Goal: Information Seeking & Learning: Understand process/instructions

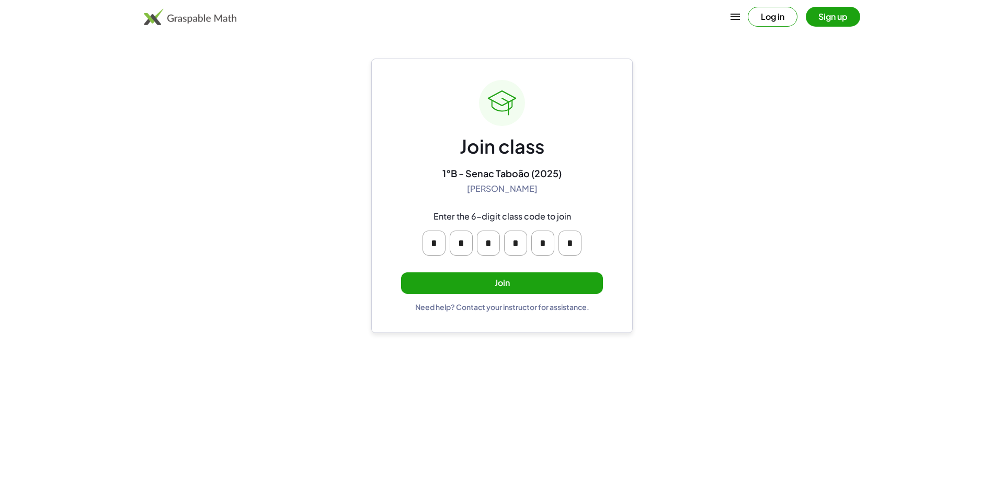
click at [501, 280] on button "Join" at bounding box center [502, 282] width 202 height 21
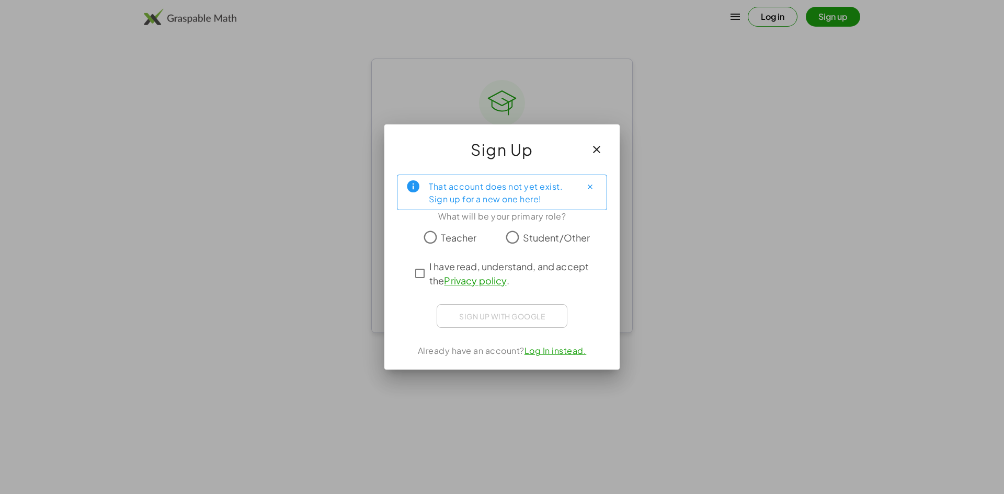
click at [526, 234] on span "Student/Other" at bounding box center [556, 238] width 67 height 14
click at [473, 272] on span "I have read, understand, and accept the Privacy policy ." at bounding box center [511, 273] width 164 height 28
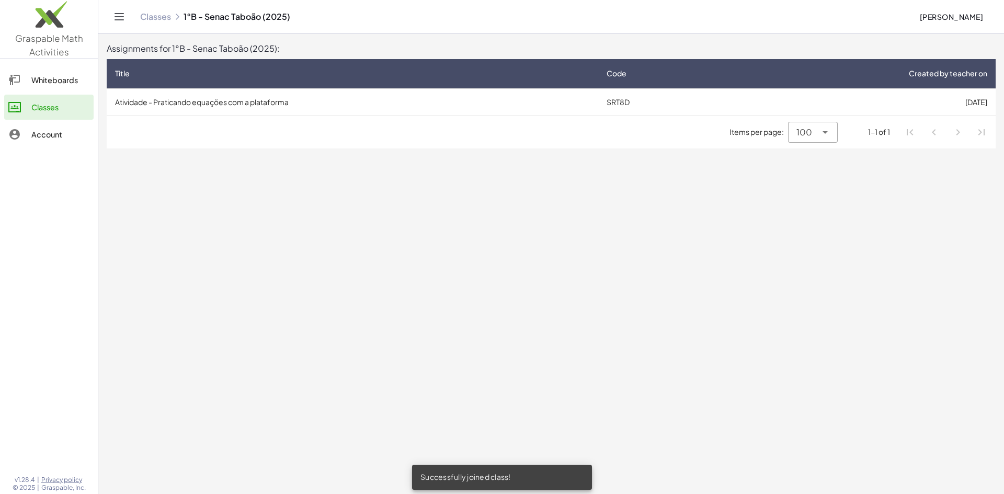
click at [303, 113] on td "Atividade - Praticando equações com a plataforma" at bounding box center [353, 101] width 492 height 27
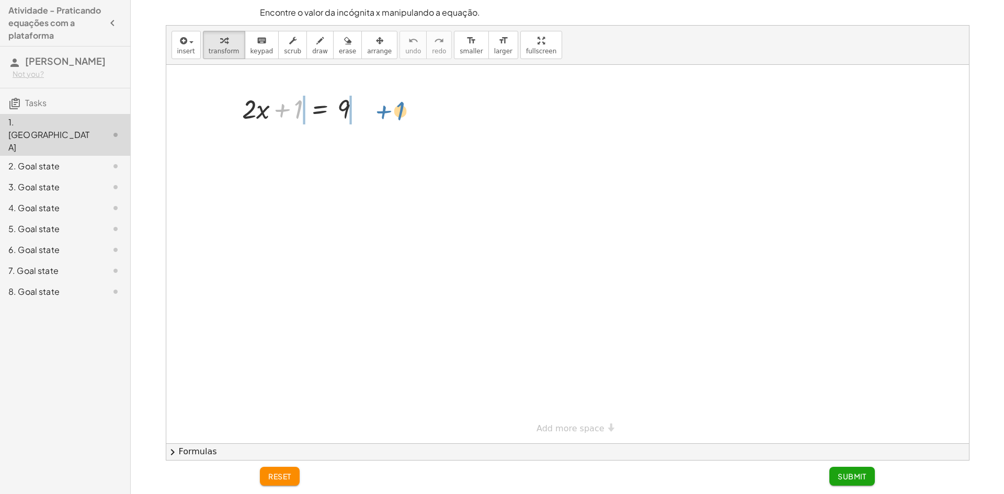
drag, startPoint x: 296, startPoint y: 108, endPoint x: 393, endPoint y: 101, distance: 97.5
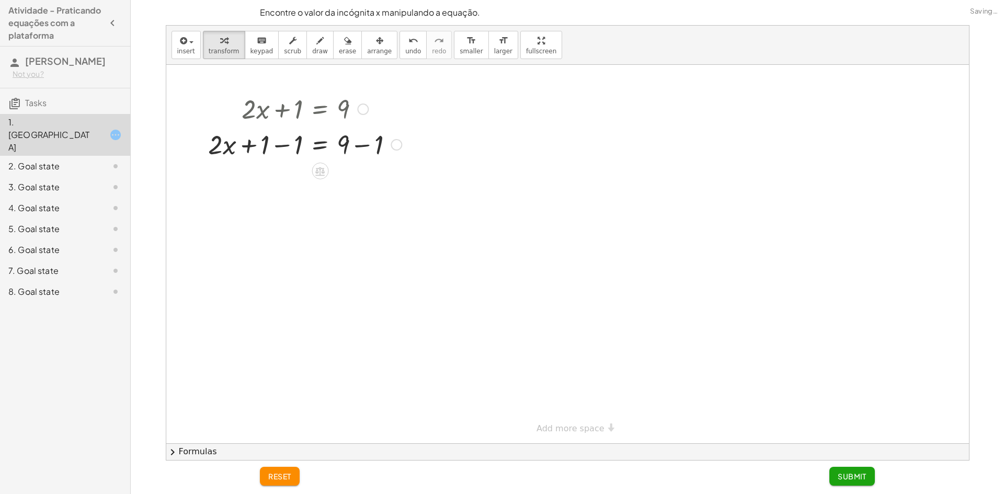
click at [286, 144] on div at bounding box center [304, 144] width 203 height 36
click at [286, 144] on div at bounding box center [322, 144] width 170 height 36
click at [320, 145] on div "+ · 2 · x + 1 − 1 = + 9 − 1" at bounding box center [320, 145] width 0 height 0
click at [398, 146] on div at bounding box center [397, 145] width 12 height 12
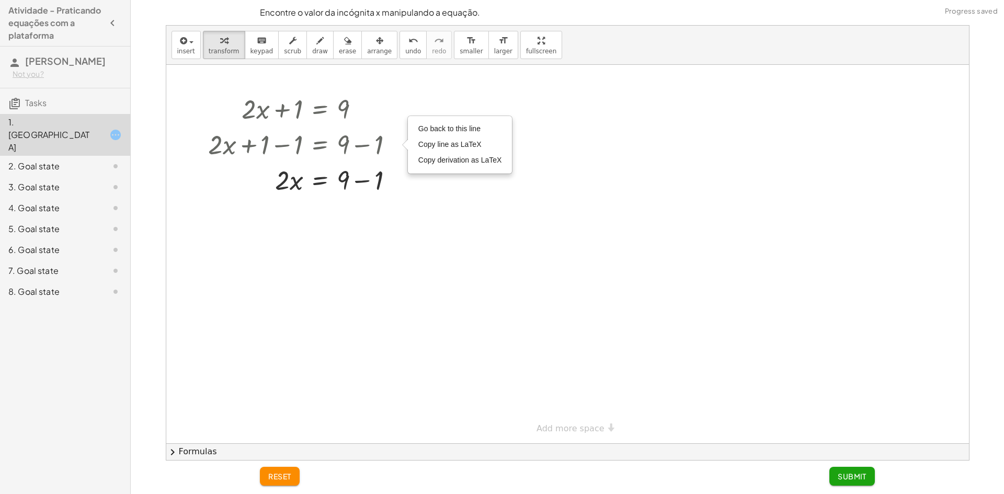
click at [438, 217] on div at bounding box center [567, 254] width 803 height 379
click at [367, 178] on div at bounding box center [304, 180] width 203 height 36
click at [320, 180] on div "· 2 · x = 9 + − 1 8" at bounding box center [320, 180] width 0 height 0
drag, startPoint x: 286, startPoint y: 194, endPoint x: 344, endPoint y: 210, distance: 60.3
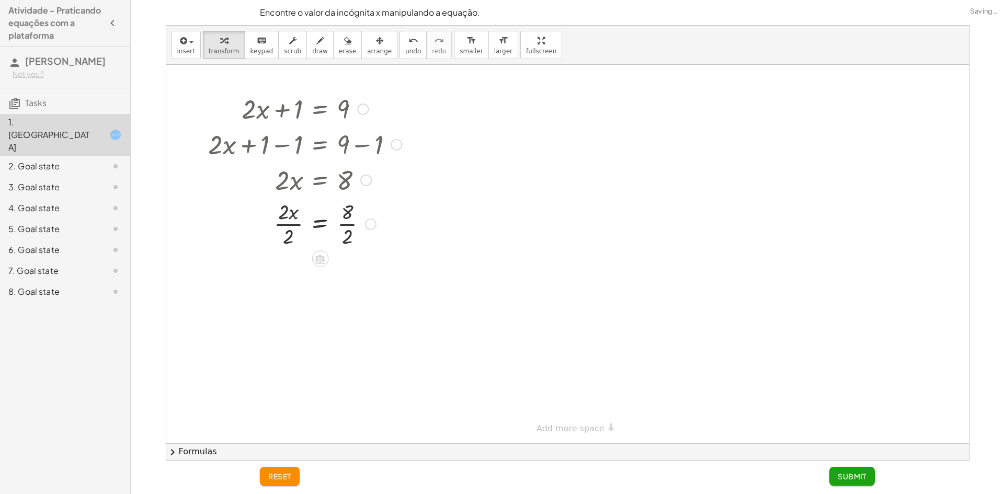
click at [286, 219] on div at bounding box center [304, 223] width 203 height 52
click at [350, 276] on div at bounding box center [304, 275] width 203 height 52
click at [345, 279] on div at bounding box center [304, 275] width 203 height 35
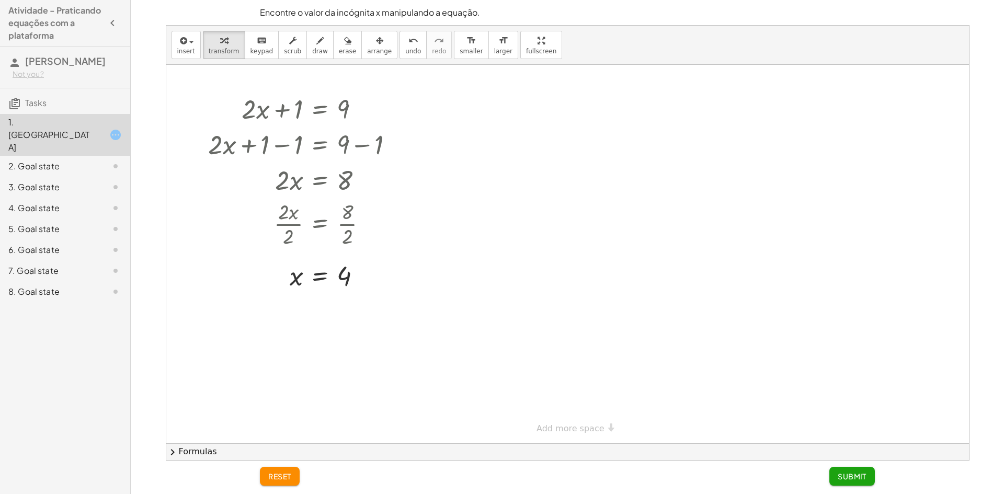
click at [849, 472] on button "Submit" at bounding box center [851, 476] width 45 height 19
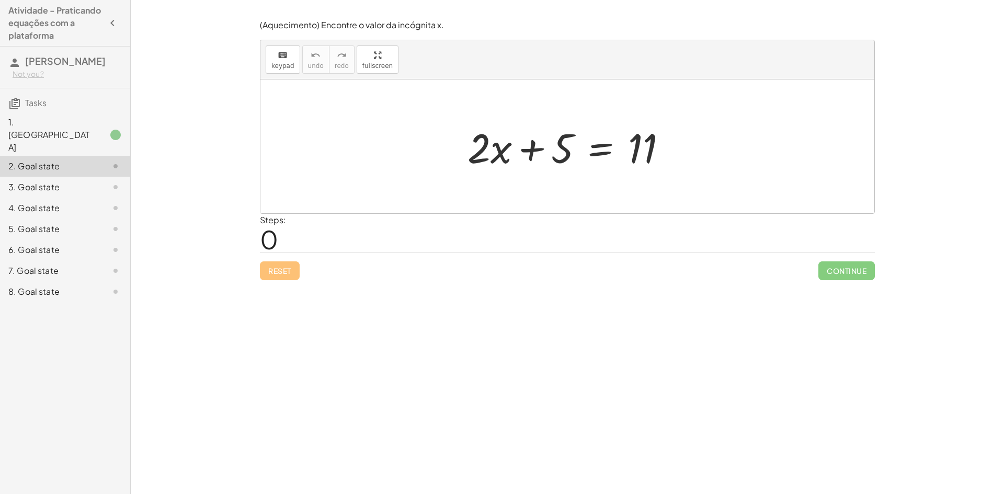
click at [119, 177] on div "1. [GEOGRAPHIC_DATA]" at bounding box center [65, 187] width 130 height 21
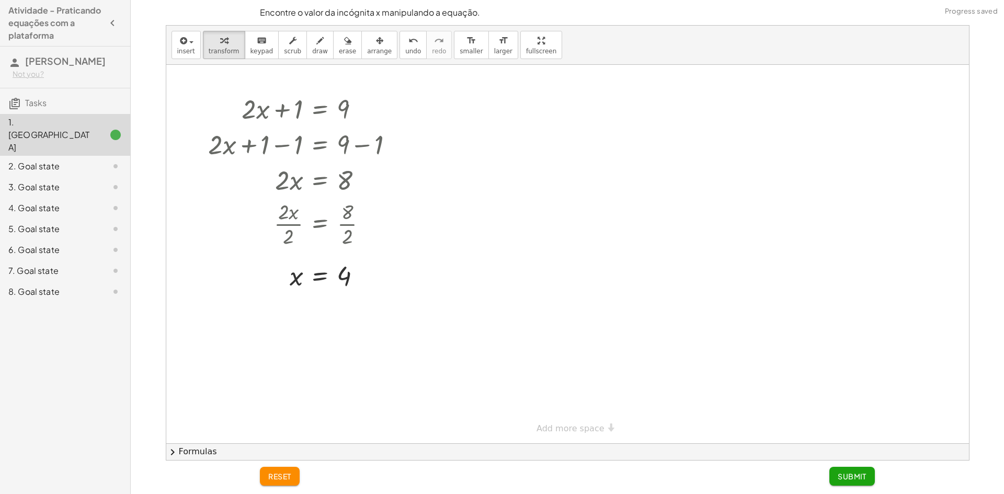
click at [118, 198] on div "2. Goal state" at bounding box center [65, 208] width 130 height 21
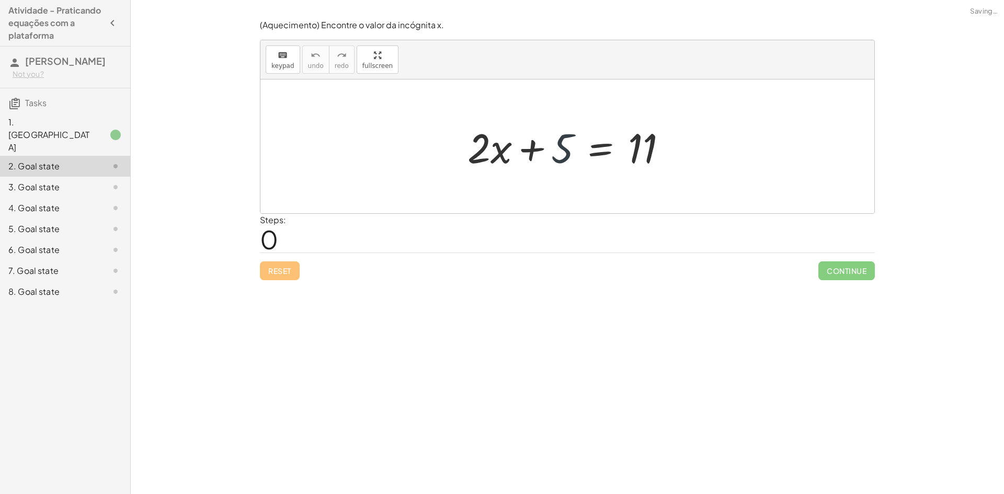
click at [556, 156] on div at bounding box center [571, 147] width 218 height 54
drag, startPoint x: 557, startPoint y: 154, endPoint x: 711, endPoint y: 153, distance: 153.7
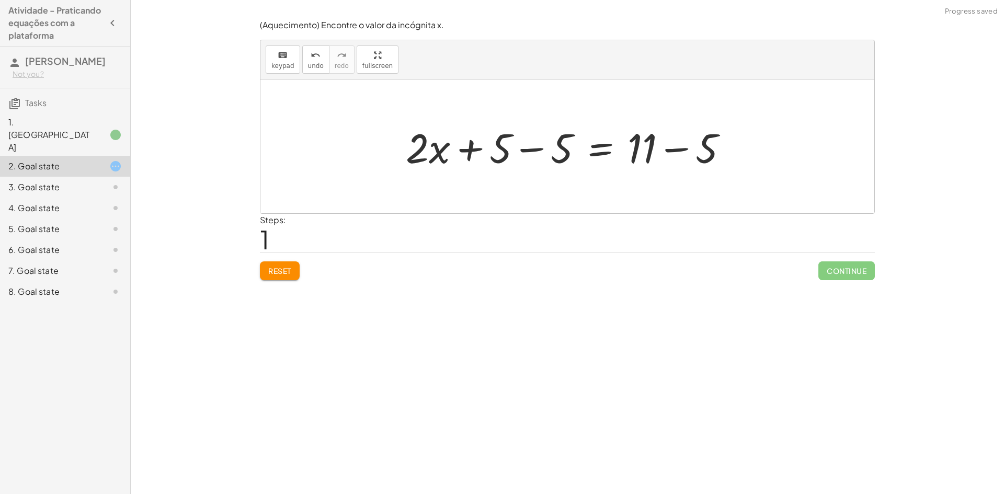
click at [553, 152] on div at bounding box center [571, 147] width 341 height 54
click at [553, 152] on div at bounding box center [633, 147] width 218 height 54
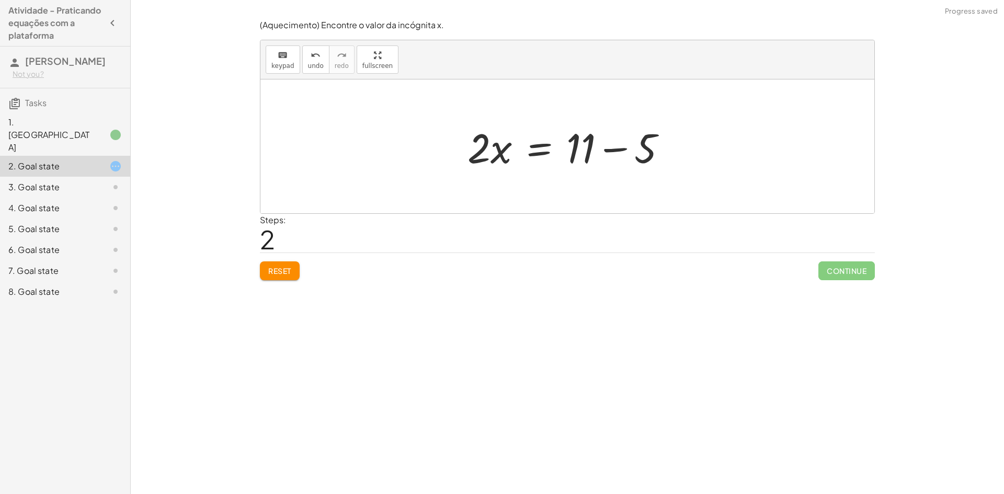
click at [617, 154] on div at bounding box center [571, 147] width 218 height 54
click at [617, 154] on div at bounding box center [567, 146] width 614 height 134
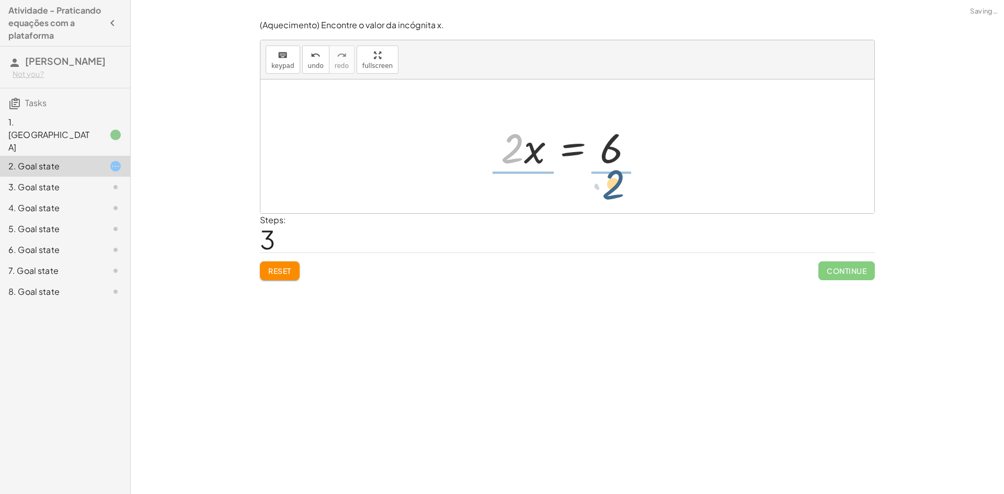
drag, startPoint x: 511, startPoint y: 158, endPoint x: 616, endPoint y: 192, distance: 110.0
click at [616, 192] on div "+ · 2 · x + 5 = 11 + · 2 · x + 5 − 5 = + 11 − 5 + · 2 · x + 0 = + 11 − 5 · 2 · …" at bounding box center [567, 146] width 614 height 134
click at [536, 152] on div at bounding box center [573, 146] width 161 height 81
click at [529, 152] on div at bounding box center [583, 146] width 135 height 81
click at [593, 145] on div at bounding box center [583, 146] width 135 height 81
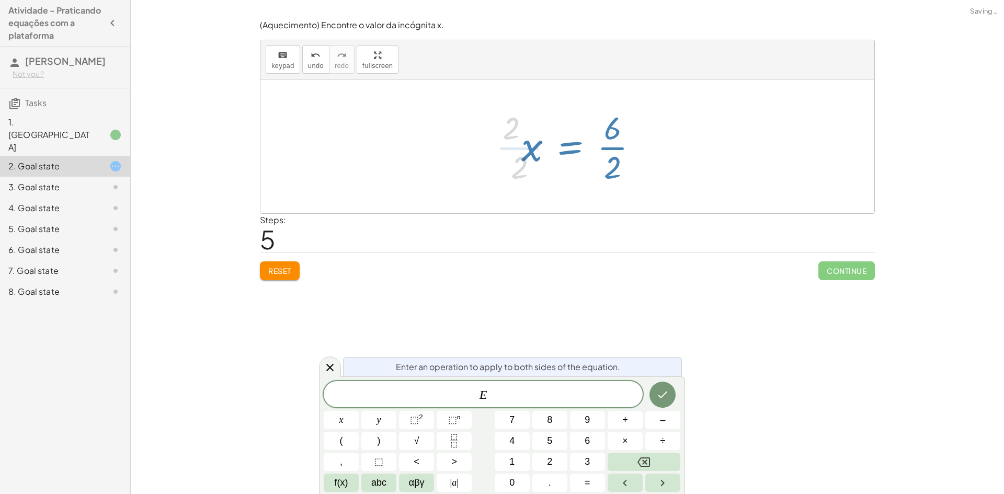
click at [592, 146] on div at bounding box center [583, 146] width 135 height 81
click at [604, 143] on div at bounding box center [583, 146] width 135 height 81
click at [602, 145] on div at bounding box center [583, 146] width 135 height 81
click at [324, 373] on icon at bounding box center [330, 367] width 13 height 13
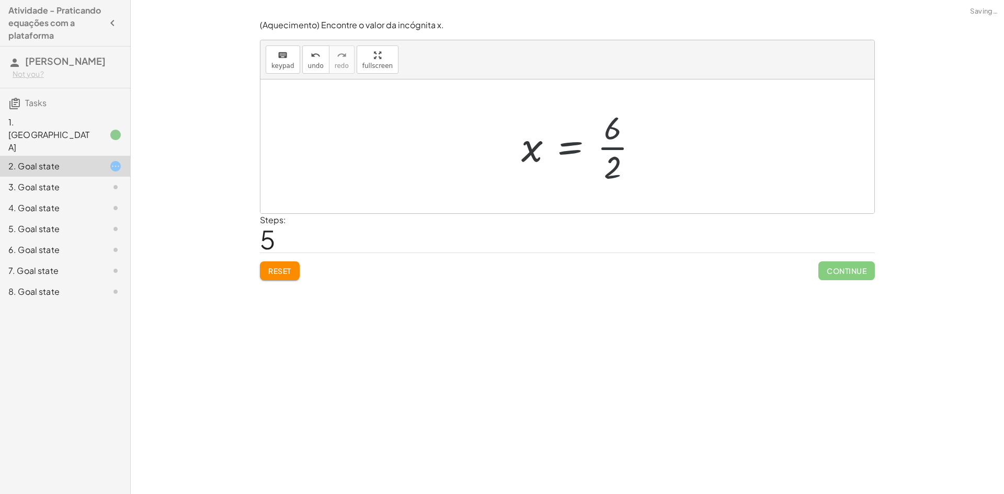
click at [612, 139] on div at bounding box center [583, 146] width 135 height 81
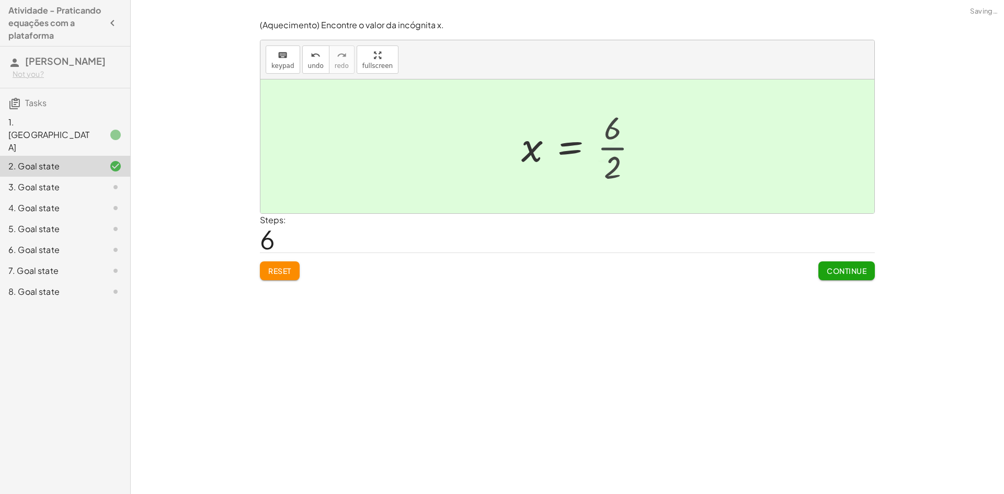
click at [612, 139] on div at bounding box center [580, 147] width 129 height 52
click at [854, 268] on span "Continue" at bounding box center [847, 270] width 40 height 9
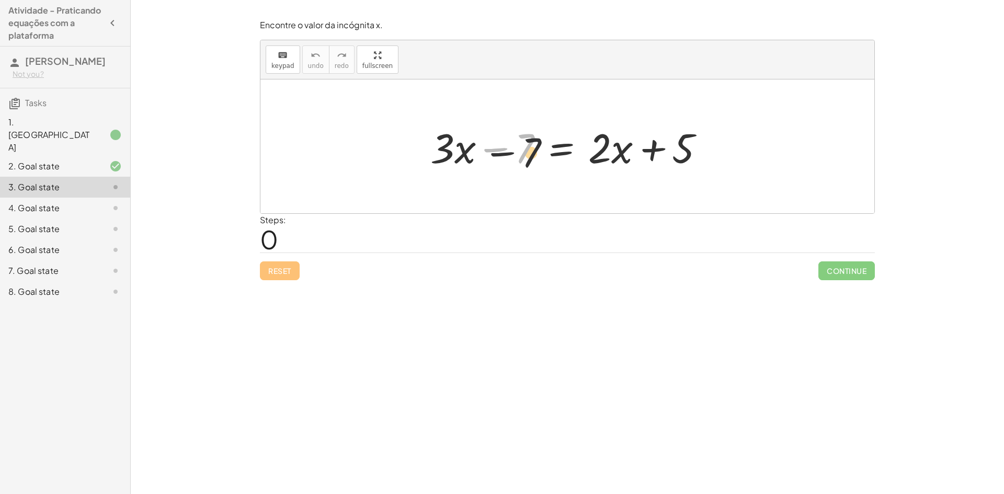
drag, startPoint x: 519, startPoint y: 158, endPoint x: 528, endPoint y: 165, distance: 10.9
click at [528, 165] on div at bounding box center [571, 147] width 293 height 54
drag, startPoint x: 601, startPoint y: 156, endPoint x: 508, endPoint y: 153, distance: 93.1
click at [507, 153] on div at bounding box center [571, 147] width 293 height 54
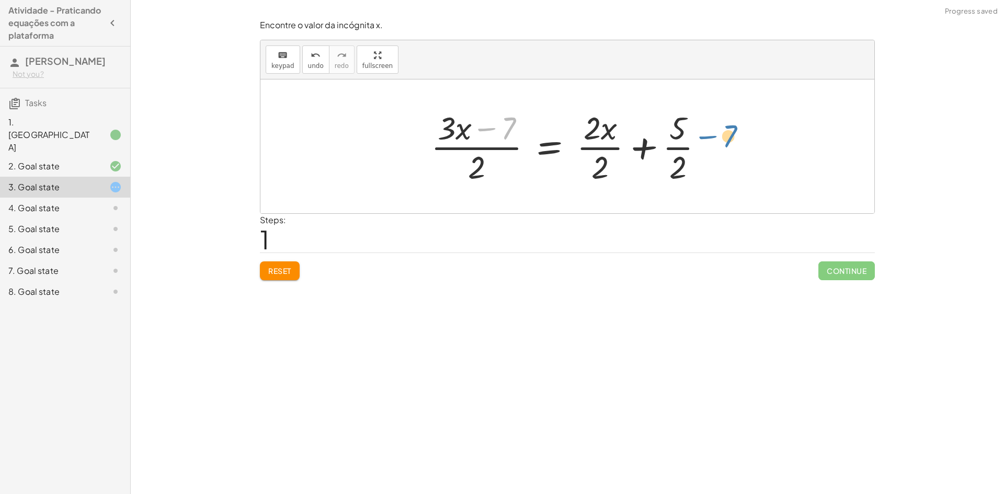
drag, startPoint x: 521, startPoint y: 125, endPoint x: 743, endPoint y: 133, distance: 221.9
click at [743, 133] on div "+ · 3 · x − 7 = + · 2 · x + 5 − 7 · ( + · 3 · x ) + · 3 · x − 7 = + · x + 5 · (…" at bounding box center [567, 146] width 614 height 134
drag, startPoint x: 510, startPoint y: 124, endPoint x: 746, endPoint y: 132, distance: 236.0
click at [793, 131] on div "+ · 3 · x − 7 = + · 2 · x + 5 − 7 · ( + · 3 · x ) + · 3 · x − 7 = + · x + 5 · (…" at bounding box center [567, 146] width 614 height 134
drag, startPoint x: 280, startPoint y: 275, endPoint x: 290, endPoint y: 272, distance: 10.8
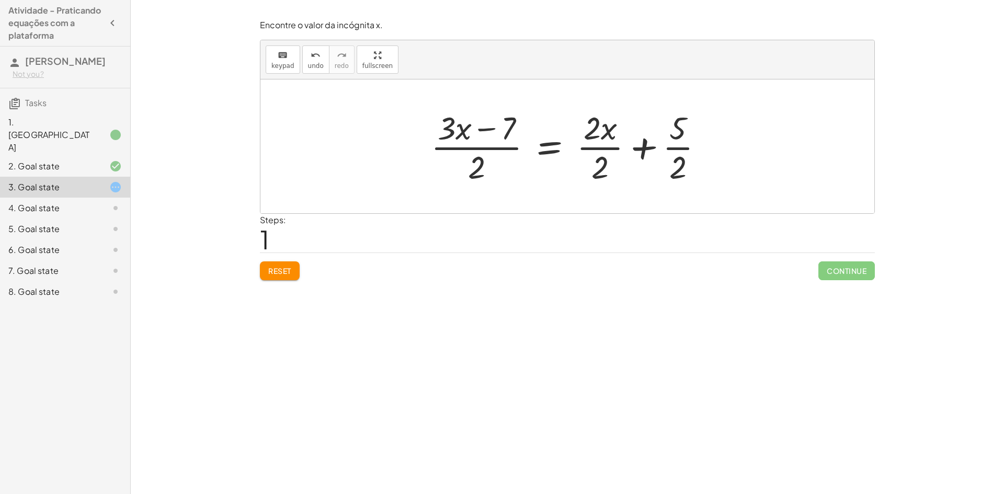
click at [281, 275] on span "Reset" at bounding box center [279, 270] width 23 height 9
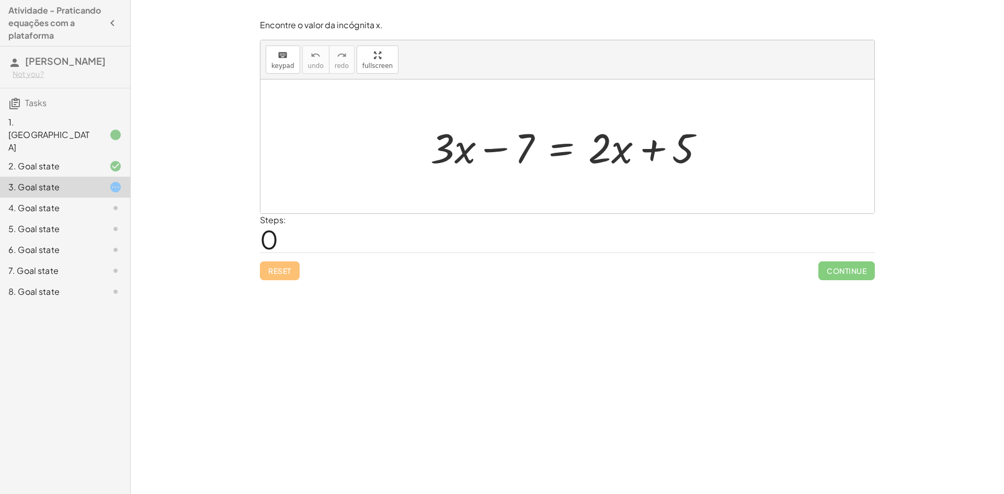
click at [649, 147] on div at bounding box center [571, 147] width 293 height 54
click at [498, 151] on div at bounding box center [571, 147] width 293 height 54
drag, startPoint x: 523, startPoint y: 149, endPoint x: 759, endPoint y: 147, distance: 235.8
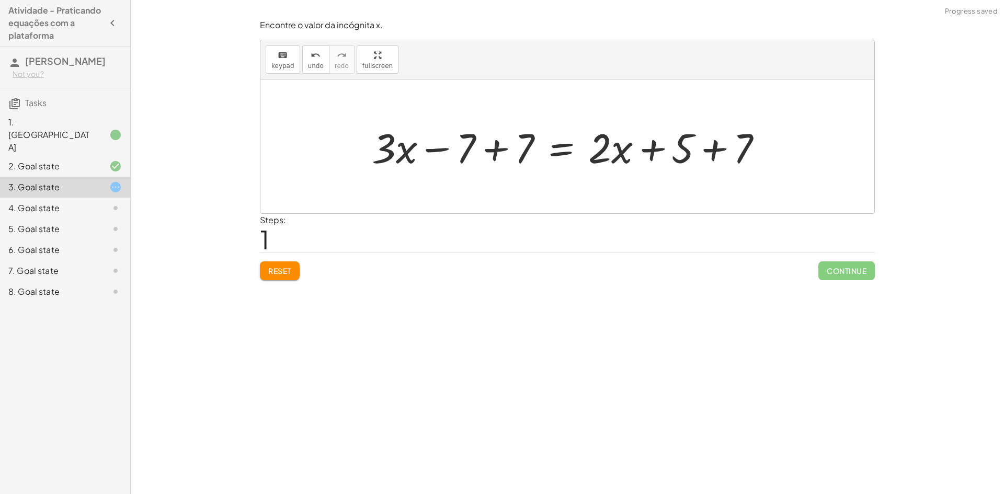
click at [469, 145] on div at bounding box center [571, 147] width 409 height 54
click at [471, 144] on div at bounding box center [571, 147] width 409 height 54
click at [503, 149] on div at bounding box center [571, 147] width 409 height 54
click at [503, 149] on div at bounding box center [629, 147] width 293 height 54
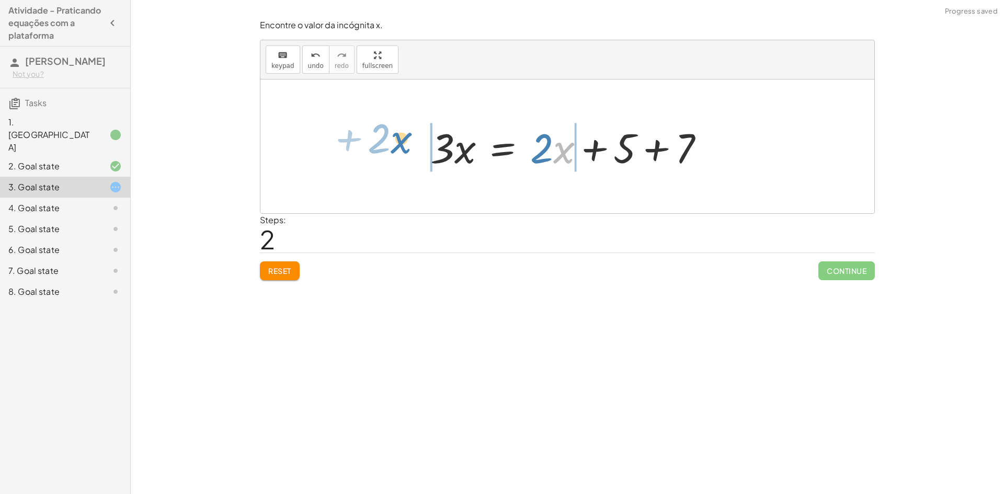
drag, startPoint x: 571, startPoint y: 152, endPoint x: 410, endPoint y: 145, distance: 161.2
click at [410, 145] on div "+ · 3 · x − 7 = + · 2 · x + 5 + · 3 · x − 7 + 7 = + · 2 · x + 5 + 7 + · 3 · x +…" at bounding box center [567, 146] width 614 height 134
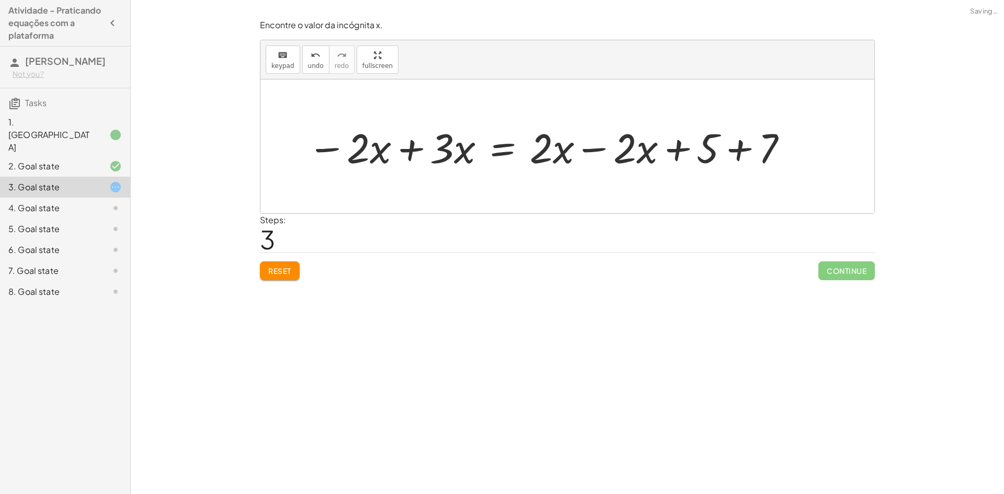
click at [628, 148] on div at bounding box center [548, 147] width 492 height 54
click at [592, 152] on div at bounding box center [548, 147] width 492 height 54
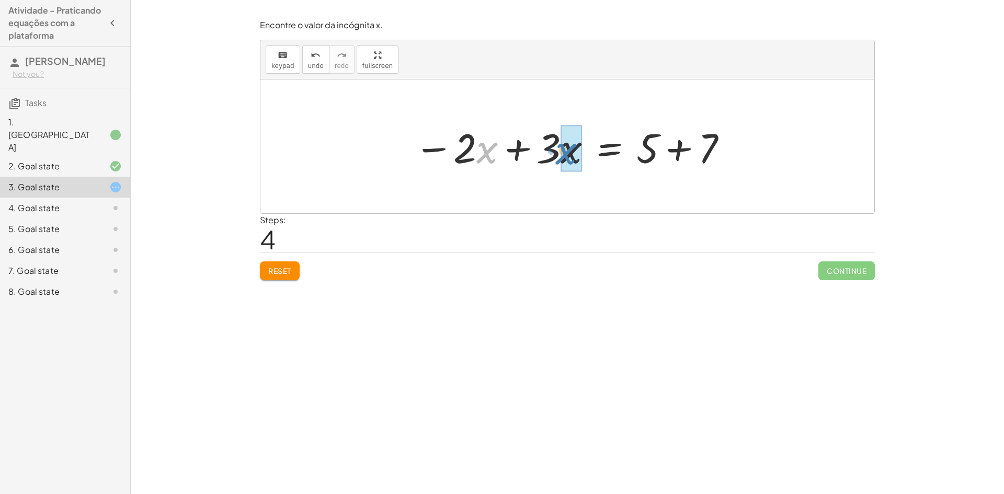
drag, startPoint x: 481, startPoint y: 152, endPoint x: 562, endPoint y: 164, distance: 82.5
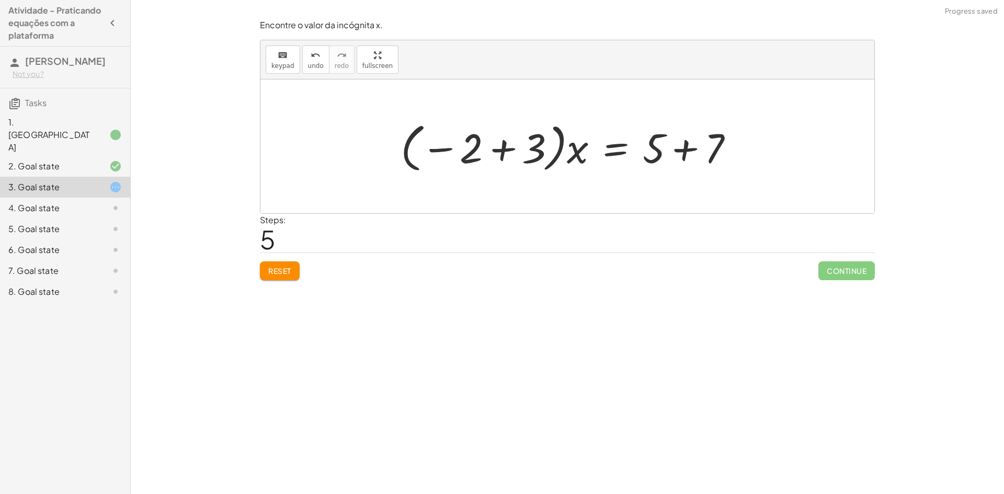
drag, startPoint x: 526, startPoint y: 147, endPoint x: 571, endPoint y: 144, distance: 45.0
click at [571, 144] on div at bounding box center [571, 147] width 352 height 58
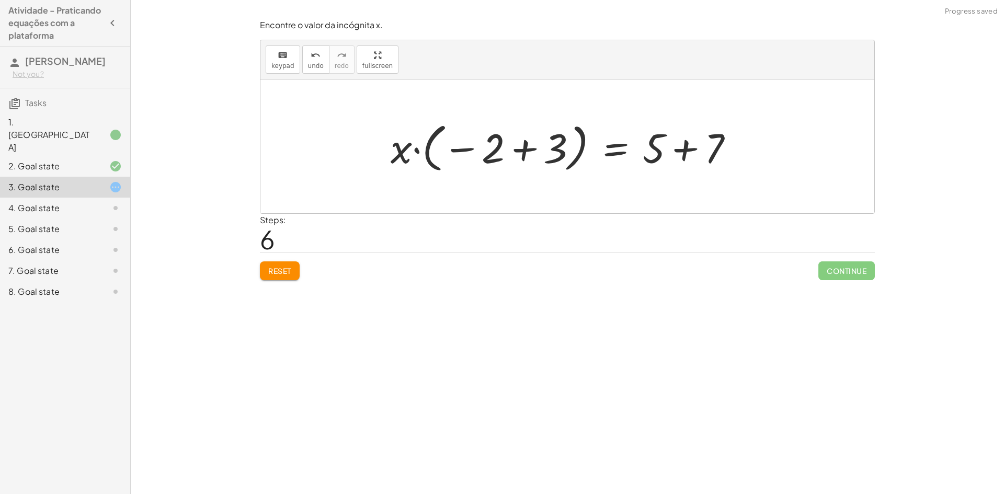
drag, startPoint x: 394, startPoint y: 135, endPoint x: 531, endPoint y: 117, distance: 137.7
click at [531, 111] on div "+ · 3 · x − 7 = + · 2 · x + 5 + · 3 · x − 7 + 7 = + · 2 · x + 5 + 7 + · 3 · x +…" at bounding box center [567, 146] width 614 height 134
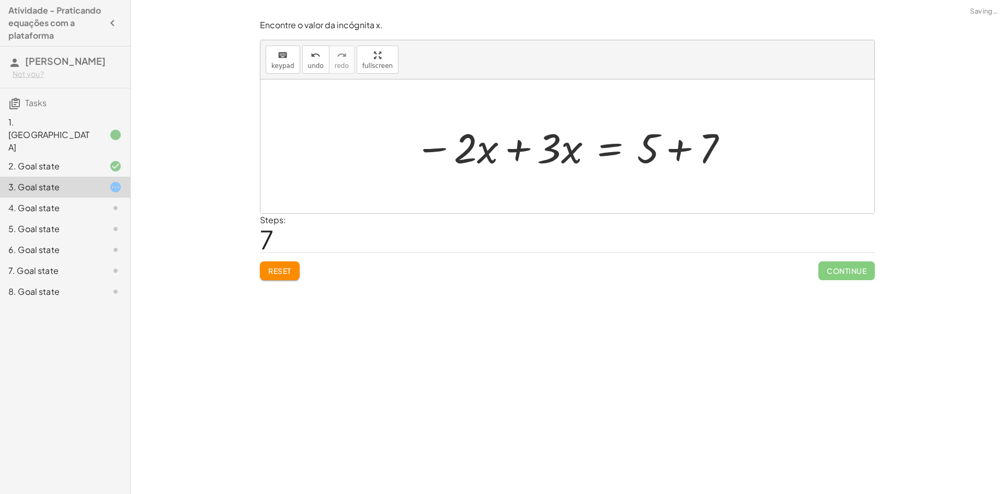
click at [297, 272] on button "Reset" at bounding box center [280, 270] width 40 height 19
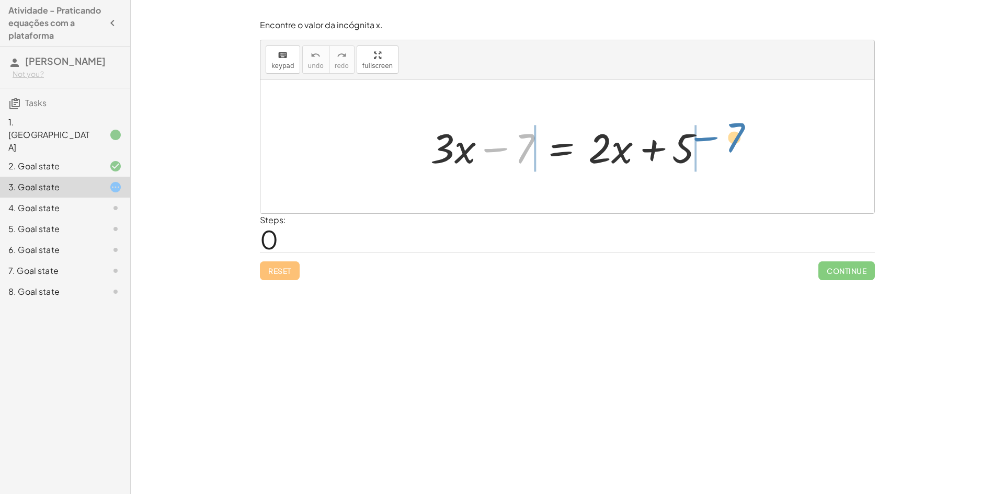
drag, startPoint x: 530, startPoint y: 153, endPoint x: 757, endPoint y: 150, distance: 227.0
click at [757, 150] on div "− 7 + · 3 · x − 7 = + · 2 · x + 5" at bounding box center [567, 146] width 614 height 134
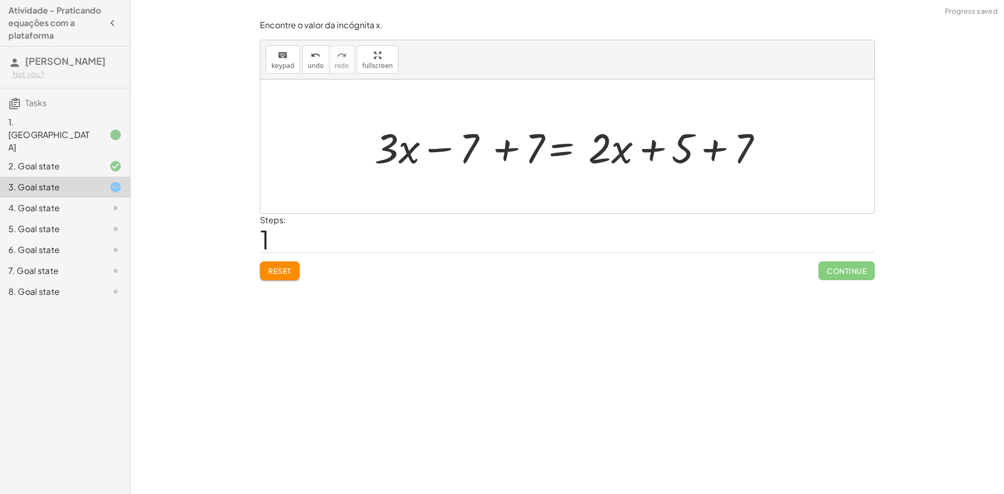
click at [463, 146] on div at bounding box center [571, 147] width 409 height 54
click at [467, 145] on div at bounding box center [571, 147] width 409 height 54
click at [510, 143] on div at bounding box center [571, 147] width 409 height 54
click at [508, 149] on div at bounding box center [571, 147] width 409 height 54
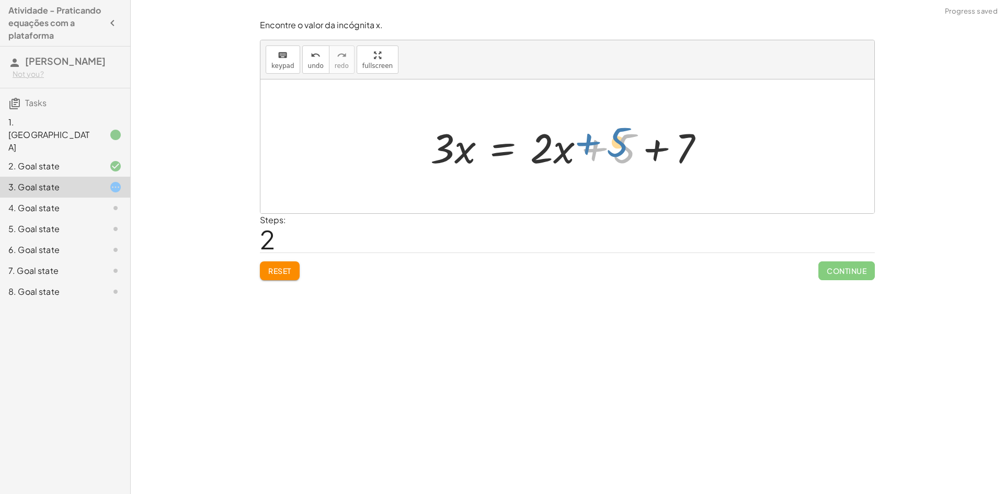
drag, startPoint x: 575, startPoint y: 156, endPoint x: 571, endPoint y: 150, distance: 7.3
click at [571, 150] on div at bounding box center [571, 147] width 293 height 54
drag, startPoint x: 552, startPoint y: 158, endPoint x: 543, endPoint y: 153, distance: 10.8
click at [537, 155] on div at bounding box center [571, 147] width 293 height 54
drag, startPoint x: 560, startPoint y: 152, endPoint x: 553, endPoint y: 146, distance: 9.3
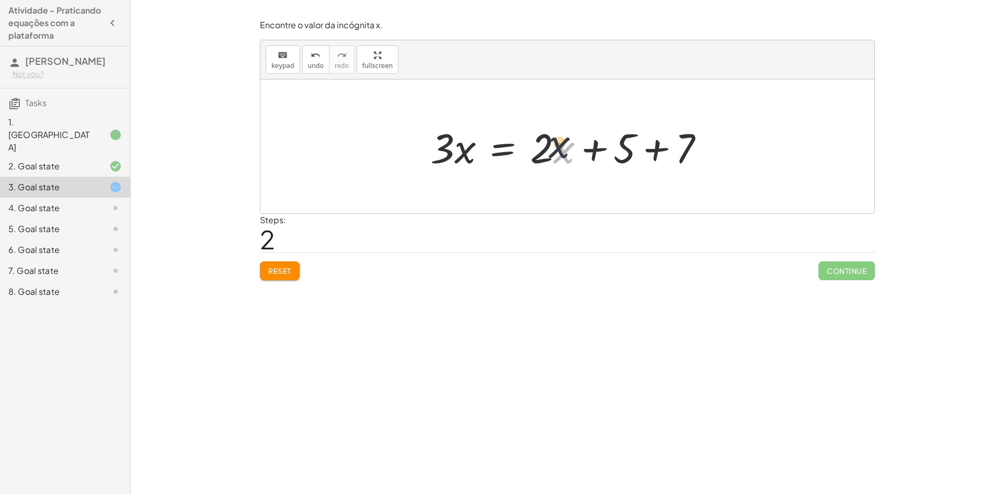
click at [553, 146] on div at bounding box center [571, 147] width 293 height 54
drag, startPoint x: 553, startPoint y: 159, endPoint x: 549, endPoint y: 151, distance: 8.7
click at [549, 151] on div at bounding box center [571, 147] width 293 height 54
drag, startPoint x: 563, startPoint y: 154, endPoint x: 553, endPoint y: 145, distance: 13.3
click at [551, 144] on div at bounding box center [571, 147] width 293 height 54
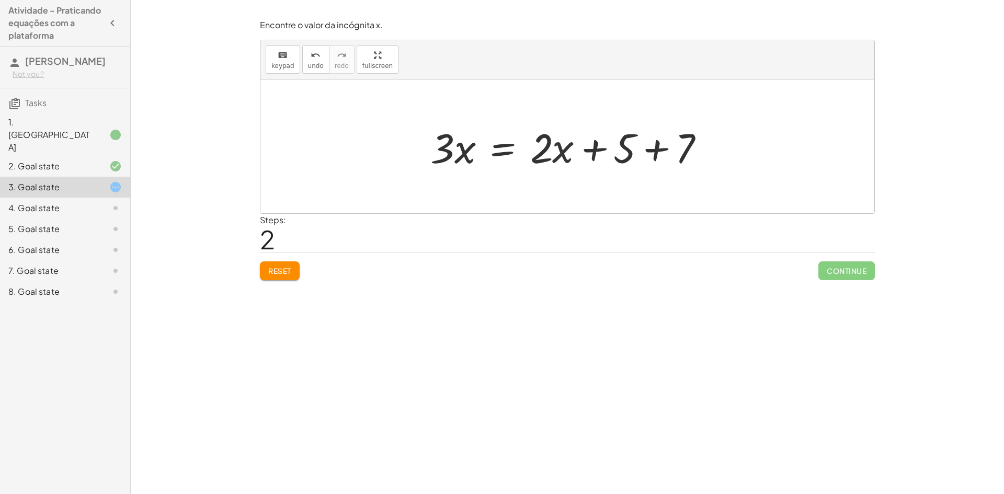
drag, startPoint x: 550, startPoint y: 153, endPoint x: 545, endPoint y: 144, distance: 9.4
click at [545, 144] on div at bounding box center [571, 147] width 293 height 54
drag, startPoint x: 553, startPoint y: 152, endPoint x: 497, endPoint y: 149, distance: 55.5
click at [497, 149] on div at bounding box center [571, 147] width 293 height 54
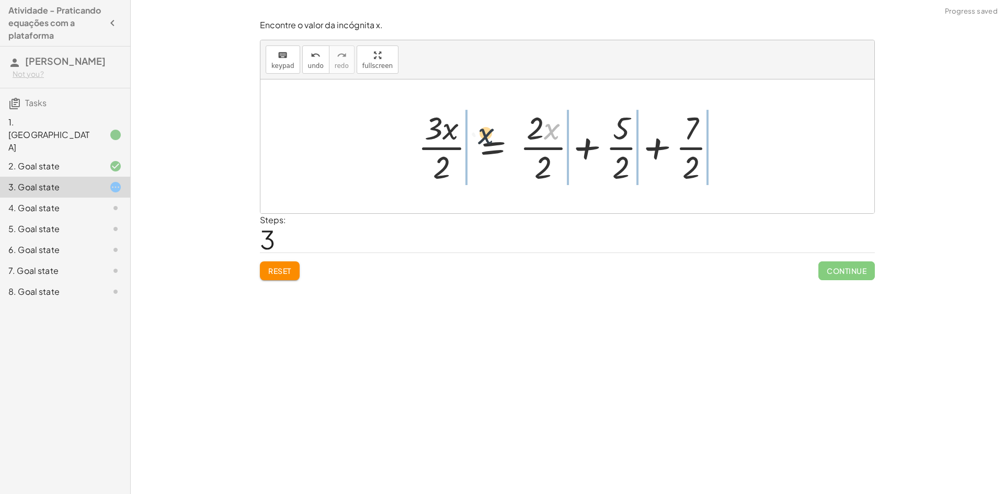
drag, startPoint x: 547, startPoint y: 129, endPoint x: 458, endPoint y: 133, distance: 89.5
click at [458, 133] on div at bounding box center [571, 146] width 317 height 81
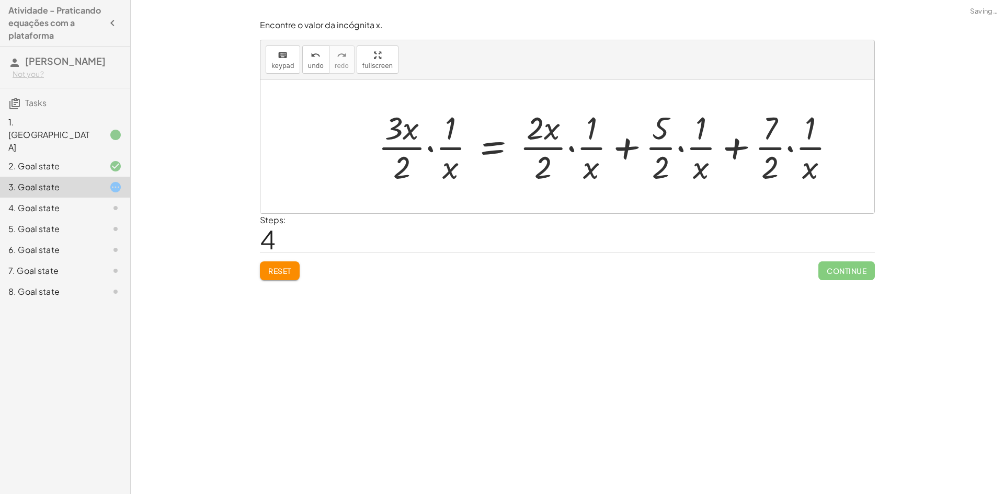
click at [446, 167] on div at bounding box center [611, 146] width 476 height 81
click at [268, 268] on span "Reset" at bounding box center [279, 270] width 23 height 9
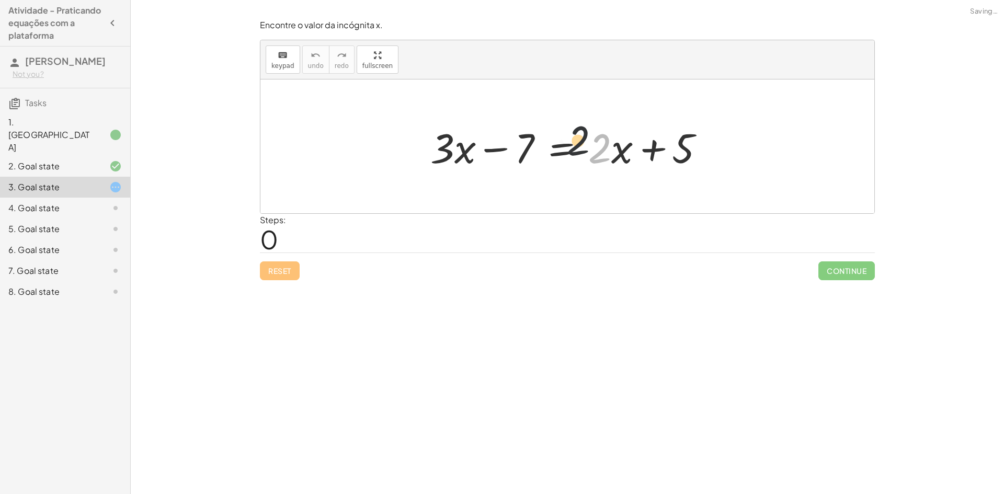
drag, startPoint x: 597, startPoint y: 144, endPoint x: 604, endPoint y: 151, distance: 10.4
click at [586, 144] on div at bounding box center [571, 147] width 293 height 54
drag, startPoint x: 619, startPoint y: 152, endPoint x: 594, endPoint y: 142, distance: 26.5
click at [591, 140] on div at bounding box center [571, 147] width 293 height 54
drag, startPoint x: 594, startPoint y: 160, endPoint x: 628, endPoint y: 158, distance: 34.1
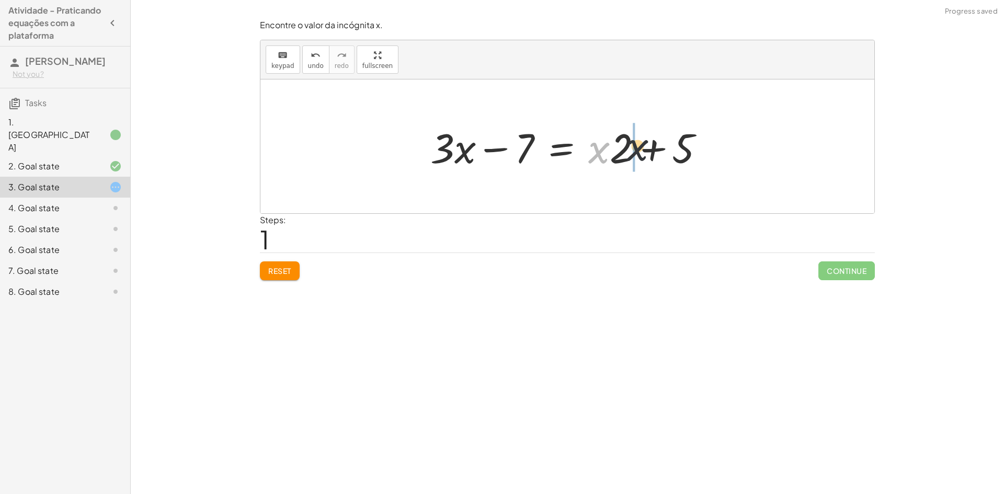
click at [636, 157] on div at bounding box center [571, 147] width 293 height 54
drag, startPoint x: 621, startPoint y: 156, endPoint x: 588, endPoint y: 149, distance: 33.7
click at [588, 149] on div at bounding box center [571, 147] width 293 height 54
drag, startPoint x: 620, startPoint y: 163, endPoint x: 602, endPoint y: 159, distance: 18.7
click at [599, 158] on div at bounding box center [571, 147] width 293 height 54
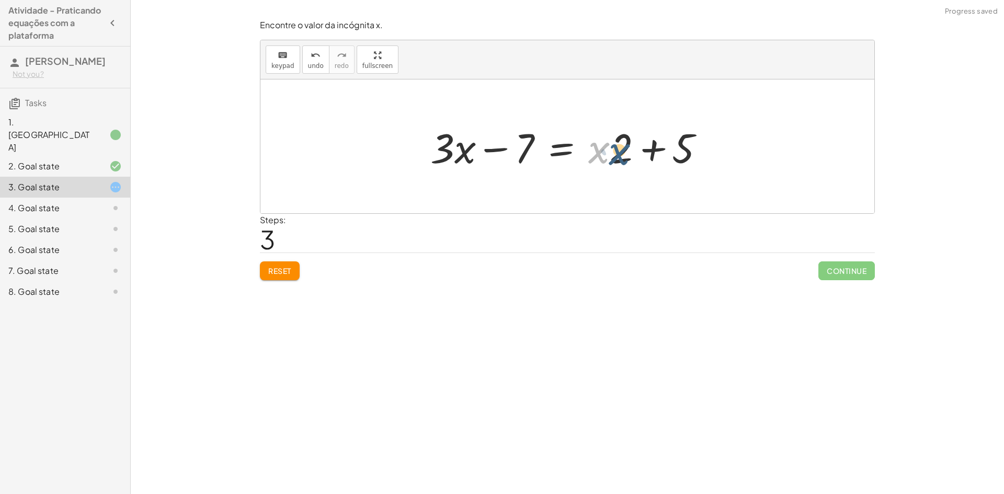
drag, startPoint x: 601, startPoint y: 154, endPoint x: 622, endPoint y: 157, distance: 21.1
click at [622, 157] on div at bounding box center [571, 147] width 293 height 54
drag, startPoint x: 622, startPoint y: 157, endPoint x: 614, endPoint y: 159, distance: 7.8
click at [615, 159] on div at bounding box center [571, 147] width 293 height 54
drag, startPoint x: 610, startPoint y: 158, endPoint x: 592, endPoint y: 147, distance: 20.9
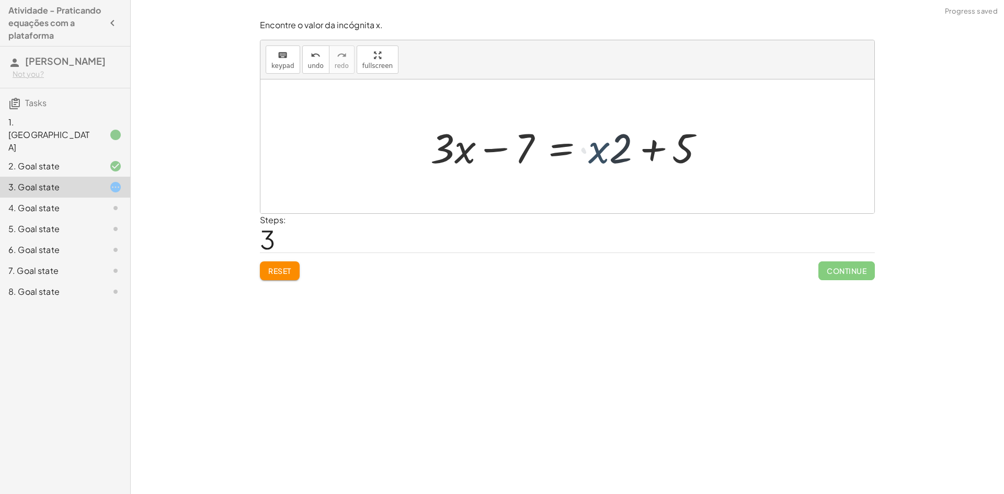
click at [592, 147] on div at bounding box center [571, 147] width 293 height 54
click at [302, 267] on div "Reset Continue" at bounding box center [567, 267] width 615 height 28
click at [289, 269] on span "Reset" at bounding box center [279, 270] width 23 height 9
click at [518, 159] on div at bounding box center [571, 147] width 293 height 54
drag, startPoint x: 521, startPoint y: 159, endPoint x: 750, endPoint y: 158, distance: 228.5
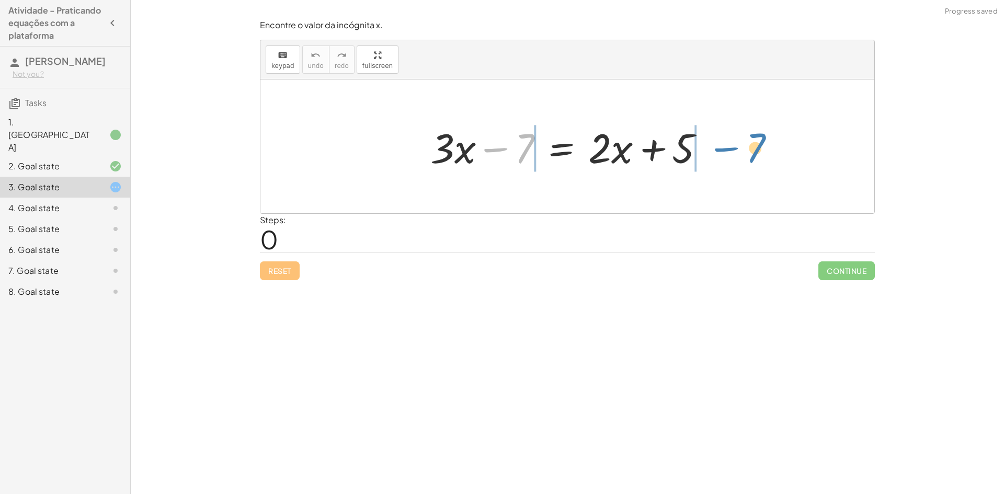
click at [750, 158] on div "− 7 + · 3 · x − 7 = + · 2 · x + 5" at bounding box center [567, 146] width 614 height 134
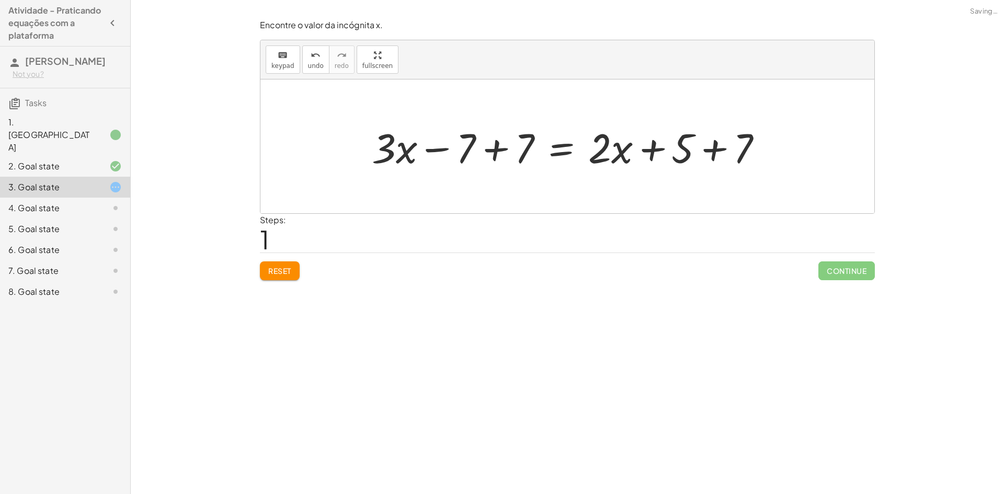
click at [481, 157] on div at bounding box center [571, 147] width 409 height 54
click at [481, 157] on div "+ · 3 · x − 7 = + · 2 · x + 5 + · 3 · x = + · 2 · x + 5 − 7 + 7 + 7" at bounding box center [567, 146] width 423 height 59
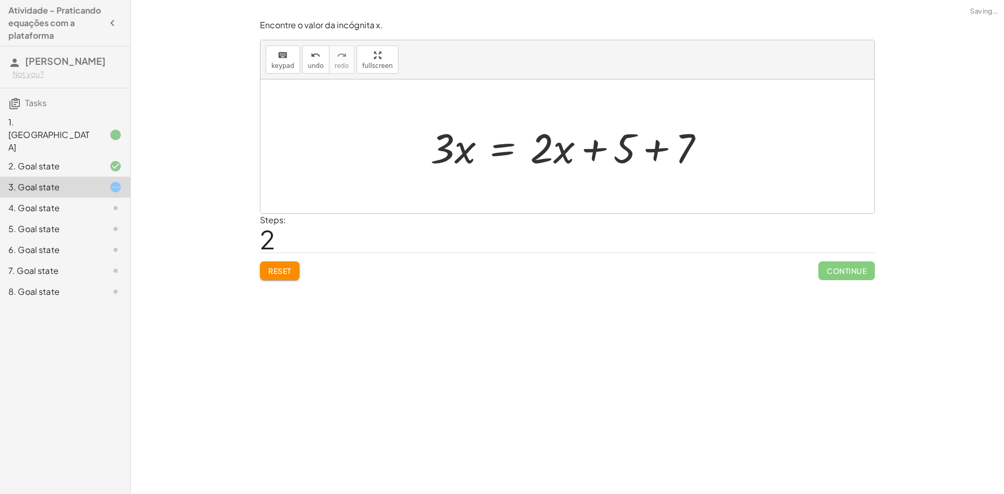
click at [642, 150] on div at bounding box center [571, 147] width 293 height 54
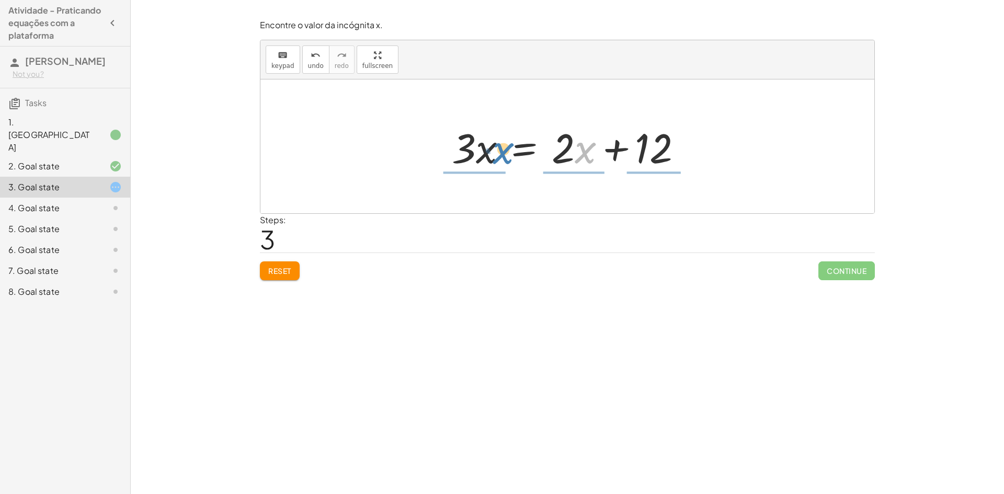
drag, startPoint x: 581, startPoint y: 156, endPoint x: 500, endPoint y: 156, distance: 81.6
click at [500, 156] on div at bounding box center [571, 147] width 249 height 54
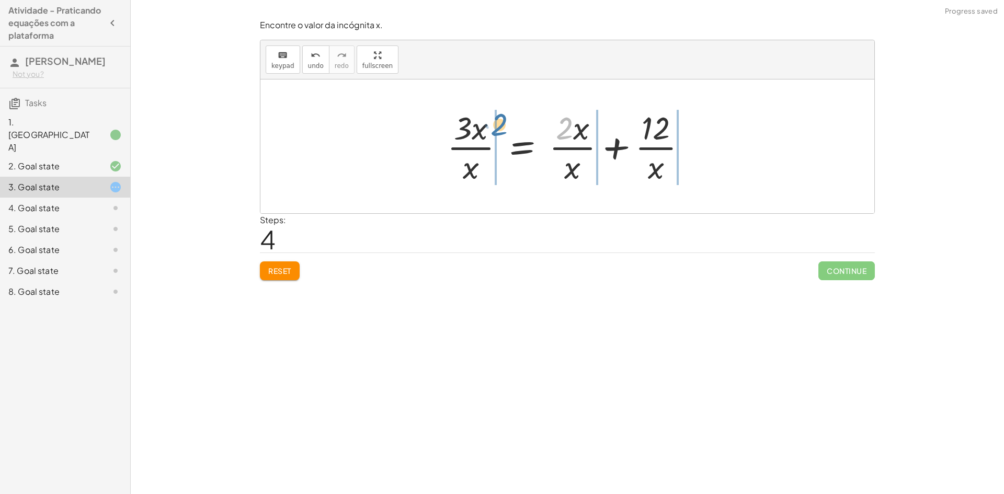
drag, startPoint x: 558, startPoint y: 136, endPoint x: 493, endPoint y: 133, distance: 66.0
click at [493, 133] on div at bounding box center [571, 146] width 258 height 81
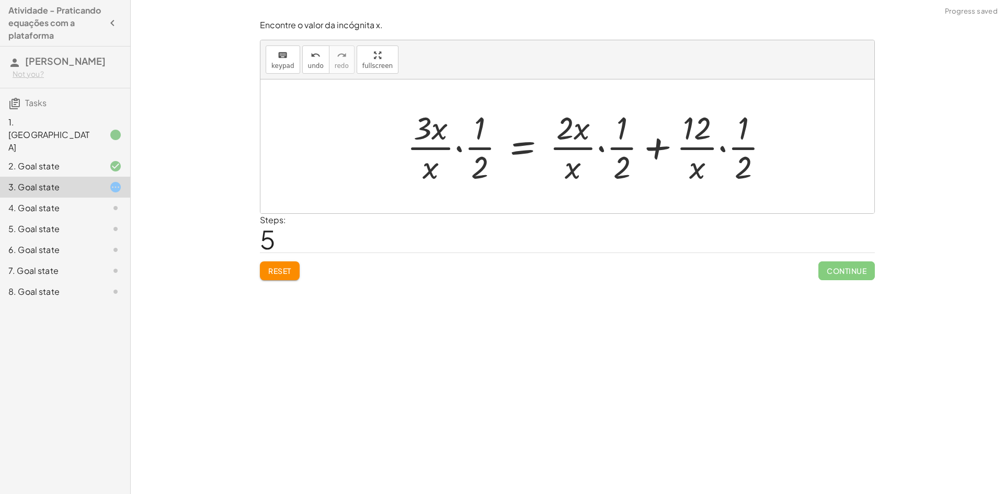
click at [292, 271] on button "Reset" at bounding box center [280, 270] width 40 height 19
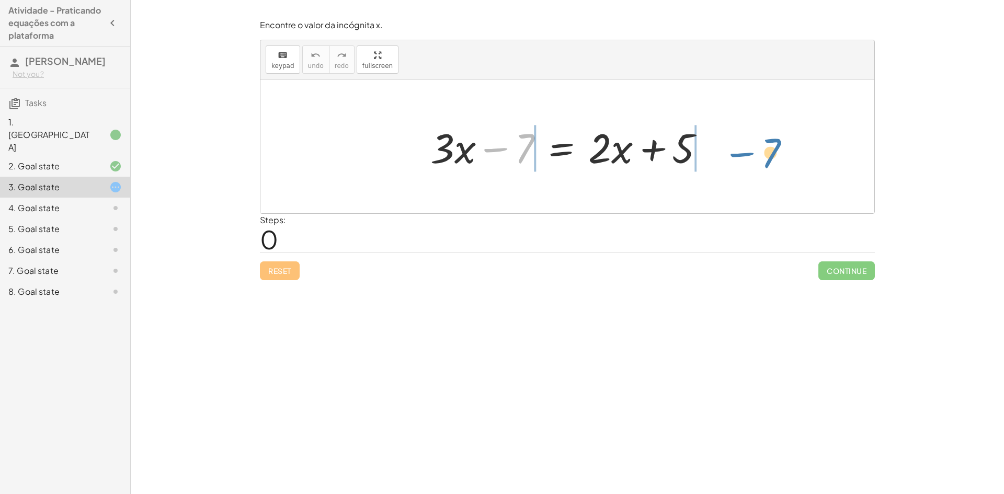
drag, startPoint x: 527, startPoint y: 157, endPoint x: 778, endPoint y: 164, distance: 251.6
click at [778, 164] on div "− 7 + · 3 · x − 7 = + · 2 · x + 5" at bounding box center [567, 146] width 614 height 134
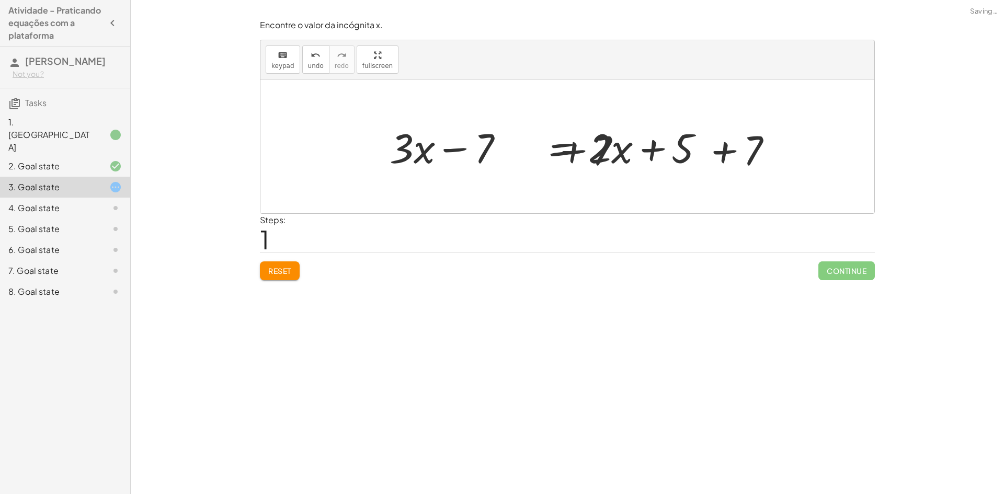
click at [490, 139] on div at bounding box center [571, 147] width 409 height 54
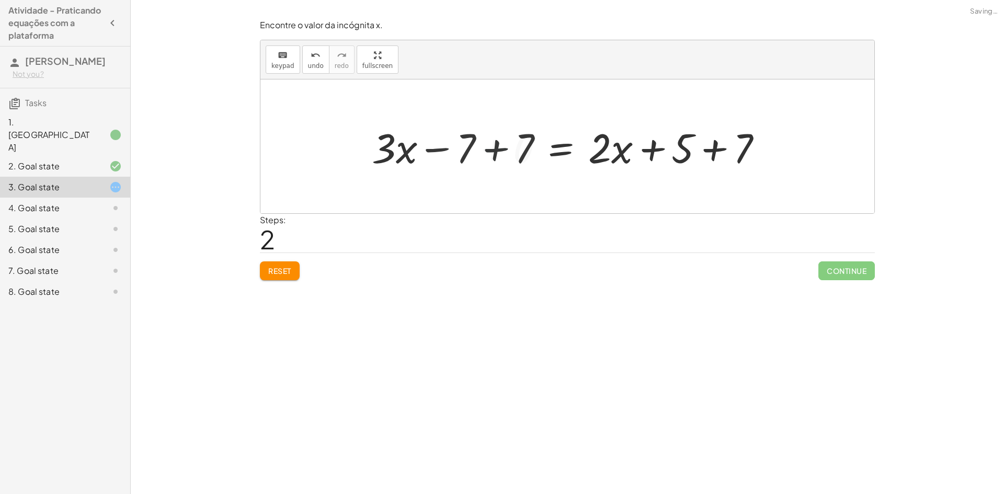
click at [490, 139] on div at bounding box center [629, 147] width 293 height 54
click at [736, 144] on div at bounding box center [629, 147] width 293 height 54
click at [731, 146] on div at bounding box center [629, 147] width 293 height 54
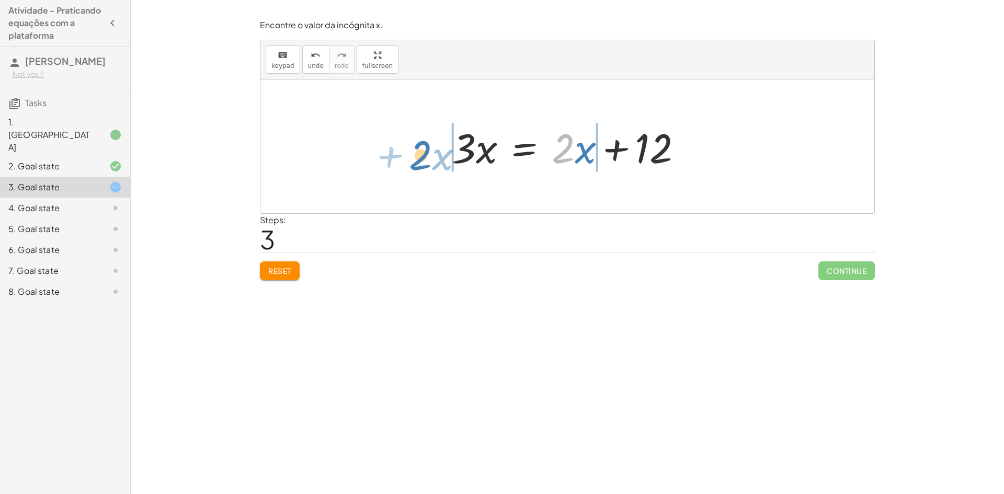
drag, startPoint x: 566, startPoint y: 158, endPoint x: 423, endPoint y: 164, distance: 142.9
click at [423, 164] on div "+ · 3 · x − 7 = + · 2 · x + 5 + · 3 · x − 7 + 7 = + · 2 · x + 5 + 7 + · 3 · x +…" at bounding box center [567, 146] width 614 height 134
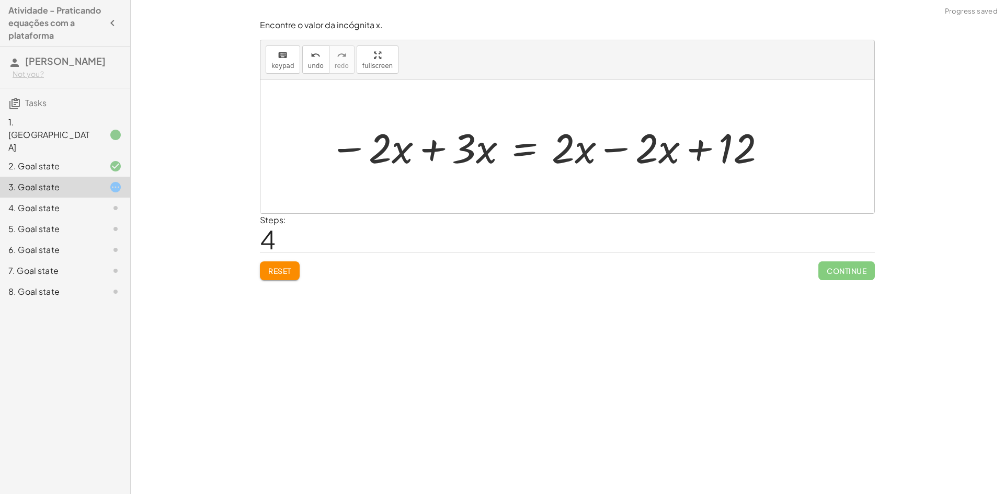
click at [612, 149] on div at bounding box center [548, 147] width 449 height 54
click at [612, 147] on div at bounding box center [567, 146] width 614 height 134
click at [435, 150] on div at bounding box center [464, 147] width 281 height 54
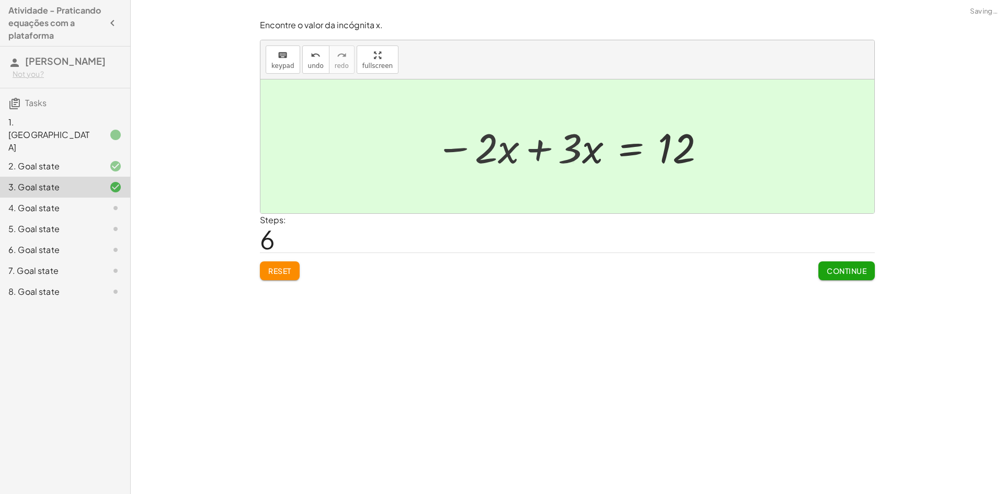
click at [435, 150] on div at bounding box center [567, 146] width 614 height 134
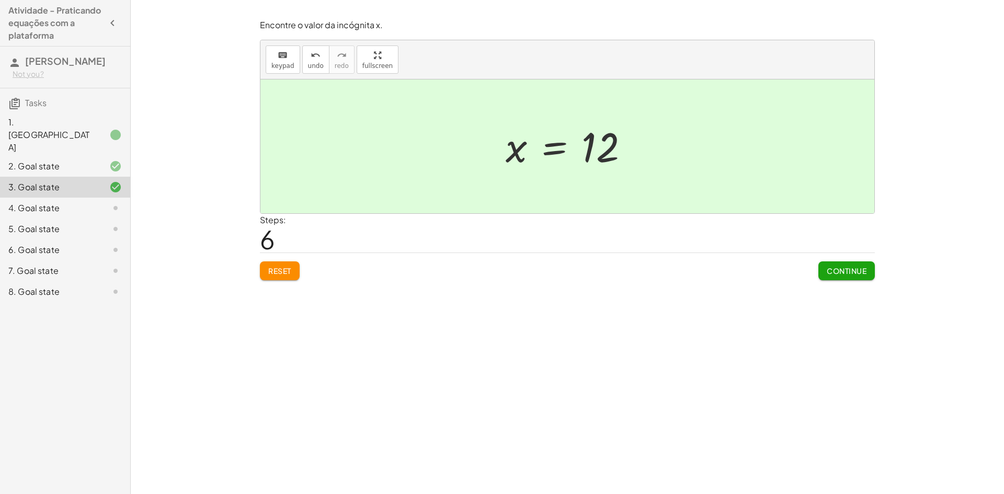
click at [847, 270] on span "Continue" at bounding box center [847, 270] width 40 height 9
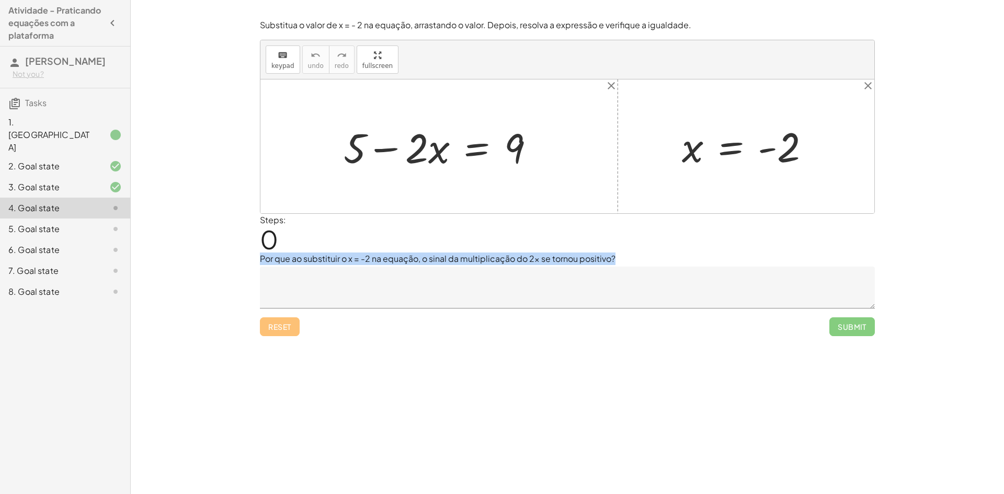
drag, startPoint x: 254, startPoint y: 257, endPoint x: 671, endPoint y: 261, distance: 417.8
click at [0, 0] on div "Substitua o valor de x = - 2 na equação, arrastando o valor. Depois, resolva a …" at bounding box center [0, 0] width 0 height 0
click at [674, 257] on p "Por que ao substituir o x = -2 na equação, o sinal da multiplicação do 2x se to…" at bounding box center [567, 259] width 615 height 13
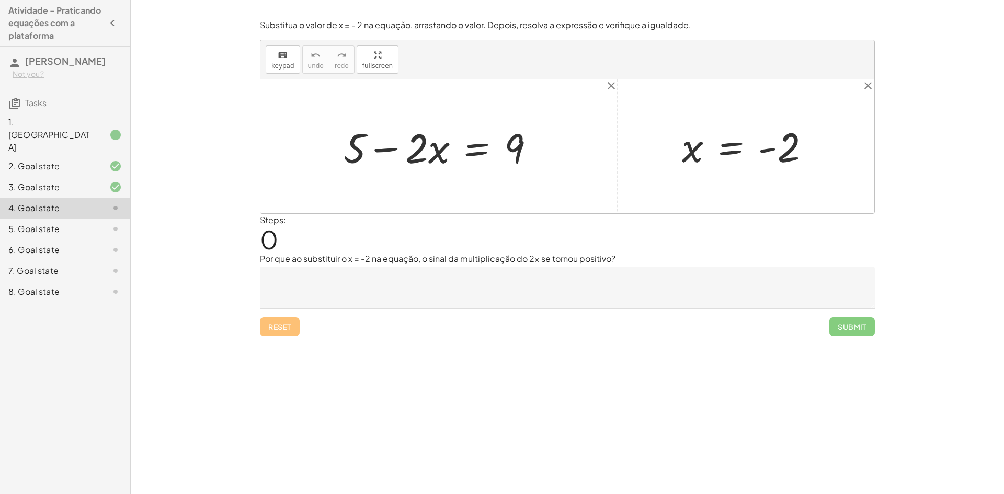
click at [674, 249] on div "Steps: 0" at bounding box center [567, 233] width 615 height 39
drag, startPoint x: 269, startPoint y: 250, endPoint x: 558, endPoint y: 261, distance: 289.9
click at [0, 0] on div "Substitua o valor de x = - 2 na equação, arrastando o valor. Depois, resolva a …" at bounding box center [0, 0] width 0 height 0
click at [636, 259] on p "Por que ao substituir o x = -2 na equação, o sinal da multiplicação do 2x se to…" at bounding box center [567, 259] width 615 height 13
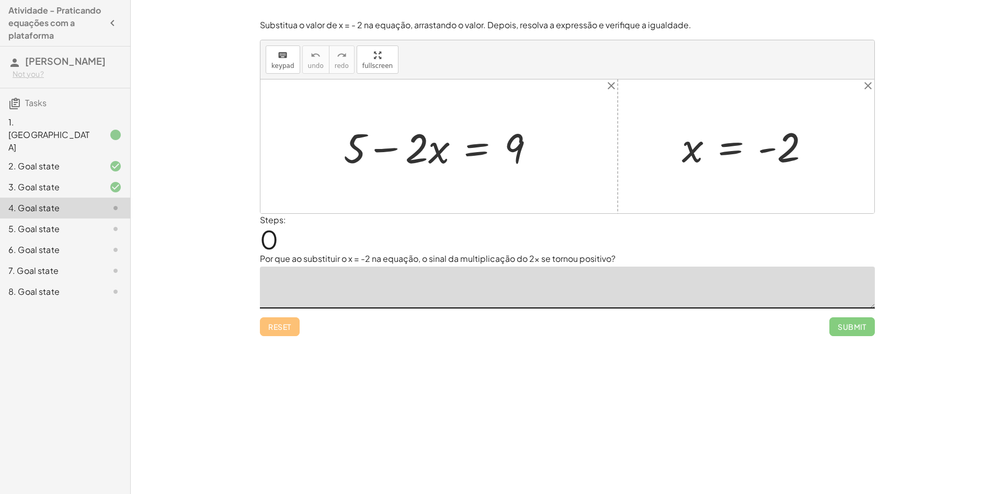
click at [558, 272] on textarea at bounding box center [567, 288] width 615 height 42
click at [689, 199] on div at bounding box center [567, 146] width 614 height 134
click at [682, 233] on div "Steps: 0" at bounding box center [567, 233] width 615 height 39
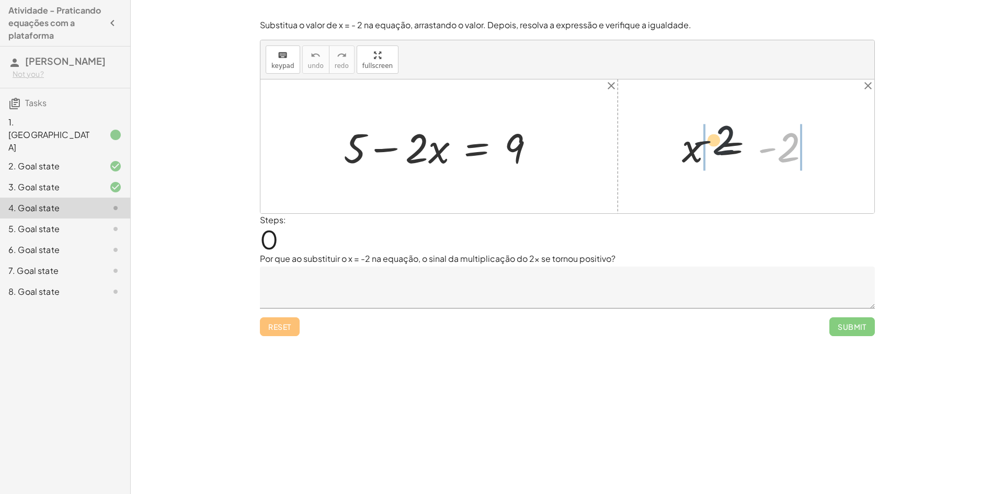
drag, startPoint x: 789, startPoint y: 157, endPoint x: 715, endPoint y: 150, distance: 74.1
click at [715, 150] on div at bounding box center [750, 147] width 147 height 52
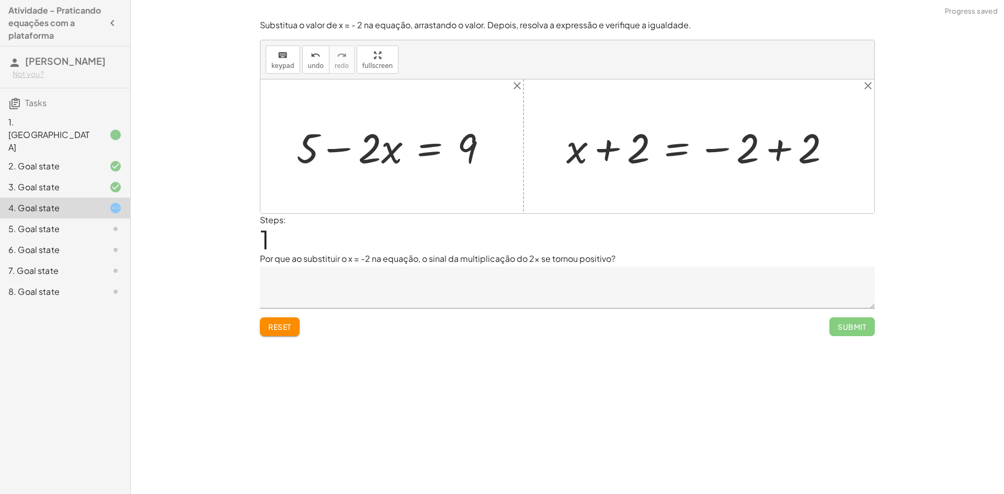
click at [273, 325] on span "Reset" at bounding box center [279, 326] width 23 height 9
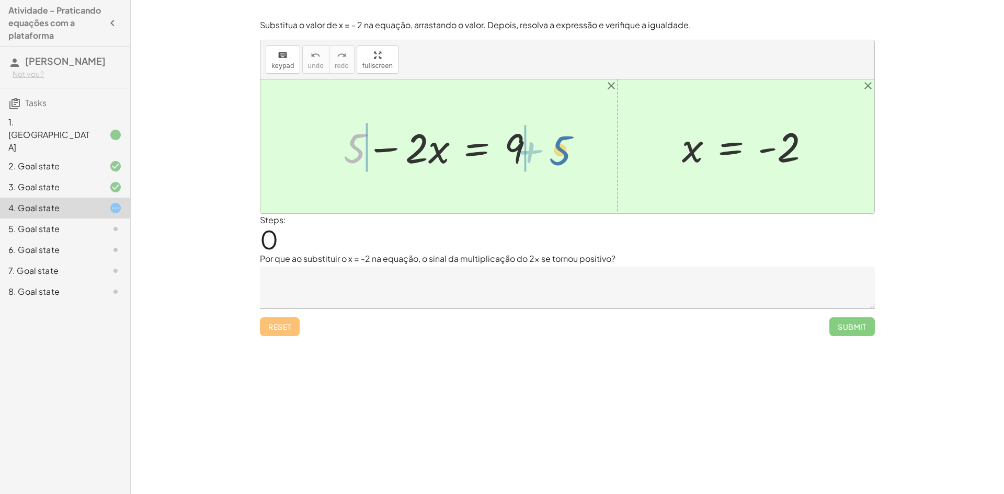
drag, startPoint x: 362, startPoint y: 154, endPoint x: 569, endPoint y: 149, distance: 207.1
click at [351, 152] on div at bounding box center [443, 147] width 333 height 54
click at [351, 152] on div at bounding box center [567, 146] width 614 height 134
click at [561, 154] on div at bounding box center [495, 147] width 229 height 54
click at [561, 155] on div at bounding box center [567, 146] width 614 height 134
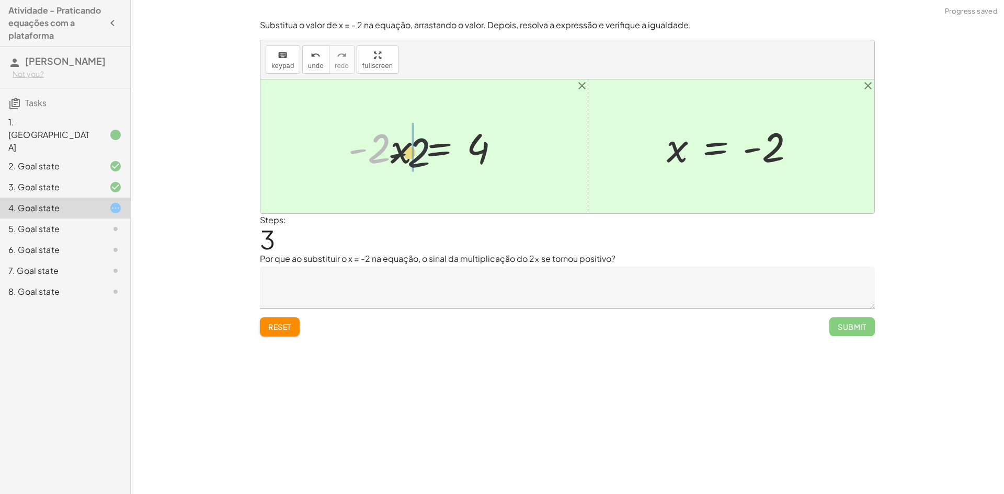
drag, startPoint x: 388, startPoint y: 155, endPoint x: 437, endPoint y: 160, distance: 49.4
click at [437, 160] on div at bounding box center [428, 147] width 170 height 54
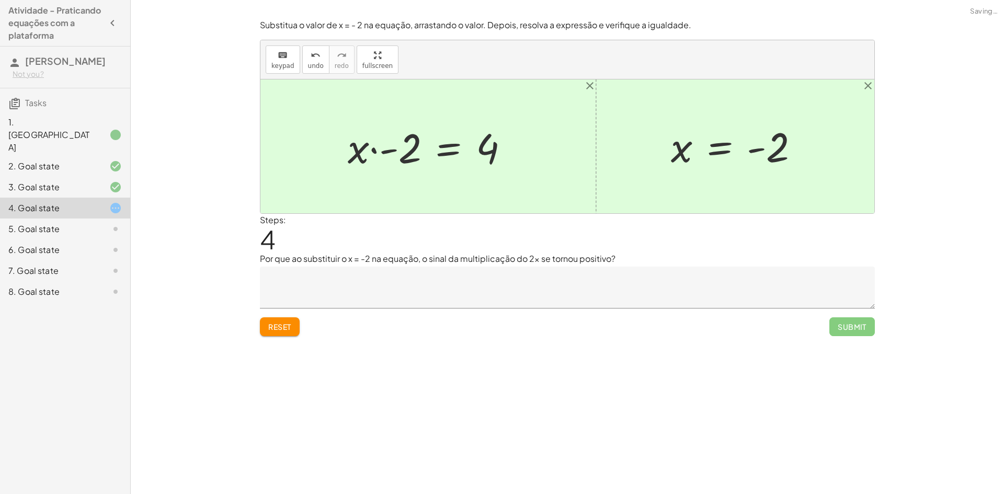
drag, startPoint x: 358, startPoint y: 151, endPoint x: 404, endPoint y: 161, distance: 47.2
click at [410, 159] on div "+ 5 − · 2 · x = 9 + 5 − 5 − · 2 · x = + 9 − 5 + 0 − · 2 · x = + 9 − 5 · - 2 · x…" at bounding box center [428, 146] width 193 height 59
drag, startPoint x: 425, startPoint y: 152, endPoint x: 393, endPoint y: 158, distance: 32.5
click at [393, 158] on div at bounding box center [433, 147] width 180 height 54
drag, startPoint x: 358, startPoint y: 157, endPoint x: 428, endPoint y: 161, distance: 70.2
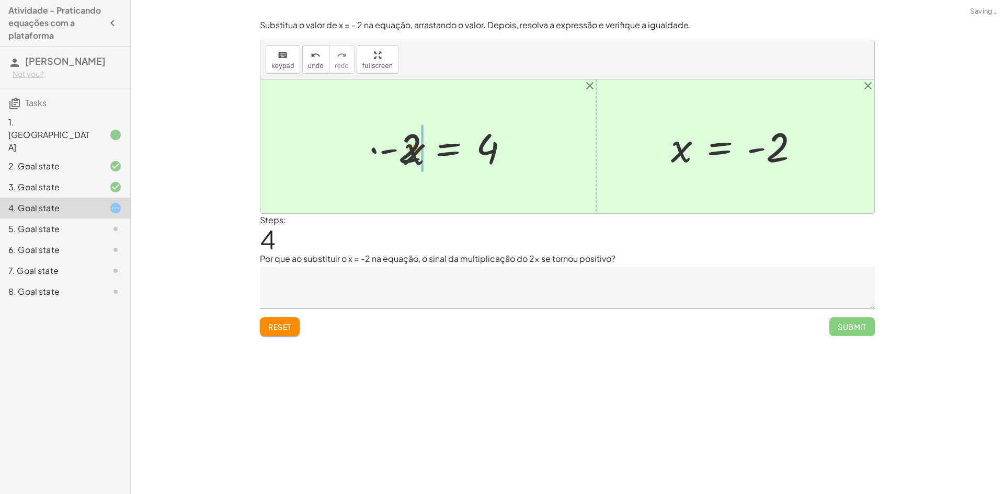
click at [428, 161] on div at bounding box center [433, 147] width 180 height 54
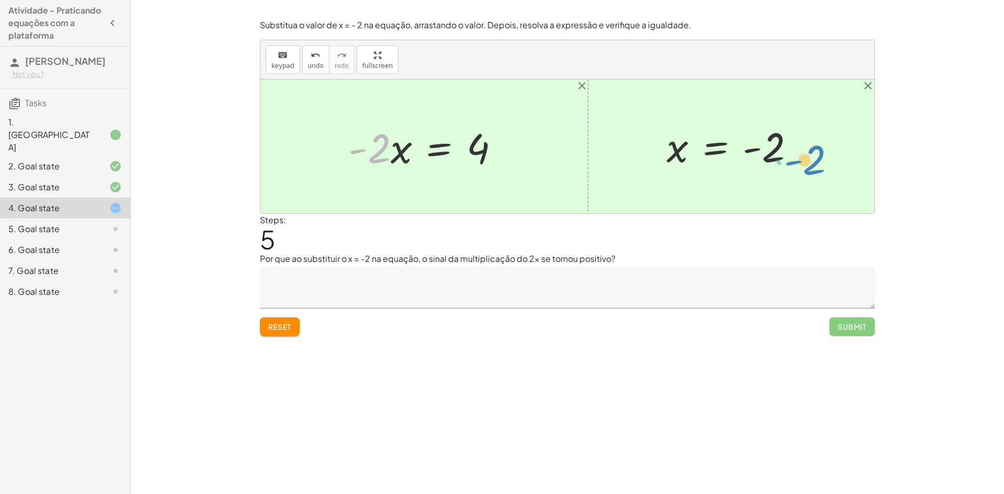
drag, startPoint x: 387, startPoint y: 150, endPoint x: 817, endPoint y: 153, distance: 429.9
click at [817, 159] on div "+ 5 − · 2 · x = 9 + 5 − 5 − · 2 · x = + 9 − 5 + 0 − · 2 · x = + 9 − 5 · - 2 · x…" at bounding box center [567, 146] width 614 height 134
drag, startPoint x: 383, startPoint y: 157, endPoint x: 654, endPoint y: 158, distance: 270.9
click at [655, 159] on div "+ 5 − · 2 · x = 9 + 5 − 5 − · 2 · x = + 9 − 5 + 0 − · 2 · x = + 9 − 5 · - 2 · x…" at bounding box center [567, 146] width 614 height 134
click at [303, 315] on div "Reset Submit" at bounding box center [567, 323] width 615 height 28
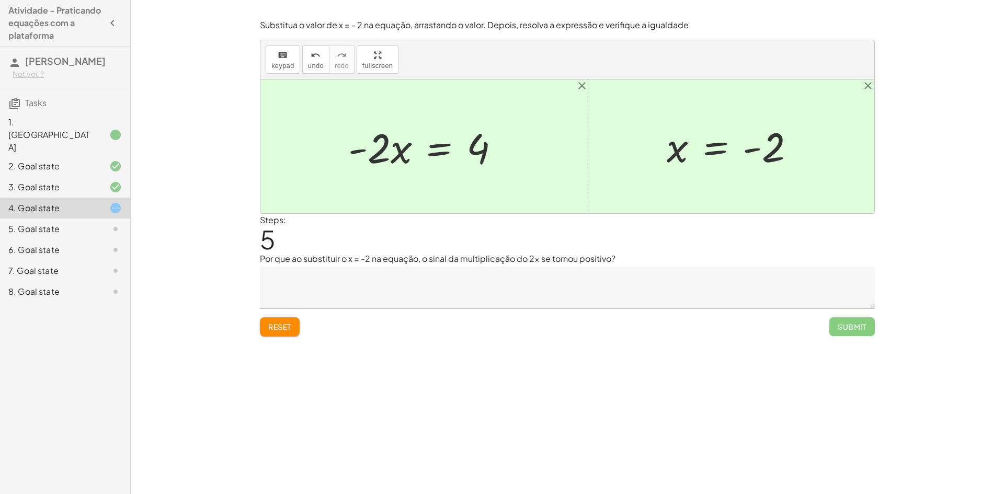
click at [287, 318] on button "Reset" at bounding box center [280, 326] width 40 height 19
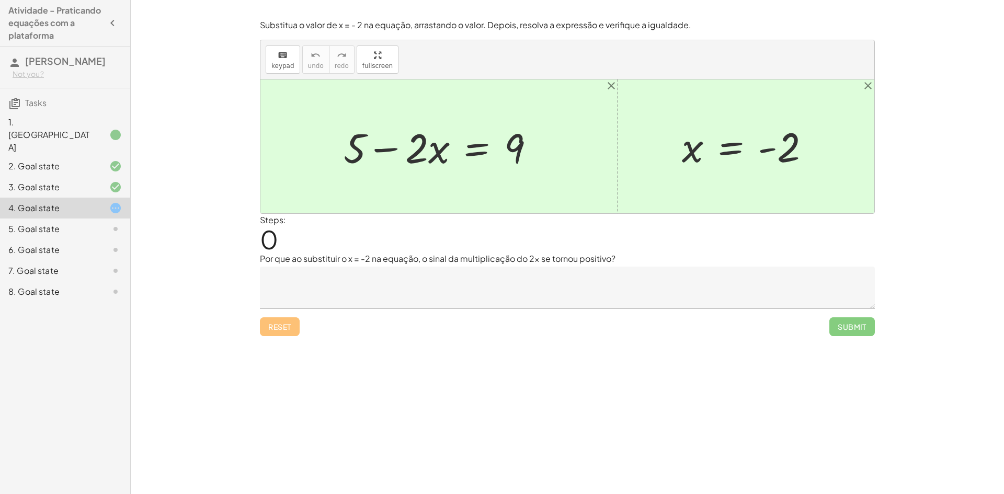
click at [64, 160] on div "2. Goal state" at bounding box center [50, 166] width 84 height 13
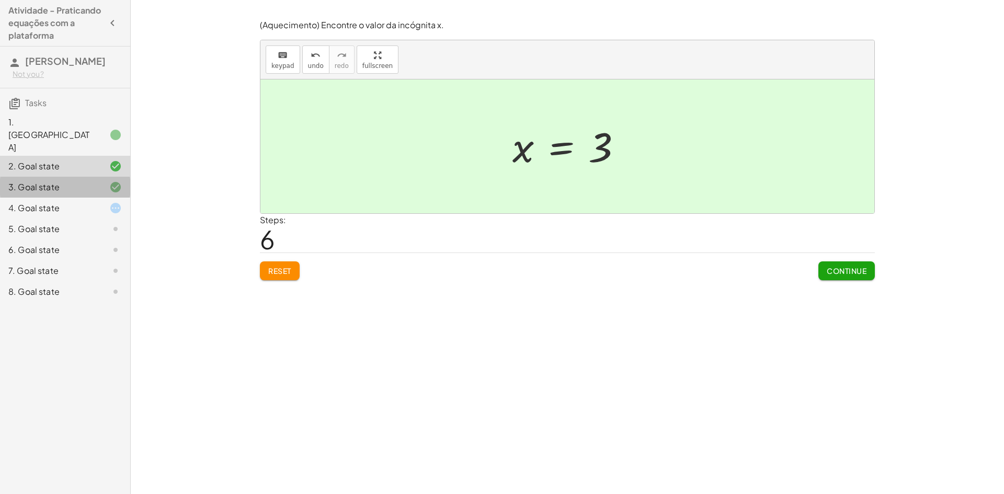
drag, startPoint x: 115, startPoint y: 180, endPoint x: 121, endPoint y: 179, distance: 6.4
click at [117, 181] on icon at bounding box center [115, 187] width 13 height 13
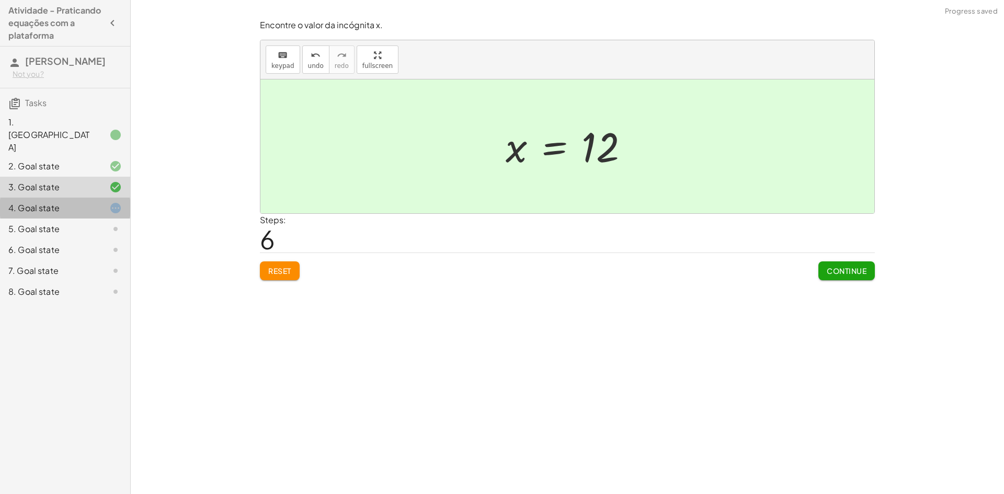
click at [85, 239] on div "4. Goal state" at bounding box center [65, 249] width 130 height 21
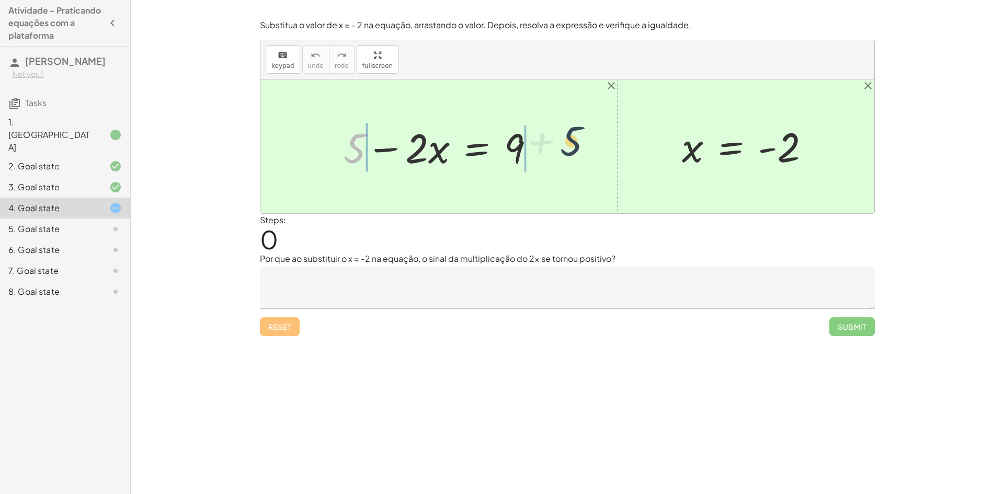
drag, startPoint x: 365, startPoint y: 155, endPoint x: 603, endPoint y: 155, distance: 238.5
click at [603, 155] on div "+ 5 + 5 − · 2 · x = 9 x = - 2" at bounding box center [567, 146] width 614 height 134
click at [310, 153] on div at bounding box center [443, 147] width 333 height 54
click at [323, 151] on div at bounding box center [567, 146] width 614 height 134
click at [552, 156] on div at bounding box center [495, 147] width 229 height 54
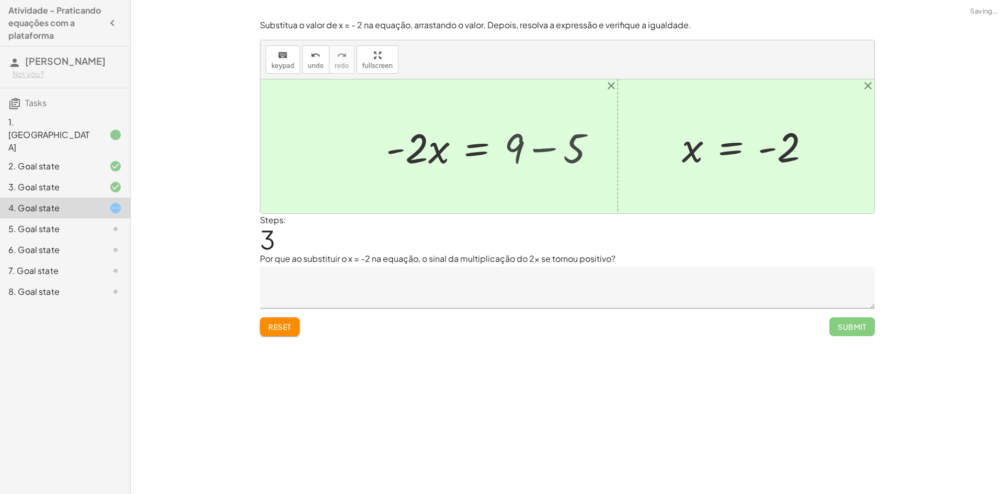
click at [551, 155] on div "+ 5 − · 2 · x = 9 + 5 − · 2 · x = 9 + 5 − 5 + − 5 + 0 - 4 + 5 − 5 − · 2 · x = +…" at bounding box center [461, 146] width 183 height 59
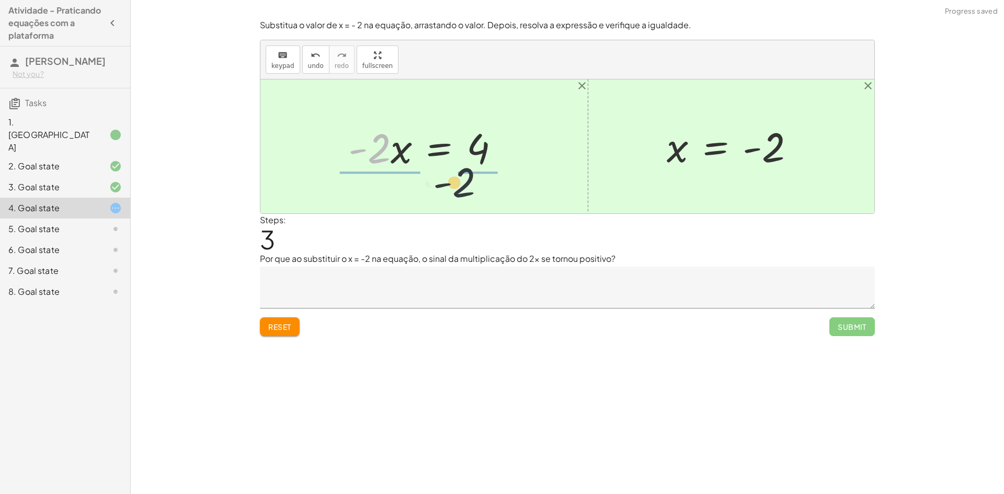
drag, startPoint x: 376, startPoint y: 153, endPoint x: 512, endPoint y: 198, distance: 143.2
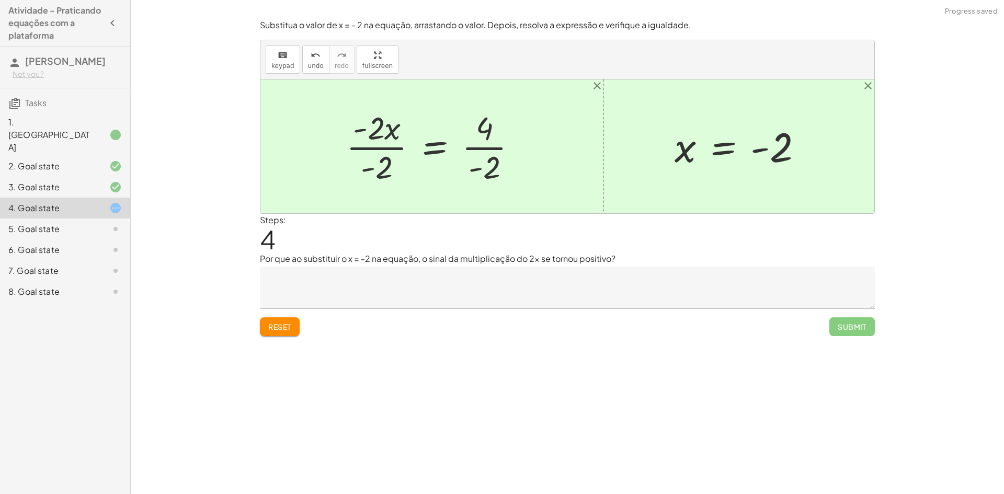
click at [383, 144] on div at bounding box center [436, 146] width 190 height 81
click at [385, 149] on div at bounding box center [436, 146] width 190 height 81
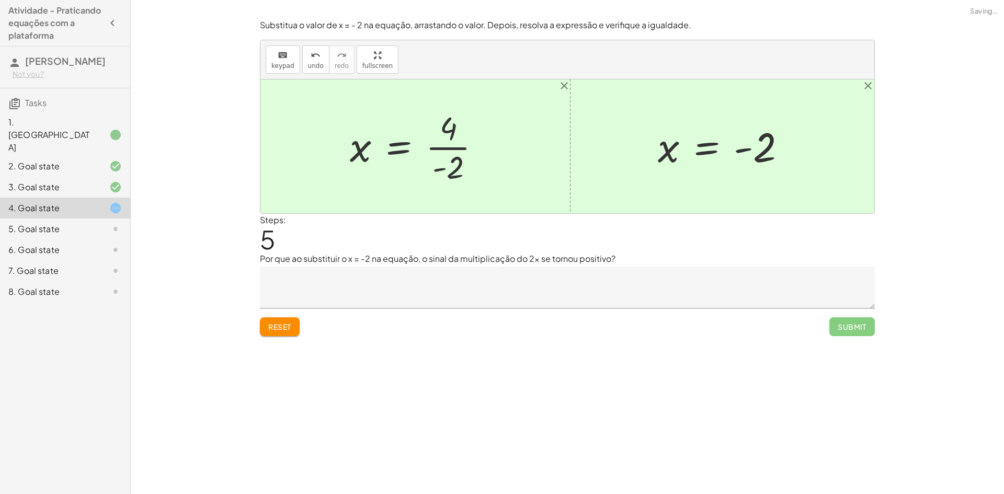
click at [471, 163] on div at bounding box center [420, 146] width 150 height 81
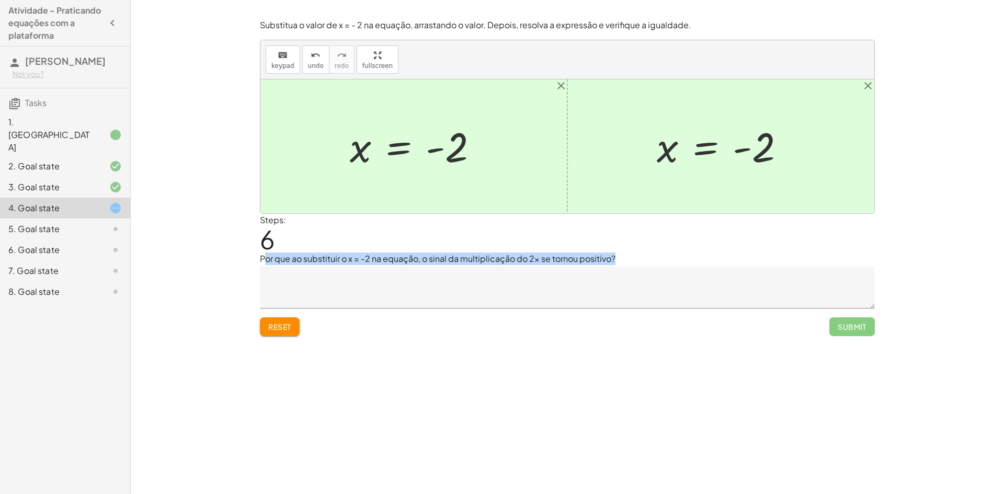
drag, startPoint x: 264, startPoint y: 255, endPoint x: 385, endPoint y: 269, distance: 122.6
click at [385, 269] on div "Por que ao substituir o x = -2 na equação, o sinal da multiplicação do 2x se to…" at bounding box center [567, 281] width 615 height 56
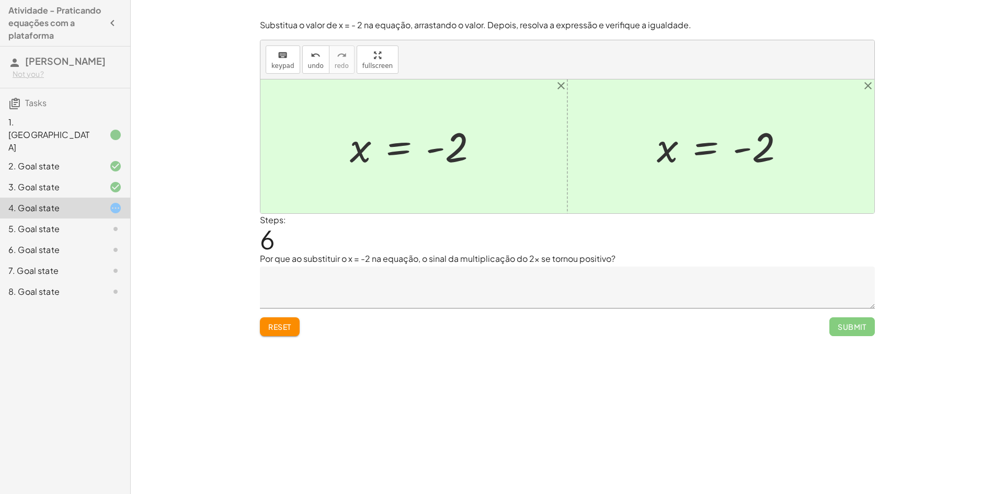
click at [382, 269] on textarea at bounding box center [567, 288] width 615 height 42
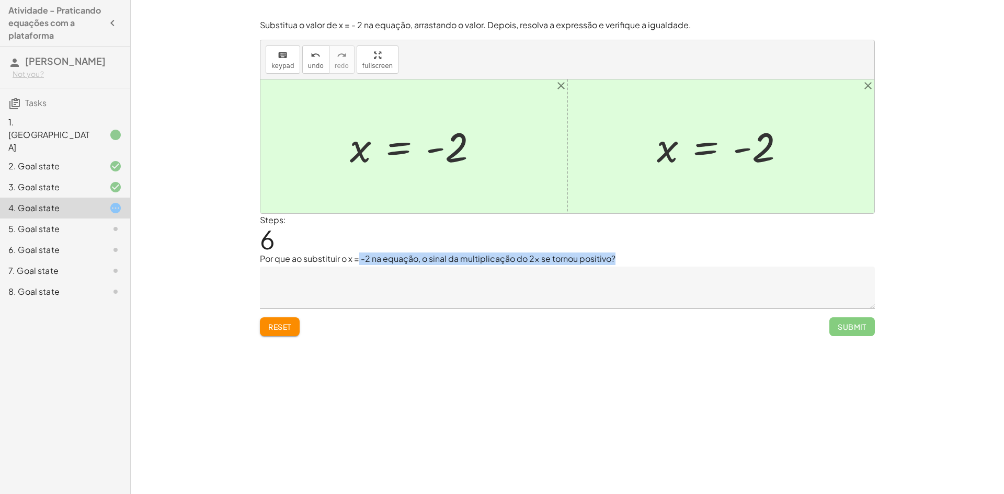
drag, startPoint x: 359, startPoint y: 256, endPoint x: 626, endPoint y: 263, distance: 267.3
click at [626, 263] on p "Por que ao substituir o x = -2 na equação, o sinal da multiplicação do 2x se to…" at bounding box center [567, 259] width 615 height 13
click at [632, 255] on p "Por que ao substituir o x = -2 na equação, o sinal da multiplicação do 2x se to…" at bounding box center [567, 259] width 615 height 13
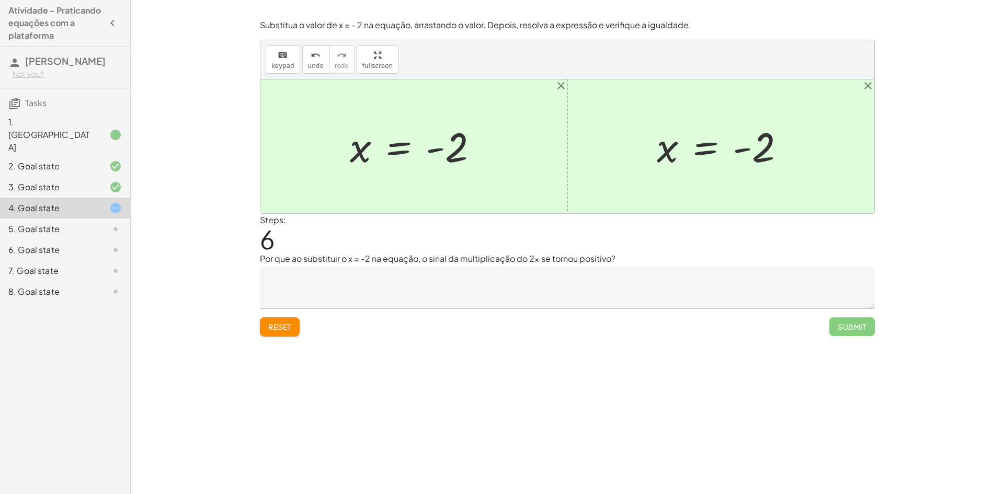
click at [93, 181] on div at bounding box center [107, 187] width 29 height 13
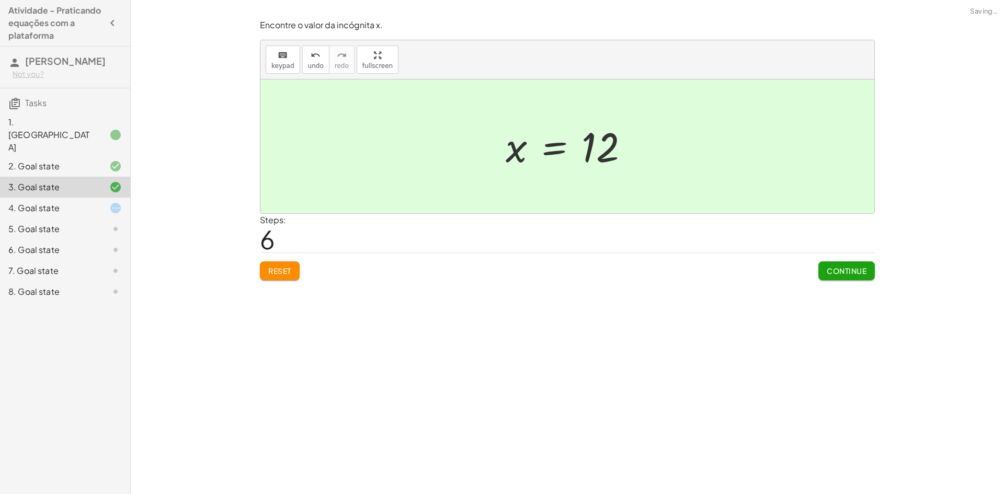
click at [132, 136] on div "Encontre o valor da incógnita x manipulando a equação. insert select one: Math …" at bounding box center [567, 247] width 873 height 494
click at [115, 198] on div "2. Goal state" at bounding box center [65, 208] width 130 height 21
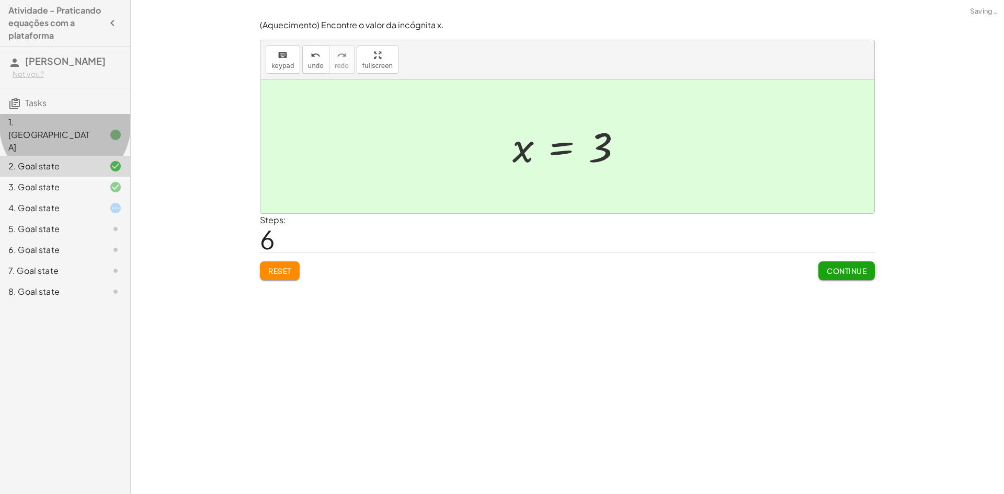
click at [101, 136] on div at bounding box center [107, 135] width 29 height 13
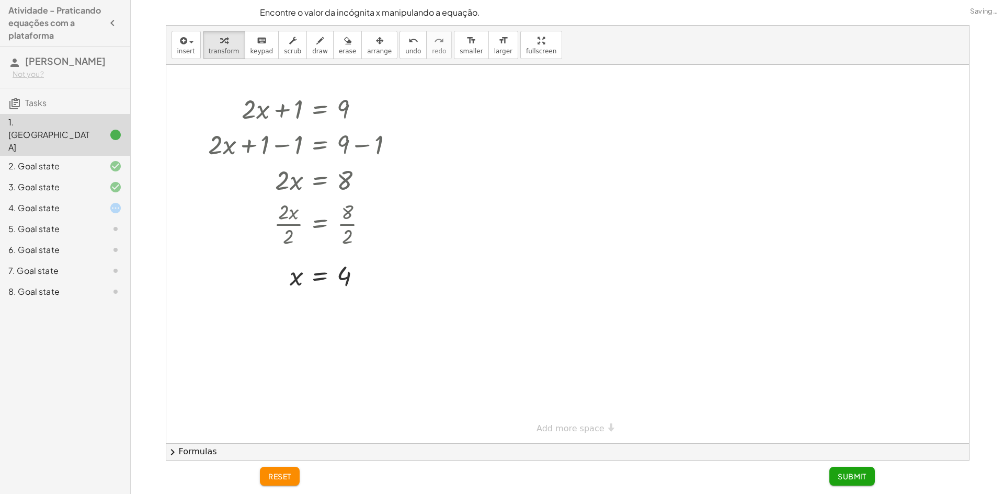
click at [111, 202] on icon at bounding box center [115, 208] width 13 height 13
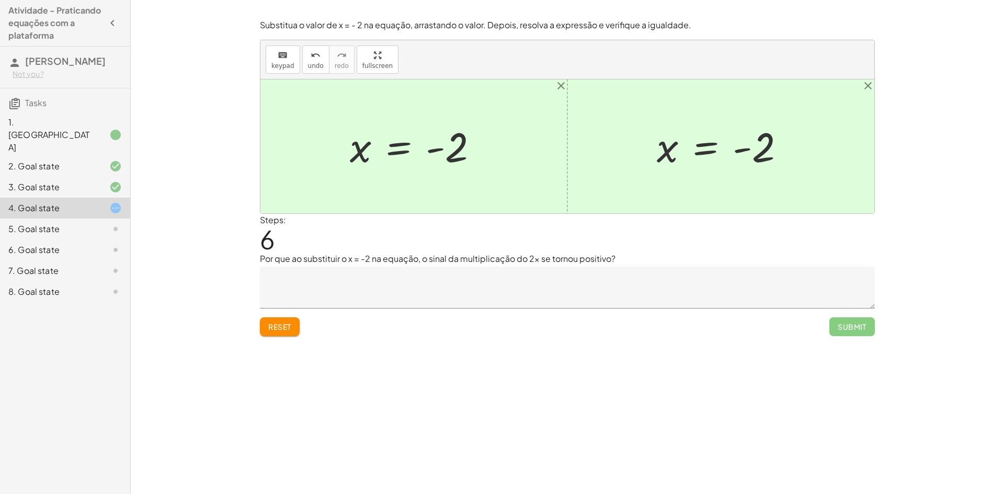
click at [69, 260] on div "5. Goal state" at bounding box center [65, 270] width 130 height 21
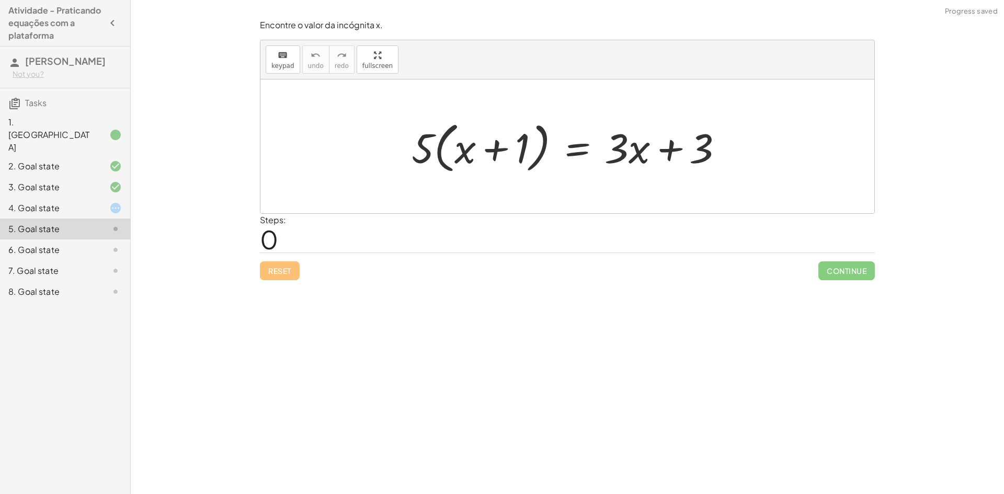
click at [497, 147] on div at bounding box center [571, 147] width 330 height 60
click at [497, 156] on div at bounding box center [571, 147] width 330 height 60
drag, startPoint x: 428, startPoint y: 133, endPoint x: 494, endPoint y: 117, distance: 67.9
click at [494, 117] on div at bounding box center [571, 147] width 330 height 60
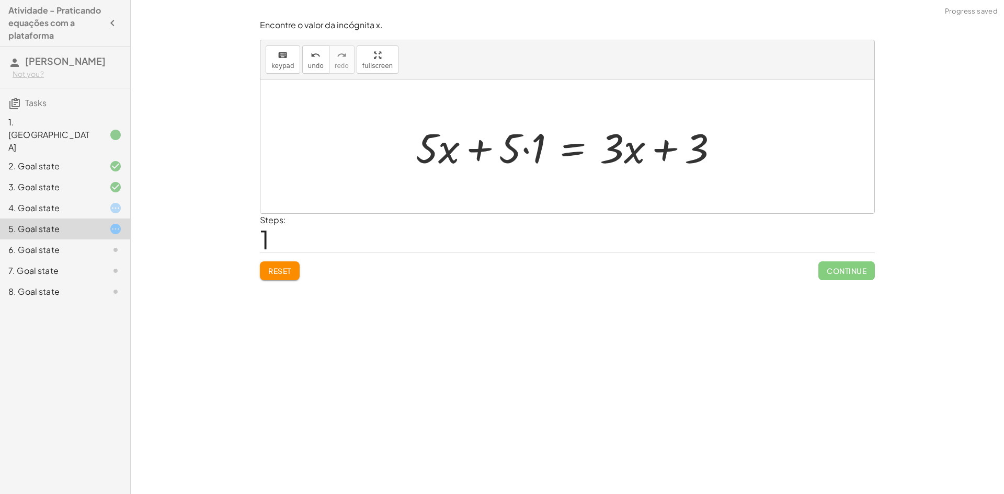
click at [461, 151] on div at bounding box center [570, 147] width 321 height 54
click at [482, 145] on div at bounding box center [570, 147] width 321 height 54
click at [483, 145] on div at bounding box center [570, 147] width 321 height 54
click at [514, 151] on div at bounding box center [570, 147] width 321 height 54
click at [516, 152] on div at bounding box center [570, 147] width 321 height 54
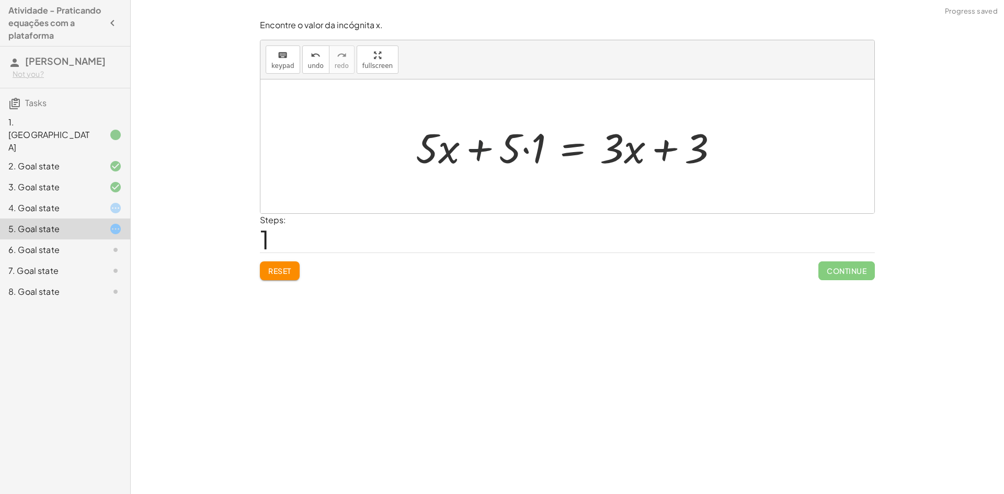
drag, startPoint x: 516, startPoint y: 153, endPoint x: 521, endPoint y: 158, distance: 7.4
click at [520, 158] on div at bounding box center [570, 147] width 321 height 54
click at [529, 155] on div at bounding box center [570, 147] width 321 height 54
click at [527, 154] on div at bounding box center [570, 147] width 321 height 54
click at [527, 153] on div at bounding box center [583, 147] width 297 height 54
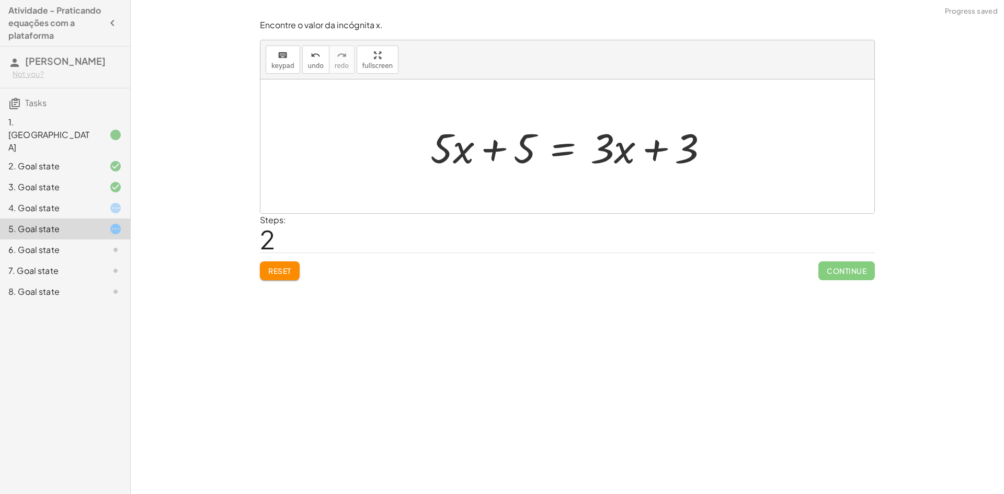
click at [467, 159] on div at bounding box center [573, 147] width 297 height 54
drag, startPoint x: 525, startPoint y: 150, endPoint x: 771, endPoint y: 141, distance: 245.9
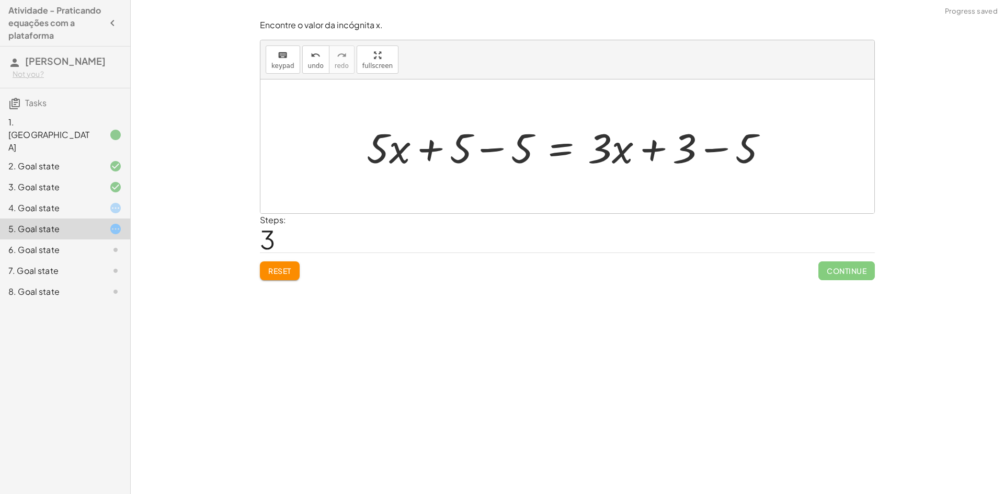
click at [507, 139] on div at bounding box center [571, 147] width 420 height 54
click at [508, 140] on div at bounding box center [632, 147] width 297 height 54
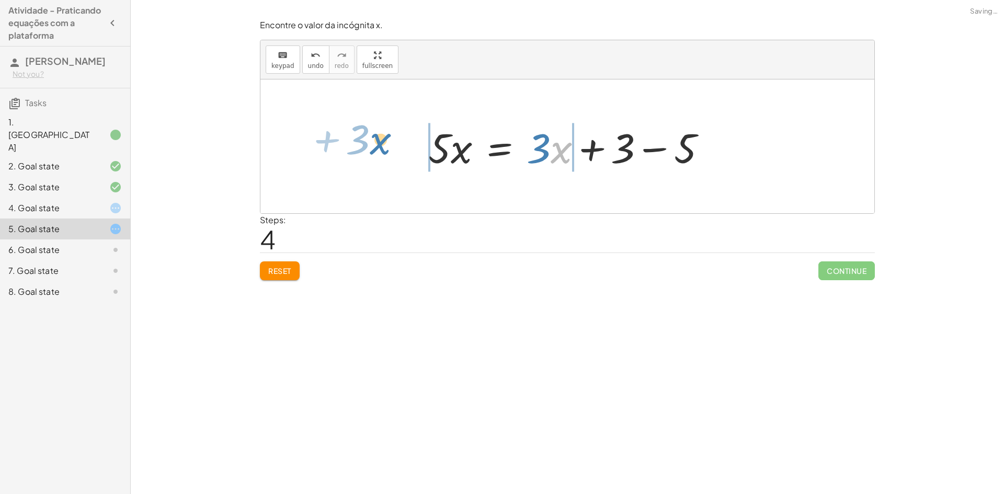
drag, startPoint x: 609, startPoint y: 158, endPoint x: 445, endPoint y: 149, distance: 163.9
click at [444, 150] on div at bounding box center [571, 147] width 297 height 54
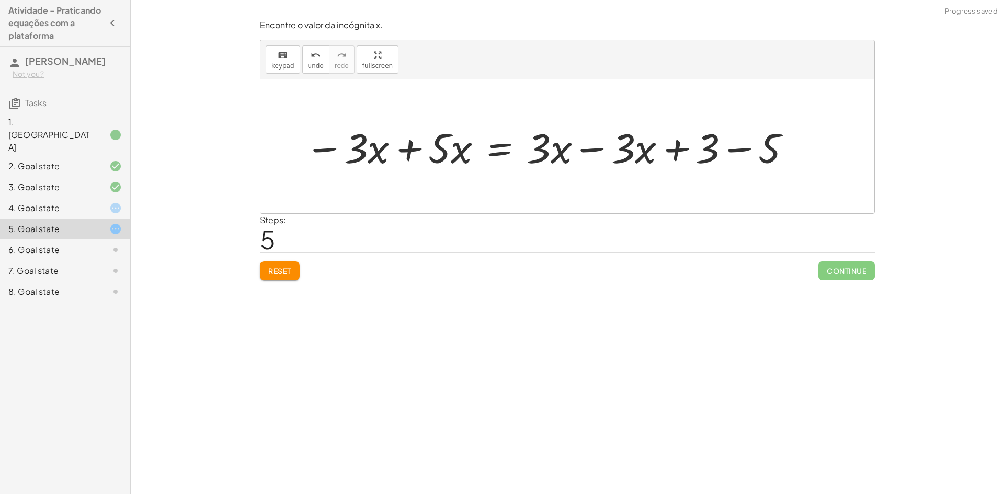
click at [607, 154] on div at bounding box center [549, 147] width 498 height 54
click at [608, 153] on div at bounding box center [464, 147] width 329 height 54
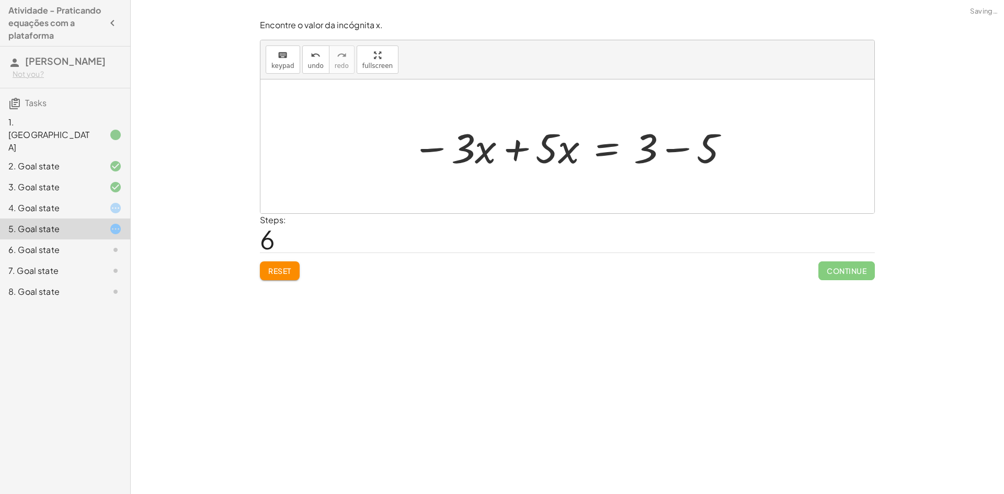
click at [513, 150] on div at bounding box center [571, 147] width 329 height 54
click at [513, 148] on div at bounding box center [567, 146] width 614 height 134
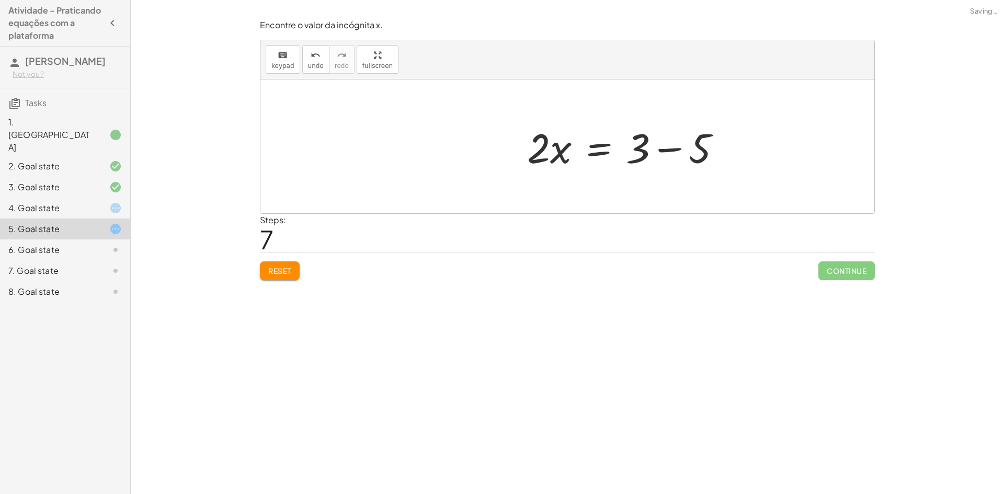
drag, startPoint x: 679, startPoint y: 149, endPoint x: 631, endPoint y: 147, distance: 48.2
click at [677, 149] on div at bounding box center [628, 147] width 213 height 54
click at [610, 151] on div at bounding box center [550, 147] width 170 height 54
click at [615, 146] on div at bounding box center [550, 147] width 170 height 54
drag, startPoint x: 633, startPoint y: 148, endPoint x: 625, endPoint y: 149, distance: 7.4
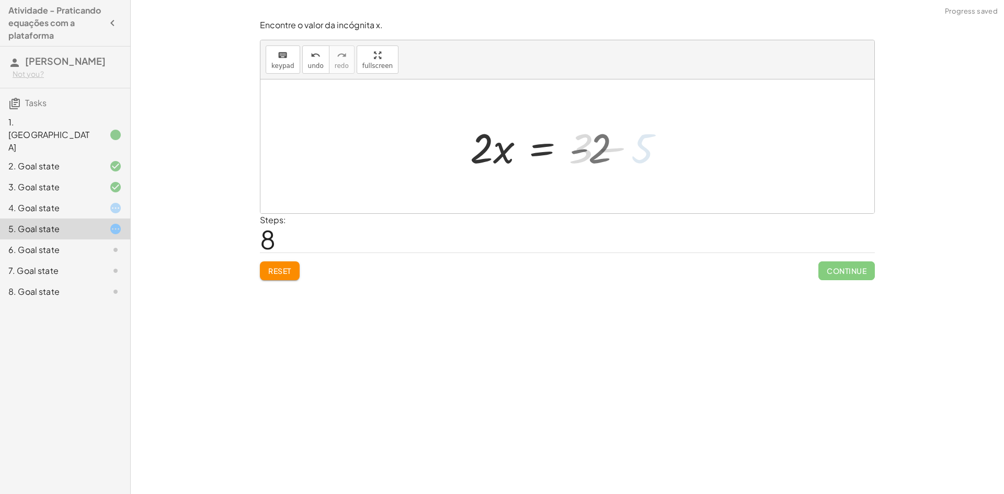
click at [632, 149] on div at bounding box center [550, 147] width 170 height 54
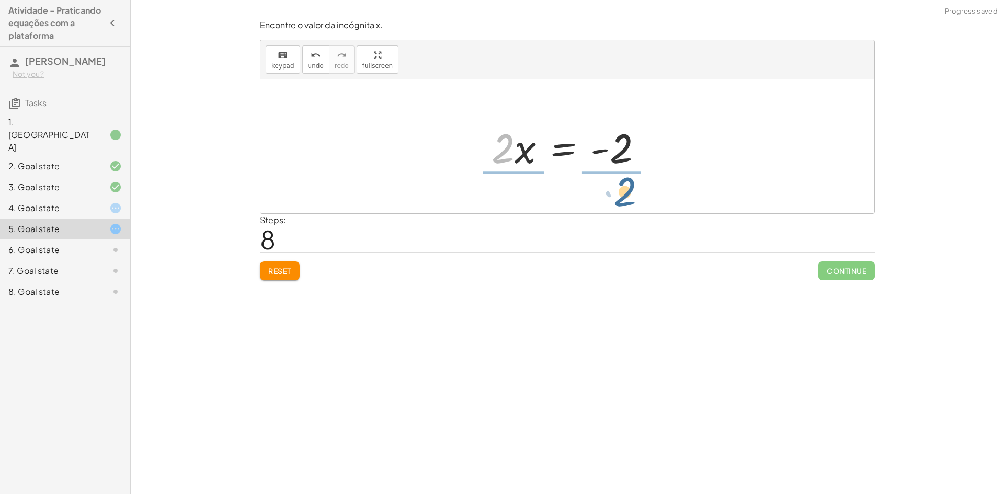
drag, startPoint x: 504, startPoint y: 159, endPoint x: 618, endPoint y: 200, distance: 120.6
click at [622, 198] on div "· 5 · ( + x + 1 ) = + · 3 · x + 3 + · 5 · x + · 5 · 1 = + · 3 · x + 3 + · 5 · x…" at bounding box center [567, 146] width 614 height 134
click at [514, 133] on div at bounding box center [574, 146] width 180 height 81
click at [526, 140] on div at bounding box center [573, 146] width 180 height 81
click at [519, 153] on div at bounding box center [571, 146] width 180 height 81
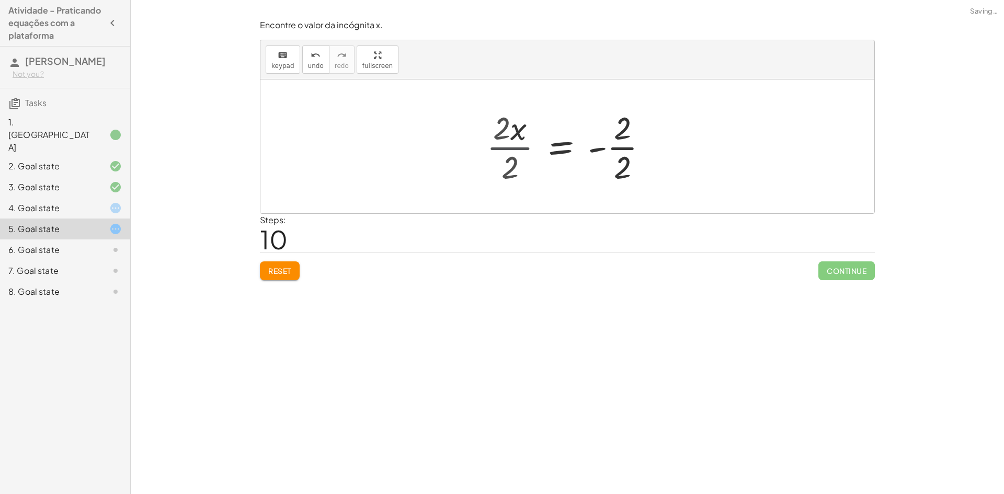
click at [518, 150] on div at bounding box center [584, 146] width 155 height 81
click at [613, 146] on div at bounding box center [584, 146] width 155 height 81
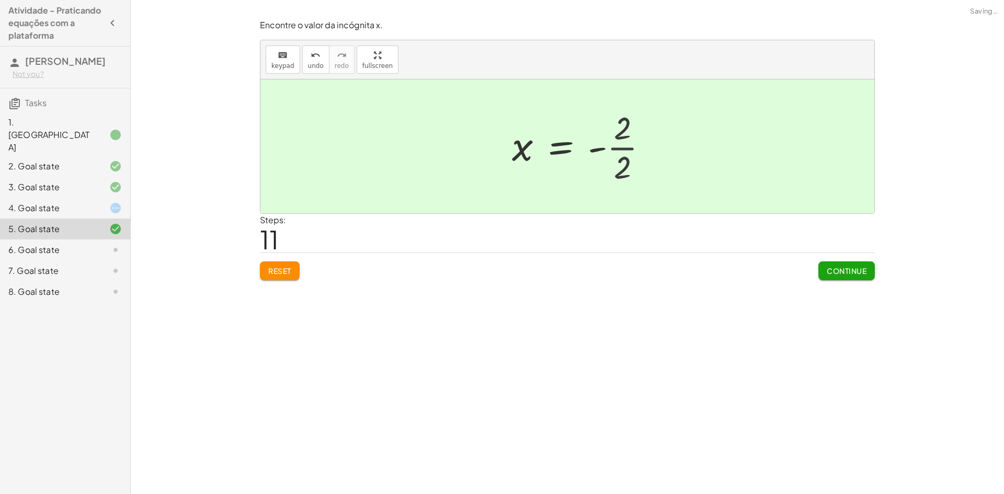
click at [613, 146] on div at bounding box center [576, 147] width 138 height 52
click at [112, 202] on icon at bounding box center [115, 208] width 13 height 13
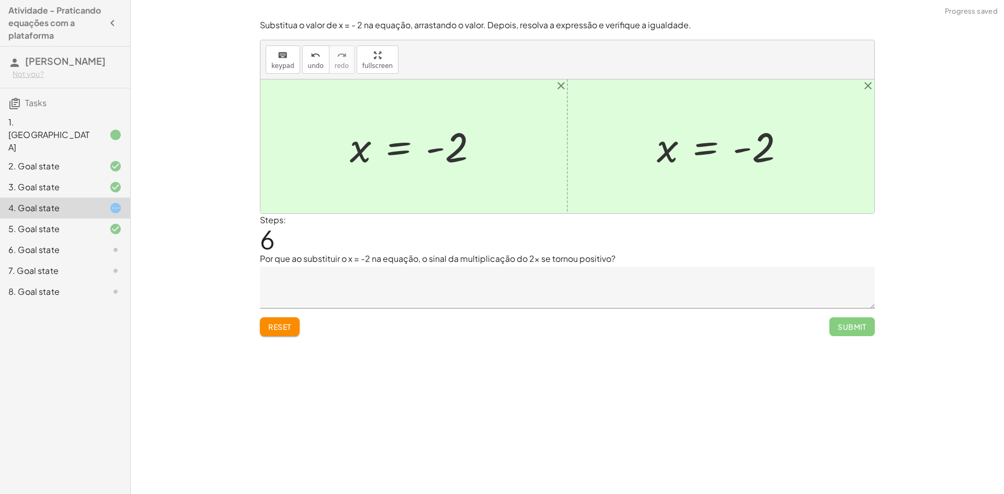
drag, startPoint x: 450, startPoint y: 157, endPoint x: 451, endPoint y: 151, distance: 6.9
click at [456, 153] on div at bounding box center [418, 147] width 147 height 52
drag, startPoint x: 404, startPoint y: 154, endPoint x: 455, endPoint y: 146, distance: 51.8
click at [451, 146] on div at bounding box center [418, 147] width 147 height 52
drag, startPoint x: 449, startPoint y: 143, endPoint x: 515, endPoint y: 153, distance: 66.6
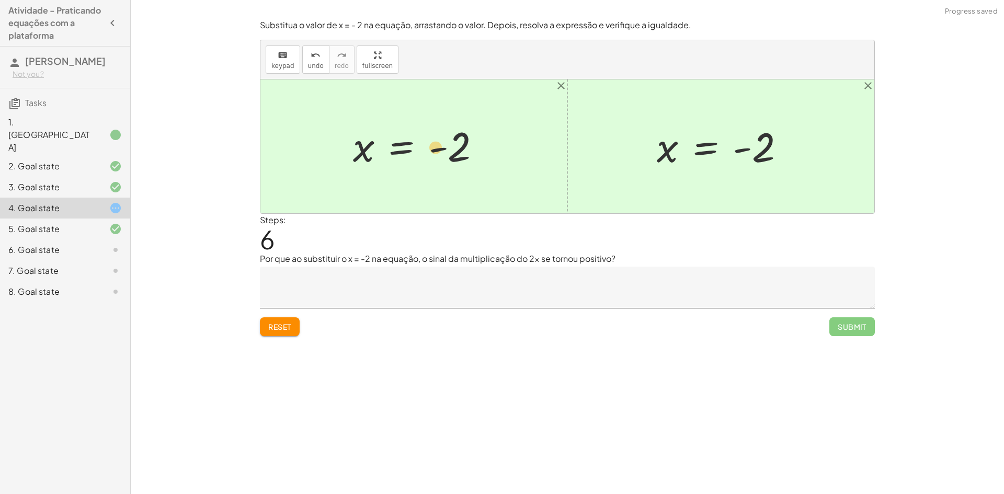
click at [517, 143] on div "+ 5 − · 2 · x = 9 + 5 − 5 − · 2 · x = + 9 − 5 + 0 − · 2 · x = + 9 − 5 · - 2 · x…" at bounding box center [567, 146] width 614 height 134
drag, startPoint x: 673, startPoint y: 155, endPoint x: 600, endPoint y: 154, distance: 73.2
click at [625, 156] on div "+ 5 − · 2 · x = 9 + 5 − 5 − · 2 · x = + 9 − 5 + 0 − · 2 · x = + 9 − 5 · - 2 · x…" at bounding box center [567, 146] width 614 height 134
click at [95, 244] on div at bounding box center [107, 250] width 29 height 13
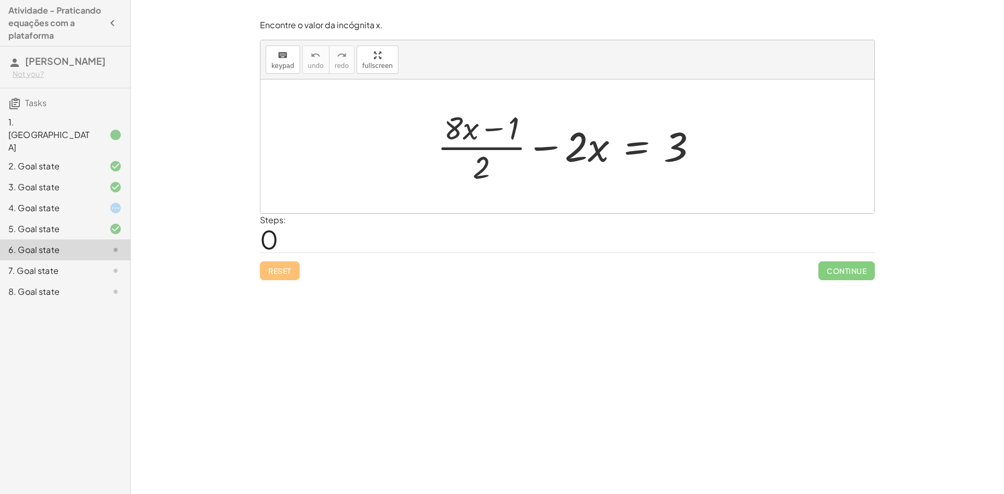
click at [461, 129] on div at bounding box center [571, 146] width 279 height 81
drag, startPoint x: 576, startPoint y: 157, endPoint x: 477, endPoint y: 126, distance: 104.0
click at [477, 126] on div at bounding box center [571, 146] width 279 height 81
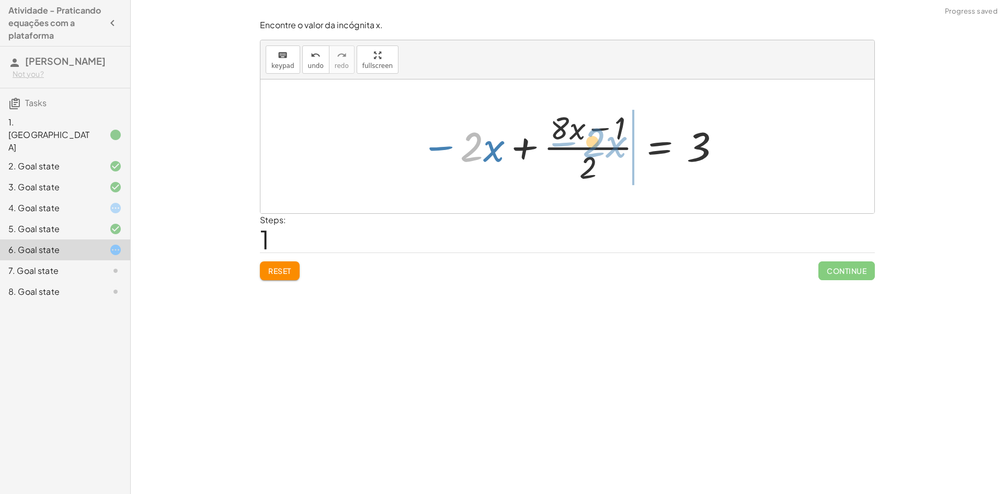
drag, startPoint x: 475, startPoint y: 148, endPoint x: 568, endPoint y: 147, distance: 93.1
click at [605, 145] on div at bounding box center [571, 146] width 311 height 81
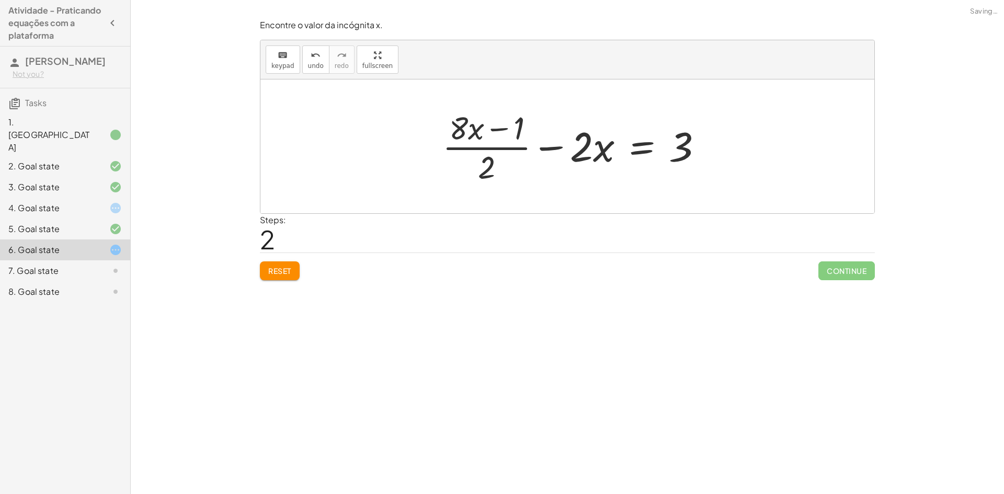
click at [567, 149] on div at bounding box center [576, 146] width 279 height 81
click at [544, 144] on div at bounding box center [571, 146] width 279 height 81
click at [537, 144] on div at bounding box center [571, 146] width 279 height 81
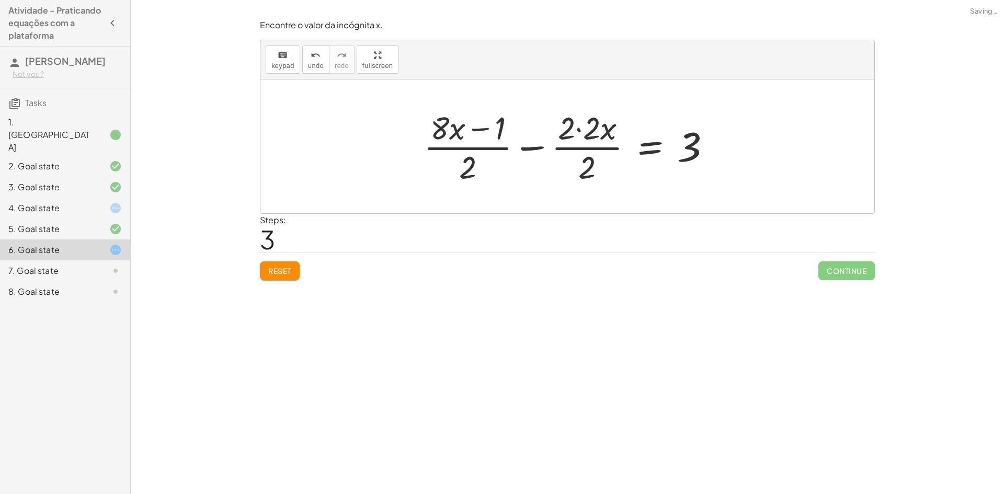
click at [575, 142] on div at bounding box center [571, 146] width 306 height 81
click at [572, 131] on div at bounding box center [571, 146] width 306 height 81
drag, startPoint x: 572, startPoint y: 131, endPoint x: 575, endPoint y: 136, distance: 6.1
click at [574, 133] on div at bounding box center [571, 146] width 306 height 81
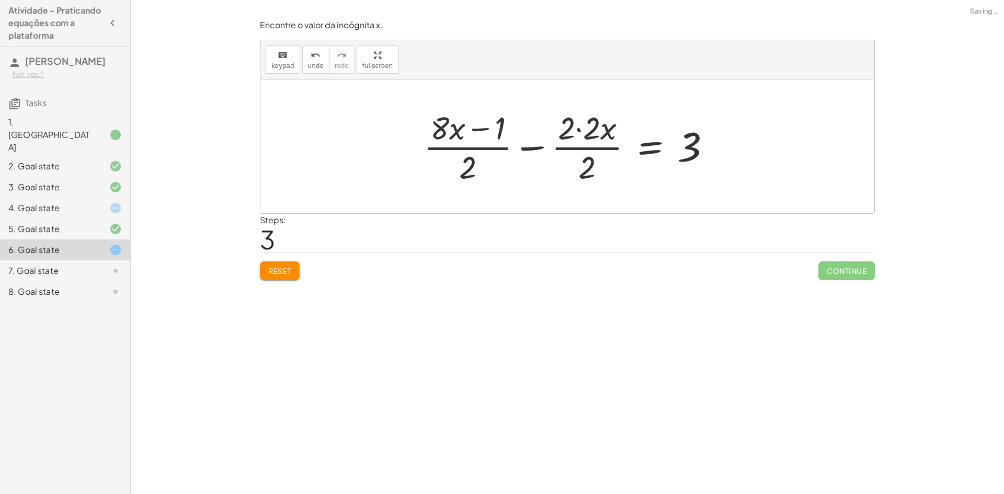
click at [586, 148] on div at bounding box center [571, 146] width 306 height 81
click at [586, 149] on div at bounding box center [571, 146] width 306 height 81
click at [282, 264] on button "Reset" at bounding box center [280, 270] width 40 height 19
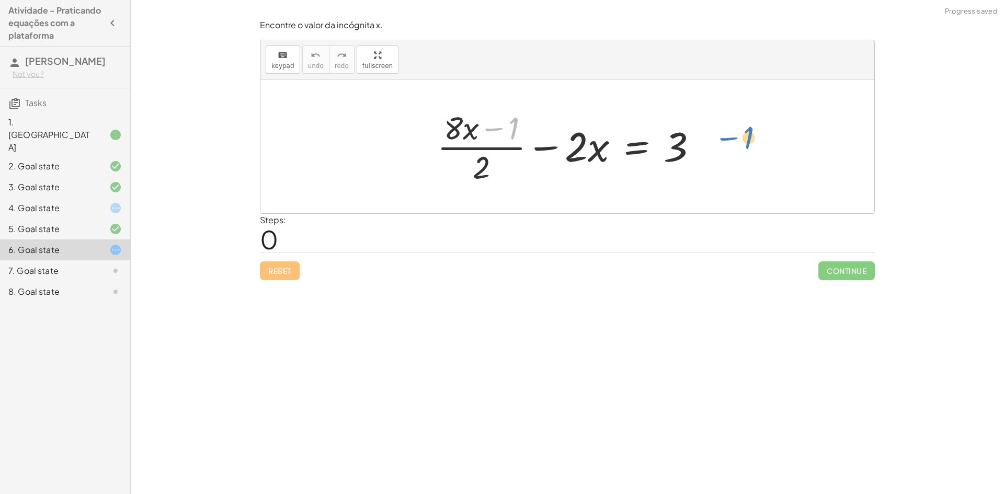
drag, startPoint x: 494, startPoint y: 133, endPoint x: 718, endPoint y: 155, distance: 225.4
click at [718, 155] on div "− 1 · ( + · 8 · x ) + · ( + · 8 · x − 1 ) · 2 − · 2 · x = 3" at bounding box center [567, 146] width 614 height 134
drag, startPoint x: 473, startPoint y: 131, endPoint x: 496, endPoint y: 144, distance: 26.9
click at [496, 144] on div at bounding box center [571, 146] width 279 height 81
click at [480, 172] on div at bounding box center [571, 146] width 279 height 81
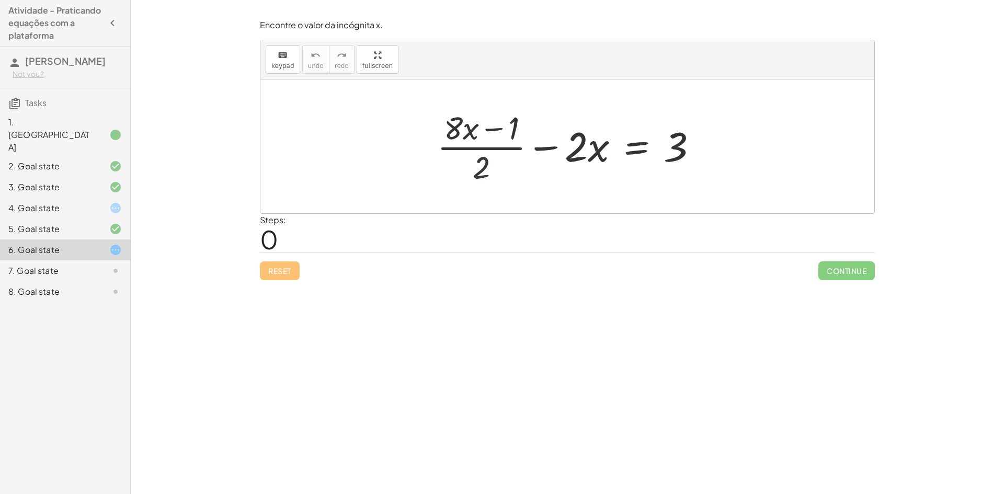
click at [480, 170] on div at bounding box center [571, 146] width 279 height 81
drag, startPoint x: 482, startPoint y: 152, endPoint x: 524, endPoint y: 150, distance: 42.9
click at [517, 149] on div at bounding box center [571, 146] width 279 height 81
click at [584, 152] on div at bounding box center [571, 146] width 279 height 81
click at [560, 152] on div at bounding box center [571, 146] width 279 height 81
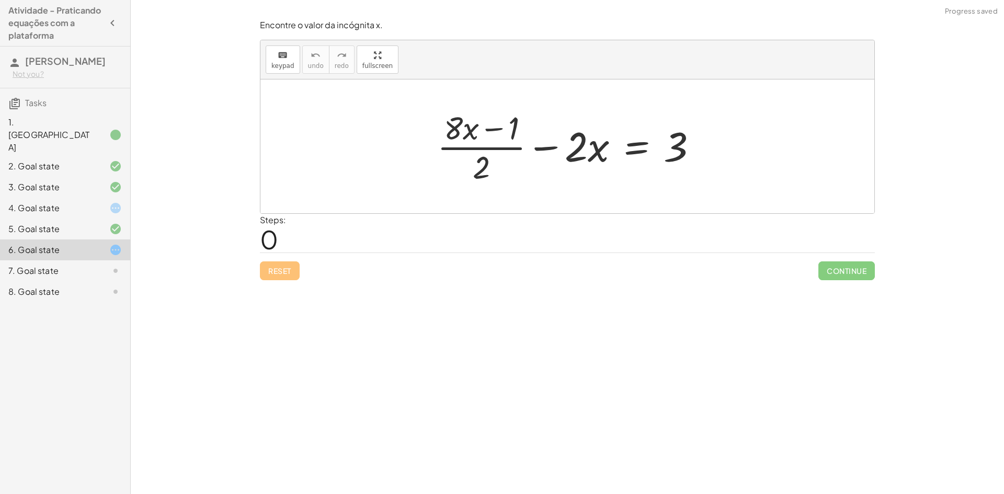
click at [483, 127] on div at bounding box center [571, 146] width 279 height 81
drag, startPoint x: 444, startPoint y: 134, endPoint x: 468, endPoint y: 128, distance: 24.7
click at [467, 128] on div at bounding box center [571, 146] width 279 height 81
click at [496, 132] on div at bounding box center [571, 146] width 279 height 81
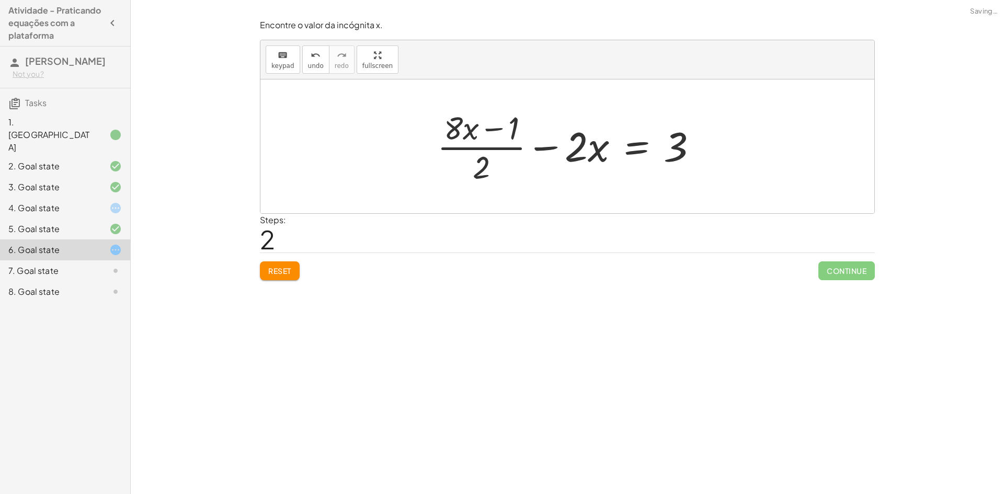
click at [494, 131] on div at bounding box center [571, 146] width 279 height 81
click at [295, 274] on button "Reset" at bounding box center [280, 270] width 40 height 19
click at [487, 179] on div at bounding box center [571, 146] width 279 height 81
drag, startPoint x: 484, startPoint y: 175, endPoint x: 485, endPoint y: 168, distance: 7.4
click at [485, 172] on div at bounding box center [571, 146] width 279 height 81
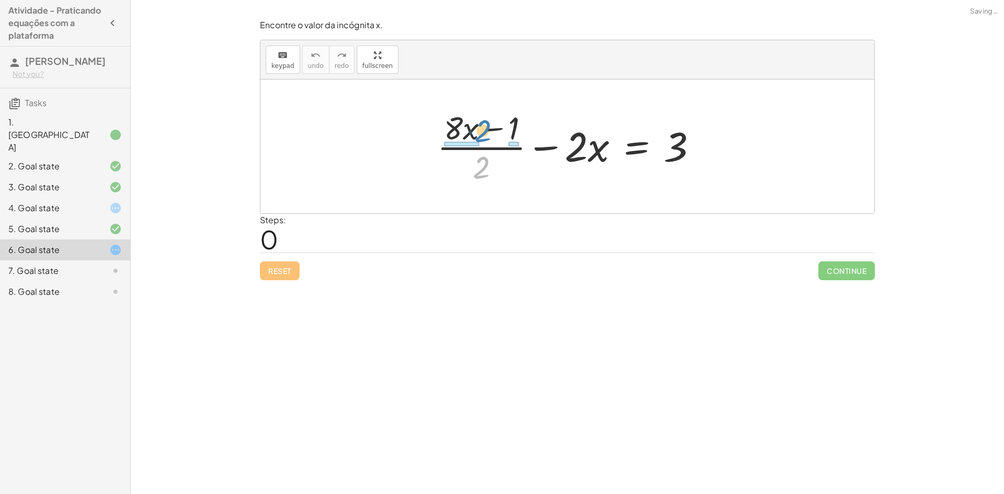
drag, startPoint x: 487, startPoint y: 163, endPoint x: 500, endPoint y: 157, distance: 14.1
click at [500, 157] on div at bounding box center [571, 146] width 279 height 81
click at [488, 127] on div at bounding box center [571, 146] width 279 height 81
click at [482, 131] on div at bounding box center [571, 146] width 279 height 81
click at [492, 153] on div at bounding box center [571, 146] width 279 height 81
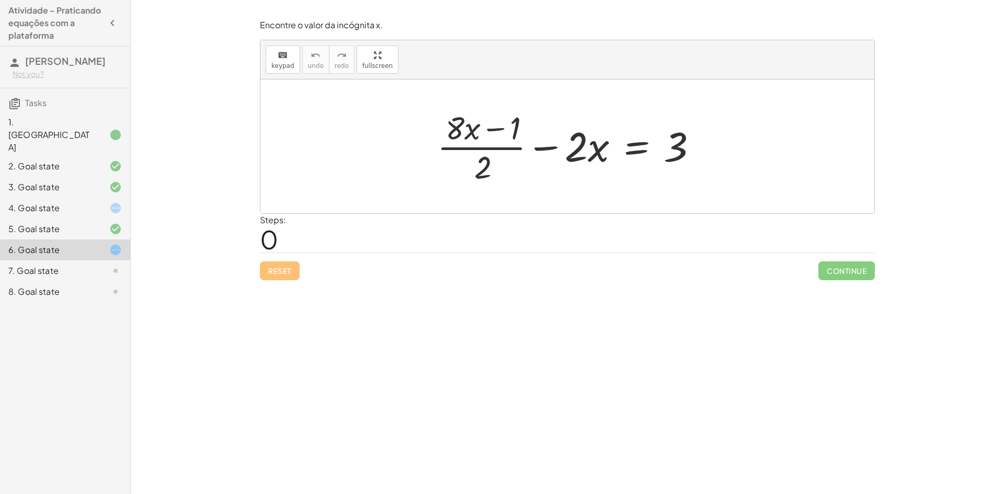
click at [488, 150] on div at bounding box center [571, 146] width 279 height 81
click at [549, 149] on div at bounding box center [571, 146] width 279 height 81
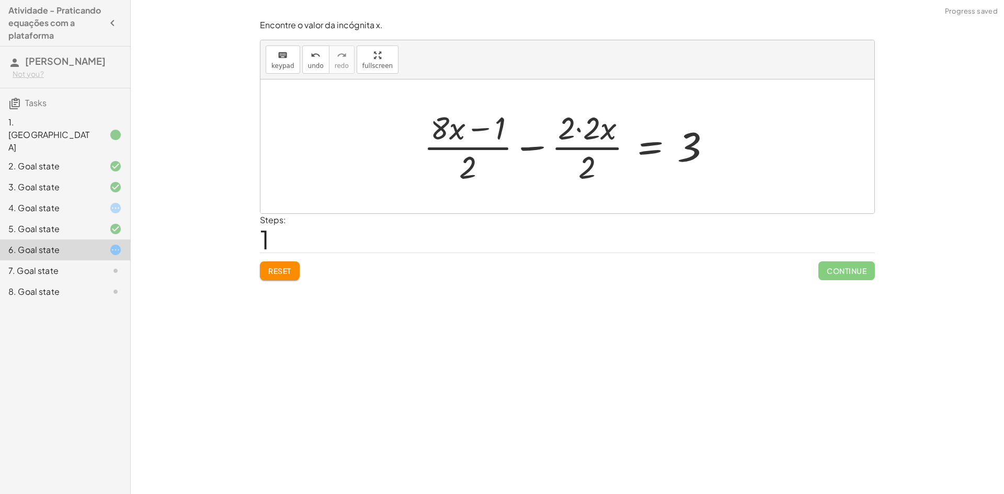
click at [577, 143] on div at bounding box center [571, 146] width 306 height 81
click at [586, 130] on div at bounding box center [571, 146] width 306 height 81
click at [586, 130] on div at bounding box center [584, 146] width 282 height 81
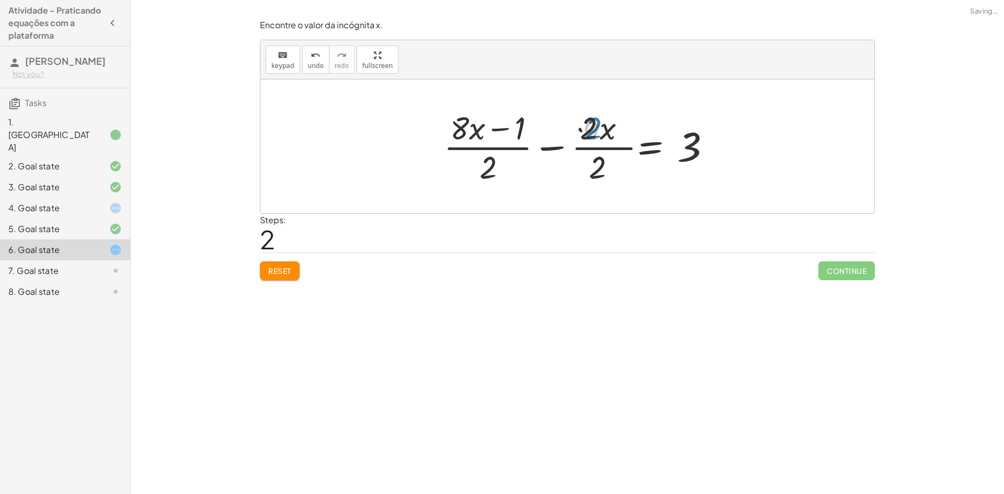
click at [572, 133] on div at bounding box center [584, 146] width 282 height 81
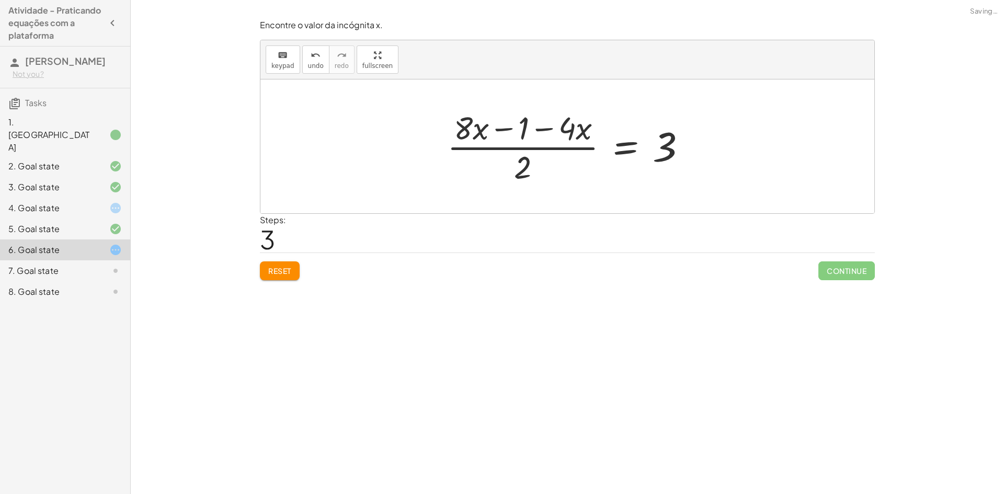
click at [528, 150] on div at bounding box center [571, 146] width 258 height 81
click at [517, 132] on div at bounding box center [571, 146] width 258 height 81
click at [546, 132] on div at bounding box center [571, 146] width 258 height 81
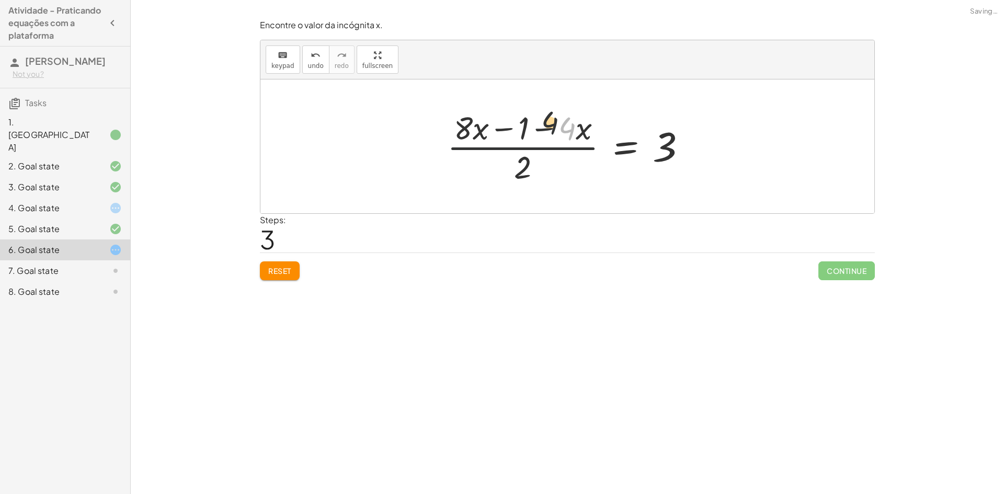
drag, startPoint x: 575, startPoint y: 129, endPoint x: 527, endPoint y: 131, distance: 47.7
click at [526, 131] on div at bounding box center [571, 146] width 258 height 81
click at [526, 134] on div at bounding box center [571, 146] width 258 height 81
click at [513, 135] on div at bounding box center [571, 146] width 258 height 81
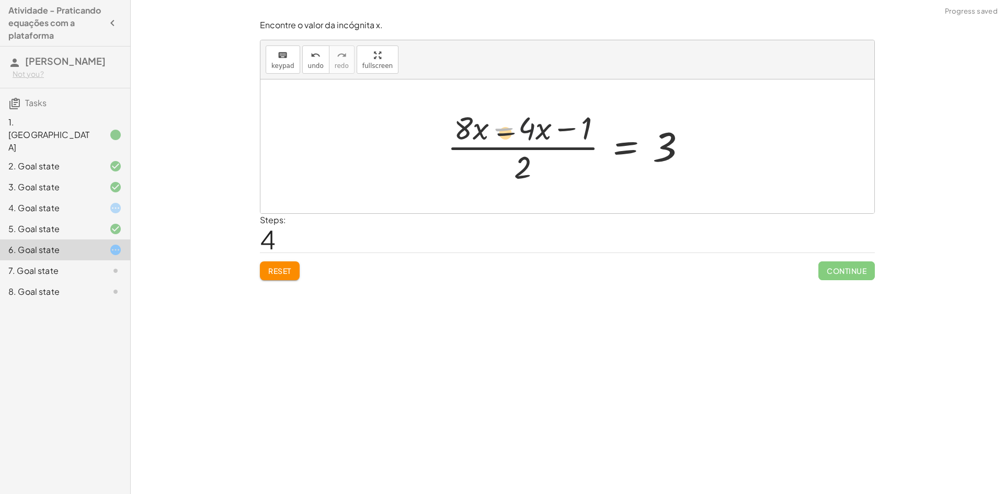
click at [514, 132] on div at bounding box center [571, 146] width 258 height 81
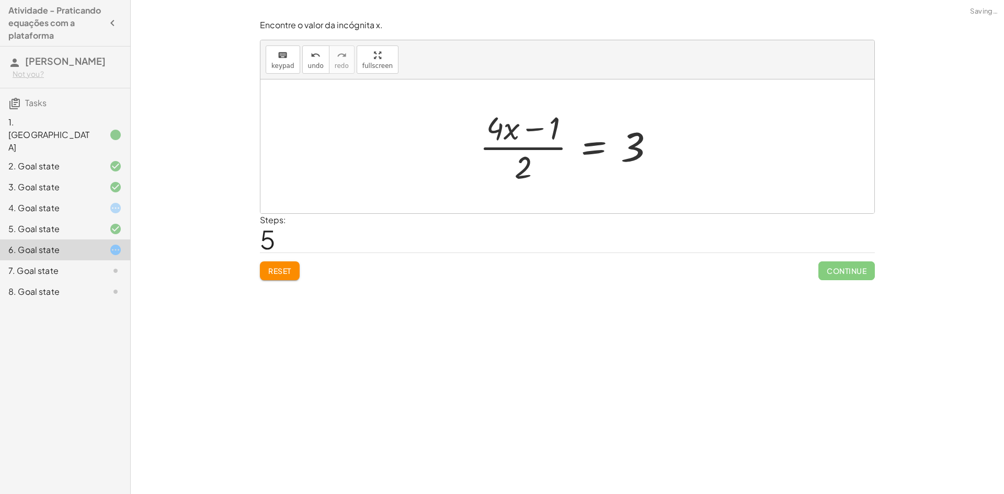
click at [545, 128] on div at bounding box center [571, 146] width 194 height 81
click at [544, 129] on div at bounding box center [571, 146] width 194 height 81
click at [542, 129] on div at bounding box center [571, 146] width 194 height 81
click at [527, 144] on div at bounding box center [571, 146] width 194 height 81
click at [527, 148] on div at bounding box center [571, 146] width 194 height 81
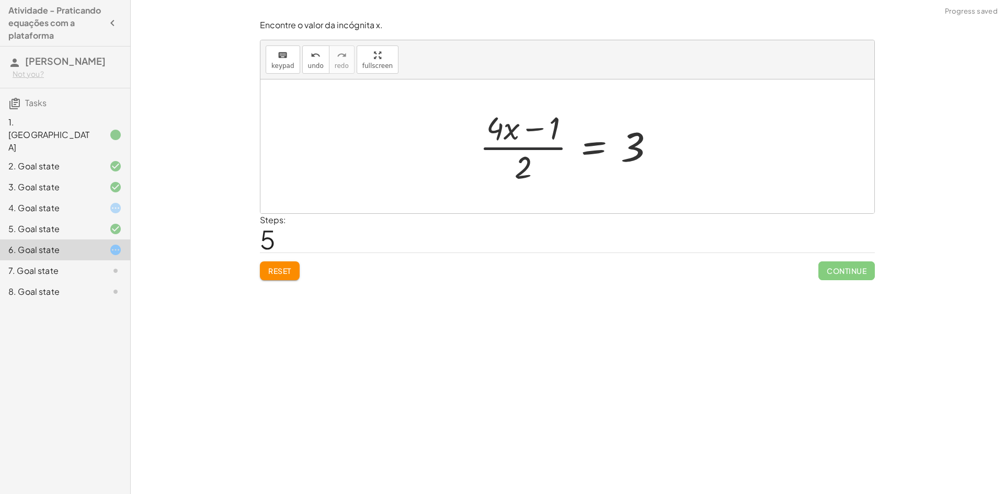
drag, startPoint x: 524, startPoint y: 169, endPoint x: 524, endPoint y: 153, distance: 16.2
click at [524, 153] on div at bounding box center [571, 146] width 194 height 81
drag, startPoint x: 557, startPoint y: 125, endPoint x: 703, endPoint y: 144, distance: 147.6
drag, startPoint x: 548, startPoint y: 128, endPoint x: 661, endPoint y: 139, distance: 113.5
click at [682, 140] on div "+ · ( + · 8 · x − 1 ) · 2 − · 2 · x = 3 + · ( + · 8 · x − 1 ) · 2 − · 2 · 2 · x…" at bounding box center [567, 146] width 614 height 134
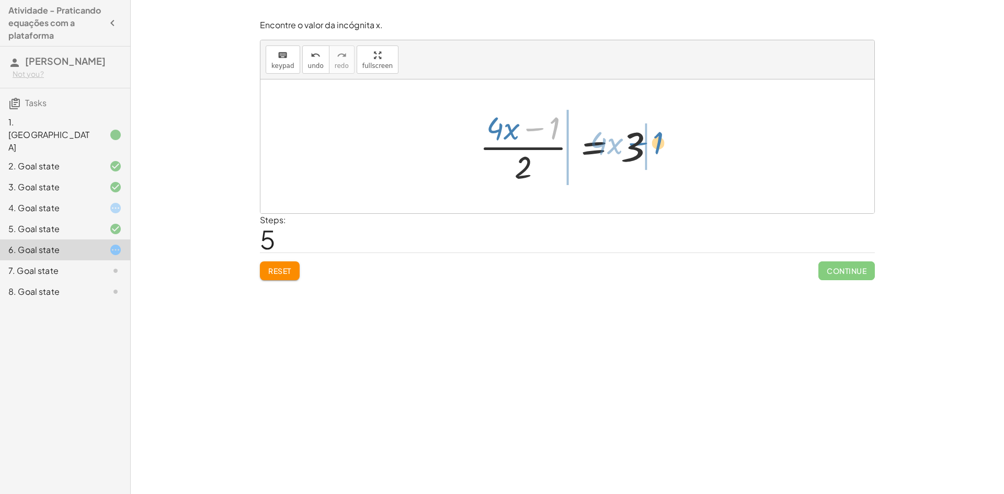
drag, startPoint x: 556, startPoint y: 127, endPoint x: 660, endPoint y: 141, distance: 104.6
click at [660, 141] on div at bounding box center [571, 146] width 194 height 81
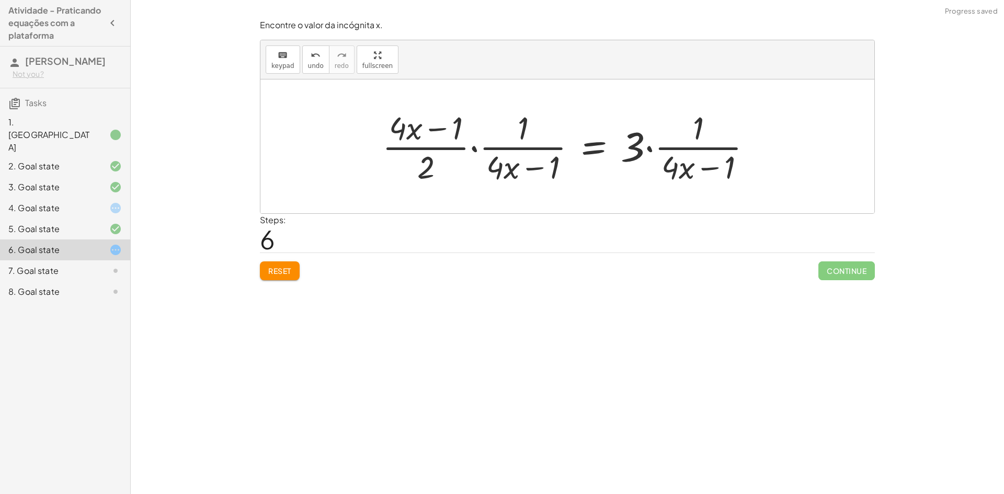
drag, startPoint x: 512, startPoint y: 174, endPoint x: 521, endPoint y: 174, distance: 8.4
click at [515, 174] on div at bounding box center [571, 146] width 388 height 81
click at [522, 175] on div at bounding box center [571, 146] width 388 height 81
drag, startPoint x: 537, startPoint y: 164, endPoint x: 535, endPoint y: 155, distance: 9.0
click at [538, 163] on div at bounding box center [571, 146] width 388 height 81
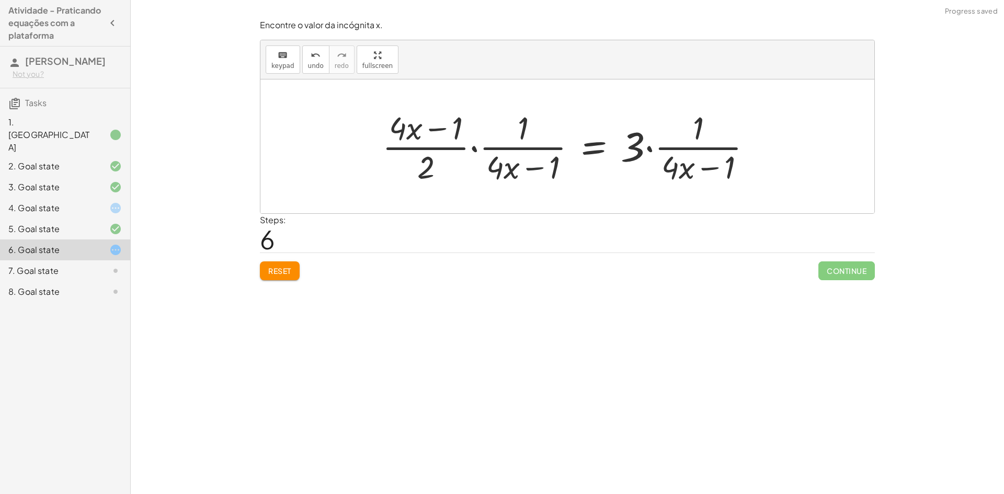
click at [535, 155] on div at bounding box center [571, 146] width 388 height 81
click at [515, 152] on div at bounding box center [571, 146] width 388 height 81
click at [515, 145] on div at bounding box center [571, 146] width 388 height 81
drag, startPoint x: 533, startPoint y: 158, endPoint x: 531, endPoint y: 184, distance: 25.1
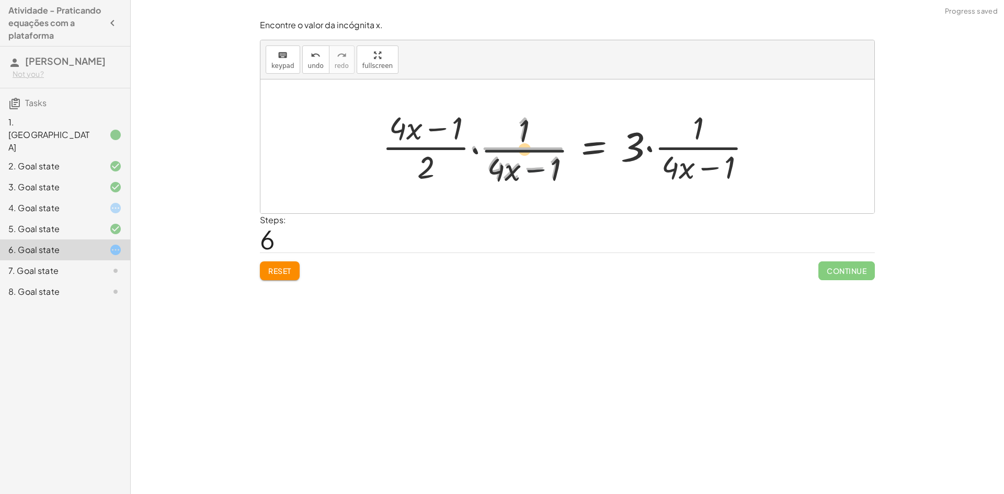
click at [533, 160] on div at bounding box center [571, 146] width 388 height 81
drag, startPoint x: 531, startPoint y: 185, endPoint x: 531, endPoint y: 176, distance: 8.9
click at [531, 184] on div at bounding box center [571, 146] width 388 height 81
click at [537, 167] on div at bounding box center [571, 146] width 388 height 81
click at [555, 165] on div at bounding box center [571, 146] width 388 height 81
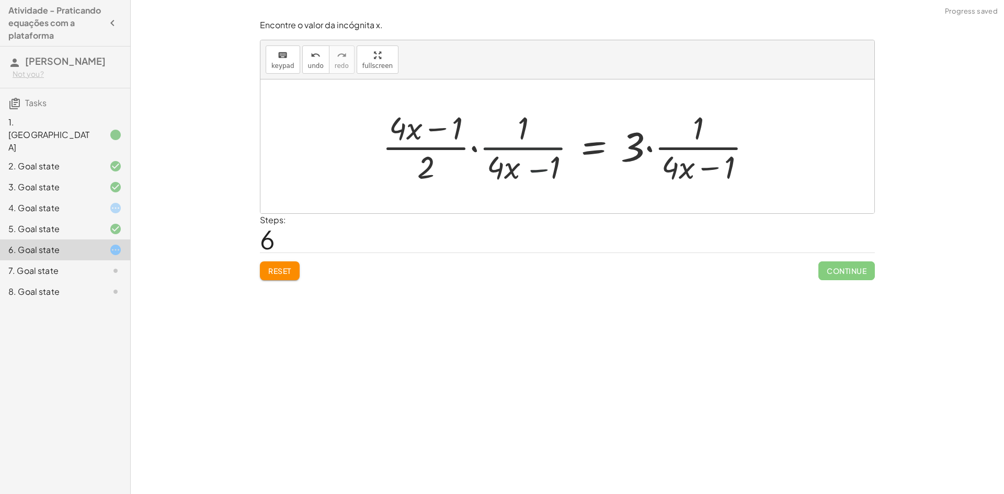
click at [679, 168] on div at bounding box center [571, 146] width 388 height 81
click at [699, 173] on div at bounding box center [571, 146] width 388 height 81
drag, startPoint x: 700, startPoint y: 171, endPoint x: 704, endPoint y: 167, distance: 6.3
click at [700, 171] on div at bounding box center [571, 146] width 388 height 81
click at [701, 170] on div at bounding box center [571, 146] width 388 height 81
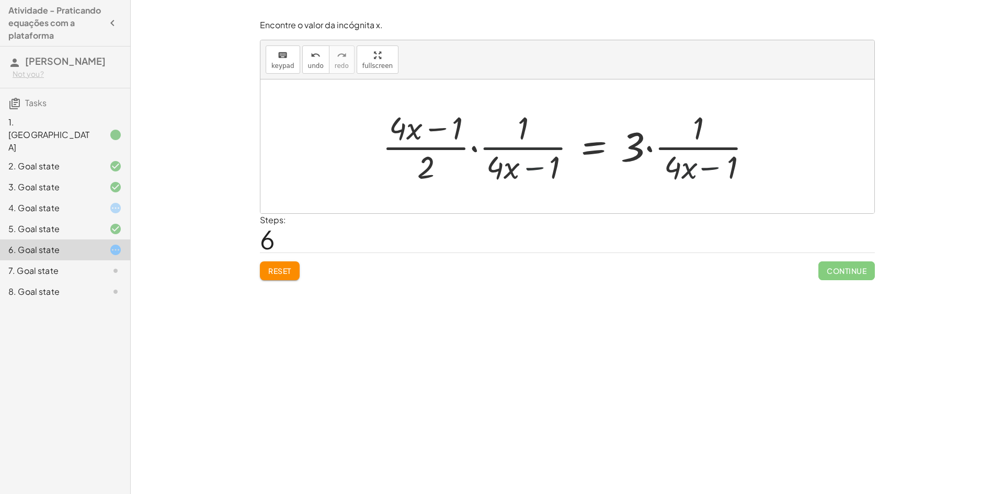
drag, startPoint x: 704, startPoint y: 167, endPoint x: 498, endPoint y: 176, distance: 206.7
click at [676, 167] on div at bounding box center [571, 146] width 388 height 81
click at [280, 268] on span "Reset" at bounding box center [279, 270] width 23 height 9
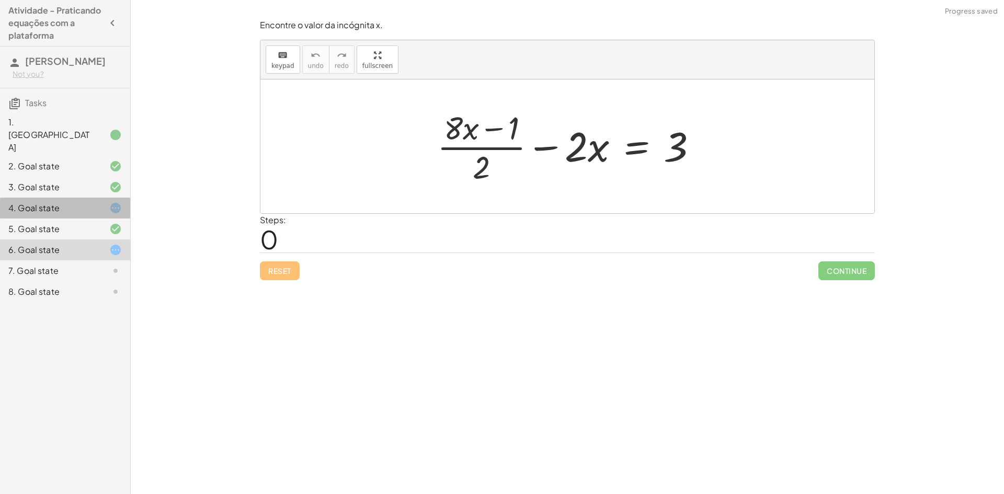
click at [117, 202] on icon at bounding box center [115, 208] width 13 height 13
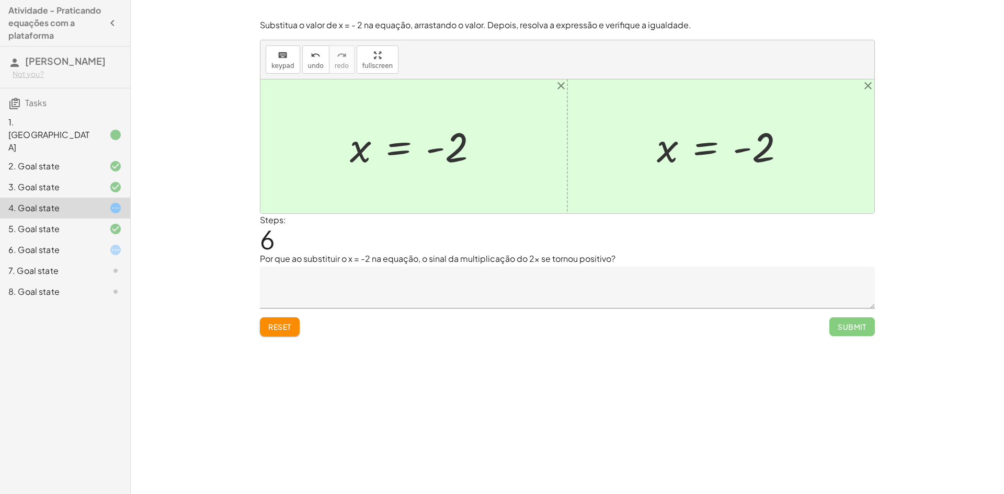
click at [271, 316] on div "Reset Submit" at bounding box center [567, 323] width 615 height 28
drag, startPoint x: 279, startPoint y: 323, endPoint x: 265, endPoint y: 330, distance: 16.4
click at [280, 323] on span "Reset" at bounding box center [279, 326] width 23 height 9
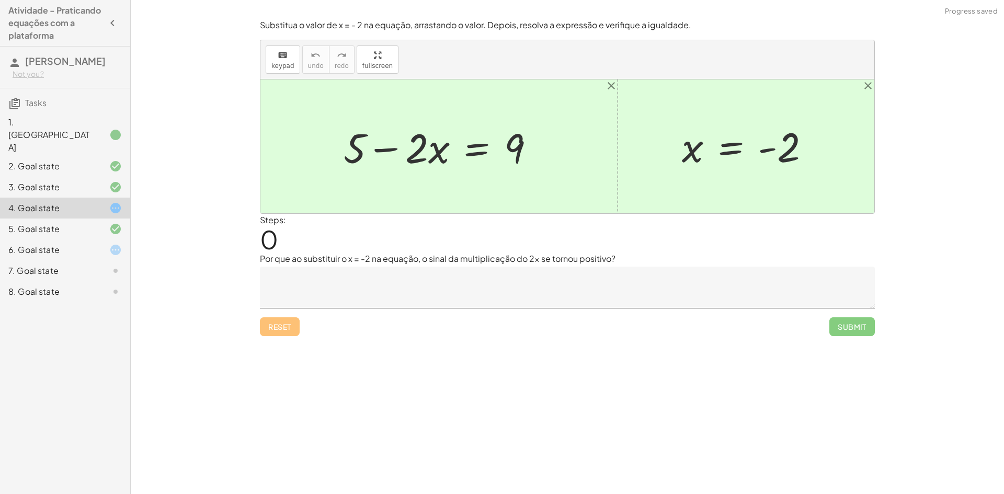
drag, startPoint x: 1003, startPoint y: 435, endPoint x: 686, endPoint y: 373, distance: 323.9
click at [638, 327] on div "Reset Submit" at bounding box center [567, 323] width 615 height 28
drag, startPoint x: 353, startPoint y: 152, endPoint x: 574, endPoint y: 158, distance: 220.7
click at [577, 158] on div "+ 5 + 5 − · 2 · x = 9 x = - 2" at bounding box center [567, 146] width 614 height 134
click at [336, 152] on div at bounding box center [443, 147] width 333 height 54
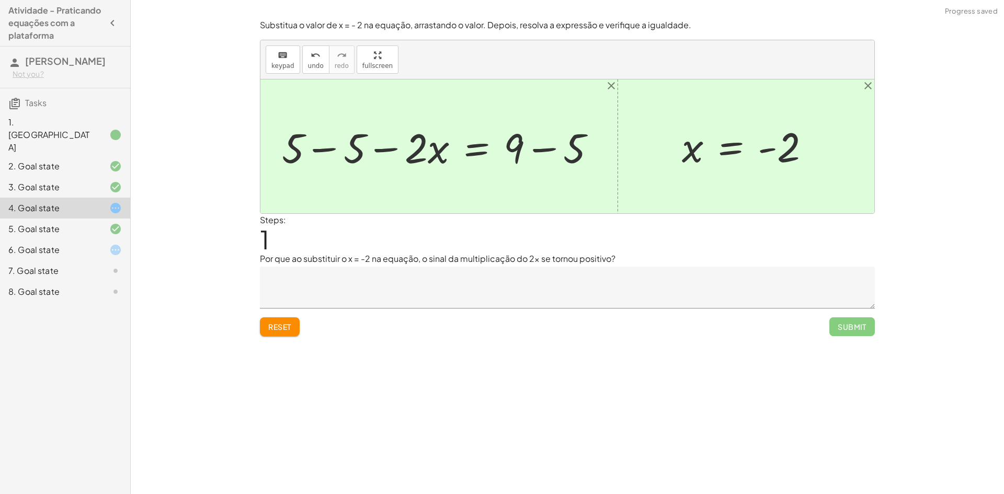
click at [336, 152] on div at bounding box center [567, 146] width 614 height 134
click at [550, 154] on div at bounding box center [495, 147] width 229 height 54
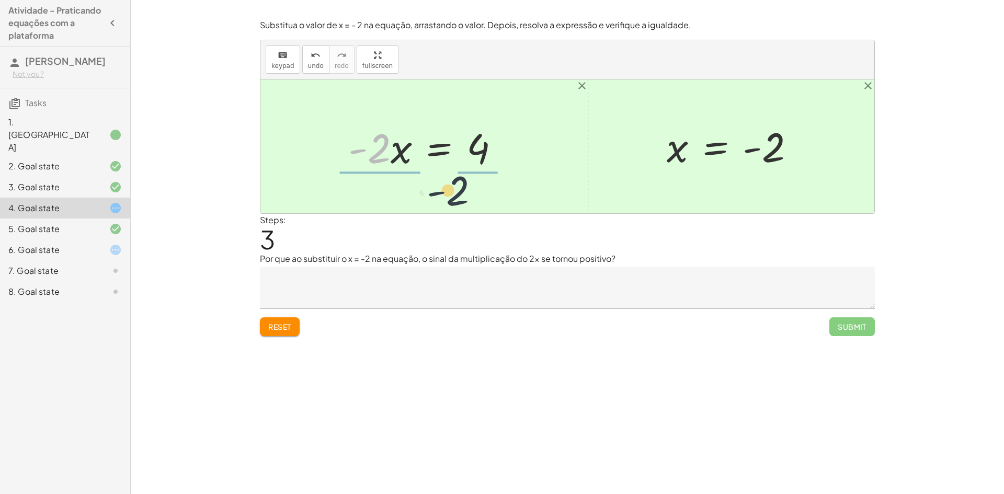
drag, startPoint x: 378, startPoint y: 153, endPoint x: 483, endPoint y: 204, distance: 117.2
click at [483, 204] on div "+ 5 − · 2 · x = 9 + 5 − 5 − · 2 · x = + 9 − 5 + 0 − · 2 · x = + 9 − 5 · - 2 · x…" at bounding box center [567, 146] width 614 height 134
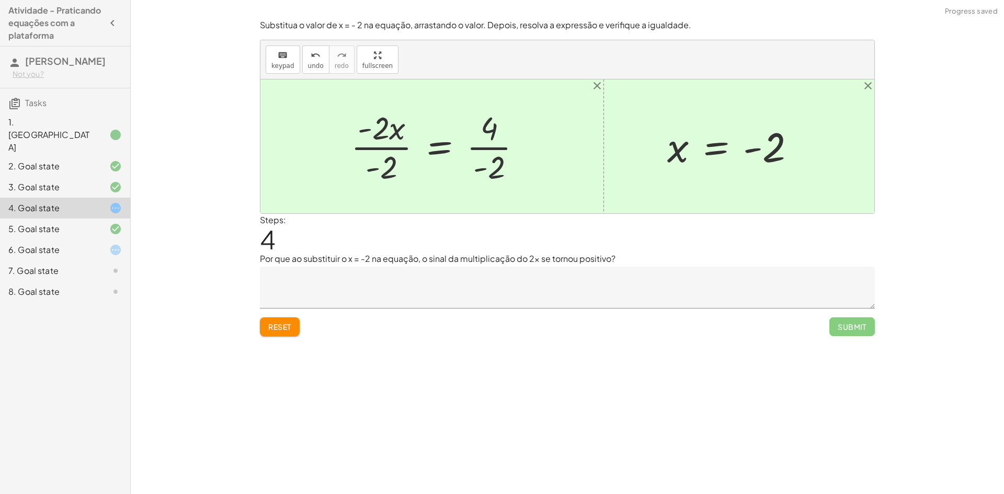
click at [381, 140] on div at bounding box center [441, 146] width 190 height 81
click at [385, 140] on div at bounding box center [441, 146] width 190 height 81
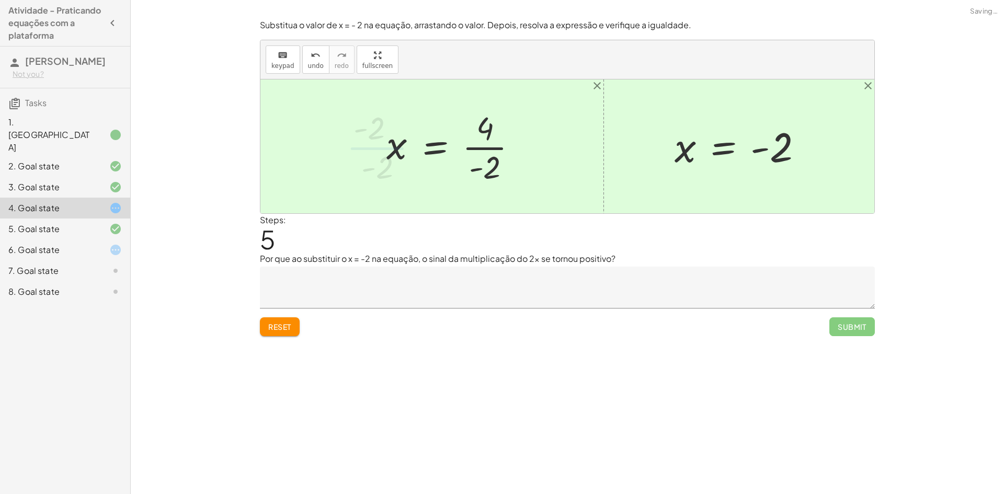
click at [488, 150] on div at bounding box center [456, 146] width 150 height 81
click at [488, 150] on div at bounding box center [454, 147] width 147 height 52
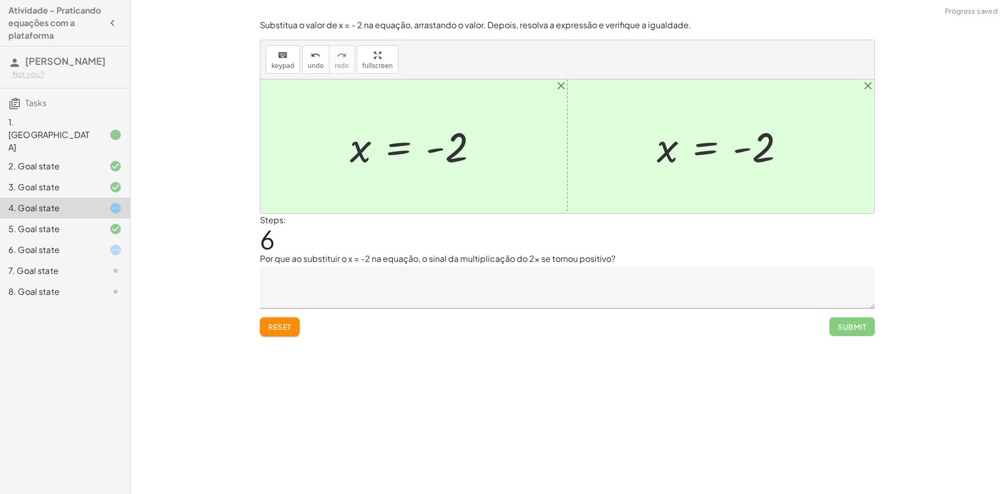
click at [686, 291] on textarea at bounding box center [567, 288] width 615 height 42
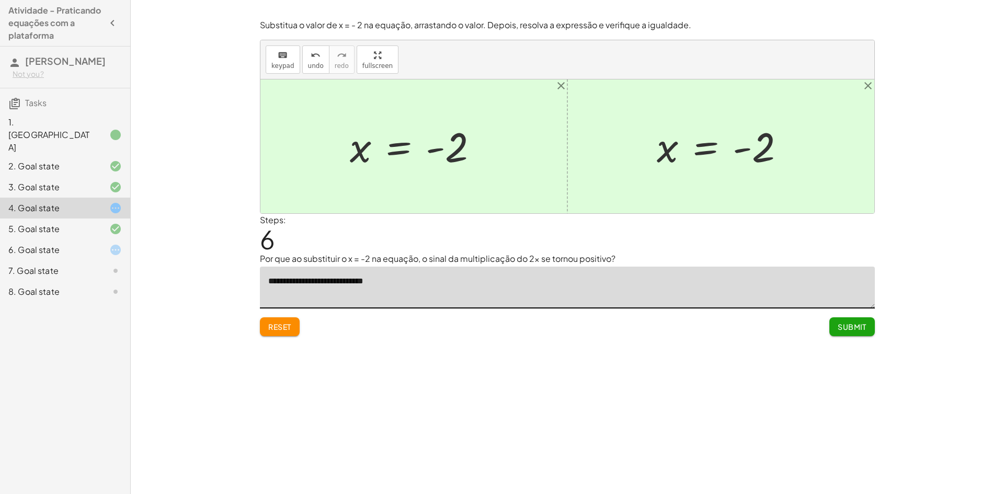
click at [481, 284] on textarea "**********" at bounding box center [567, 288] width 615 height 42
click at [518, 283] on textarea "**********" at bounding box center [567, 288] width 615 height 42
type textarea "**********"
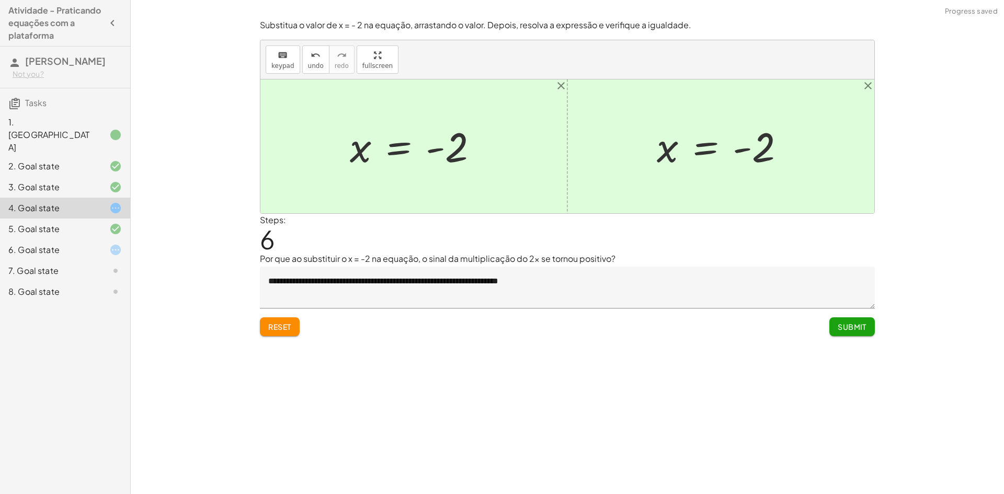
drag, startPoint x: 768, startPoint y: 469, endPoint x: 750, endPoint y: 442, distance: 32.1
click at [765, 467] on div "Encontre o valor da incógnita x manipulando a equação. insert select one: Math …" at bounding box center [567, 247] width 873 height 494
click at [849, 328] on span "Submit" at bounding box center [852, 326] width 29 height 9
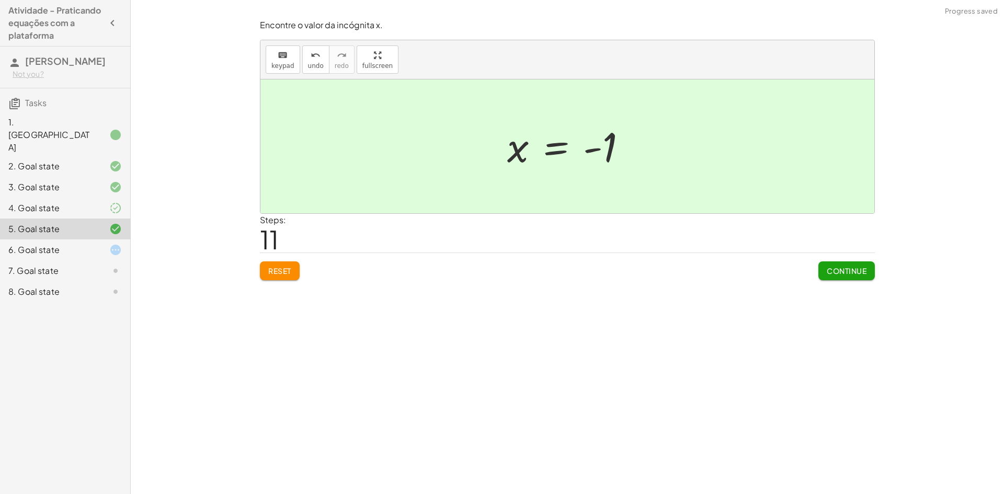
click at [115, 281] on div "6. Goal state" at bounding box center [65, 291] width 130 height 21
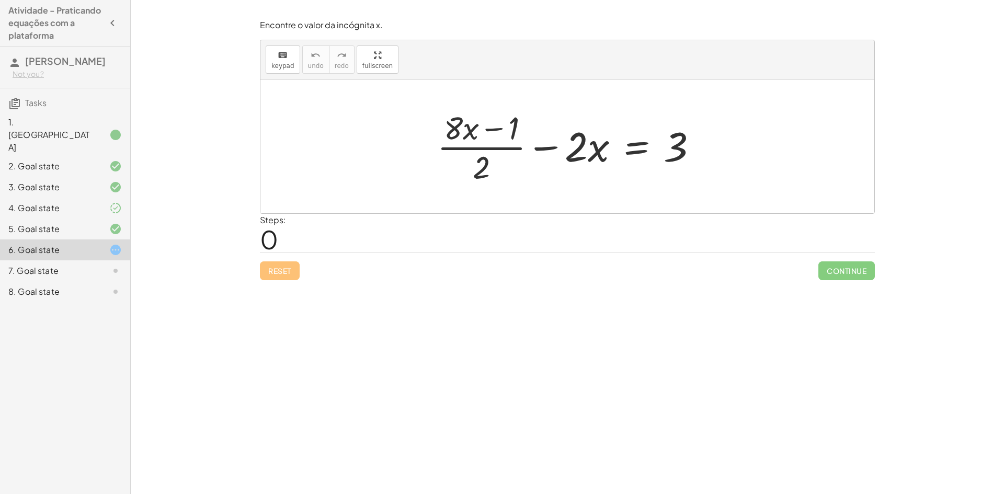
click at [104, 202] on div at bounding box center [107, 208] width 29 height 13
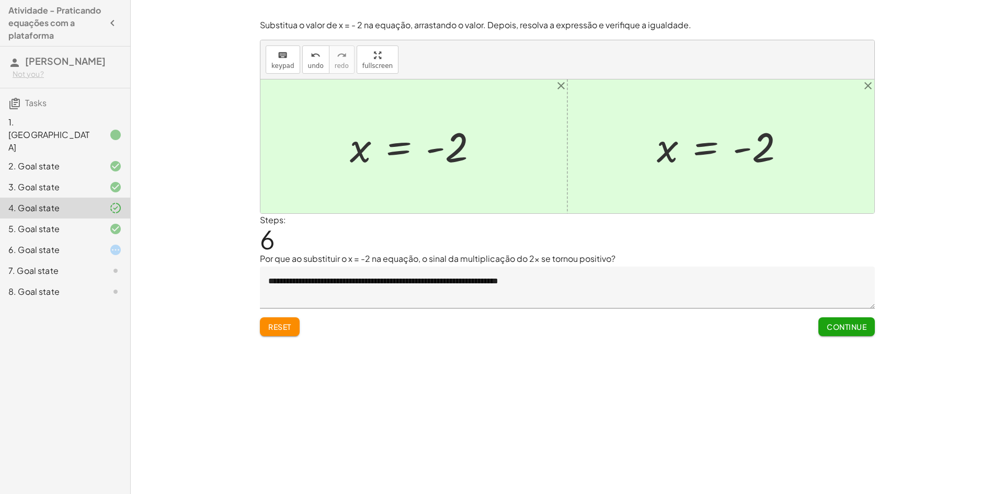
click at [96, 223] on div at bounding box center [107, 229] width 29 height 13
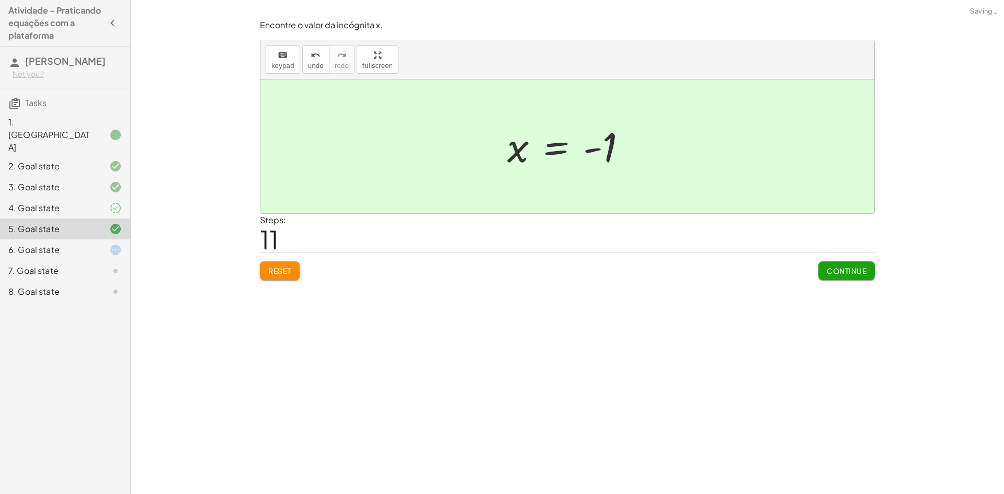
click at [99, 230] on div "5. Goal state" at bounding box center [65, 229] width 130 height 21
click at [100, 230] on div "5. Goal state" at bounding box center [65, 229] width 130 height 21
drag, startPoint x: 123, startPoint y: 235, endPoint x: 115, endPoint y: 235, distance: 8.4
click at [119, 281] on div "6. Goal state" at bounding box center [65, 291] width 130 height 21
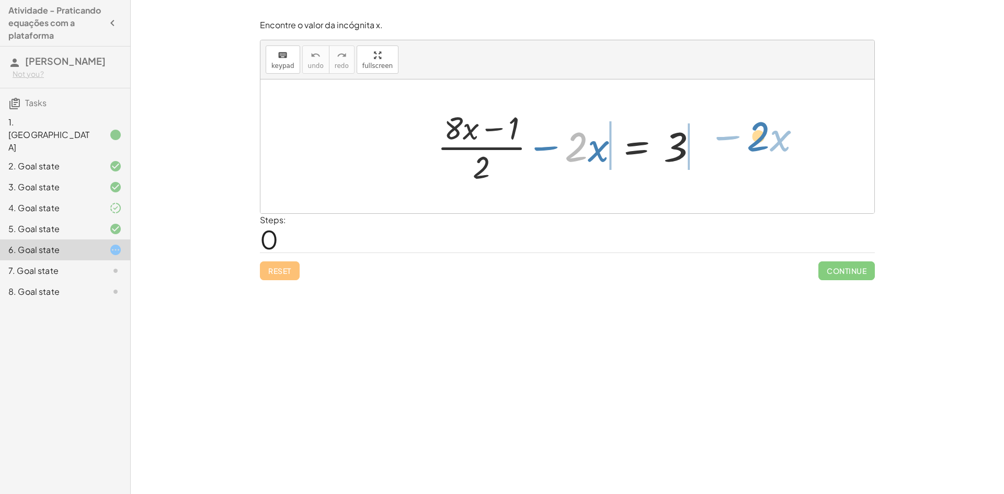
drag, startPoint x: 572, startPoint y: 151, endPoint x: 751, endPoint y: 152, distance: 179.4
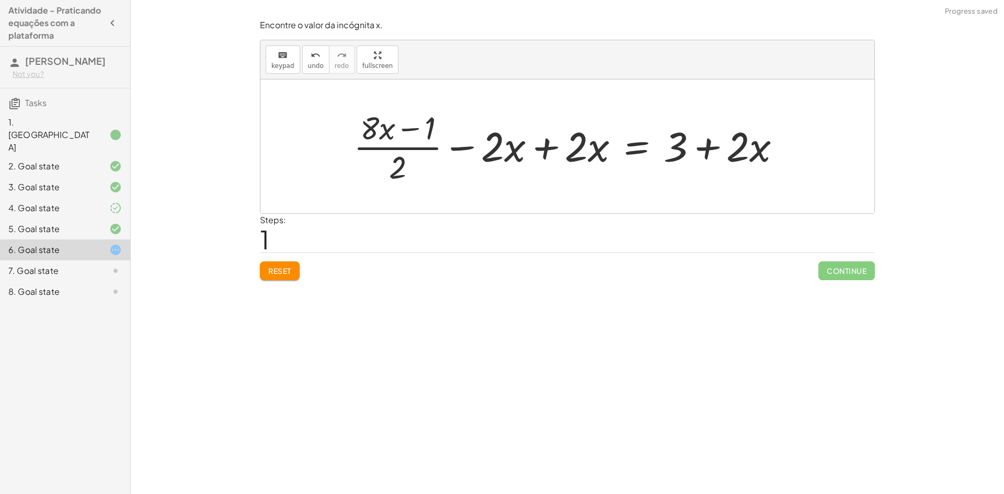
drag, startPoint x: 557, startPoint y: 136, endPoint x: 542, endPoint y: 149, distance: 19.6
click at [556, 136] on div at bounding box center [571, 146] width 446 height 81
click at [542, 149] on div at bounding box center [571, 146] width 446 height 81
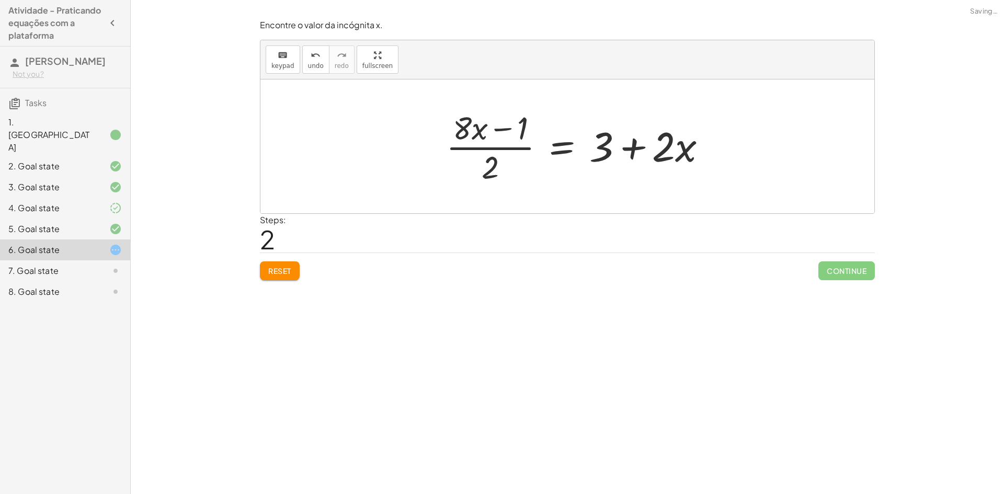
click at [722, 149] on div "+ · ( + · 8 · x − 1 ) · 2 − · 2 · x = 3 + · ( + · 8 · x − 1 ) · 2 − · 2 · x + ·…" at bounding box center [567, 146] width 614 height 134
click at [712, 148] on div "+ · ( + · 8 · x − 1 ) · 2 − · 2 · x = 3 + · ( + · 8 · x − 1 ) · 2 − · 2 · x + ·…" at bounding box center [567, 146] width 614 height 134
drag, startPoint x: 651, startPoint y: 152, endPoint x: 645, endPoint y: 152, distance: 6.3
click at [651, 152] on div at bounding box center [571, 146] width 279 height 81
click at [627, 153] on div at bounding box center [571, 146] width 279 height 81
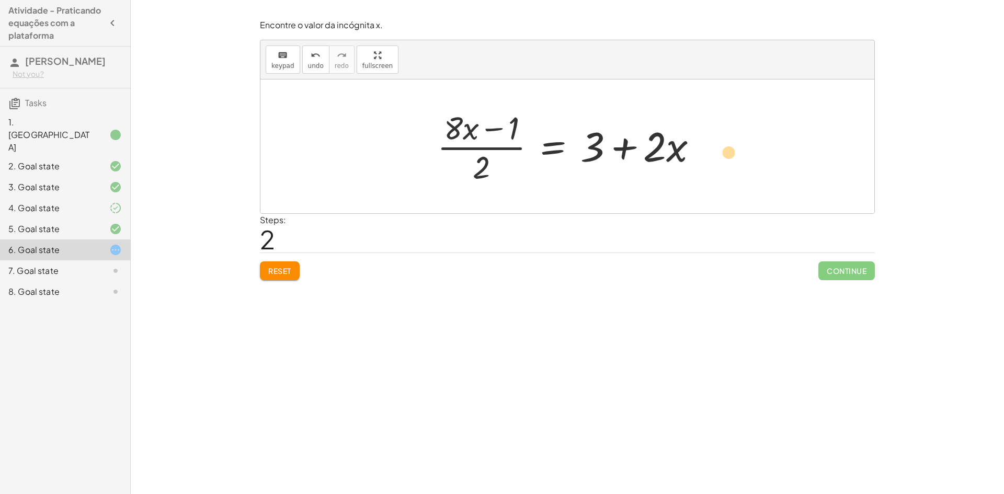
drag, startPoint x: 480, startPoint y: 174, endPoint x: 620, endPoint y: 186, distance: 140.7
click at [668, 178] on div at bounding box center [571, 146] width 279 height 81
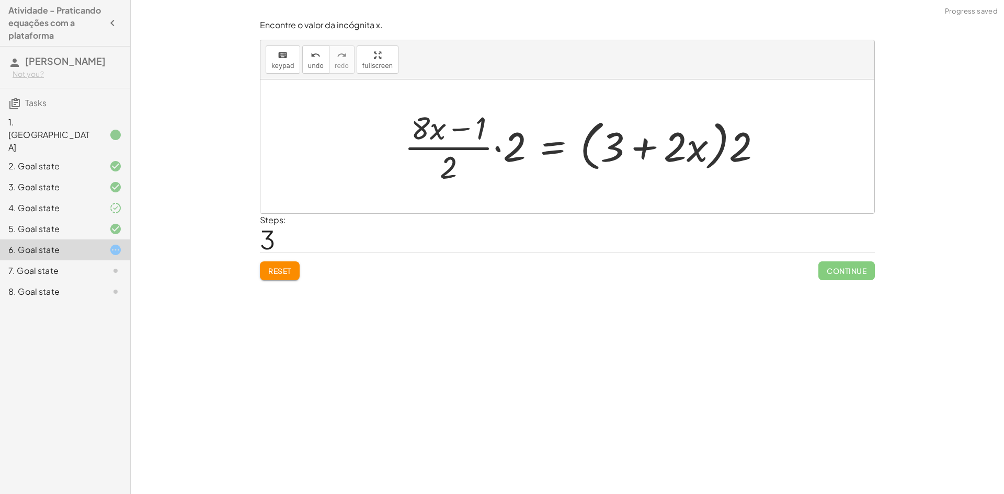
click at [516, 155] on div at bounding box center [587, 146] width 377 height 81
click at [515, 155] on div at bounding box center [579, 146] width 392 height 85
click at [469, 153] on div at bounding box center [579, 146] width 392 height 85
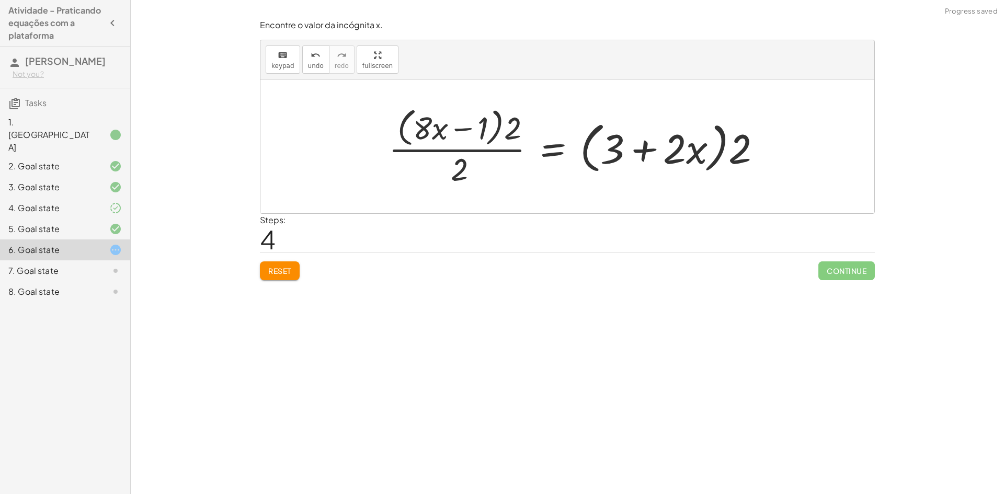
click at [469, 153] on div at bounding box center [579, 146] width 392 height 85
click at [323, 67] on button "undo undo" at bounding box center [315, 59] width 27 height 28
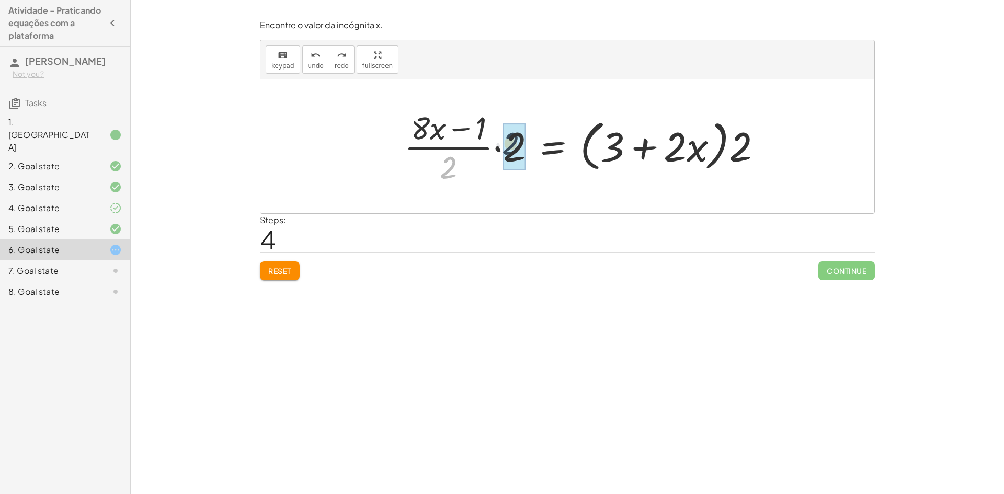
drag, startPoint x: 454, startPoint y: 173, endPoint x: 512, endPoint y: 150, distance: 62.9
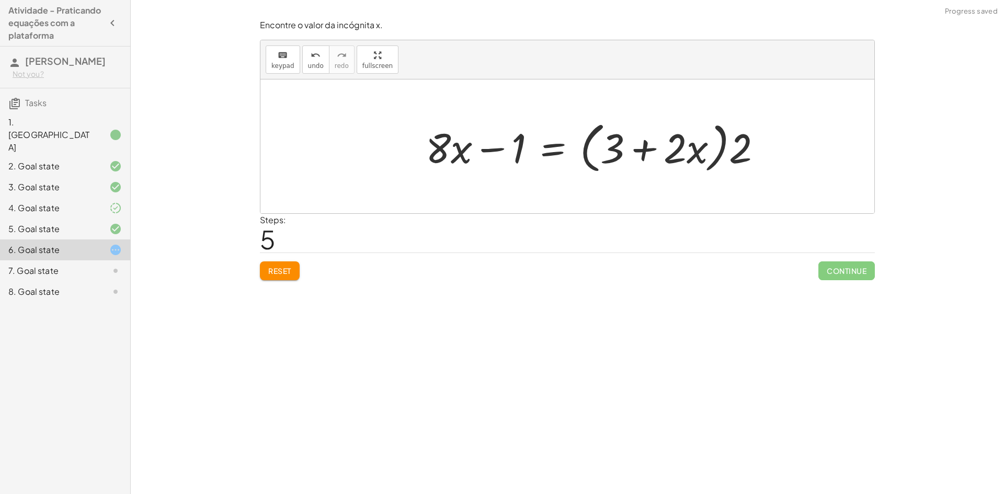
click at [740, 152] on div at bounding box center [597, 147] width 355 height 60
click at [739, 152] on div at bounding box center [597, 147] width 355 height 60
drag, startPoint x: 737, startPoint y: 152, endPoint x: 673, endPoint y: 145, distance: 64.7
click at [673, 145] on div at bounding box center [593, 147] width 347 height 54
click at [612, 148] on div at bounding box center [598, 147] width 357 height 54
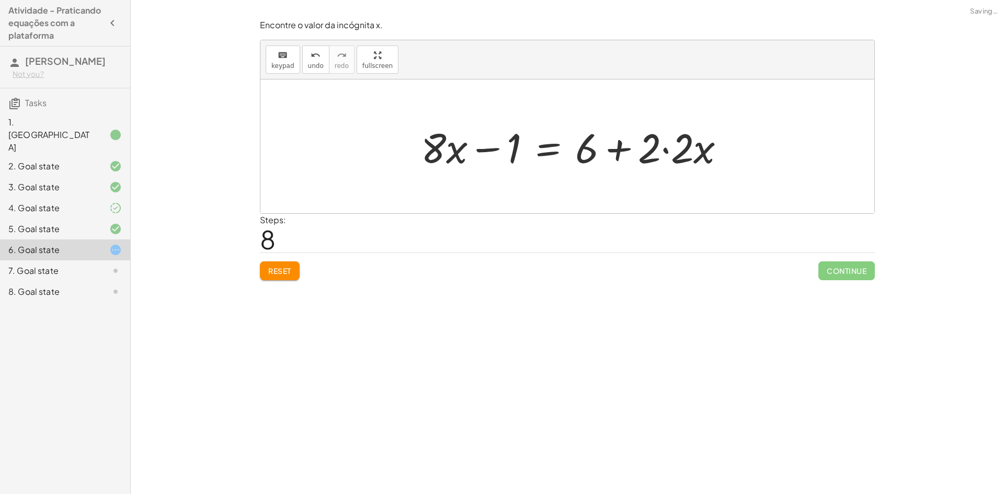
click at [660, 144] on div at bounding box center [577, 147] width 323 height 54
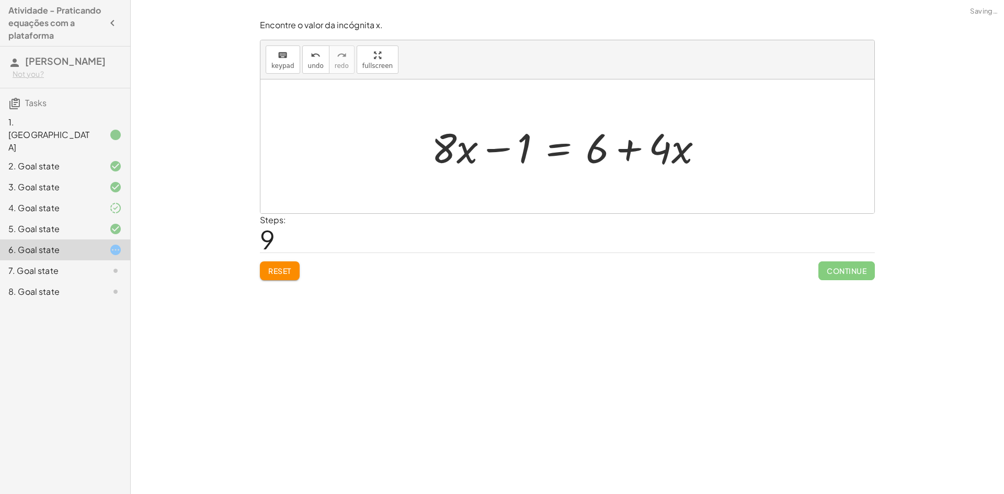
click at [629, 149] on div at bounding box center [571, 147] width 290 height 54
click at [528, 156] on div at bounding box center [571, 147] width 290 height 54
drag, startPoint x: 538, startPoint y: 150, endPoint x: 641, endPoint y: 155, distance: 103.7
click at [642, 155] on div at bounding box center [571, 147] width 290 height 54
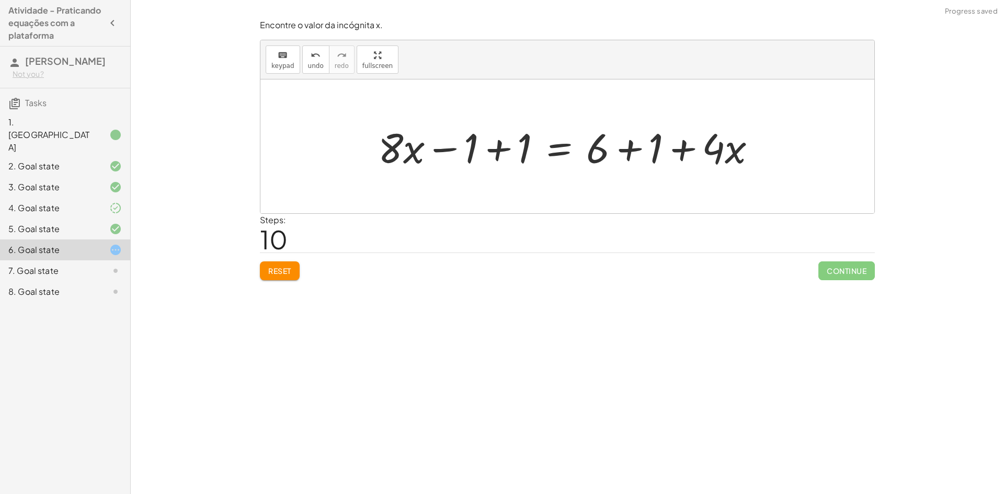
click at [507, 147] on div at bounding box center [571, 147] width 397 height 54
click at [507, 147] on div at bounding box center [625, 147] width 290 height 54
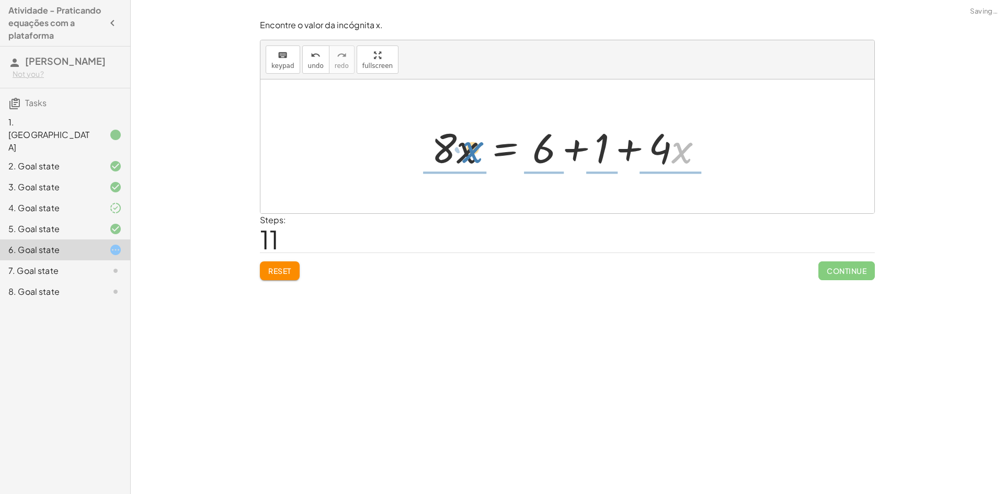
drag, startPoint x: 725, startPoint y: 153, endPoint x: 524, endPoint y: 145, distance: 201.5
click at [520, 147] on div at bounding box center [571, 147] width 290 height 54
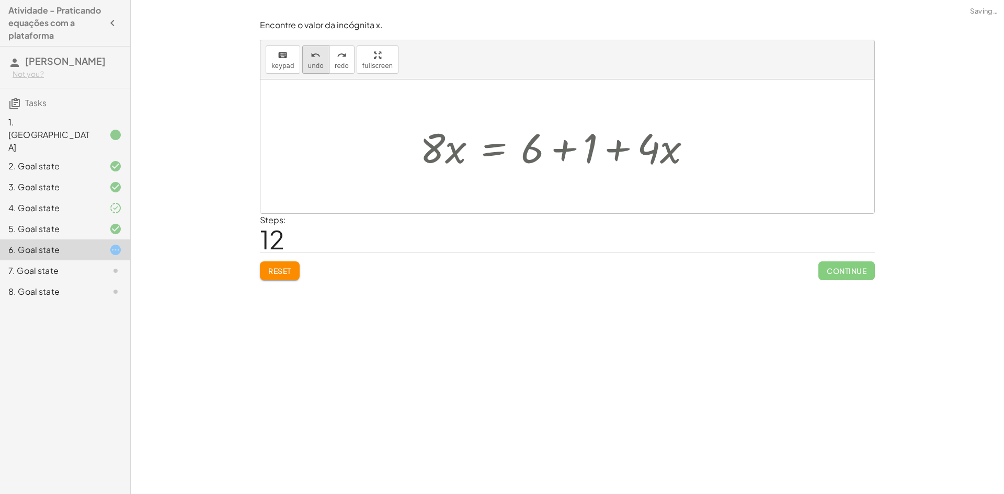
click at [312, 63] on span "undo" at bounding box center [316, 65] width 16 height 7
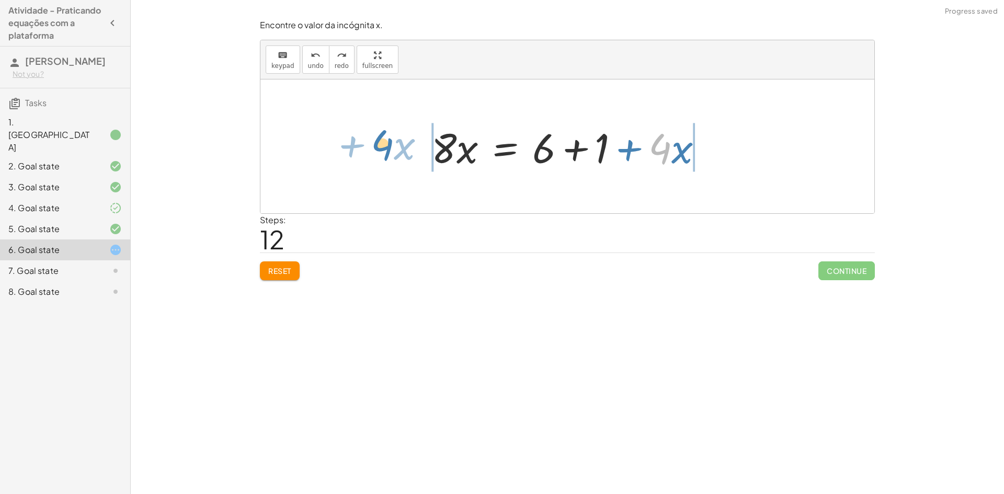
drag, startPoint x: 660, startPoint y: 148, endPoint x: 395, endPoint y: 141, distance: 265.2
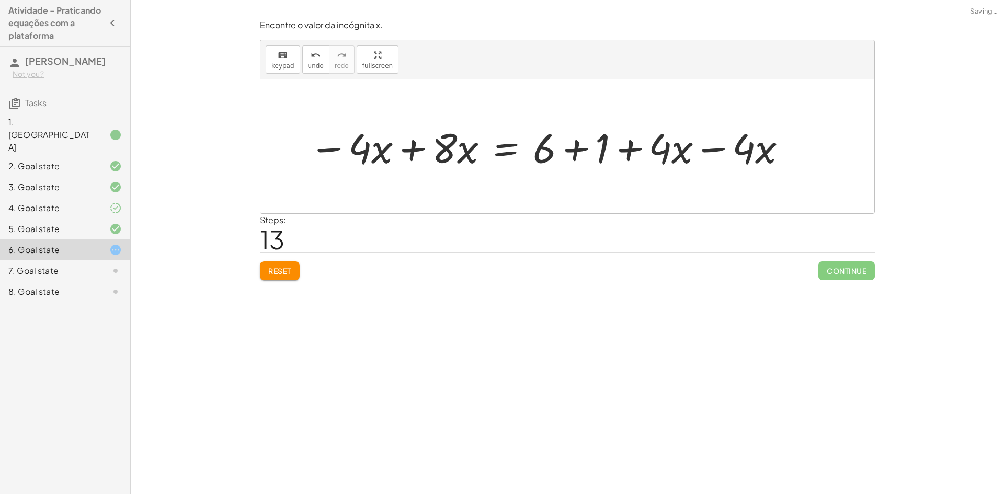
click at [702, 148] on div at bounding box center [548, 147] width 489 height 54
drag, startPoint x: 702, startPoint y: 148, endPoint x: 589, endPoint y: 184, distance: 118.9
click at [702, 147] on div at bounding box center [567, 146] width 614 height 134
click at [411, 156] on div at bounding box center [465, 147] width 322 height 54
click at [410, 155] on div at bounding box center [567, 146] width 614 height 134
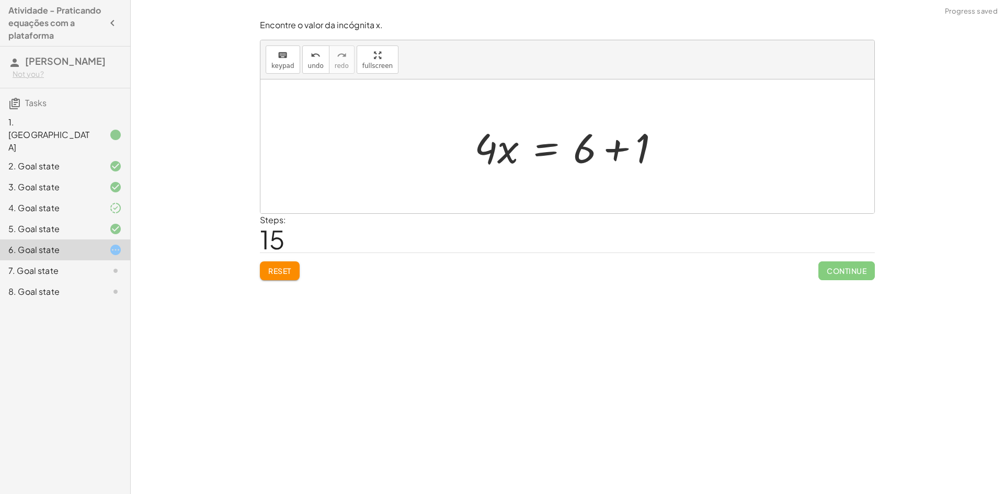
click at [610, 157] on div at bounding box center [571, 147] width 204 height 54
click at [610, 157] on div at bounding box center [542, 147] width 147 height 54
drag, startPoint x: 514, startPoint y: 153, endPoint x: 607, endPoint y: 195, distance: 101.6
click at [526, 145] on div at bounding box center [571, 146] width 161 height 81
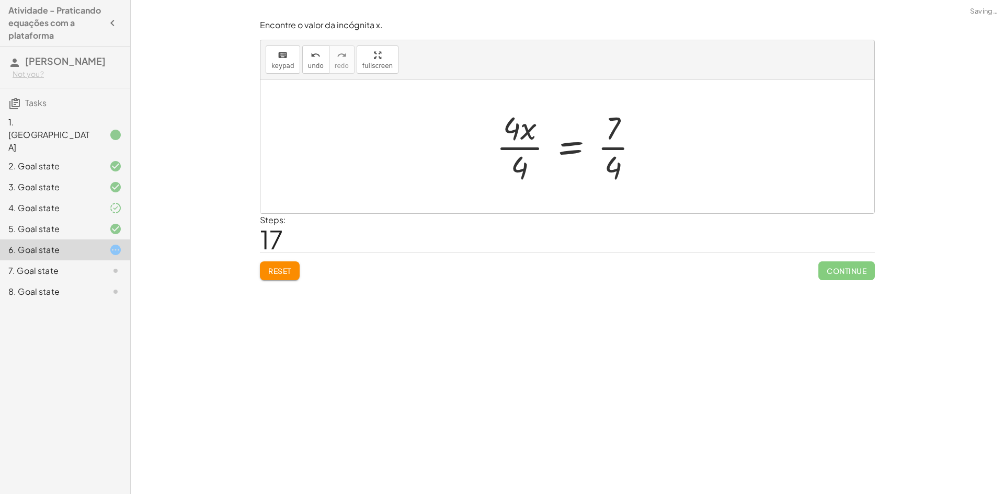
click at [526, 145] on div at bounding box center [571, 146] width 161 height 81
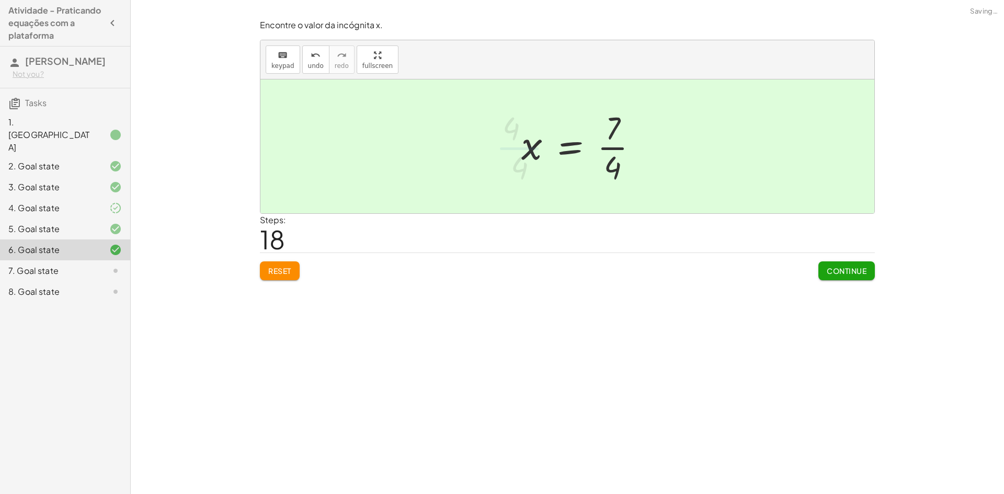
click at [609, 142] on div at bounding box center [583, 146] width 135 height 81
click at [311, 71] on button "undo undo" at bounding box center [315, 59] width 27 height 28
click at [860, 275] on span "Continue" at bounding box center [847, 270] width 40 height 9
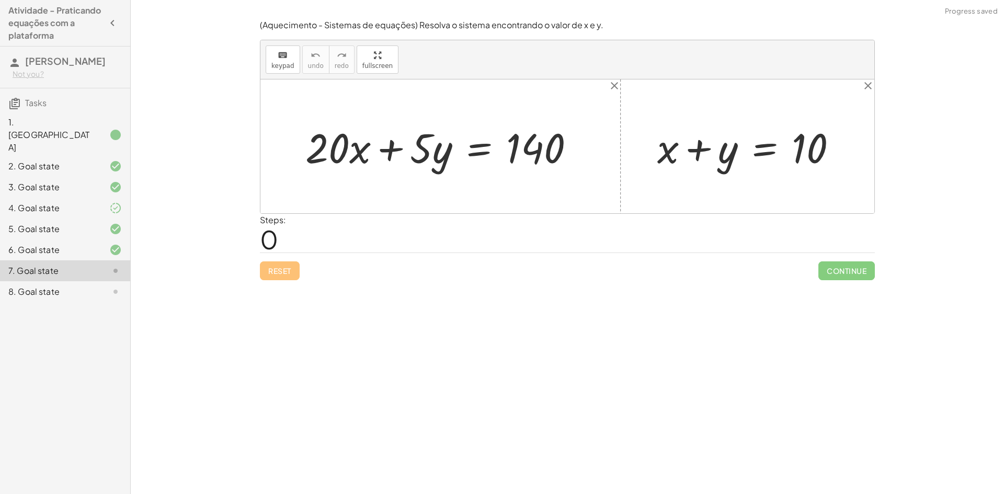
click at [577, 260] on div "Reset Continue" at bounding box center [567, 267] width 615 height 28
drag, startPoint x: 722, startPoint y: 156, endPoint x: 852, endPoint y: 146, distance: 131.1
click at [854, 145] on div "+ · 20 · x + · 5 · y = 140 + y + x + y = 10" at bounding box center [567, 146] width 614 height 134
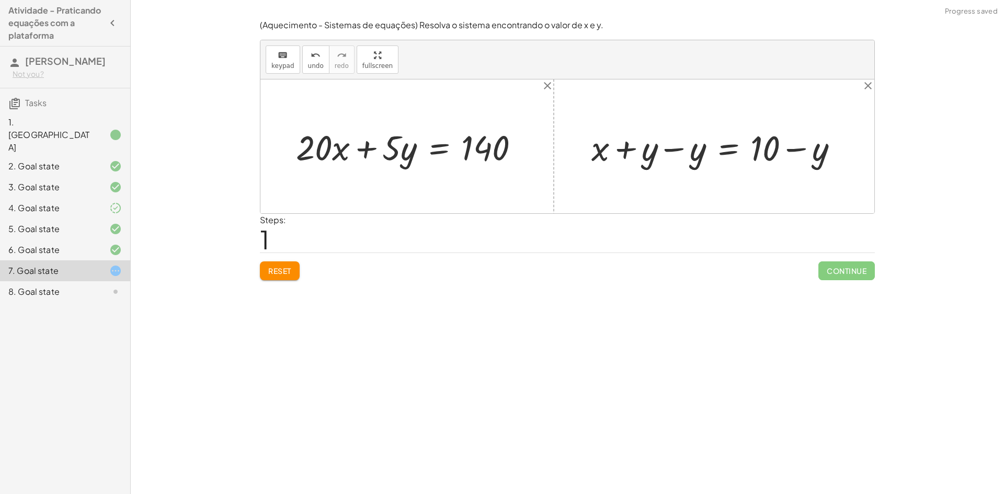
click at [701, 151] on div at bounding box center [719, 146] width 264 height 45
click at [682, 154] on div at bounding box center [719, 146] width 264 height 45
drag, startPoint x: 691, startPoint y: 155, endPoint x: 340, endPoint y: 153, distance: 351.4
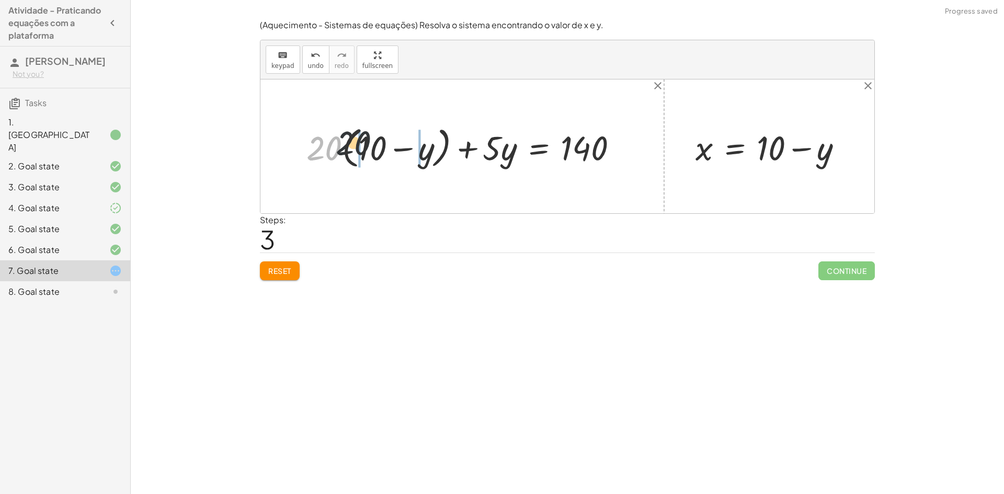
drag, startPoint x: 331, startPoint y: 149, endPoint x: 385, endPoint y: 146, distance: 54.0
click at [385, 146] on div at bounding box center [466, 147] width 330 height 50
click at [345, 146] on div at bounding box center [461, 146] width 340 height 44
click at [345, 146] on div at bounding box center [471, 146] width 321 height 44
click at [458, 149] on div at bounding box center [471, 146] width 321 height 44
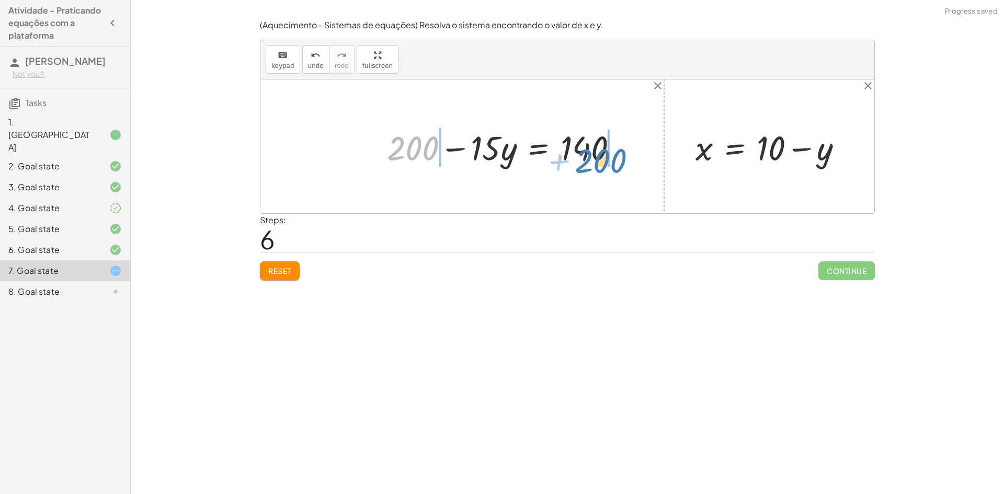
drag, startPoint x: 424, startPoint y: 147, endPoint x: 637, endPoint y: 146, distance: 213.4
click at [635, 149] on div "+ · 20 · x + · 5 · y = 140 + · 20 · ( + 10 − y ) + · 5 · y = 140 + · 20 · 10 − …" at bounding box center [567, 146] width 614 height 134
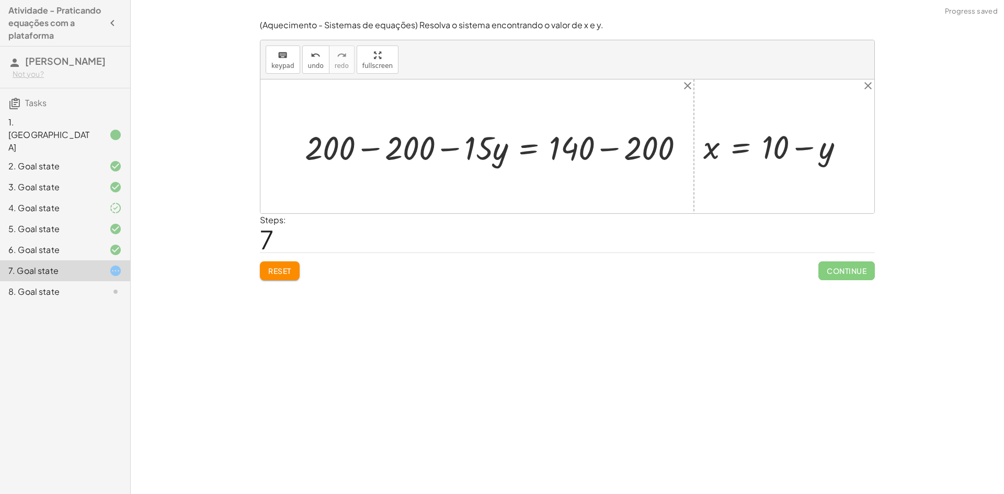
click at [380, 150] on div at bounding box center [503, 146] width 358 height 39
click at [380, 149] on div at bounding box center [567, 146] width 614 height 134
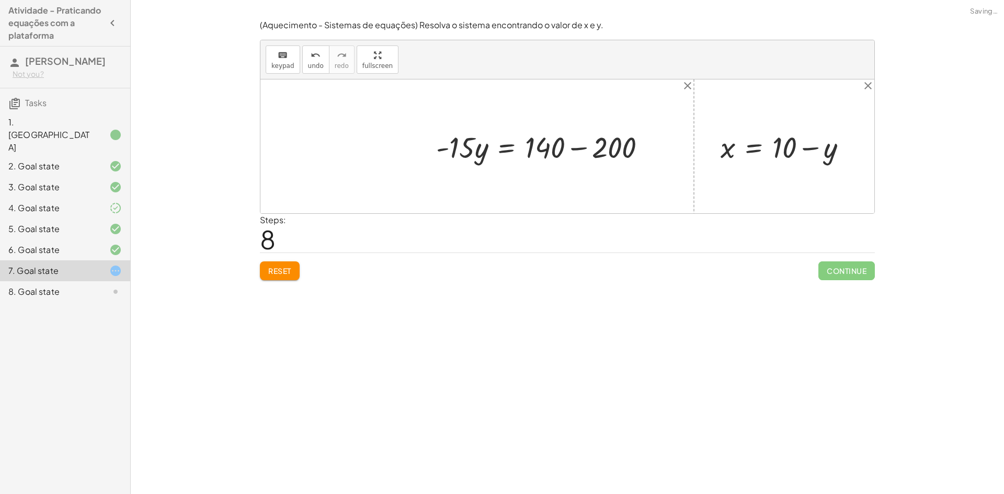
click at [565, 149] on div at bounding box center [545, 146] width 229 height 39
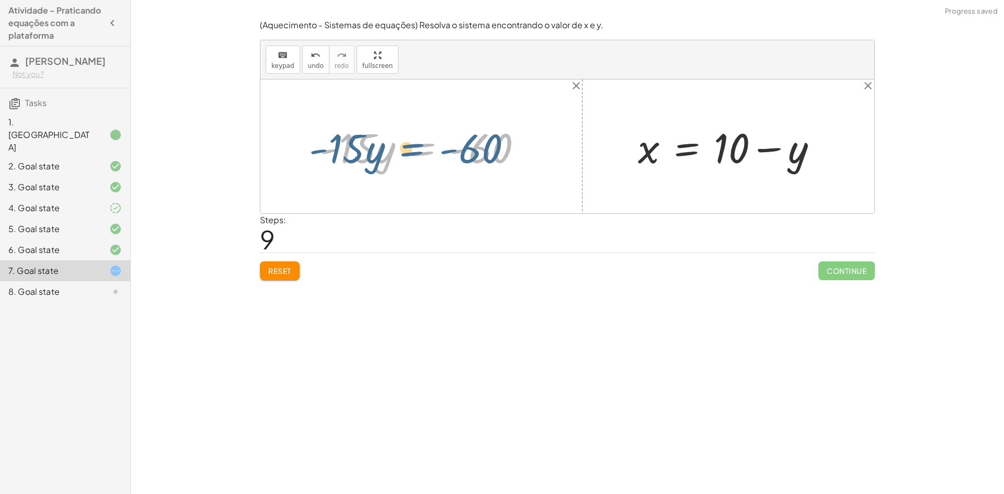
drag, startPoint x: 478, startPoint y: 152, endPoint x: 462, endPoint y: 147, distance: 16.9
click at [462, 147] on div at bounding box center [425, 147] width 222 height 54
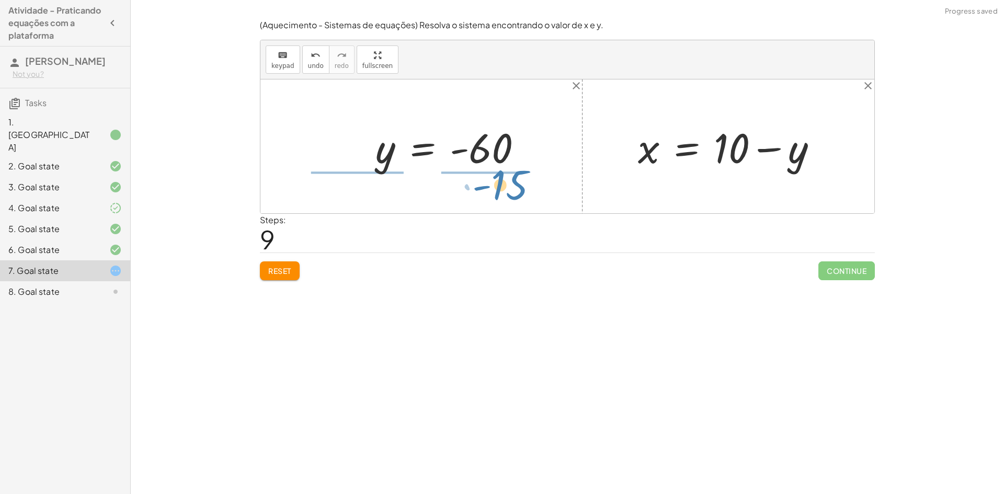
drag, startPoint x: 371, startPoint y: 154, endPoint x: 522, endPoint y: 190, distance: 156.0
click at [522, 190] on div "+ · 20 · x + · 5 · y = 140 + · 20 · ( + 10 − y ) + · 5 · y = 140 + · 20 · 10 − …" at bounding box center [567, 146] width 614 height 134
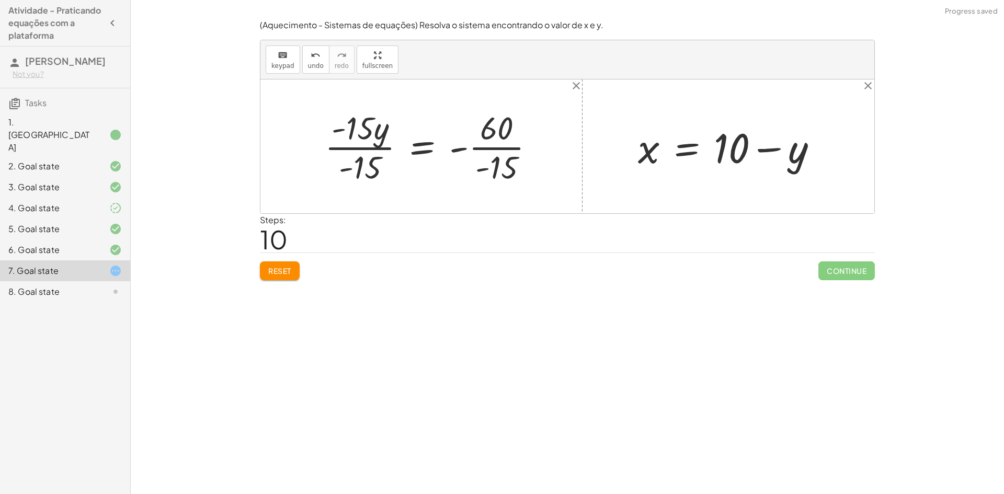
click at [362, 137] on div at bounding box center [434, 146] width 229 height 81
click at [361, 137] on div at bounding box center [434, 146] width 229 height 81
click at [384, 151] on div at bounding box center [434, 146] width 229 height 81
click at [383, 154] on div at bounding box center [459, 146] width 178 height 81
click at [495, 151] on div at bounding box center [459, 146] width 178 height 81
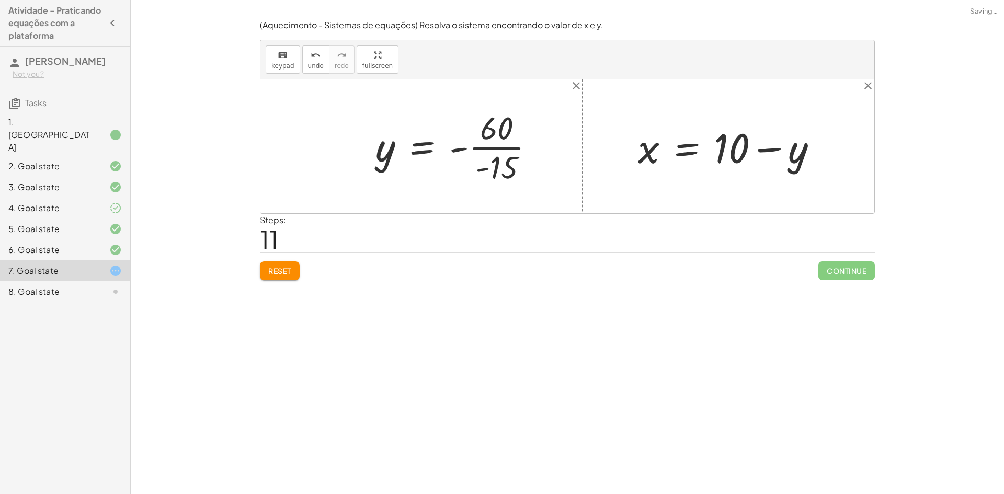
click at [495, 151] on div at bounding box center [459, 146] width 178 height 81
click at [483, 150] on div at bounding box center [452, 147] width 164 height 52
click at [483, 150] on div at bounding box center [433, 147] width 126 height 52
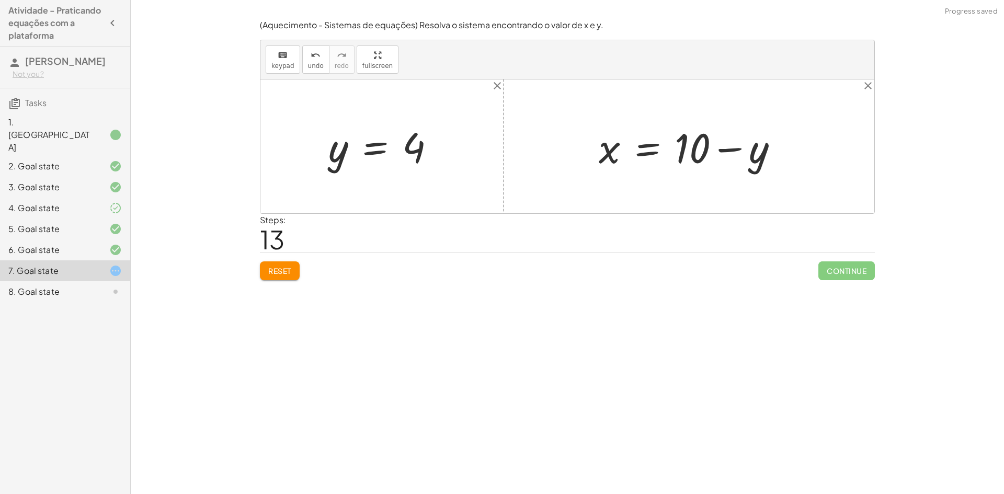
click at [415, 144] on div at bounding box center [386, 147] width 126 height 52
drag, startPoint x: 409, startPoint y: 143, endPoint x: 377, endPoint y: 141, distance: 32.5
click at [374, 142] on div at bounding box center [386, 147] width 126 height 52
drag, startPoint x: 331, startPoint y: 146, endPoint x: 755, endPoint y: 152, distance: 423.6
drag, startPoint x: 745, startPoint y: 144, endPoint x: 739, endPoint y: 145, distance: 5.3
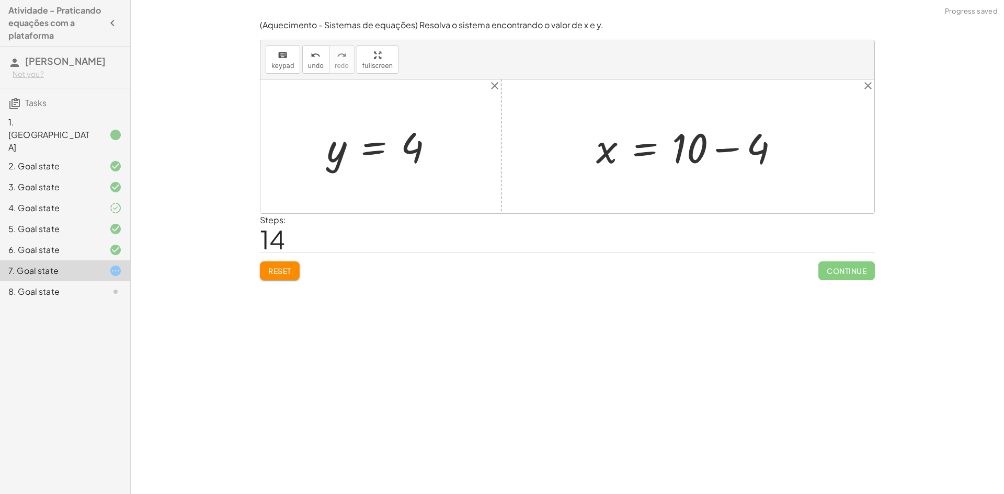
click at [739, 145] on div at bounding box center [692, 147] width 202 height 54
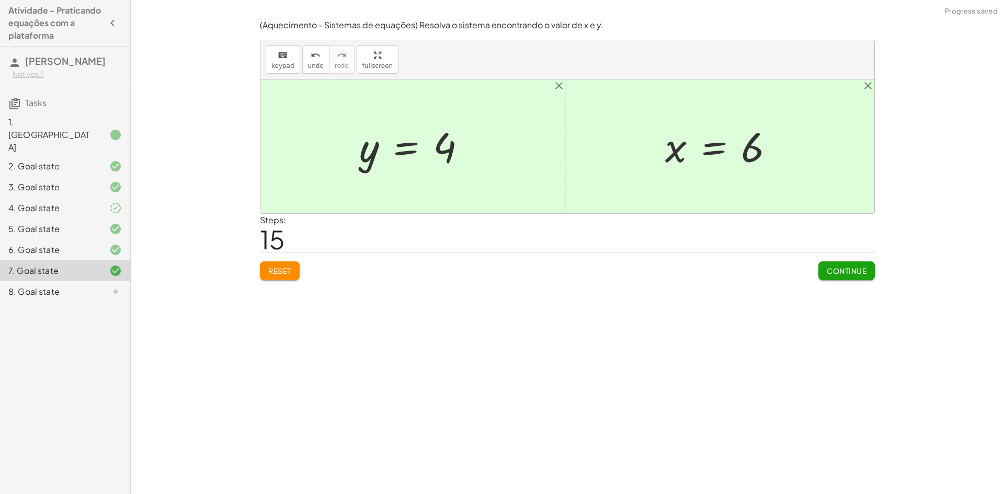
click at [868, 273] on button "Continue" at bounding box center [846, 270] width 56 height 19
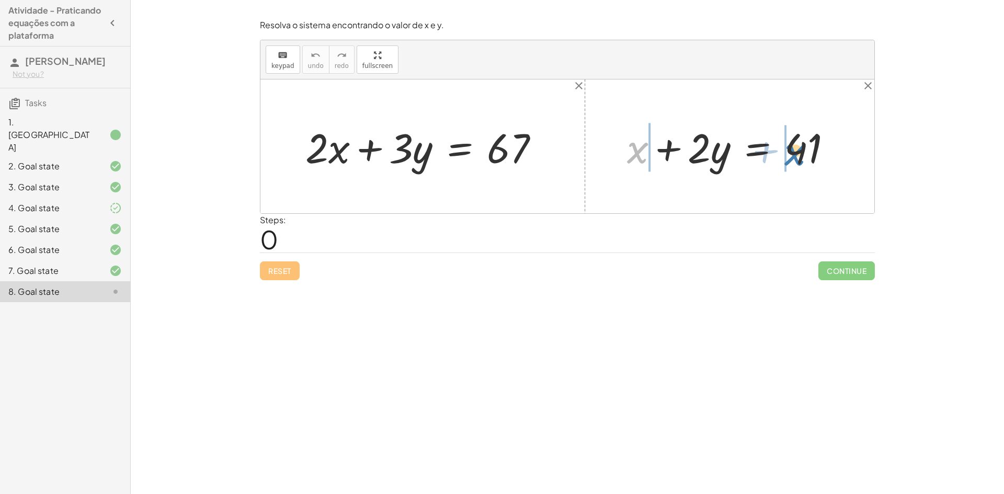
drag, startPoint x: 638, startPoint y: 151, endPoint x: 796, endPoint y: 154, distance: 158.5
click at [796, 154] on div at bounding box center [734, 147] width 224 height 54
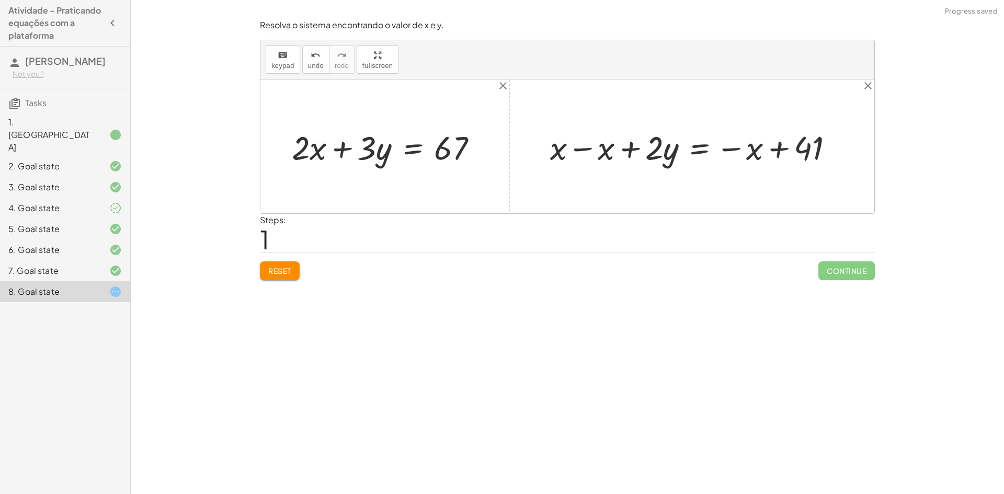
click at [580, 144] on div at bounding box center [696, 146] width 302 height 43
click at [580, 144] on div at bounding box center [567, 146] width 614 height 134
click at [755, 148] on div at bounding box center [743, 146] width 207 height 43
click at [766, 150] on div at bounding box center [743, 146] width 207 height 43
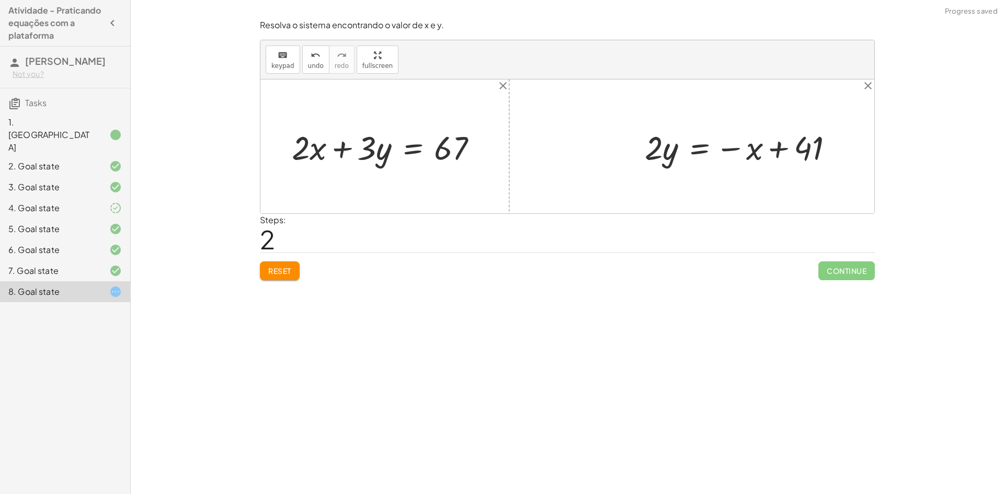
click at [767, 152] on div at bounding box center [743, 146] width 207 height 43
click at [775, 152] on div at bounding box center [743, 146] width 207 height 43
click at [737, 147] on div at bounding box center [743, 146] width 207 height 43
drag, startPoint x: 733, startPoint y: 153, endPoint x: 736, endPoint y: 165, distance: 12.4
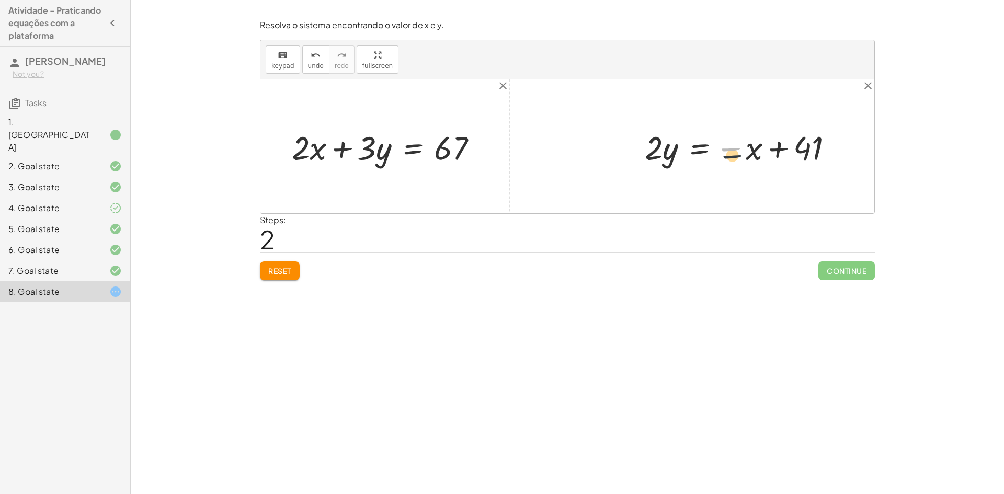
click at [736, 165] on div at bounding box center [743, 146] width 207 height 43
drag, startPoint x: 750, startPoint y: 149, endPoint x: 614, endPoint y: 142, distance: 136.1
click at [621, 144] on div "+ · 2 · x + · 3 · y = 67 + x + · 2 · y = 41 + x − x + · 2 · y = − x + 41 + 0 + …" at bounding box center [567, 146] width 614 height 134
click at [282, 263] on button "Reset" at bounding box center [280, 270] width 40 height 19
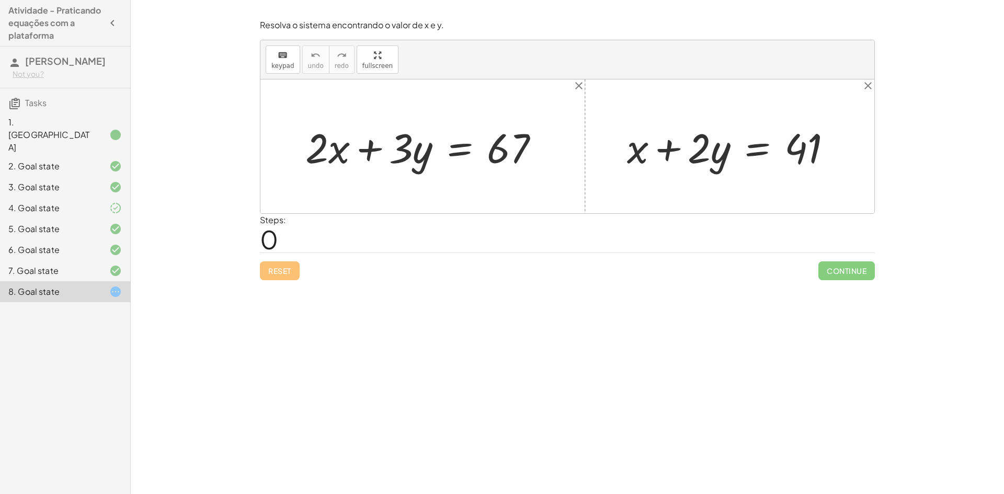
click at [651, 157] on div at bounding box center [734, 147] width 224 height 54
drag, startPoint x: 659, startPoint y: 164, endPoint x: 628, endPoint y: 161, distance: 31.1
click at [634, 166] on div at bounding box center [734, 147] width 224 height 54
drag, startPoint x: 630, startPoint y: 141, endPoint x: 619, endPoint y: 146, distance: 12.4
click at [619, 146] on div "+ x + x + · 2 · y = 41" at bounding box center [729, 146] width 237 height 59
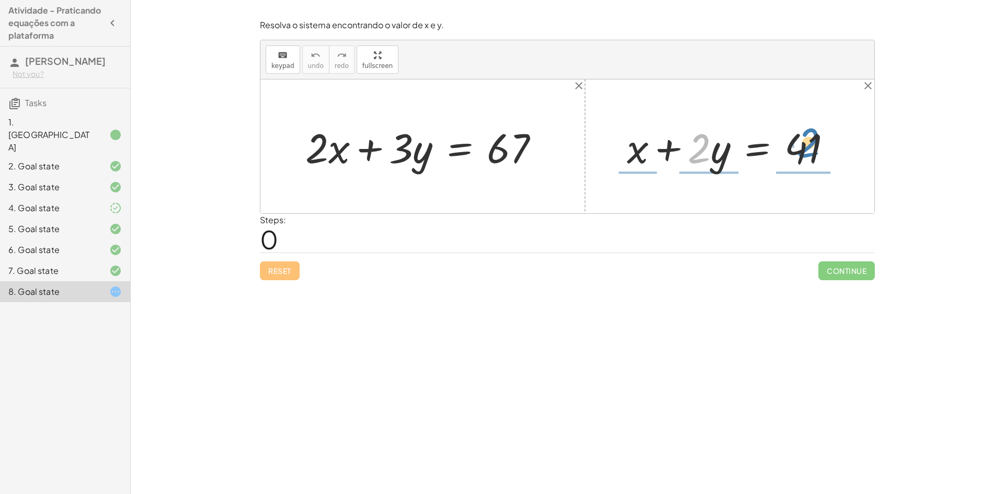
drag, startPoint x: 706, startPoint y: 152, endPoint x: 815, endPoint y: 146, distance: 109.4
click at [815, 146] on div at bounding box center [734, 147] width 224 height 54
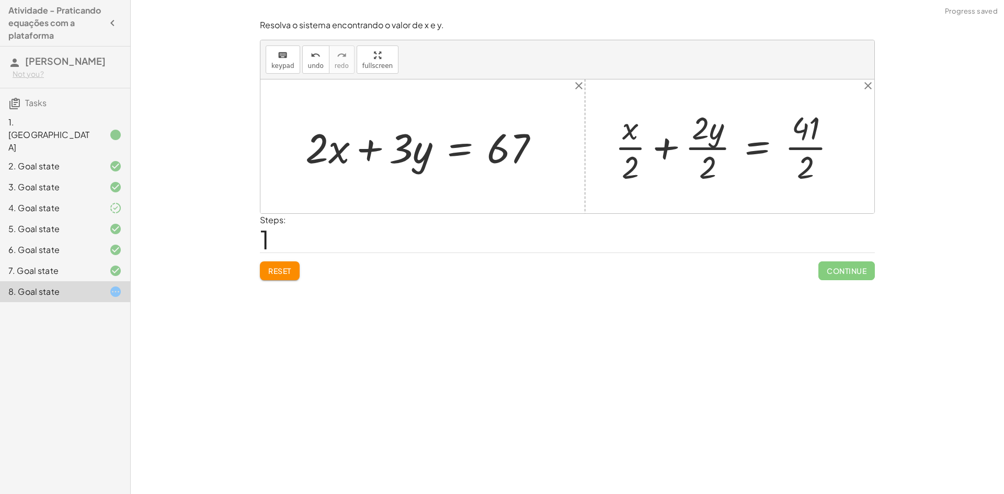
click at [291, 265] on button "Reset" at bounding box center [280, 270] width 40 height 19
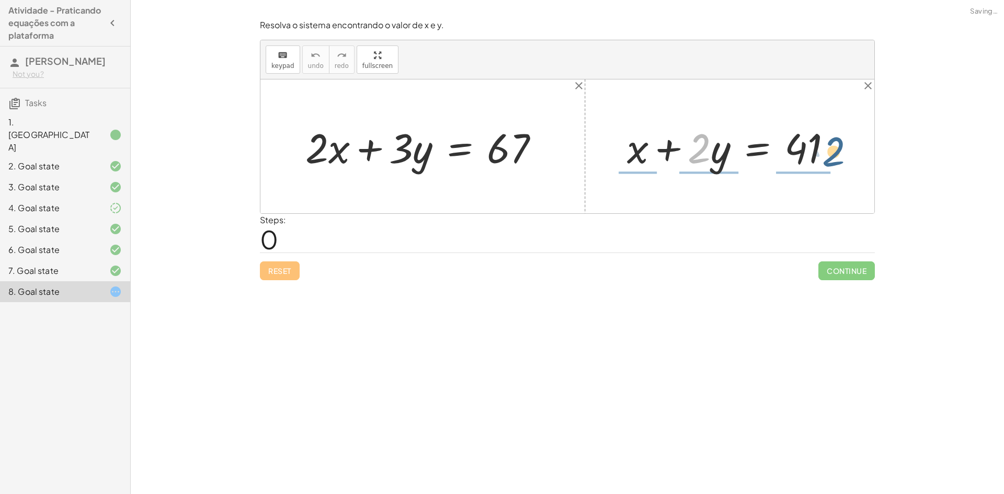
drag, startPoint x: 703, startPoint y: 149, endPoint x: 845, endPoint y: 141, distance: 141.4
click at [845, 141] on div at bounding box center [734, 147] width 224 height 54
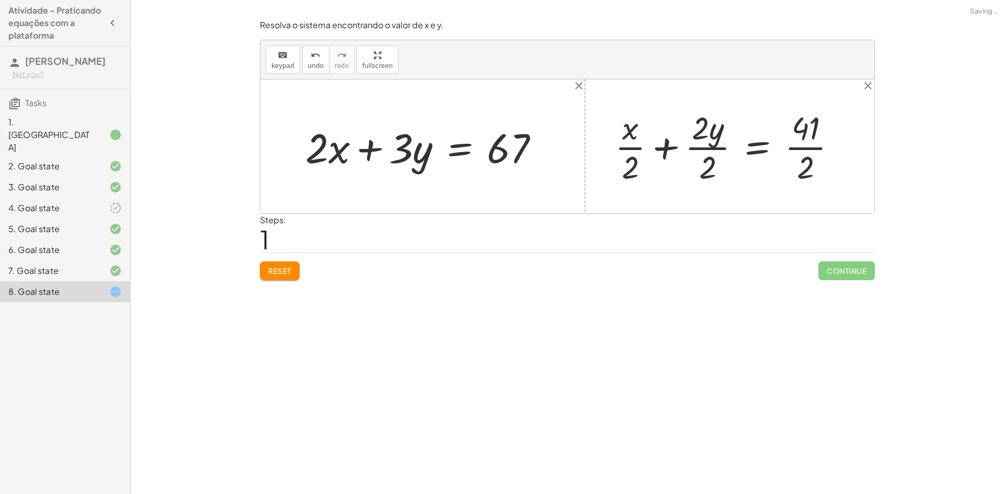
click at [796, 145] on div at bounding box center [730, 146] width 240 height 81
drag, startPoint x: 701, startPoint y: 159, endPoint x: 703, endPoint y: 153, distance: 6.8
click at [701, 156] on div at bounding box center [747, 146] width 275 height 81
click at [704, 153] on div at bounding box center [759, 146] width 248 height 81
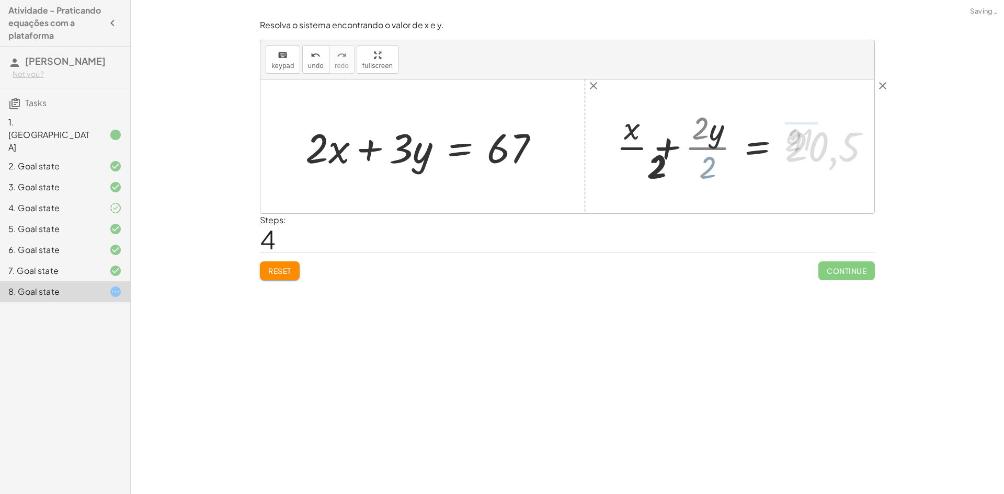
click at [657, 154] on div at bounding box center [747, 146] width 275 height 81
click at [657, 154] on div at bounding box center [759, 146] width 250 height 81
click at [668, 146] on div at bounding box center [759, 146] width 250 height 81
click at [715, 151] on div at bounding box center [759, 146] width 250 height 81
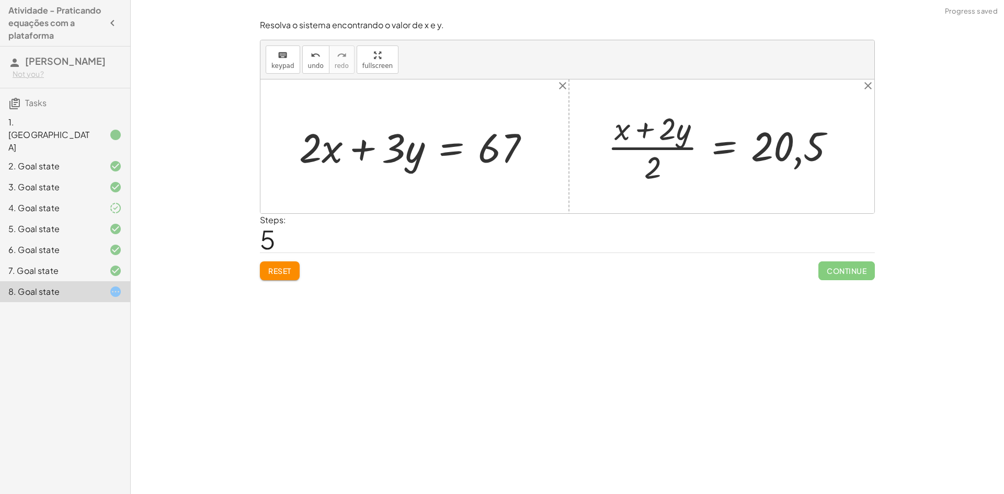
click at [303, 268] on div "Reset Continue" at bounding box center [567, 267] width 615 height 28
drag, startPoint x: 318, startPoint y: 275, endPoint x: 291, endPoint y: 273, distance: 27.8
click at [315, 275] on div "Reset Continue" at bounding box center [567, 267] width 615 height 28
click at [285, 272] on span "Reset" at bounding box center [279, 270] width 23 height 9
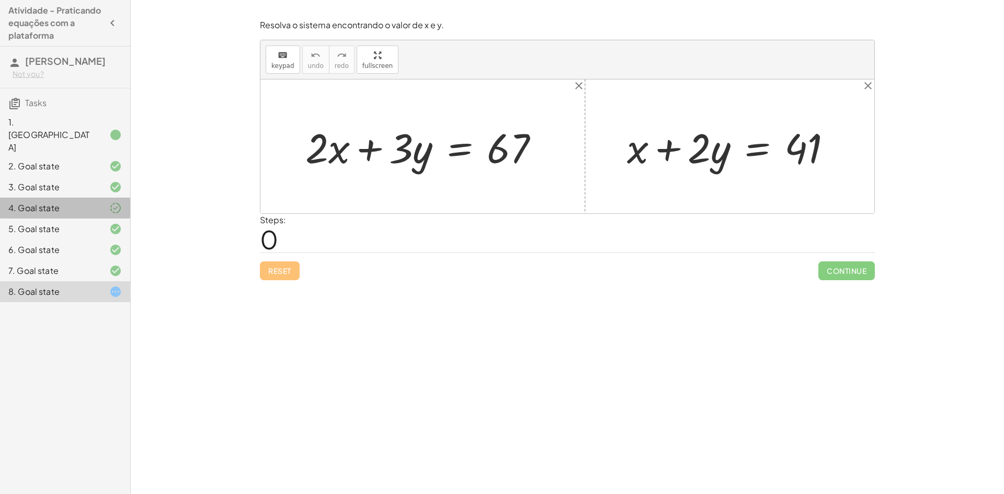
click at [117, 202] on icon at bounding box center [115, 208] width 13 height 13
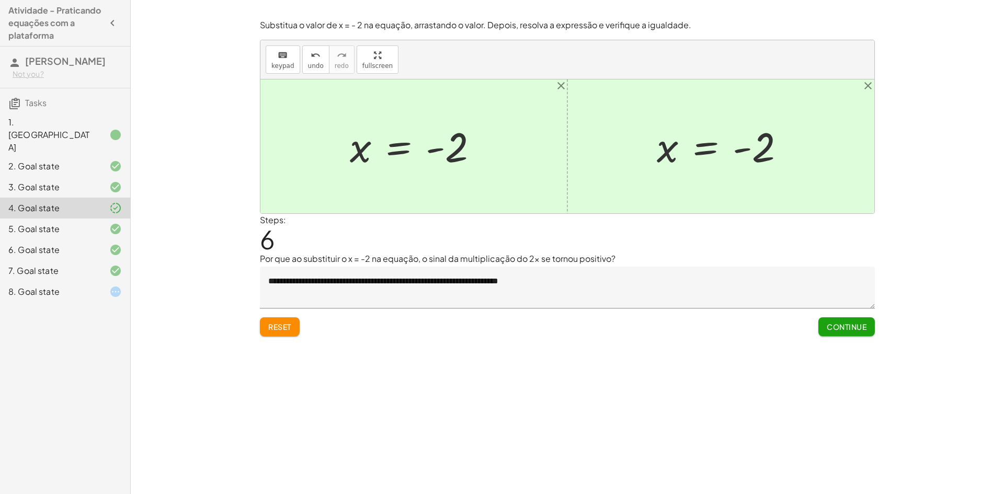
click at [283, 327] on span "Reset" at bounding box center [279, 326] width 23 height 9
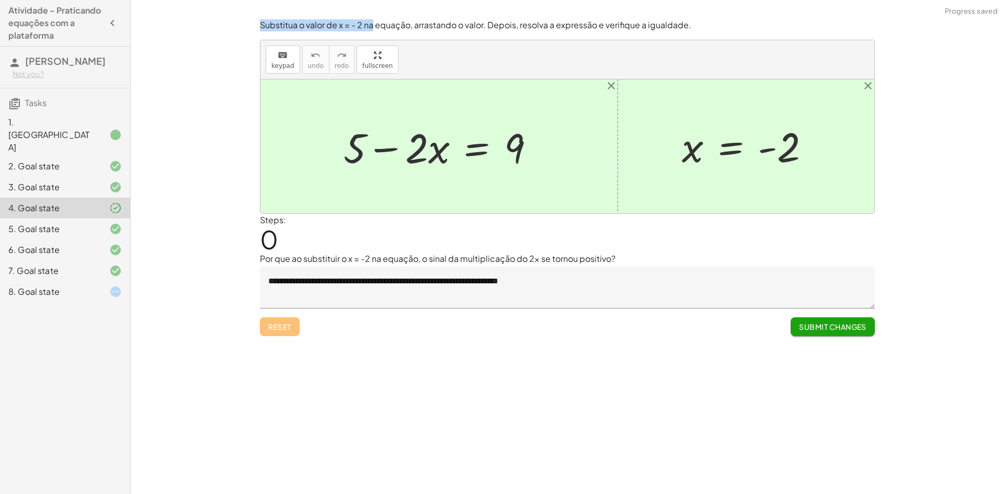
drag, startPoint x: 248, startPoint y: 23, endPoint x: 391, endPoint y: 22, distance: 142.8
click at [376, 18] on div "Encontre o valor da incógnita x manipulando a equação. insert select one: Math …" at bounding box center [567, 247] width 873 height 494
click at [408, 30] on p "Substitua o valor de x = - 2 na equação, arrastando o valor. Depois, resolva a …" at bounding box center [567, 25] width 615 height 12
drag, startPoint x: 420, startPoint y: 21, endPoint x: 554, endPoint y: 41, distance: 134.9
click at [421, 21] on p "Substitua o valor de x = - 2 na equação, arrastando o valor. Depois, resolva a …" at bounding box center [567, 25] width 615 height 12
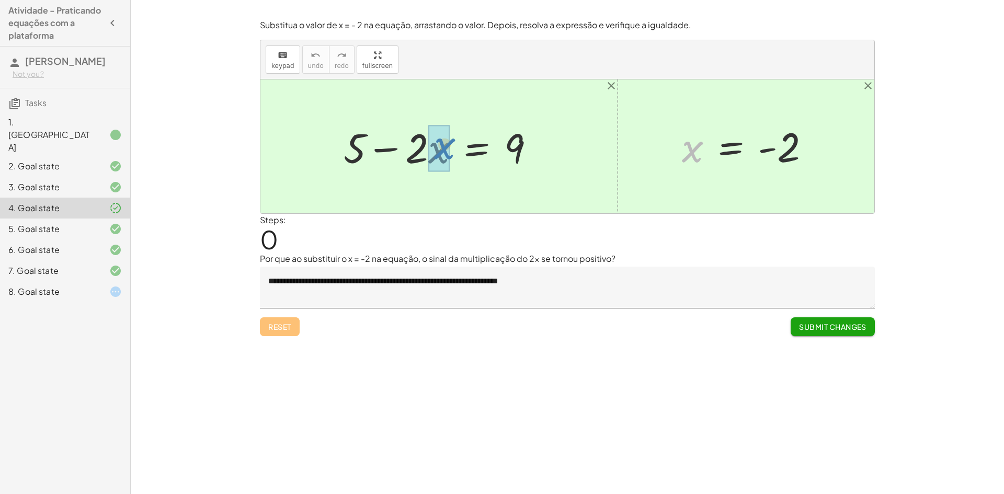
drag, startPoint x: 694, startPoint y: 151, endPoint x: 450, endPoint y: 146, distance: 244.8
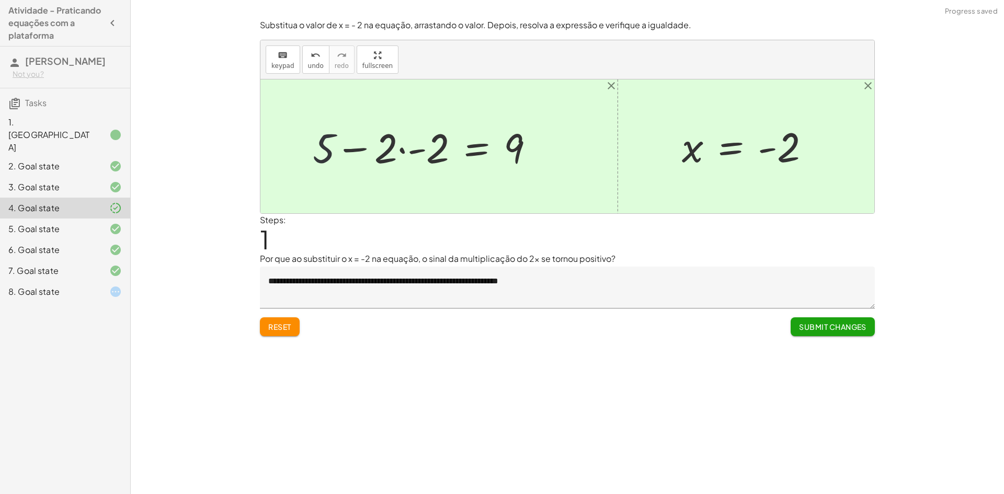
click at [325, 148] on div at bounding box center [427, 147] width 240 height 54
click at [357, 147] on div at bounding box center [427, 147] width 240 height 54
click at [355, 147] on div at bounding box center [427, 147] width 240 height 54
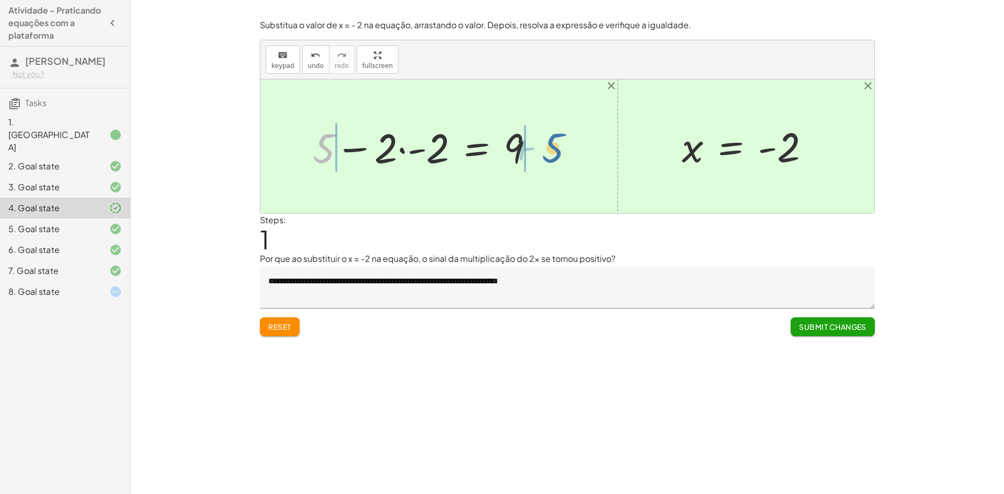
drag, startPoint x: 323, startPoint y: 149, endPoint x: 553, endPoint y: 147, distance: 230.1
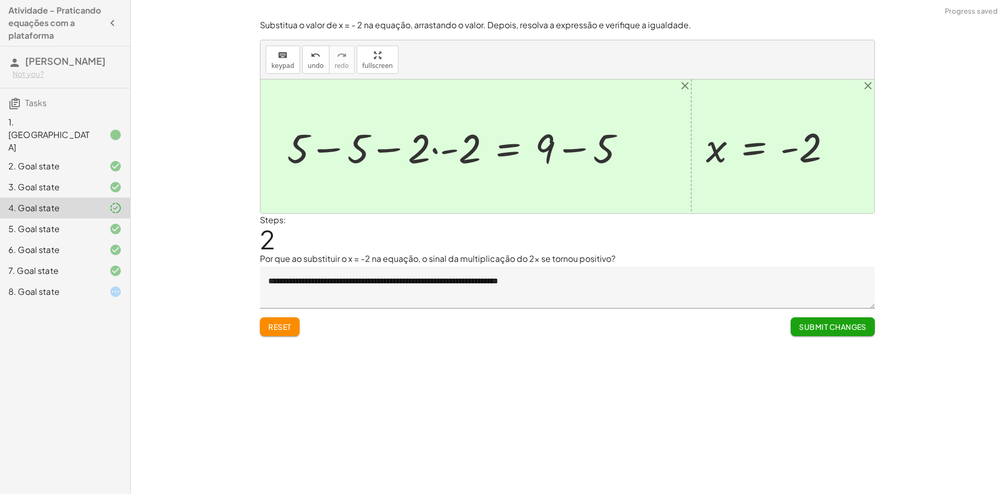
click at [268, 143] on div at bounding box center [567, 146] width 614 height 134
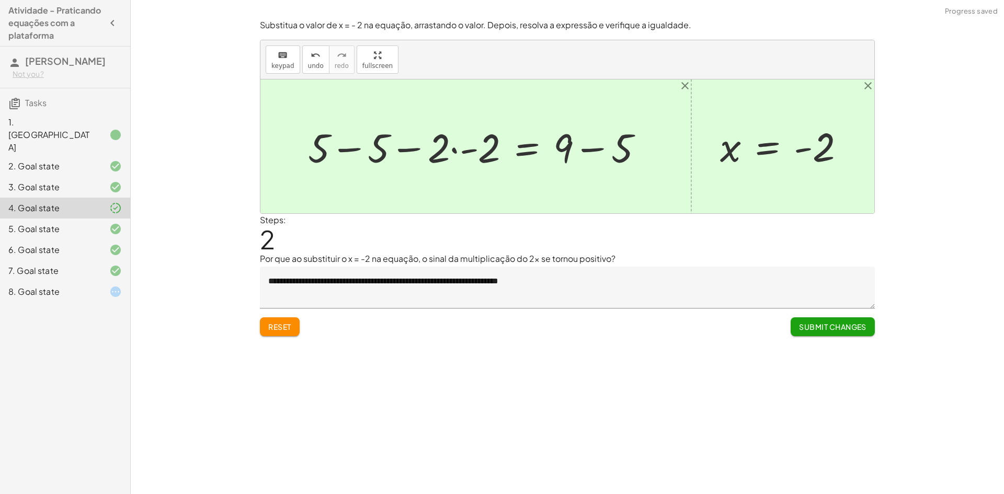
click at [361, 150] on div at bounding box center [479, 146] width 353 height 52
click at [357, 149] on div at bounding box center [567, 146] width 614 height 134
click at [468, 151] on div at bounding box center [530, 146] width 253 height 52
click at [468, 151] on div "+ 5 − · 2 · x = 9 + 5 − · 2 · - 2 = 9 + 5 − 5 − · 2 · - 2 = + 9 − 5 + 0 − · 2 ·…" at bounding box center [561, 147] width 197 height 58
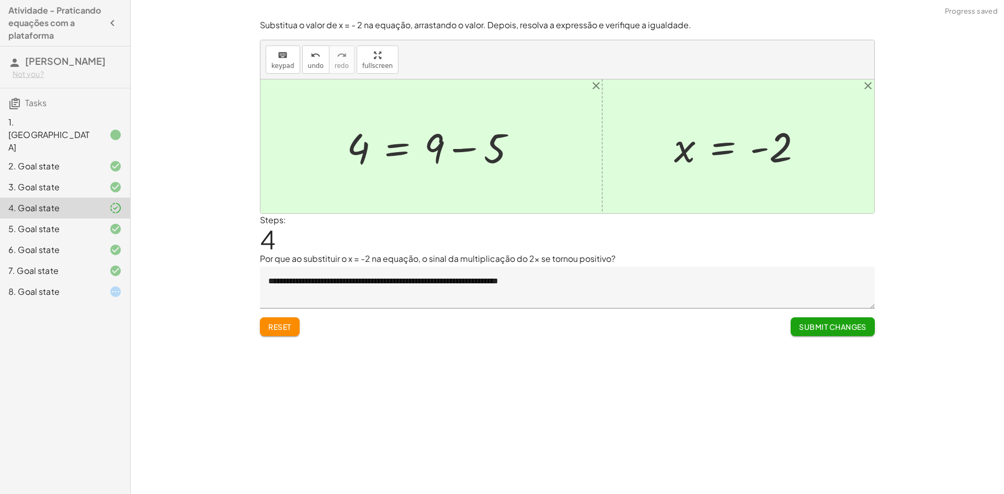
click at [462, 152] on div at bounding box center [435, 147] width 188 height 54
click at [463, 151] on div at bounding box center [405, 147] width 129 height 52
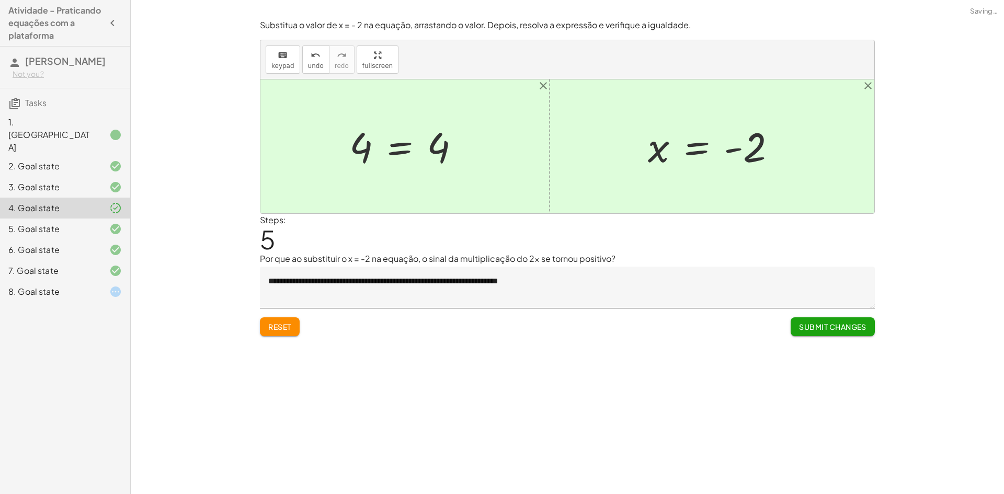
click at [442, 149] on div at bounding box center [408, 147] width 129 height 52
drag, startPoint x: 439, startPoint y: 152, endPoint x: 321, endPoint y: 150, distance: 118.7
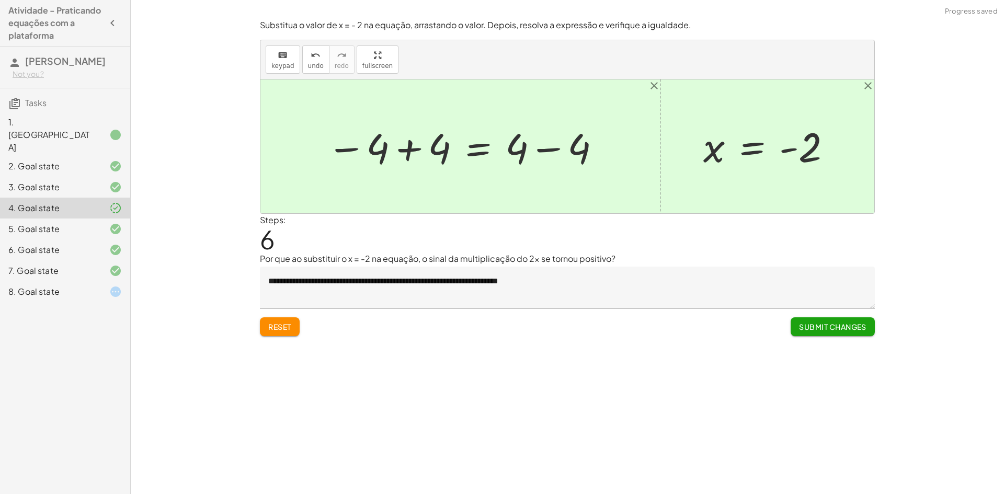
click at [406, 147] on div at bounding box center [465, 147] width 286 height 54
click at [406, 147] on div at bounding box center [567, 146] width 614 height 134
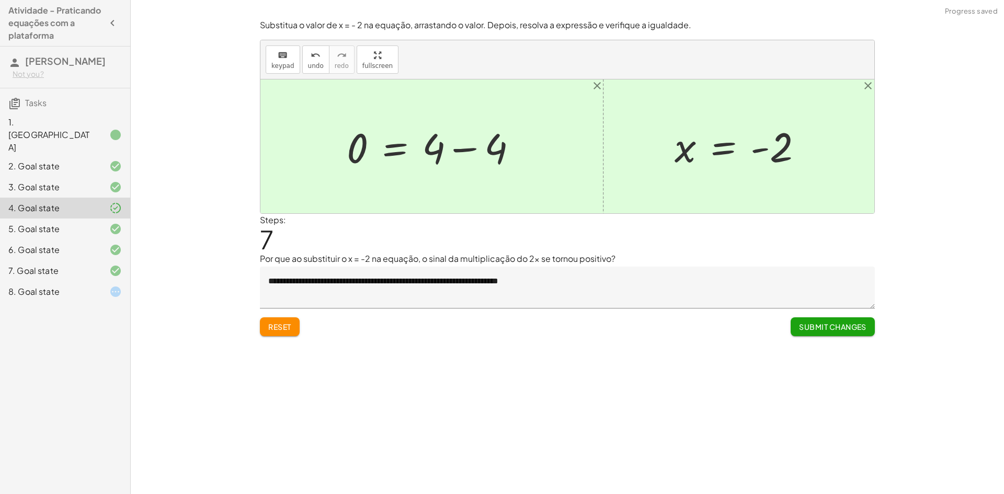
click at [465, 148] on div at bounding box center [435, 147] width 189 height 54
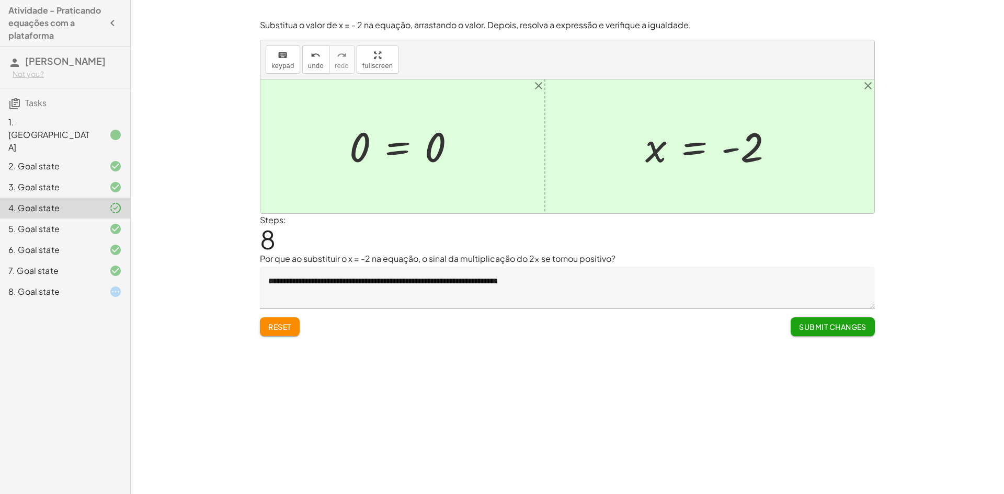
click at [276, 334] on button "Reset" at bounding box center [280, 326] width 40 height 19
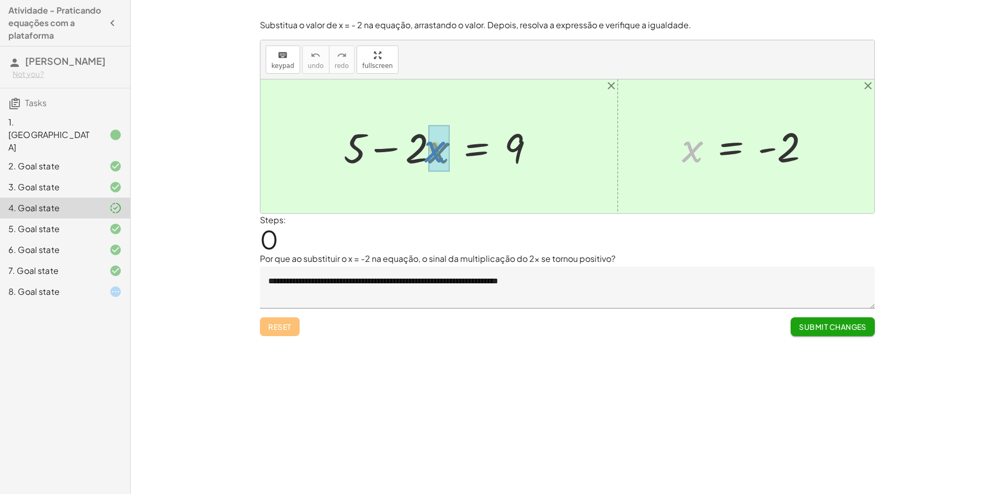
drag, startPoint x: 693, startPoint y: 148, endPoint x: 436, endPoint y: 148, distance: 257.3
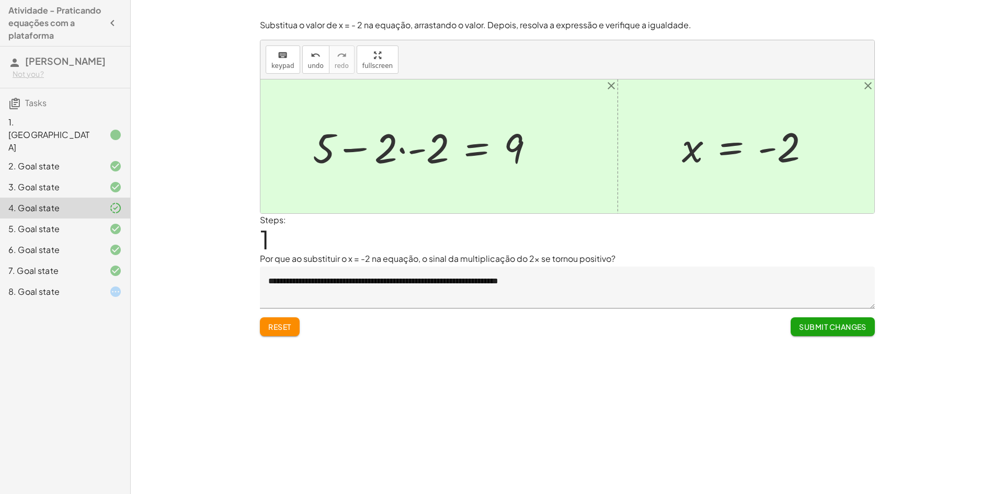
click at [271, 327] on span "Reset" at bounding box center [279, 326] width 23 height 9
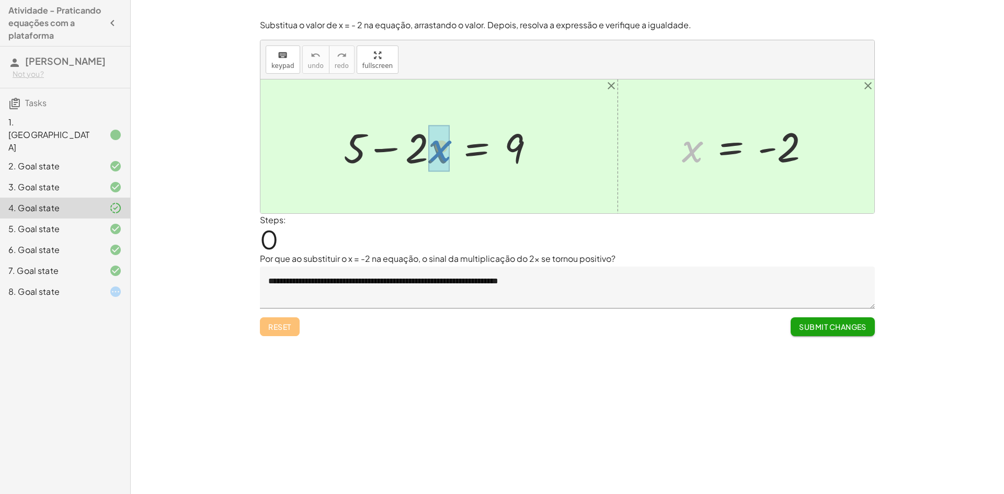
drag, startPoint x: 681, startPoint y: 153, endPoint x: 429, endPoint y: 151, distance: 252.1
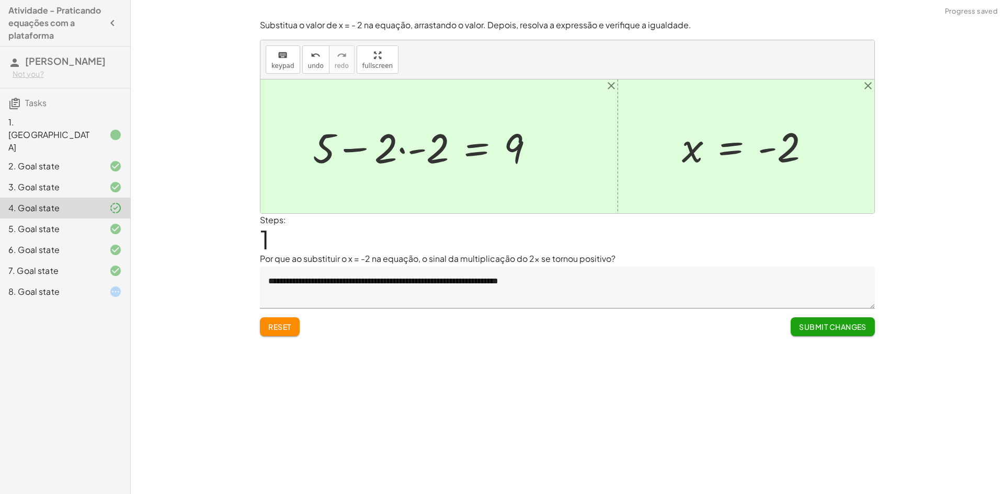
click at [400, 149] on div at bounding box center [427, 147] width 240 height 54
click at [400, 149] on div at bounding box center [443, 147] width 207 height 54
click at [407, 149] on div at bounding box center [443, 147] width 207 height 54
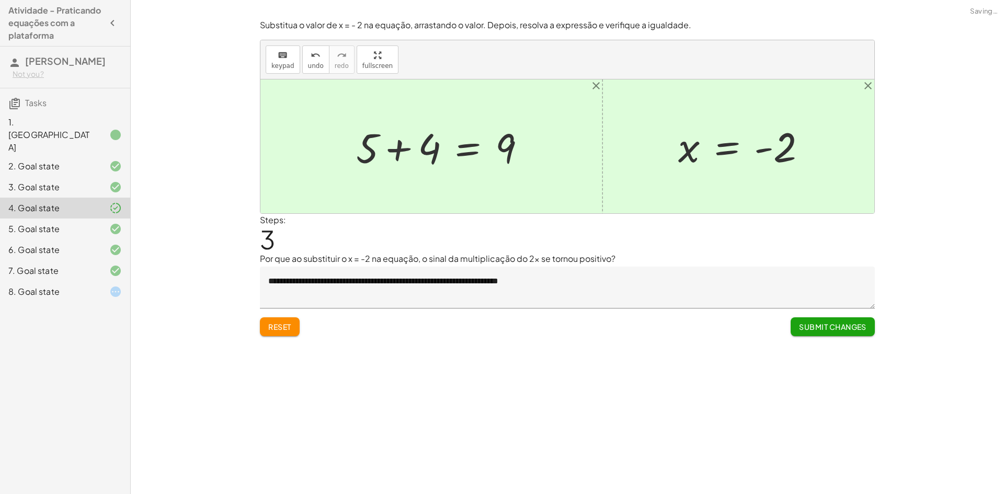
click at [404, 150] on div at bounding box center [445, 147] width 188 height 54
click at [404, 150] on div "+ 5 − · 2 · x = 9 + 5 − · 2 · - 2 = 9 + 5 − - 4 = 9 + 5 = 9 4 +" at bounding box center [440, 146] width 201 height 59
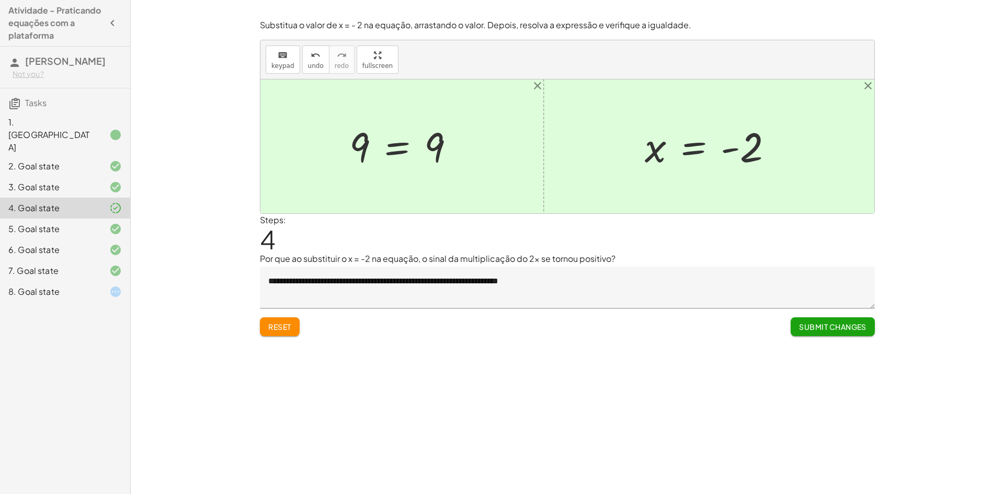
drag, startPoint x: 468, startPoint y: 118, endPoint x: 110, endPoint y: 257, distance: 384.1
click at [110, 265] on icon at bounding box center [115, 271] width 13 height 13
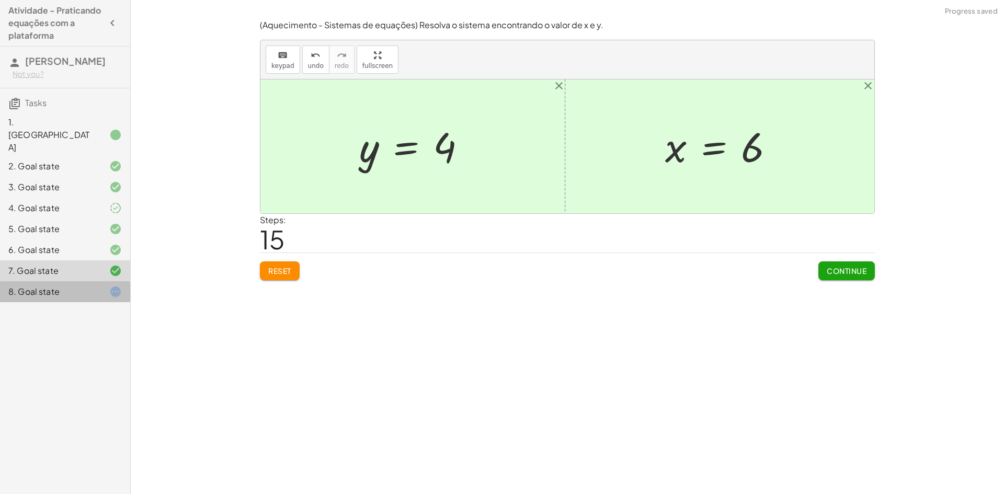
click at [51, 286] on div "8. Goal state" at bounding box center [50, 292] width 84 height 13
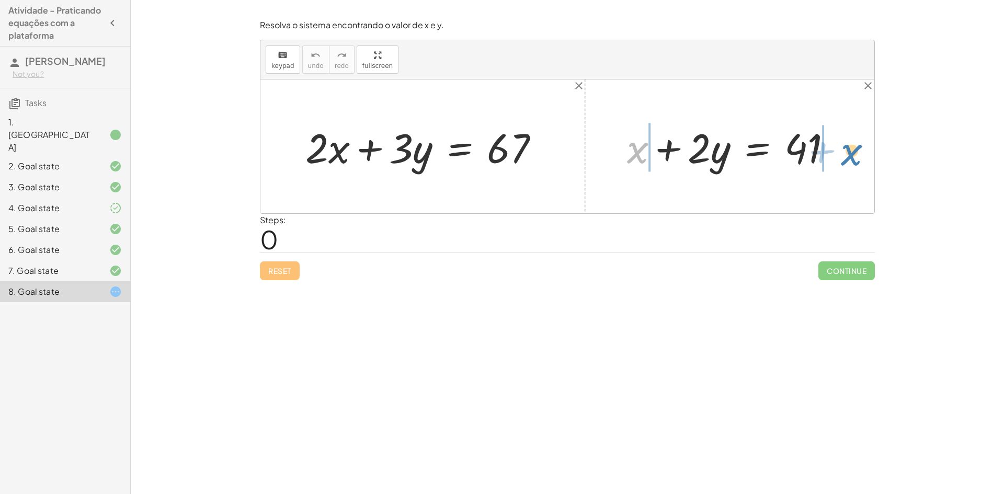
drag, startPoint x: 636, startPoint y: 154, endPoint x: 850, endPoint y: 156, distance: 213.9
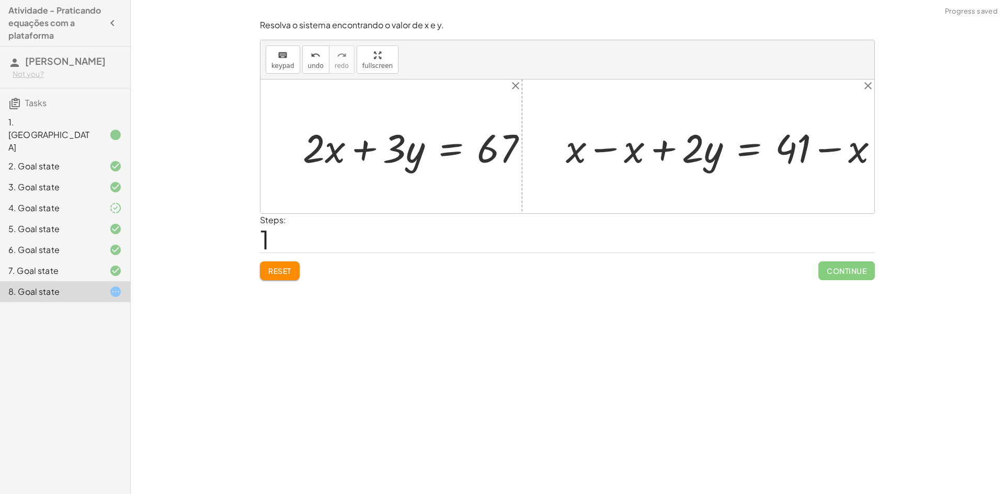
click at [654, 153] on div at bounding box center [731, 146] width 290 height 45
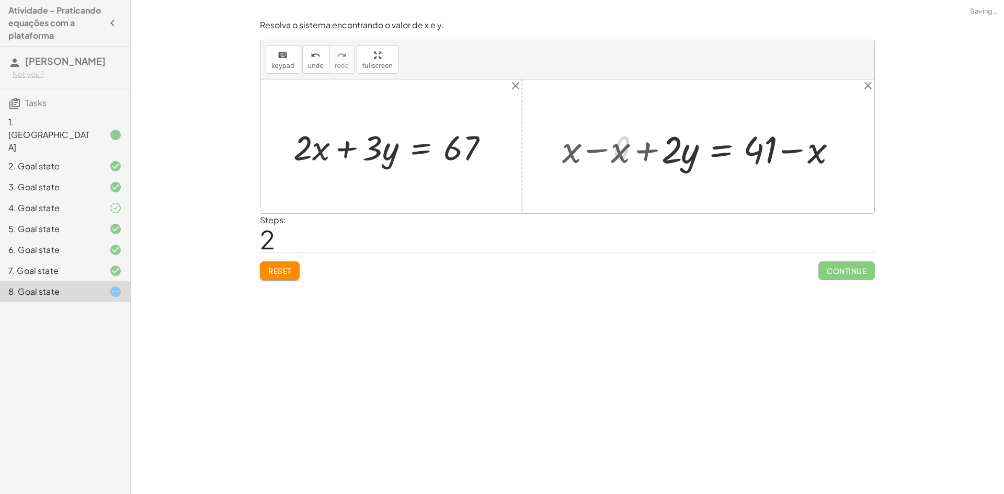
click at [624, 151] on div at bounding box center [567, 146] width 614 height 134
click at [611, 151] on div at bounding box center [567, 146] width 614 height 134
drag, startPoint x: 817, startPoint y: 150, endPoint x: 847, endPoint y: 157, distance: 31.1
drag, startPoint x: 691, startPoint y: 152, endPoint x: 384, endPoint y: 158, distance: 306.5
drag, startPoint x: 698, startPoint y: 158, endPoint x: 395, endPoint y: 149, distance: 302.9
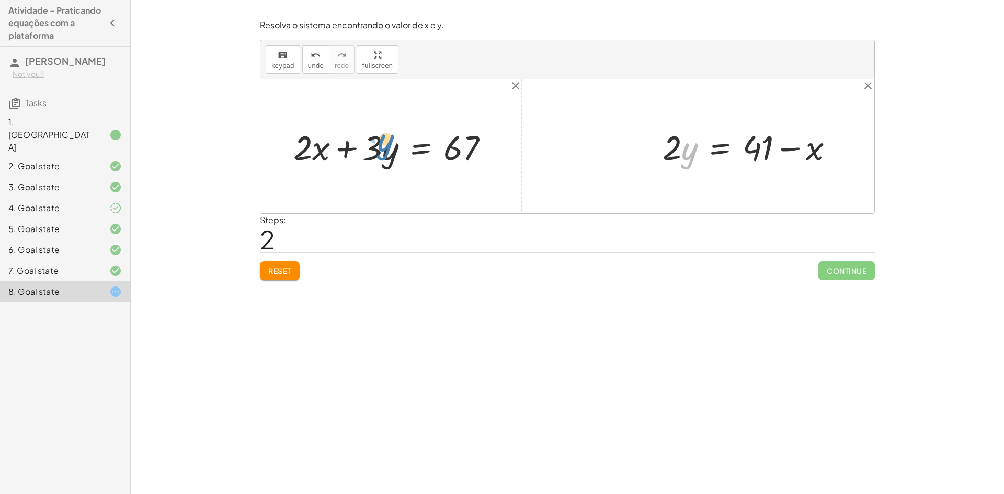
click at [395, 149] on div "+ · 2 · x + · 3 · y = 67 + x + · 2 · y = 41 + x − x + · 2 · y = + 41 − x + 0 + …" at bounding box center [567, 146] width 614 height 134
drag, startPoint x: 675, startPoint y: 153, endPoint x: 365, endPoint y: 152, distance: 310.1
drag, startPoint x: 687, startPoint y: 150, endPoint x: 383, endPoint y: 163, distance: 304.1
drag, startPoint x: 281, startPoint y: 275, endPoint x: 304, endPoint y: 255, distance: 30.8
click at [282, 274] on span "Reset" at bounding box center [279, 270] width 23 height 9
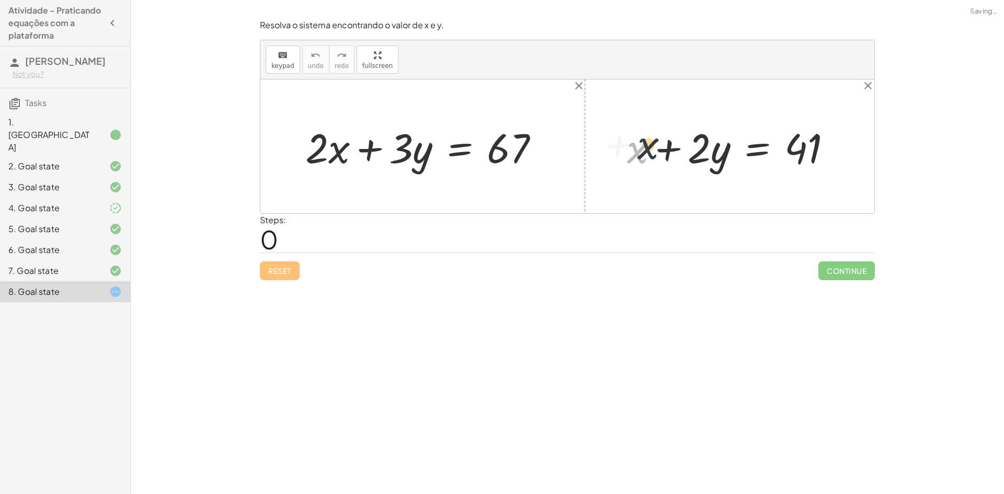
drag, startPoint x: 633, startPoint y: 148, endPoint x: 641, endPoint y: 145, distance: 8.3
click at [641, 145] on div at bounding box center [734, 147] width 224 height 54
drag, startPoint x: 712, startPoint y: 151, endPoint x: 847, endPoint y: 152, distance: 134.9
click at [847, 152] on div "· 2 + x + · 2 · y = 41" at bounding box center [729, 146] width 237 height 59
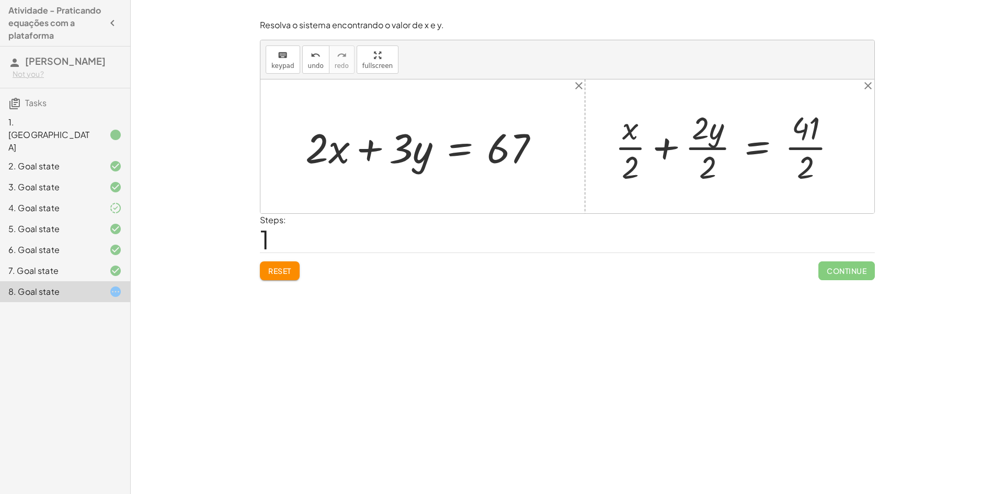
drag, startPoint x: 300, startPoint y: 254, endPoint x: 291, endPoint y: 264, distance: 13.3
click at [291, 261] on div "Reset Continue" at bounding box center [567, 267] width 615 height 28
click at [290, 263] on button "Reset" at bounding box center [280, 270] width 40 height 19
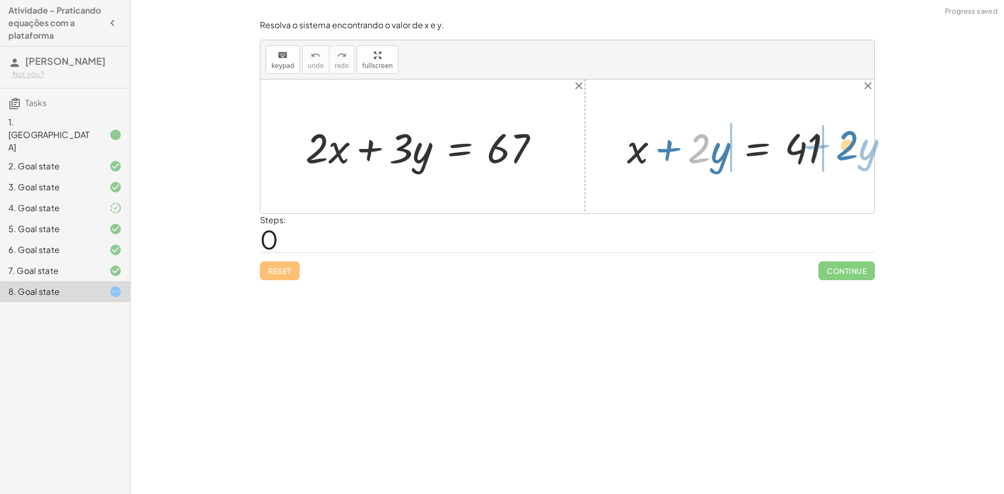
drag, startPoint x: 702, startPoint y: 156, endPoint x: 849, endPoint y: 156, distance: 147.5
click at [849, 156] on div "+ · 2 · x + · 3 · y = 67 · 2 + · y + x + · 2 · y = 41" at bounding box center [567, 146] width 614 height 134
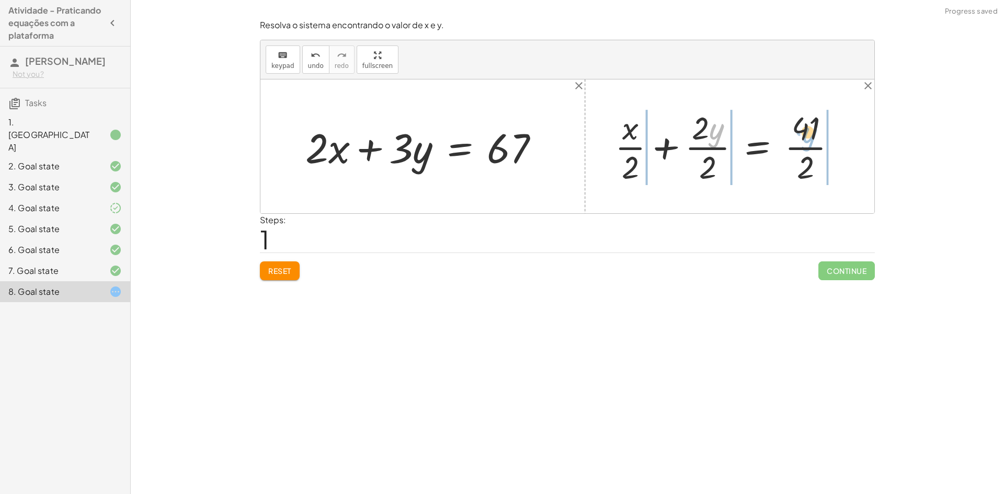
drag, startPoint x: 711, startPoint y: 136, endPoint x: 819, endPoint y: 149, distance: 109.0
click at [819, 149] on div at bounding box center [730, 146] width 240 height 81
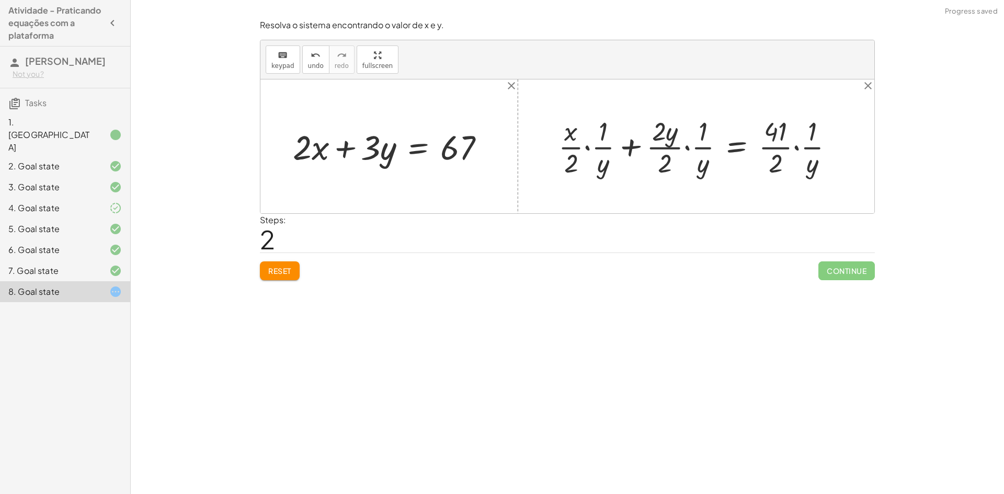
click at [275, 269] on span "Reset" at bounding box center [279, 270] width 23 height 9
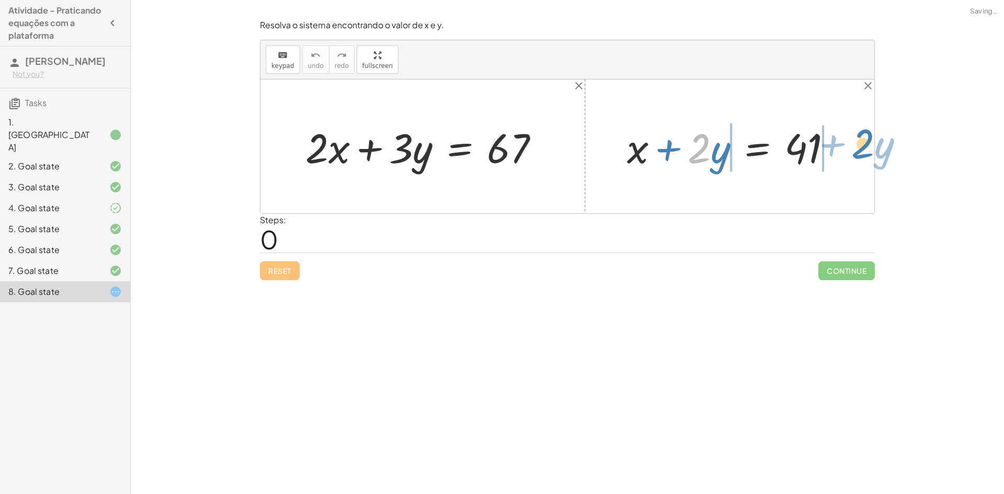
drag, startPoint x: 701, startPoint y: 145, endPoint x: 873, endPoint y: 139, distance: 172.1
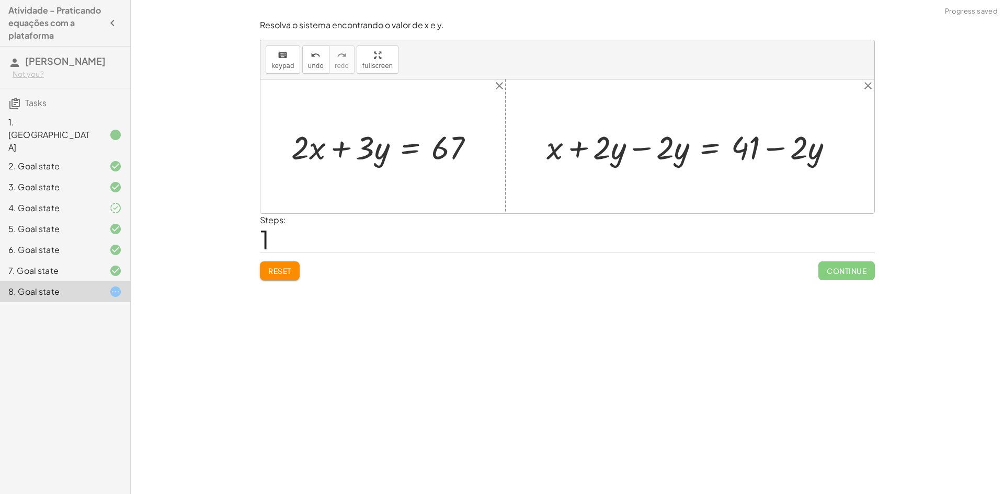
click at [649, 146] on div at bounding box center [693, 146] width 305 height 43
click at [649, 146] on div at bounding box center [567, 146] width 614 height 134
drag, startPoint x: 705, startPoint y: 140, endPoint x: 609, endPoint y: 203, distance: 114.4
click at [609, 203] on div at bounding box center [567, 146] width 614 height 134
drag, startPoint x: 742, startPoint y: 159, endPoint x: 387, endPoint y: 154, distance: 354.6
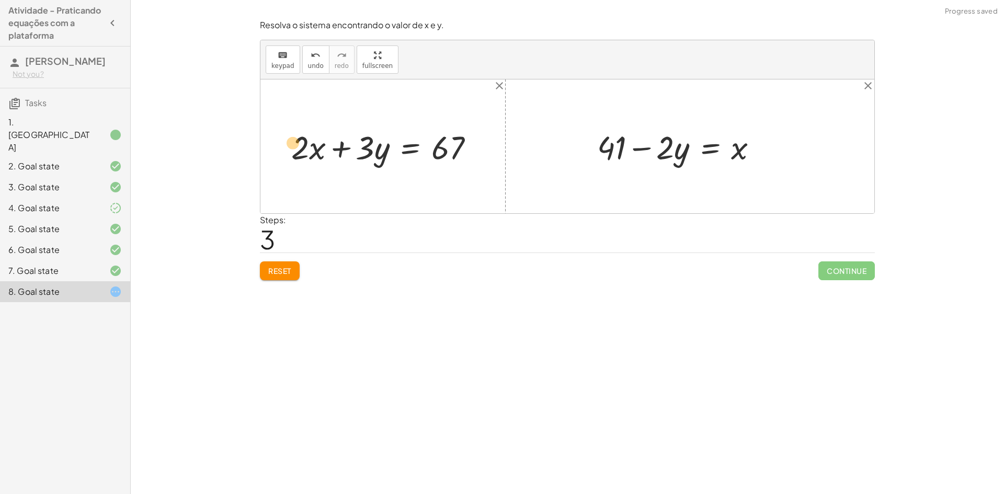
click at [349, 156] on div "+ · 2 · x + · 3 · y = 67 + x + · 2 · y = 41 + x + · 2 · y − · 2 · y = + 41 − · …" at bounding box center [567, 146] width 614 height 134
drag, startPoint x: 734, startPoint y: 151, endPoint x: 745, endPoint y: 151, distance: 11.0
click at [745, 151] on div at bounding box center [681, 146] width 179 height 43
drag, startPoint x: 742, startPoint y: 154, endPoint x: 322, endPoint y: 151, distance: 419.9
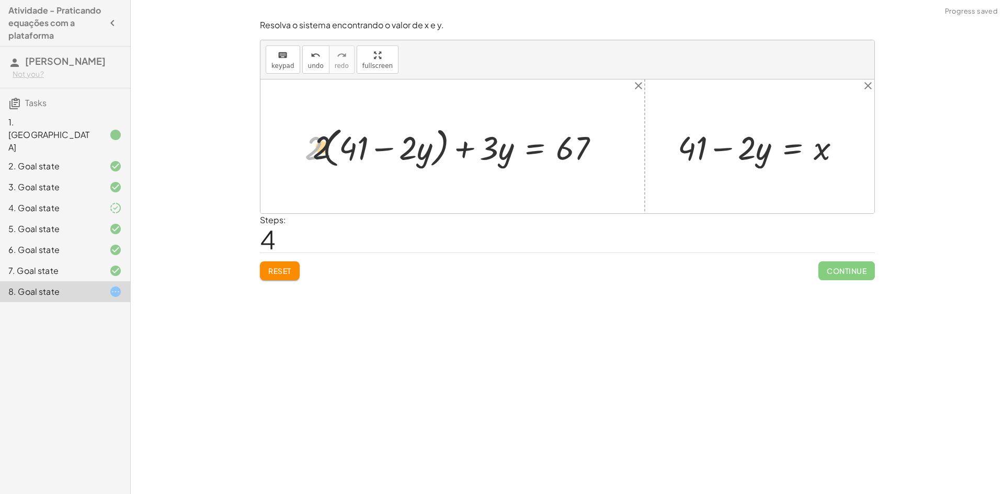
drag, startPoint x: 310, startPoint y: 152, endPoint x: 373, endPoint y: 143, distance: 64.3
click at [373, 143] on div at bounding box center [456, 146] width 313 height 48
click at [421, 151] on div at bounding box center [456, 146] width 314 height 43
click at [357, 154] on div at bounding box center [468, 146] width 289 height 43
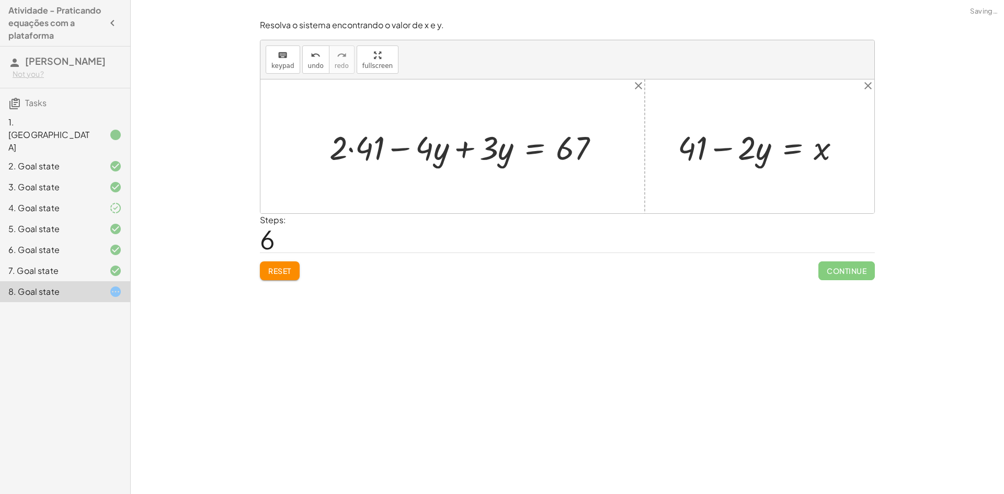
click at [357, 154] on div at bounding box center [468, 146] width 289 height 43
click at [458, 150] on div at bounding box center [477, 146] width 271 height 43
click at [459, 150] on div at bounding box center [477, 146] width 271 height 43
drag, startPoint x: 447, startPoint y: 152, endPoint x: 576, endPoint y: 176, distance: 131.0
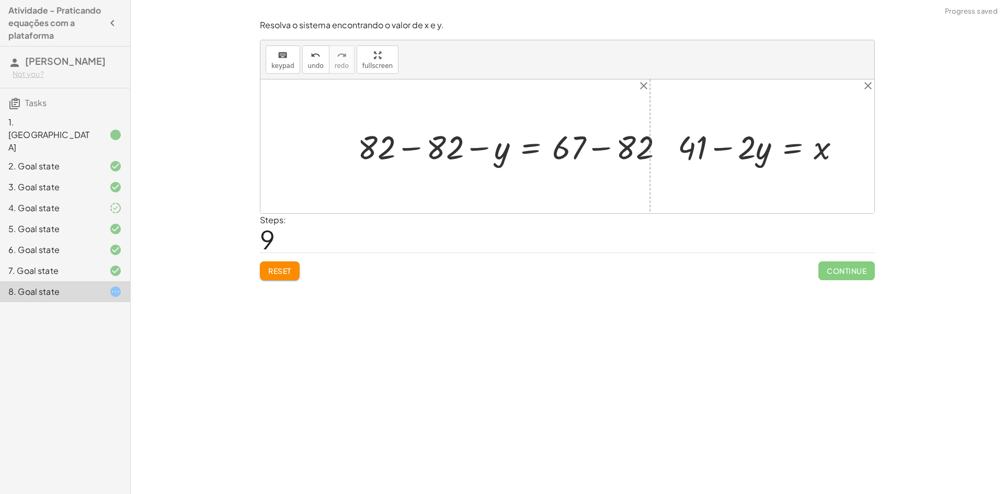
click at [394, 143] on div at bounding box center [515, 146] width 318 height 42
click at [397, 145] on div at bounding box center [515, 146] width 318 height 42
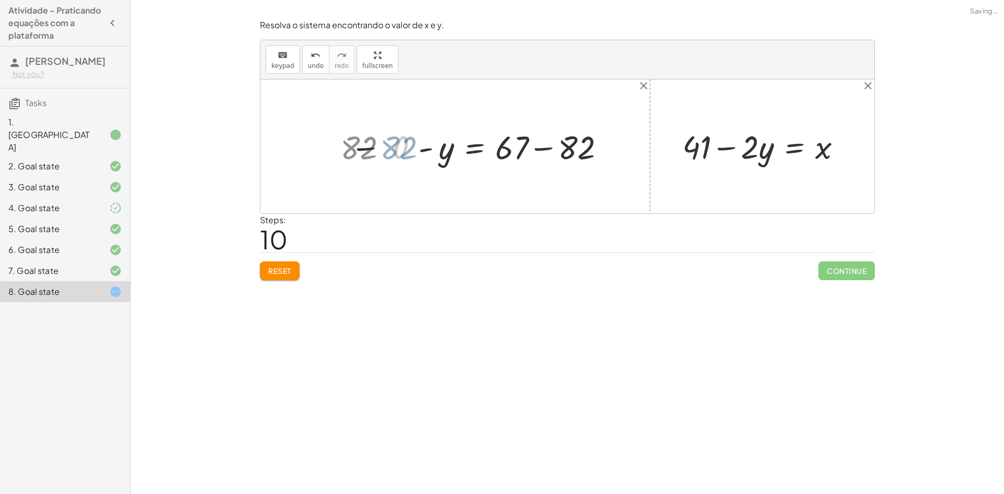
click at [387, 146] on div at bounding box center [567, 146] width 614 height 134
drag, startPoint x: 558, startPoint y: 147, endPoint x: 504, endPoint y: 173, distance: 60.1
click at [508, 173] on div "+ · 2 · x + · 3 · y = 67 + · 2 · ( + 41 − · 2 · y ) + · 3 · y = 67 + · 2 · 41 −…" at bounding box center [567, 146] width 614 height 134
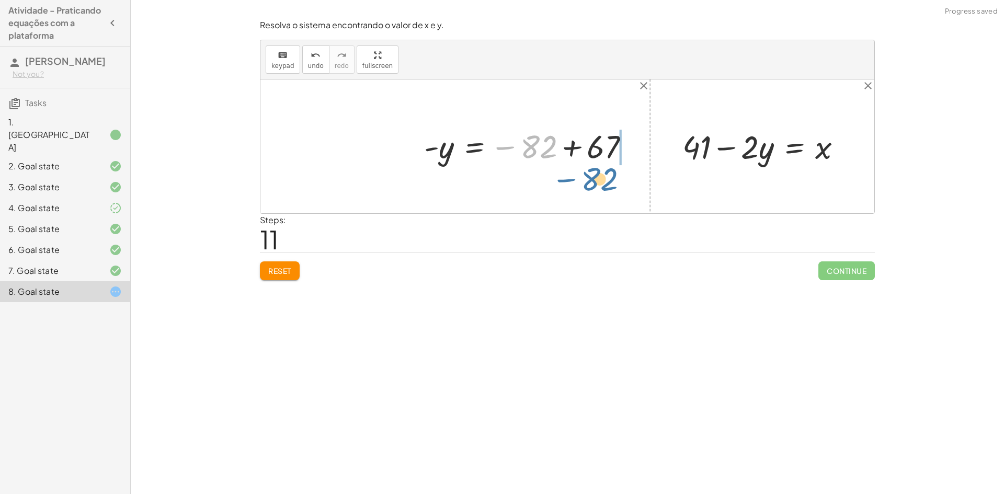
drag, startPoint x: 526, startPoint y: 148, endPoint x: 587, endPoint y: 178, distance: 68.1
click at [587, 178] on div "+ · 2 · x + · 3 · y = 67 + · 2 · ( + 41 − · 2 · y ) + · 3 · y = 67 + · 2 · 41 −…" at bounding box center [567, 146] width 614 height 134
click at [302, 69] on button "undo undo" at bounding box center [315, 59] width 27 height 28
click at [313, 64] on span "undo" at bounding box center [316, 65] width 16 height 7
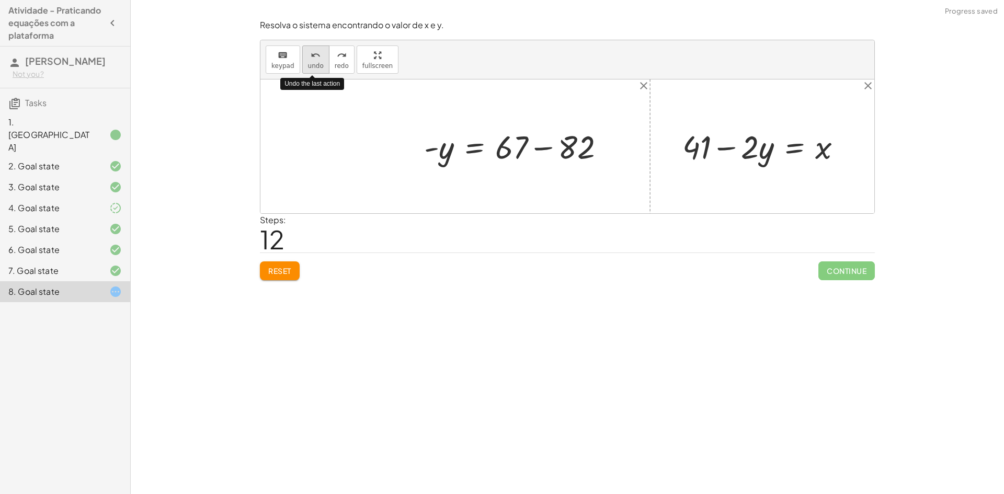
click at [313, 64] on span "undo" at bounding box center [316, 65] width 16 height 7
click at [424, 146] on div at bounding box center [459, 146] width 318 height 42
click at [366, 155] on div at bounding box center [459, 146] width 318 height 42
click at [366, 155] on div at bounding box center [567, 146] width 614 height 134
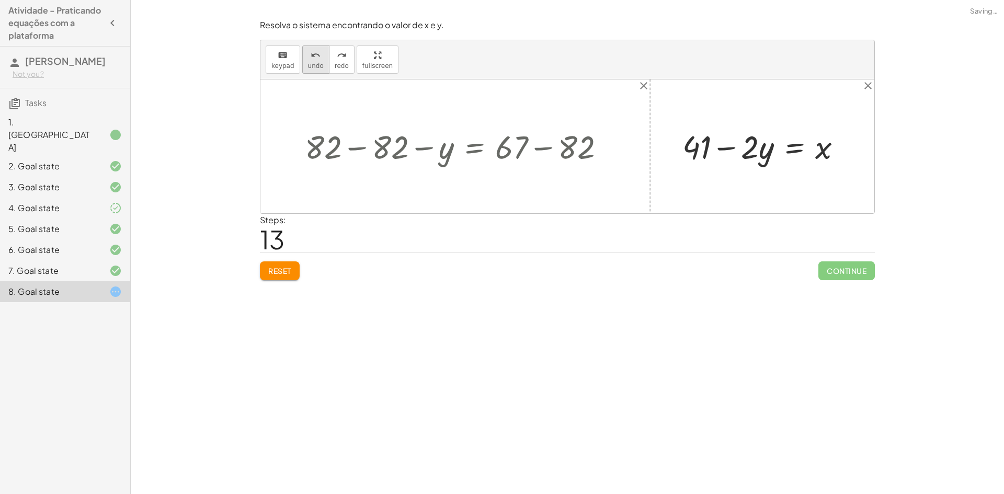
click at [308, 70] on span "undo" at bounding box center [316, 65] width 16 height 7
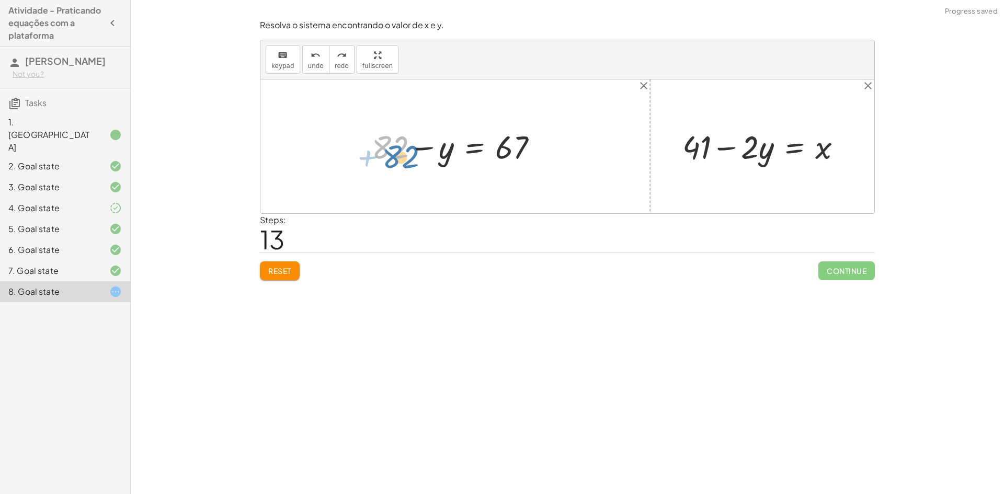
drag, startPoint x: 410, startPoint y: 170, endPoint x: 380, endPoint y: 138, distance: 44.4
click at [381, 141] on div at bounding box center [459, 146] width 185 height 42
drag, startPoint x: 447, startPoint y: 152, endPoint x: 402, endPoint y: 139, distance: 46.8
click at [402, 139] on div at bounding box center [459, 146] width 185 height 42
drag, startPoint x: 397, startPoint y: 152, endPoint x: 450, endPoint y: 145, distance: 53.3
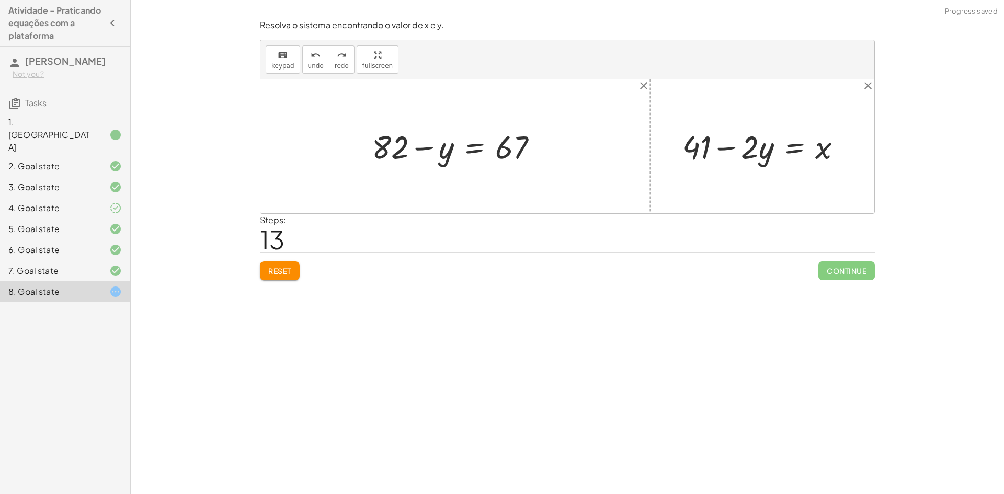
click at [450, 145] on div at bounding box center [459, 146] width 185 height 42
drag, startPoint x: 514, startPoint y: 146, endPoint x: 520, endPoint y: 145, distance: 5.8
click at [520, 145] on div at bounding box center [459, 146] width 185 height 42
drag, startPoint x: 824, startPoint y: 150, endPoint x: 682, endPoint y: 152, distance: 142.2
click at [682, 152] on div at bounding box center [766, 146] width 178 height 42
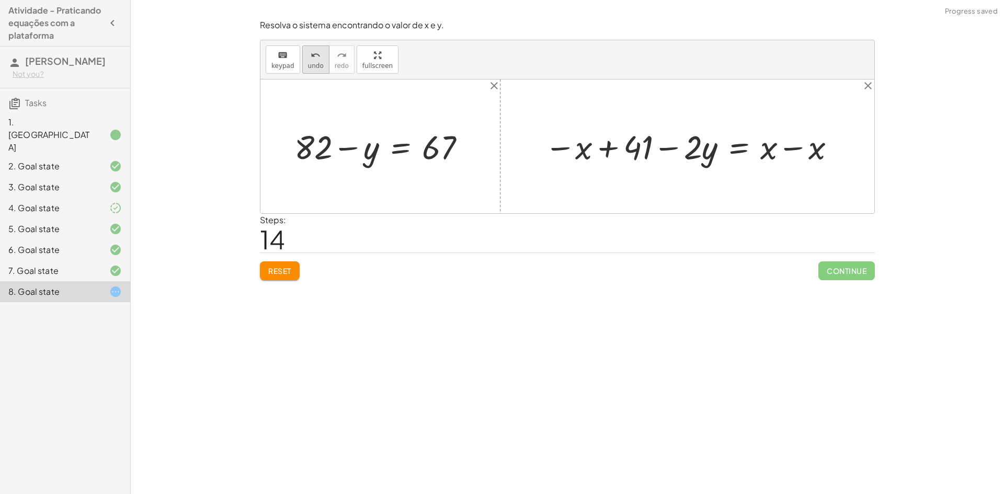
click at [315, 63] on span "undo" at bounding box center [316, 65] width 16 height 7
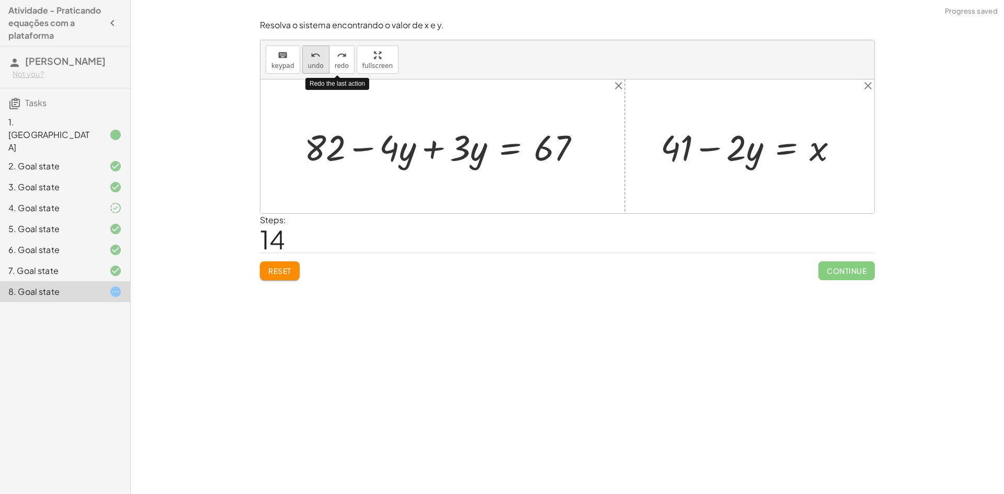
click at [312, 60] on icon "undo" at bounding box center [316, 55] width 10 height 13
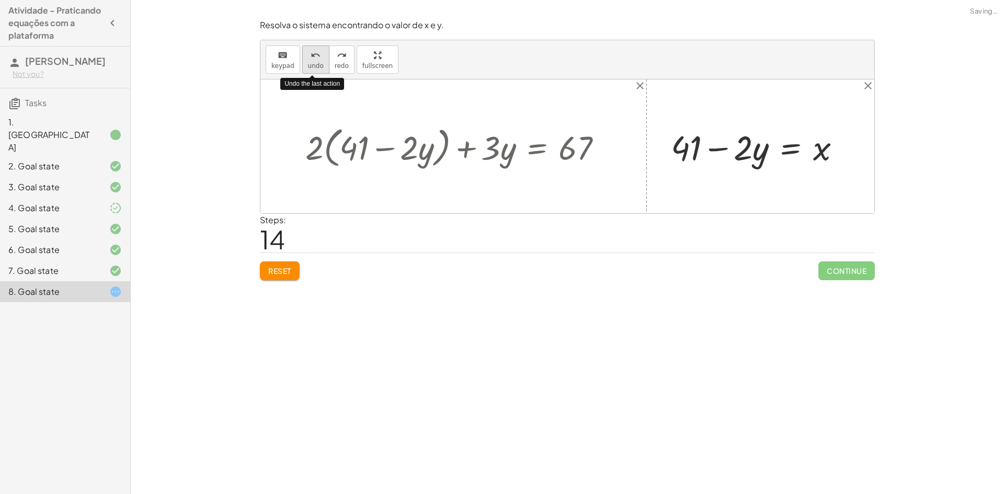
click at [312, 60] on icon "undo" at bounding box center [316, 55] width 10 height 13
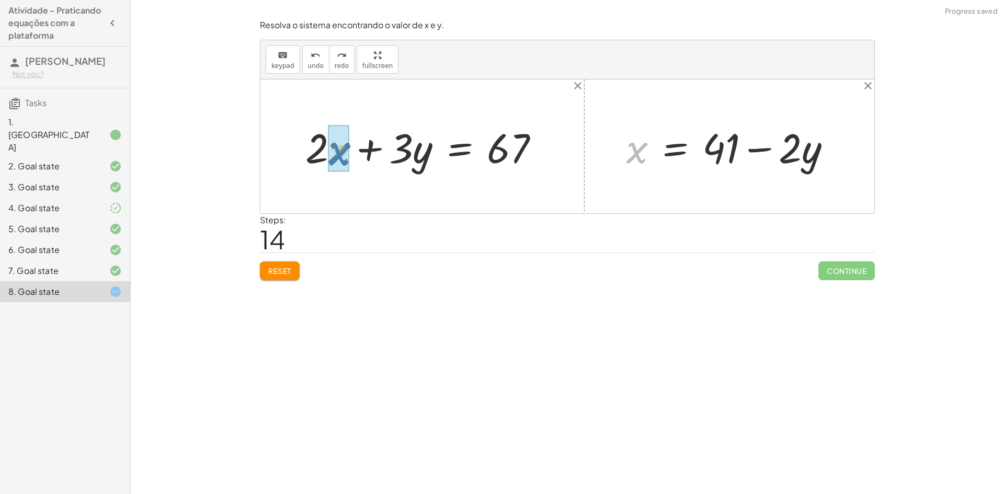
drag, startPoint x: 631, startPoint y: 155, endPoint x: 335, endPoint y: 158, distance: 295.5
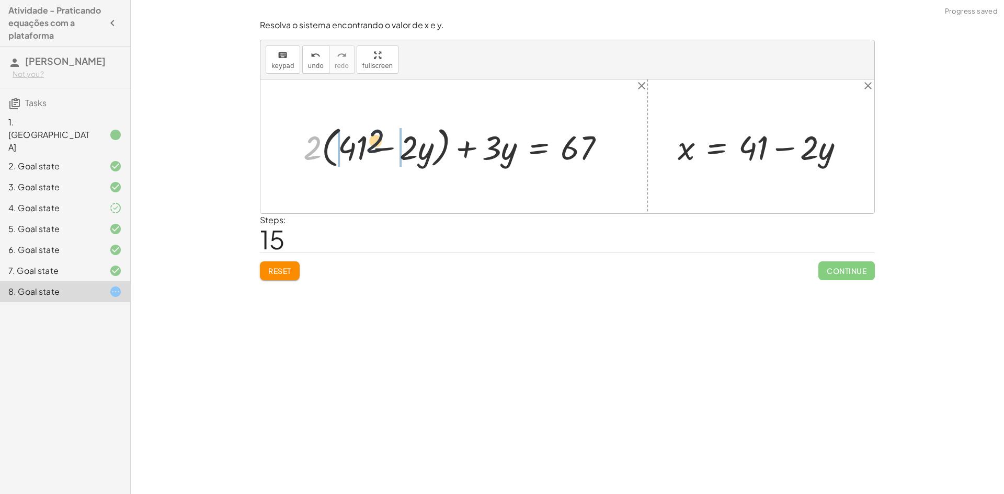
drag, startPoint x: 305, startPoint y: 147, endPoint x: 381, endPoint y: 140, distance: 76.7
click at [381, 140] on div at bounding box center [458, 146] width 320 height 49
click at [337, 145] on div at bounding box center [461, 146] width 313 height 44
click at [355, 147] on div at bounding box center [461, 146] width 313 height 44
click at [355, 147] on div at bounding box center [470, 146] width 295 height 44
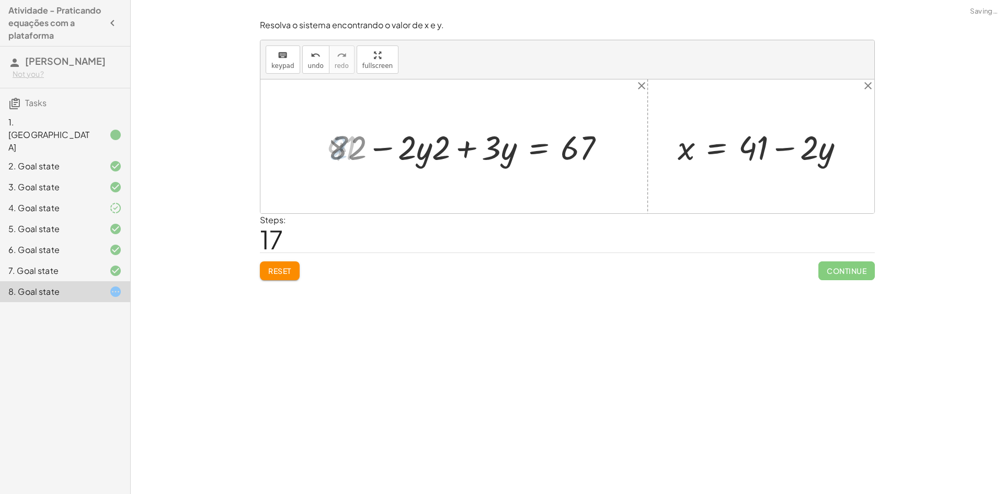
click at [416, 154] on div at bounding box center [470, 146] width 295 height 44
drag, startPoint x: 398, startPoint y: 150, endPoint x: 426, endPoint y: 147, distance: 27.4
click at [403, 150] on div at bounding box center [470, 146] width 295 height 44
click at [461, 152] on div at bounding box center [470, 146] width 295 height 44
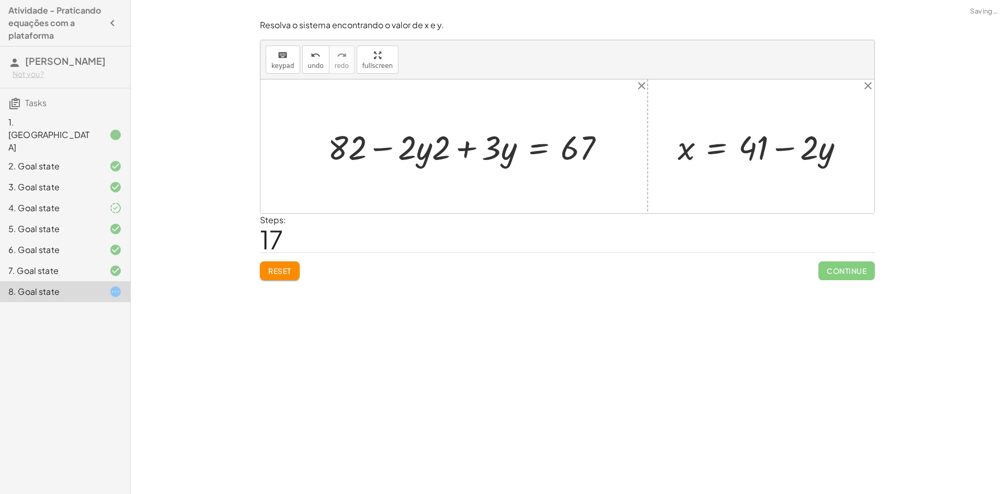
click at [461, 152] on div at bounding box center [470, 146] width 295 height 44
drag, startPoint x: 437, startPoint y: 157, endPoint x: 438, endPoint y: 145, distance: 11.6
click at [438, 145] on div at bounding box center [470, 146] width 295 height 44
click at [414, 161] on div at bounding box center [470, 146] width 295 height 44
drag, startPoint x: 408, startPoint y: 153, endPoint x: 407, endPoint y: 137, distance: 15.7
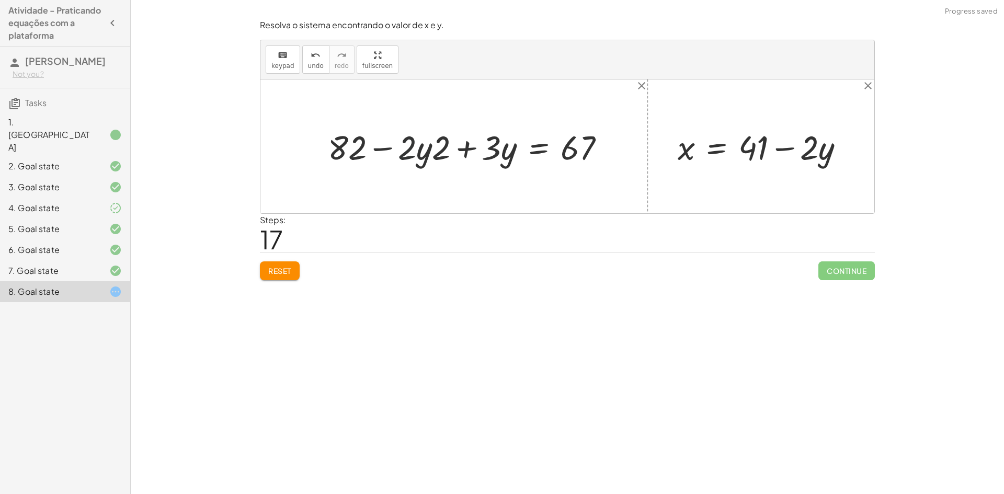
click at [407, 139] on div at bounding box center [470, 146] width 295 height 44
click at [457, 148] on div at bounding box center [470, 146] width 295 height 44
click at [467, 152] on div at bounding box center [470, 146] width 295 height 44
click at [467, 150] on div at bounding box center [470, 146] width 295 height 44
click at [465, 149] on div at bounding box center [470, 146] width 295 height 44
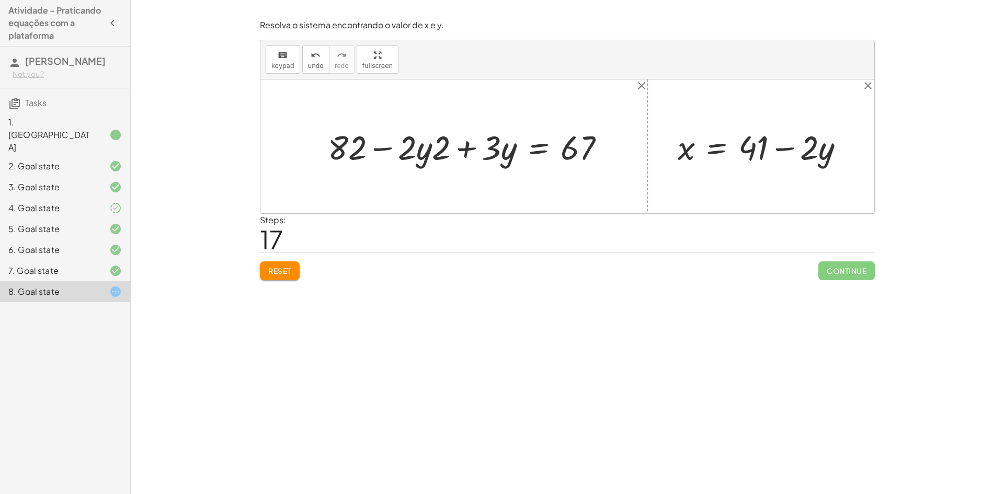
click at [406, 155] on div at bounding box center [470, 146] width 295 height 44
click at [392, 143] on div at bounding box center [470, 146] width 295 height 44
click at [390, 147] on div at bounding box center [470, 146] width 295 height 44
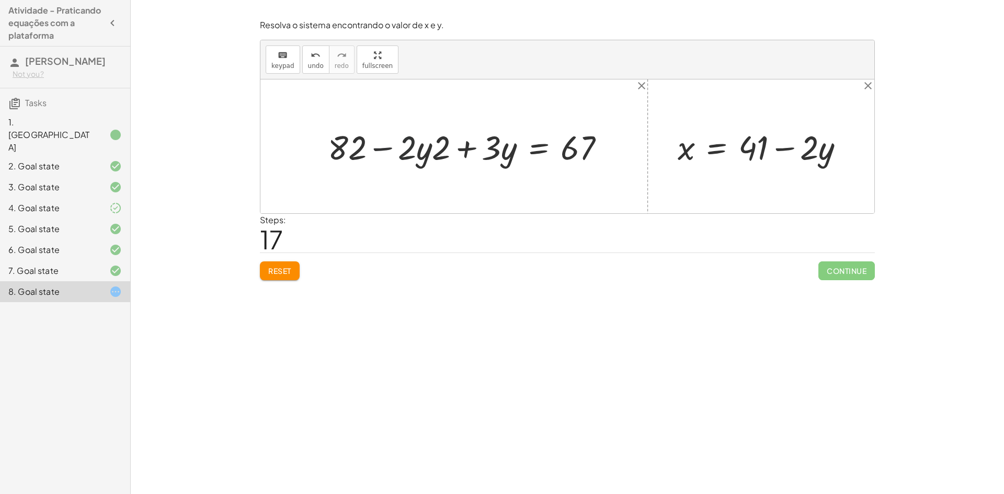
click at [443, 156] on div at bounding box center [470, 146] width 295 height 44
click at [446, 151] on div at bounding box center [470, 146] width 295 height 44
click at [452, 151] on div at bounding box center [470, 146] width 295 height 44
click at [472, 149] on div at bounding box center [470, 146] width 295 height 44
click at [296, 261] on div "Reset Continue" at bounding box center [567, 267] width 615 height 28
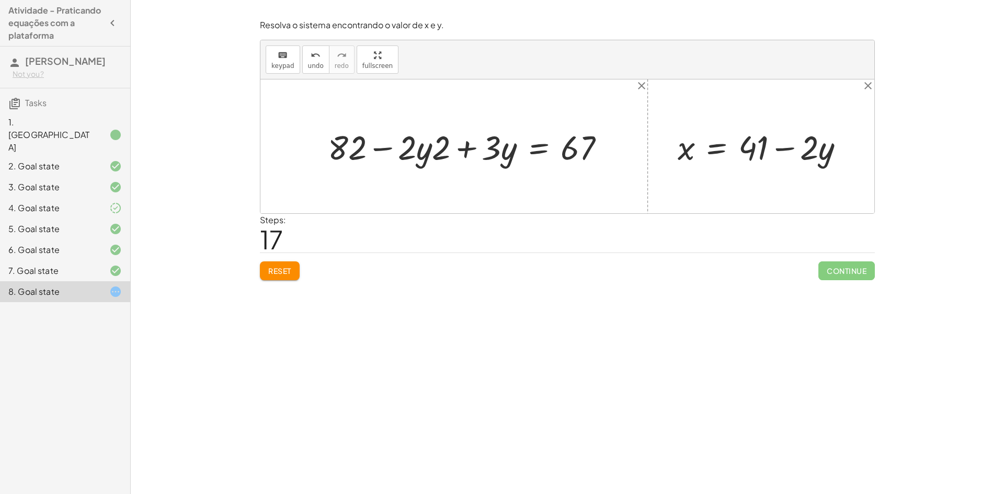
drag, startPoint x: 294, startPoint y: 275, endPoint x: 289, endPoint y: 263, distance: 12.4
click at [292, 273] on button "Reset" at bounding box center [280, 270] width 40 height 19
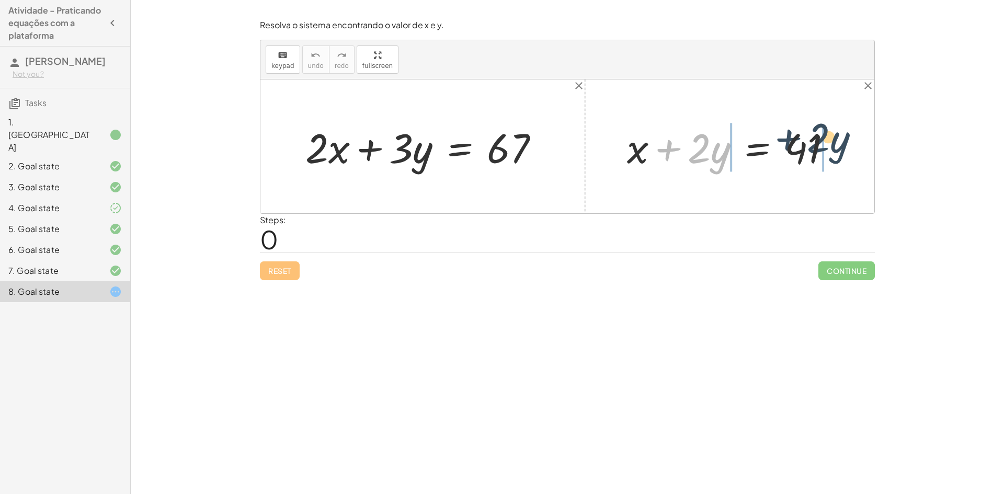
drag, startPoint x: 686, startPoint y: 169, endPoint x: 829, endPoint y: 174, distance: 142.9
click at [829, 174] on div "+ · 2 · y + x + · 2 · y = 41" at bounding box center [729, 146] width 237 height 59
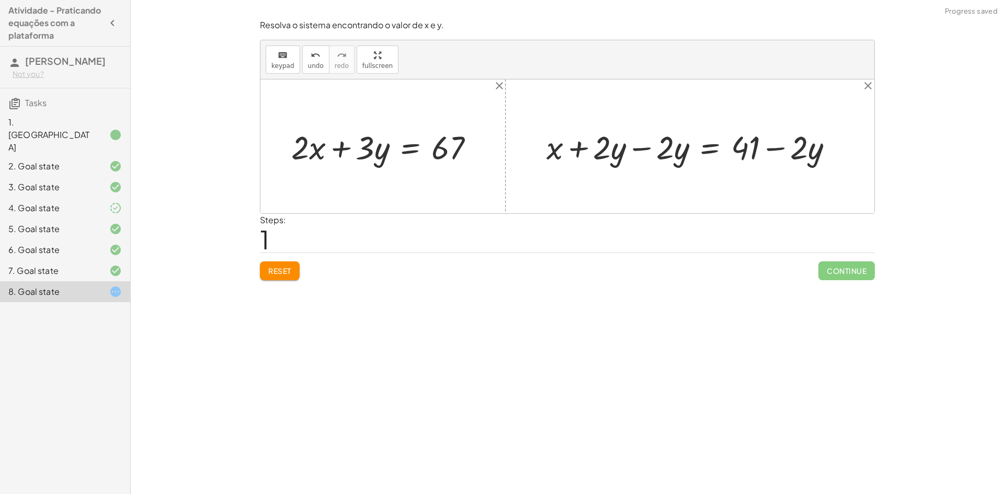
drag, startPoint x: 647, startPoint y: 152, endPoint x: 642, endPoint y: 149, distance: 6.6
click at [647, 152] on div at bounding box center [693, 146] width 305 height 43
click at [642, 149] on div at bounding box center [567, 146] width 614 height 134
drag, startPoint x: 678, startPoint y: 151, endPoint x: 320, endPoint y: 156, distance: 358.2
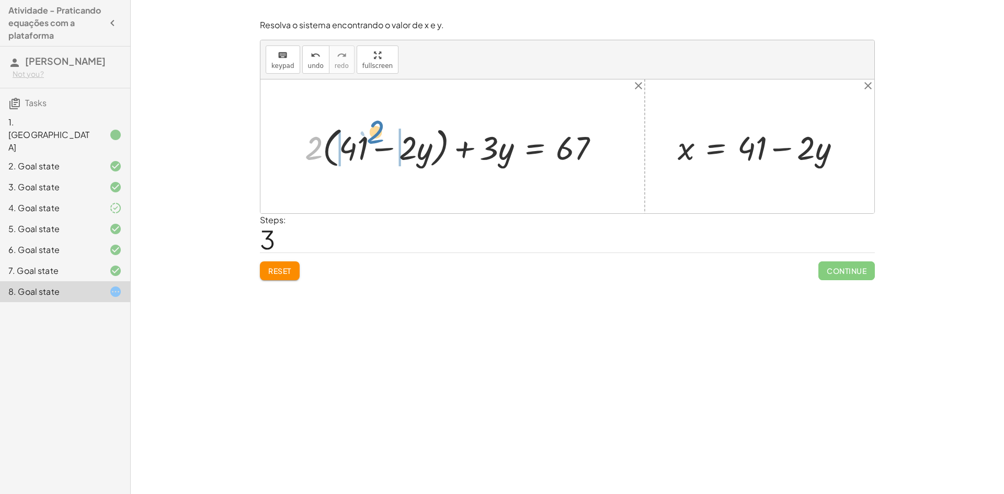
drag, startPoint x: 319, startPoint y: 150, endPoint x: 381, endPoint y: 133, distance: 63.8
click at [381, 133] on div at bounding box center [456, 146] width 313 height 48
click at [402, 147] on div at bounding box center [456, 146] width 314 height 43
click at [411, 146] on div at bounding box center [456, 146] width 314 height 43
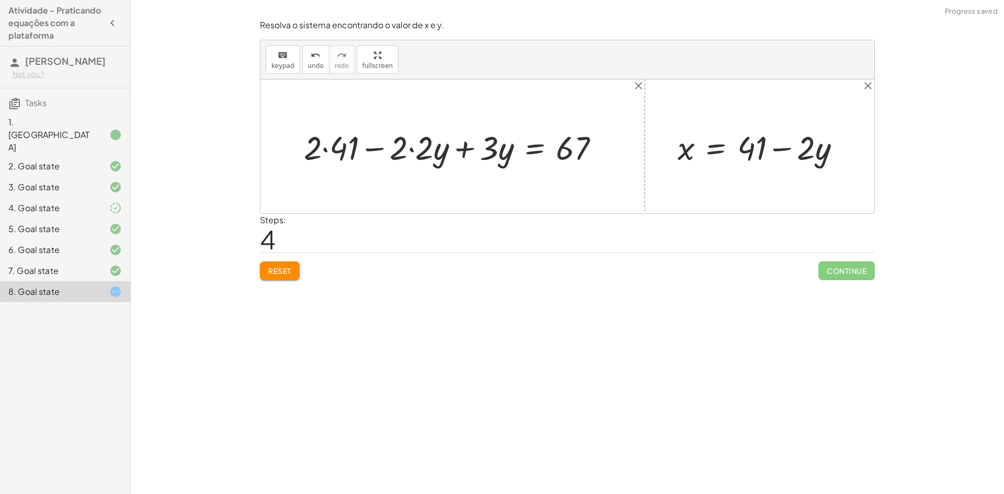
click at [411, 146] on div at bounding box center [456, 146] width 314 height 43
click at [358, 149] on div at bounding box center [468, 146] width 289 height 43
click at [358, 149] on div at bounding box center [477, 146] width 271 height 43
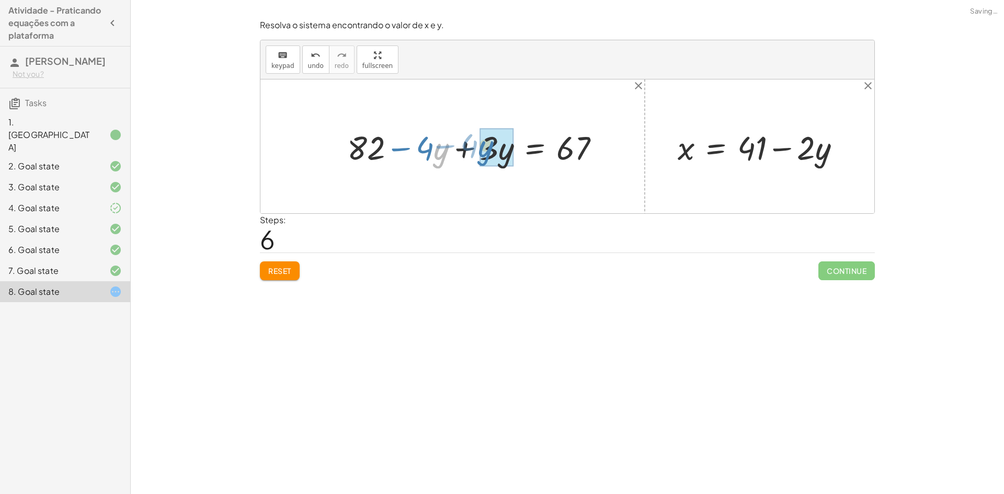
drag, startPoint x: 441, startPoint y: 156, endPoint x: 485, endPoint y: 154, distance: 44.5
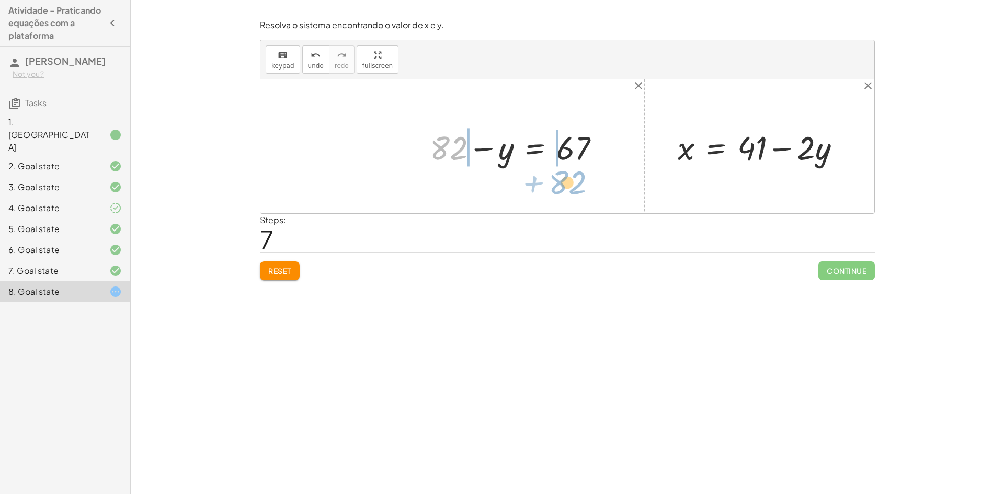
drag, startPoint x: 451, startPoint y: 156, endPoint x: 570, endPoint y: 190, distance: 123.6
click at [570, 190] on div "+ · 2 · x + · 3 · y = 67 + · 2 · ( + 41 − · 2 · y ) + · 3 · y = 67 + · 2 · 41 −…" at bounding box center [567, 146] width 614 height 134
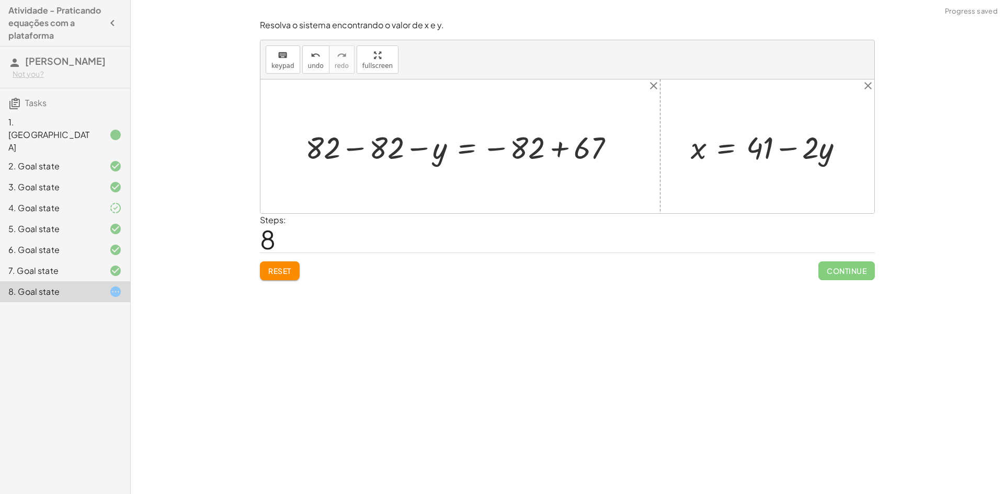
click at [504, 150] on div at bounding box center [464, 146] width 328 height 41
click at [537, 147] on div at bounding box center [464, 146] width 328 height 41
click at [551, 145] on div at bounding box center [464, 146] width 328 height 41
click at [403, 154] on div at bounding box center [425, 146] width 251 height 41
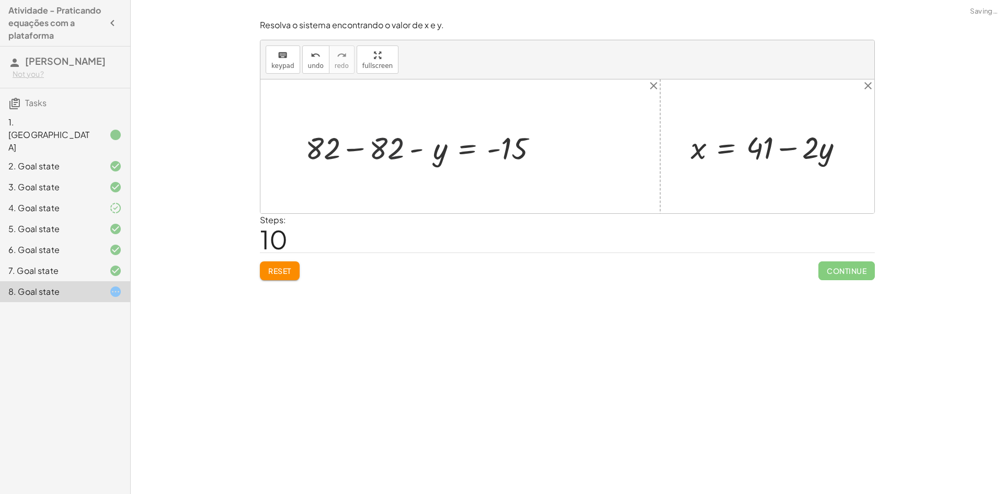
click at [403, 153] on div "+ · 2 · x + · 3 · y = 67 + · 2 · ( + 41 − · 2 · y ) + · 3 · y = 67 + · 2 · 41 −…" at bounding box center [478, 146] width 151 height 44
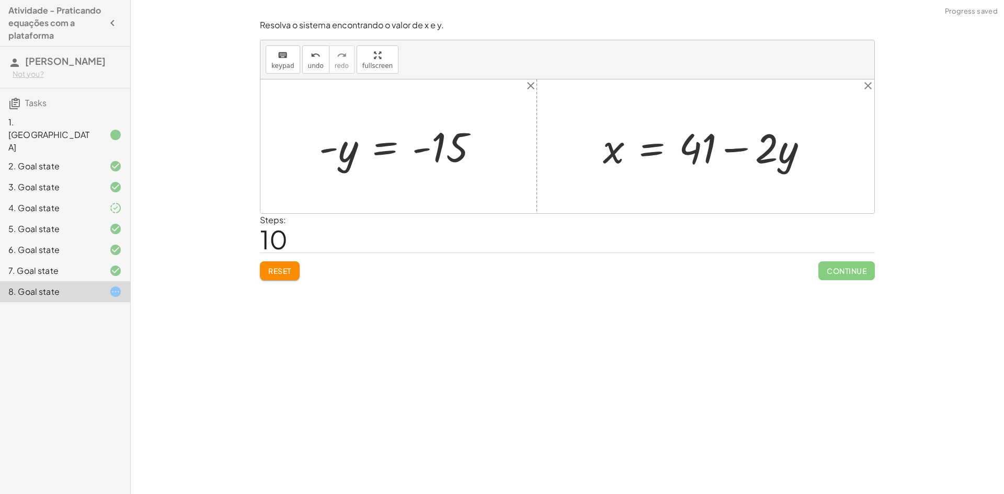
click at [419, 156] on div at bounding box center [403, 147] width 178 height 52
click at [420, 149] on div at bounding box center [403, 147] width 178 height 52
click at [332, 149] on div at bounding box center [403, 147] width 178 height 52
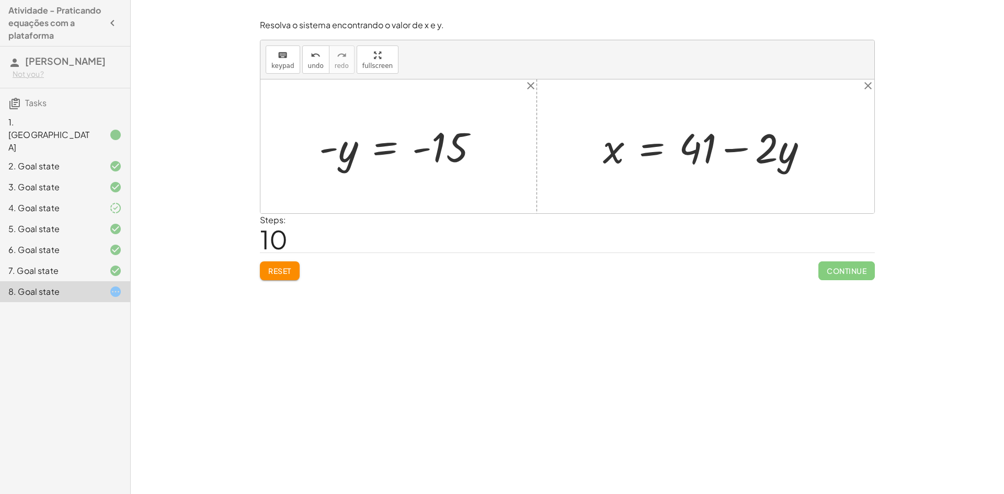
click at [332, 149] on div at bounding box center [403, 147] width 178 height 52
click at [441, 155] on div at bounding box center [403, 147] width 178 height 52
click at [451, 150] on div at bounding box center [403, 147] width 178 height 52
drag, startPoint x: 443, startPoint y: 149, endPoint x: 333, endPoint y: 149, distance: 110.9
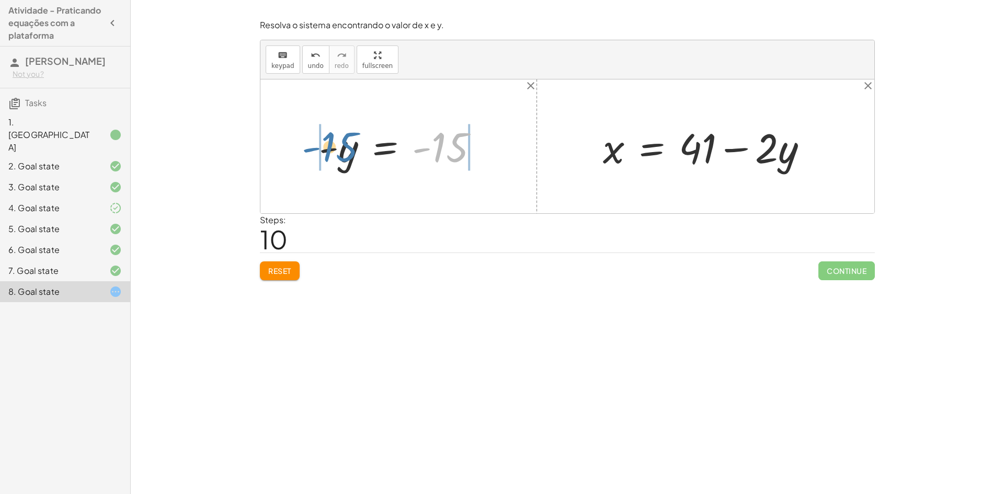
click at [333, 149] on div at bounding box center [403, 147] width 178 height 52
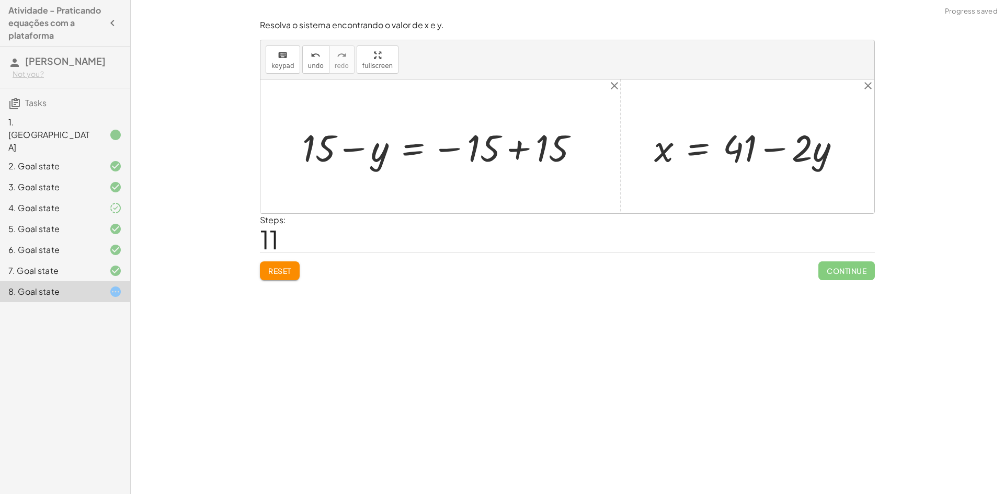
click at [510, 151] on div at bounding box center [444, 146] width 295 height 49
click at [510, 151] on div at bounding box center [567, 146] width 614 height 134
click at [361, 150] on div at bounding box center [388, 146] width 183 height 49
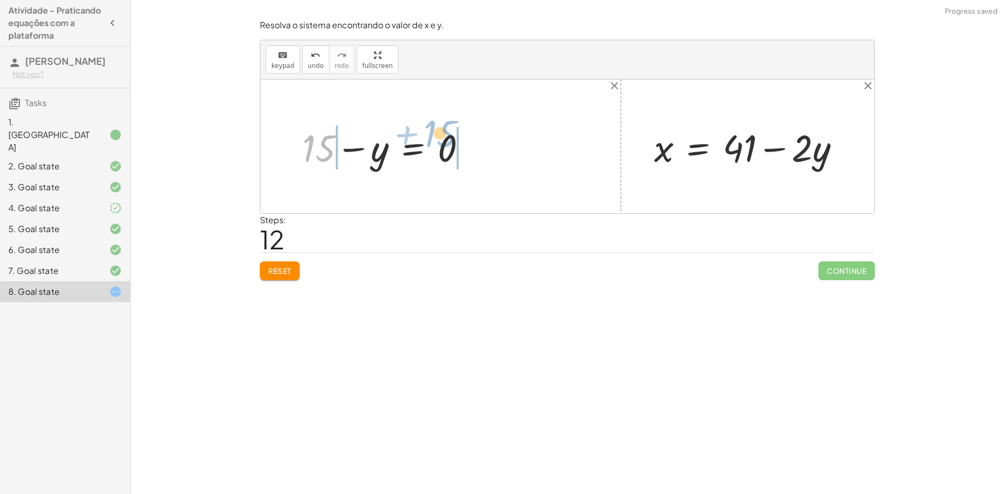
drag, startPoint x: 347, startPoint y: 138, endPoint x: 492, endPoint y: 147, distance: 144.6
click at [492, 147] on div "+ · 2 · x + · 3 · y = 67 + · 2 · ( + 41 − · 2 · y ) + · 3 · y = 67 + · 2 · 41 −…" at bounding box center [567, 146] width 614 height 134
click at [451, 146] on div at bounding box center [370, 146] width 284 height 49
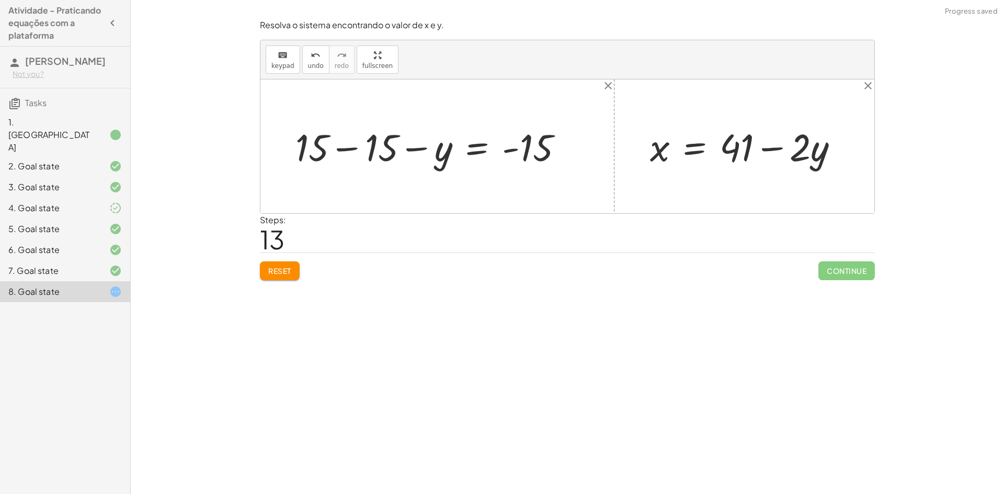
click at [449, 146] on div at bounding box center [434, 146] width 288 height 50
click at [394, 152] on div at bounding box center [442, 146] width 288 height 50
click at [394, 152] on div at bounding box center [567, 146] width 614 height 134
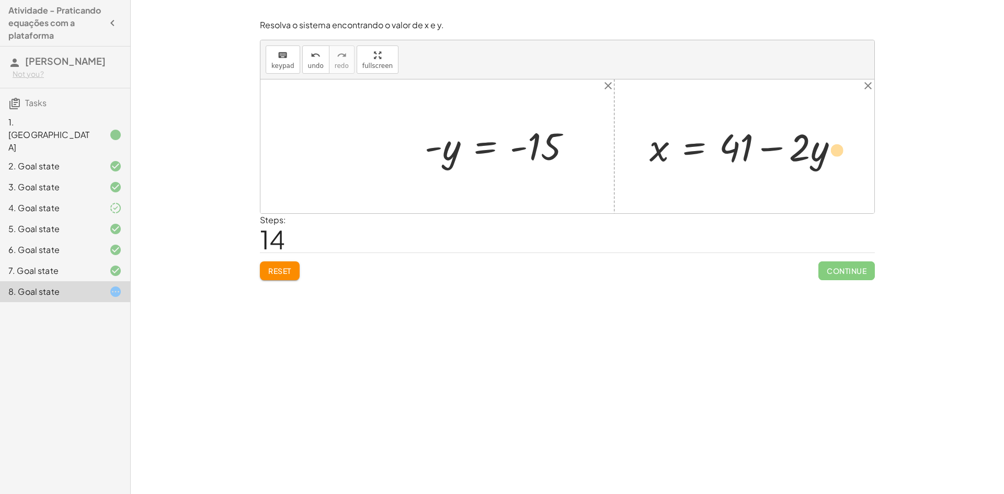
drag, startPoint x: 473, startPoint y: 162, endPoint x: 820, endPoint y: 165, distance: 347.2
drag, startPoint x: 450, startPoint y: 155, endPoint x: 832, endPoint y: 148, distance: 382.3
click at [832, 148] on div "+ · 2 · x + · 3 · y = 67 + · 2 · ( + 41 − · 2 · y ) + · 3 · y = 67 + · 2 · 41 −…" at bounding box center [567, 146] width 614 height 134
drag, startPoint x: 448, startPoint y: 150, endPoint x: 787, endPoint y: 144, distance: 339.4
click at [787, 144] on div "+ · 2 · x + · 3 · y = 67 + · 2 · ( + 41 − · 2 · y ) + · 3 · y = 67 + · 2 · 41 −…" at bounding box center [567, 146] width 614 height 134
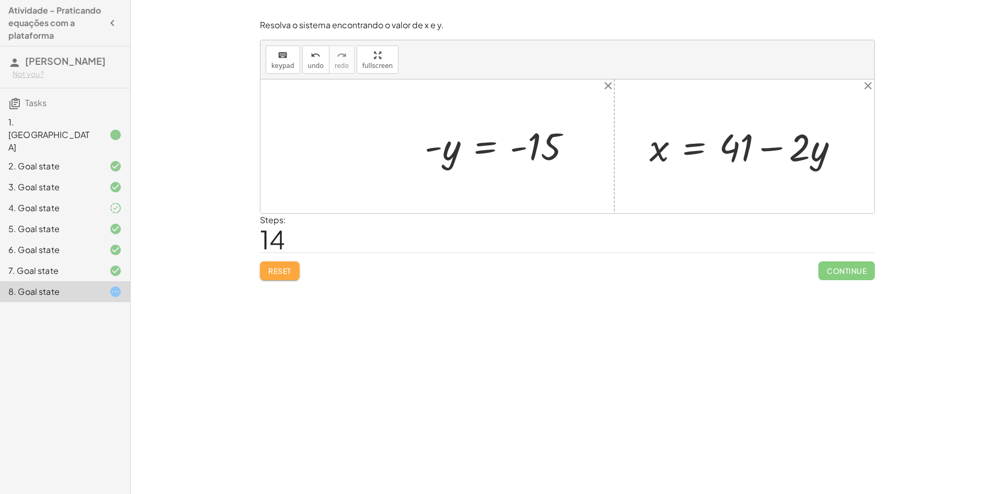
drag, startPoint x: 295, startPoint y: 276, endPoint x: 315, endPoint y: 252, distance: 31.6
click at [293, 274] on button "Reset" at bounding box center [280, 270] width 40 height 19
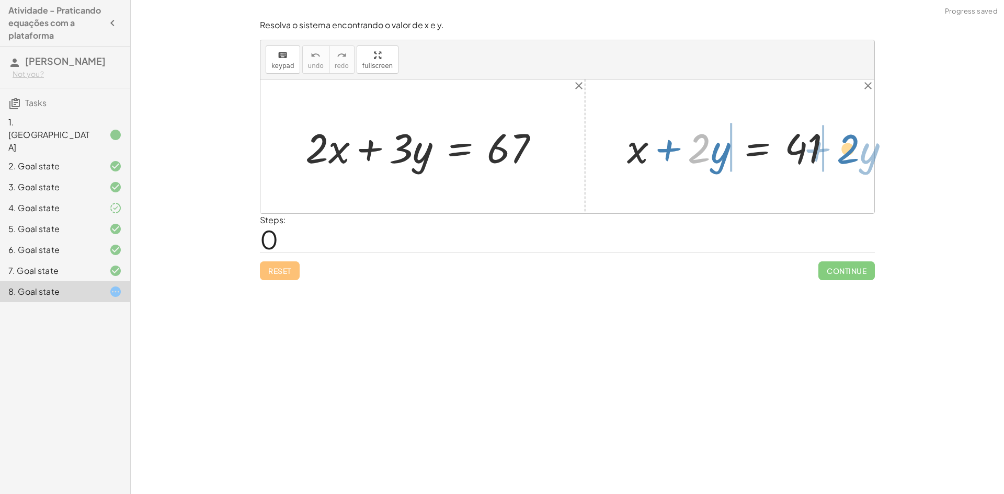
drag, startPoint x: 702, startPoint y: 147, endPoint x: 850, endPoint y: 144, distance: 147.5
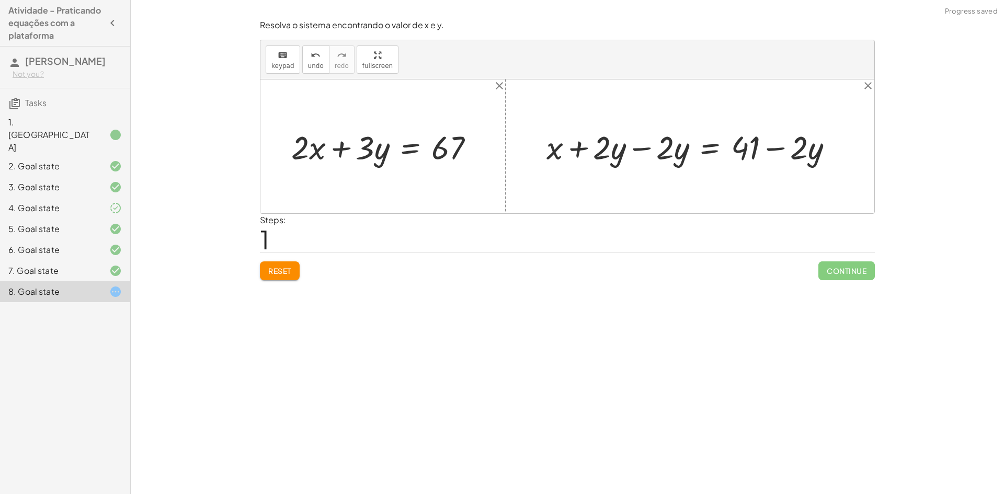
click at [645, 149] on div at bounding box center [693, 146] width 305 height 43
click at [645, 150] on div at bounding box center [567, 146] width 614 height 134
drag, startPoint x: 679, startPoint y: 156, endPoint x: 312, endPoint y: 155, distance: 367.1
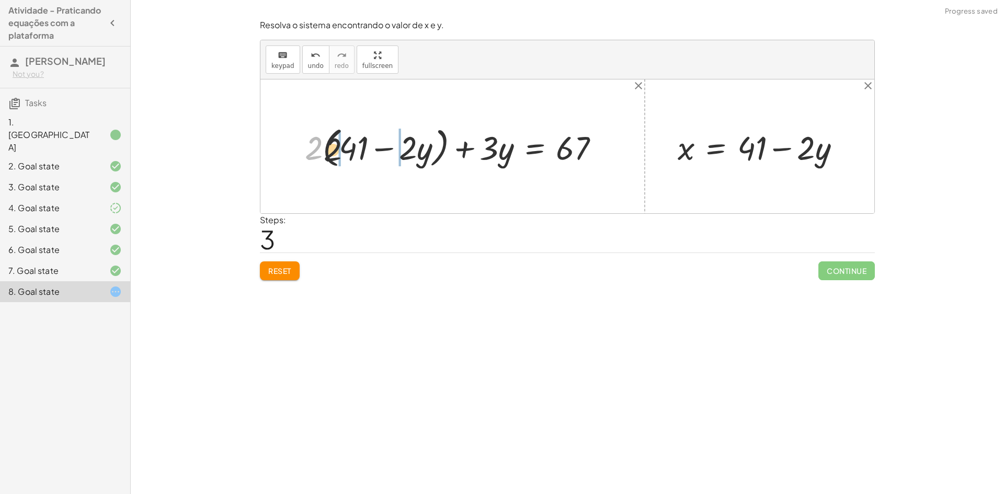
drag, startPoint x: 324, startPoint y: 146, endPoint x: 356, endPoint y: 146, distance: 31.9
click at [356, 146] on div at bounding box center [456, 146] width 313 height 48
click at [408, 149] on div at bounding box center [464, 146] width 297 height 43
click at [409, 150] on div at bounding box center [477, 146] width 271 height 43
drag, startPoint x: 372, startPoint y: 147, endPoint x: 631, endPoint y: 143, distance: 258.4
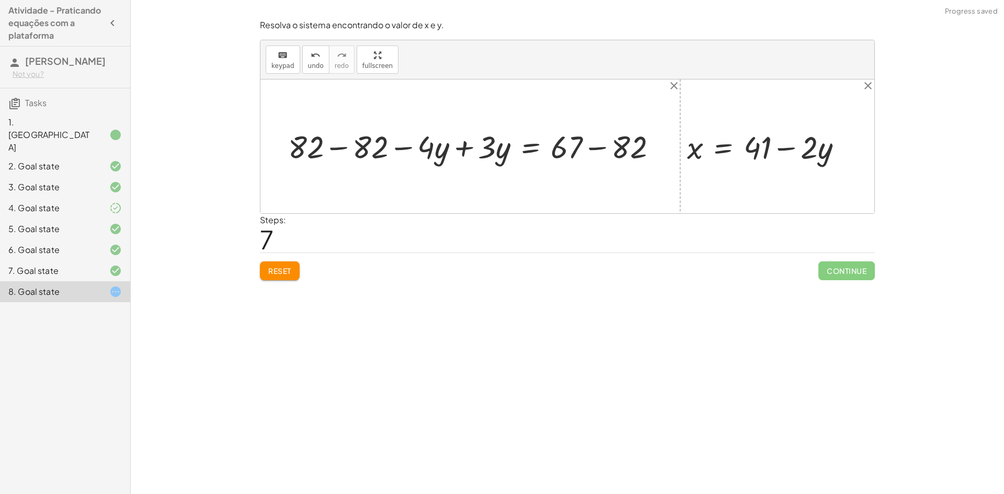
click at [323, 147] on div at bounding box center [484, 146] width 347 height 37
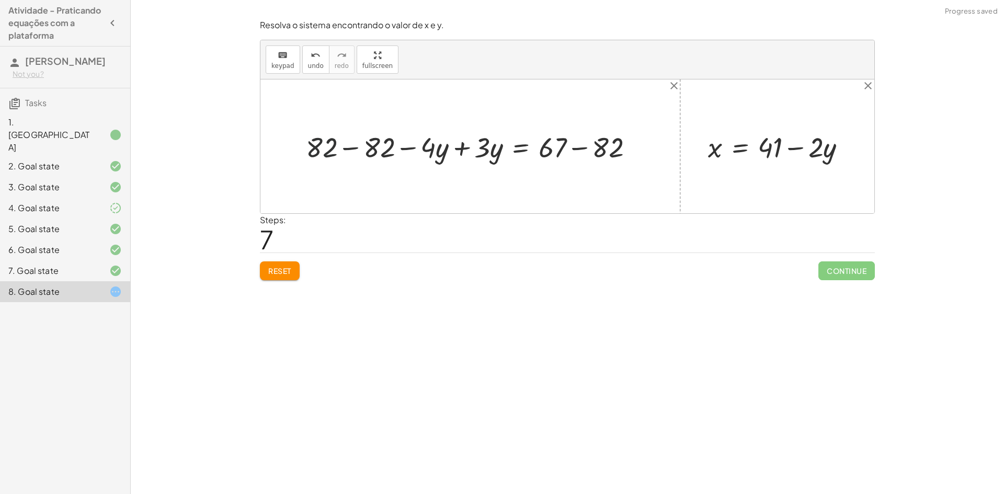
click at [349, 149] on div at bounding box center [474, 146] width 347 height 37
click at [349, 149] on div at bounding box center [567, 146] width 614 height 134
click at [462, 150] on div at bounding box center [516, 146] width 253 height 37
click at [462, 150] on div "+ · 2 · x + · 3 · y = 67 + · 2 · ( + 41 − · 2 · y ) + · 3 · y = 67 + · 2 · 41 −…" at bounding box center [556, 146] width 188 height 42
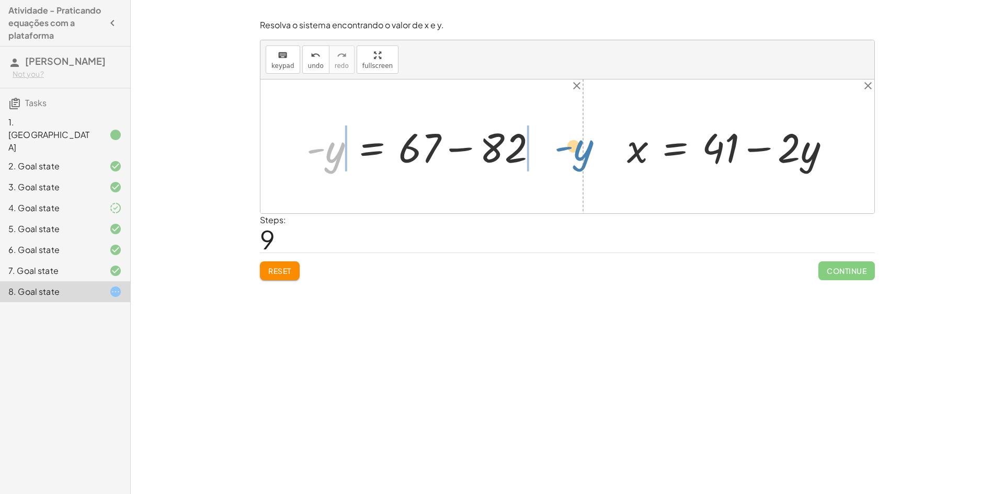
drag, startPoint x: 442, startPoint y: 145, endPoint x: 589, endPoint y: 147, distance: 146.9
click at [589, 147] on div "+ · 2 · x + · 3 · y = 67 + · 2 · ( + 41 − · 2 · y ) + · 3 · y = 67 + · 2 · 41 −…" at bounding box center [567, 146] width 614 height 134
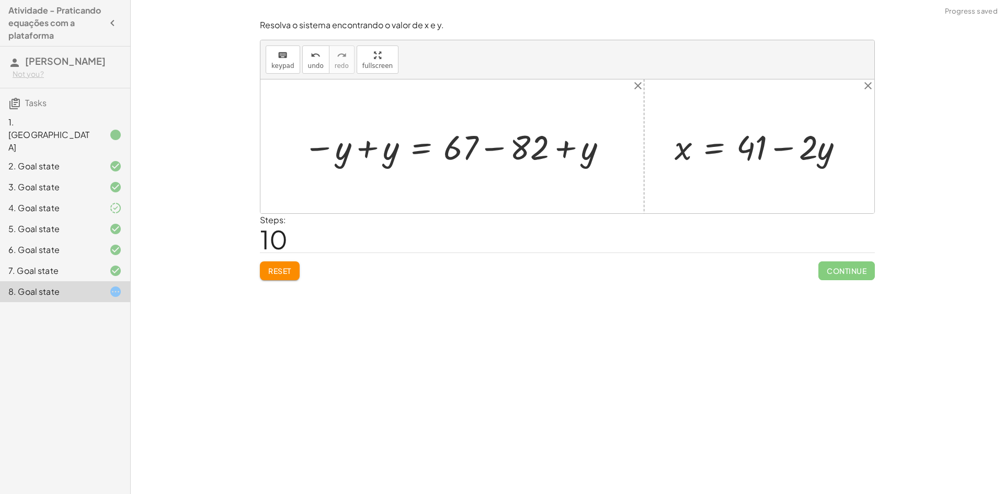
click at [376, 151] on div at bounding box center [456, 146] width 316 height 45
click at [374, 152] on div "+ · 2 · x + · 3 · y = 67 + · 2 · ( + 41 − · 2 · y ) + · 3 · y = 67 + · 2 · 41 −…" at bounding box center [494, 146] width 257 height 50
drag, startPoint x: 530, startPoint y: 147, endPoint x: 349, endPoint y: 141, distance: 181.6
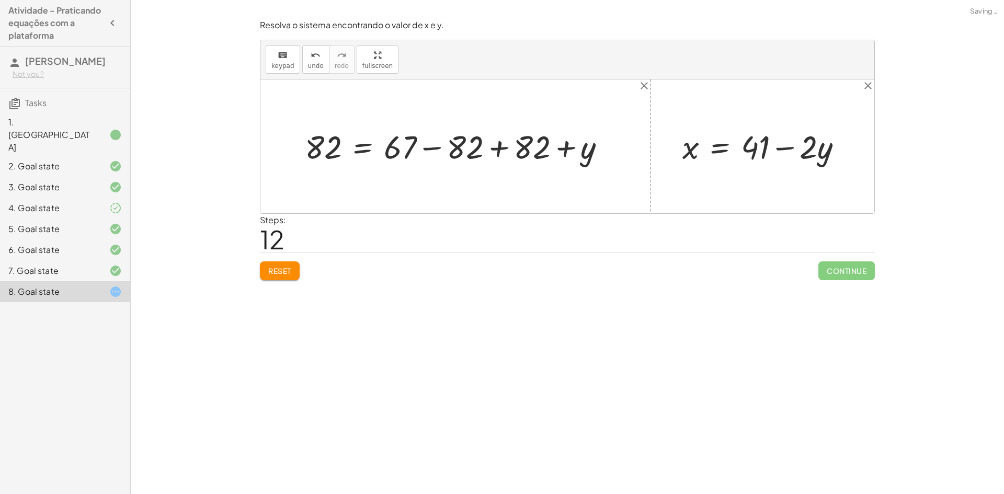
click at [506, 148] on div at bounding box center [460, 146] width 320 height 42
click at [509, 148] on div at bounding box center [567, 146] width 614 height 134
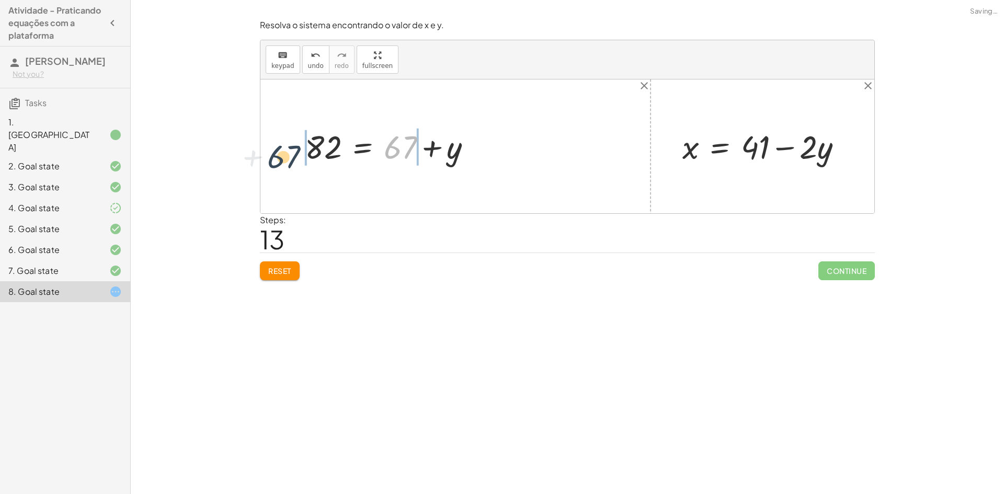
drag, startPoint x: 360, startPoint y: 151, endPoint x: 295, endPoint y: 154, distance: 64.4
click at [295, 154] on div "+ · 2 · x + · 3 · y = 67 + · 2 · ( + 41 − · 2 · y ) + · 3 · y = 67 + · 2 · 41 −…" at bounding box center [388, 146] width 199 height 48
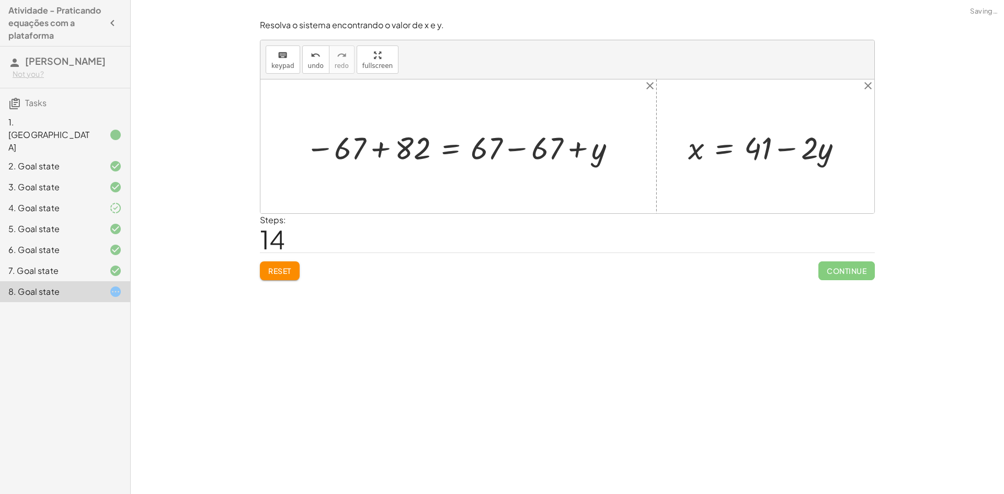
click at [506, 149] on div at bounding box center [462, 146] width 324 height 41
click at [508, 149] on div at bounding box center [567, 146] width 614 height 134
click at [378, 145] on div at bounding box center [401, 147] width 203 height 40
click at [378, 145] on div at bounding box center [567, 146] width 614 height 134
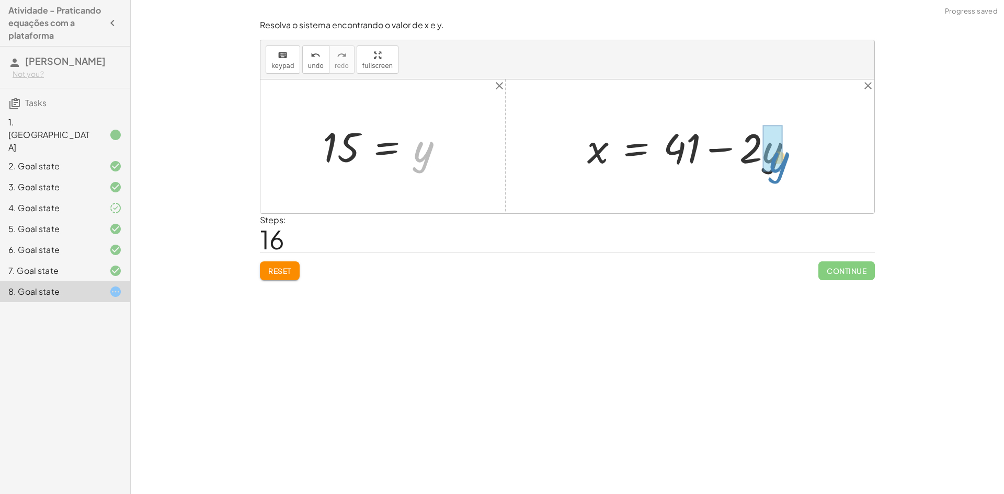
drag, startPoint x: 423, startPoint y: 153, endPoint x: 783, endPoint y: 169, distance: 360.1
click at [767, 151] on div at bounding box center [707, 147] width 251 height 54
click at [727, 150] on div at bounding box center [695, 147] width 226 height 54
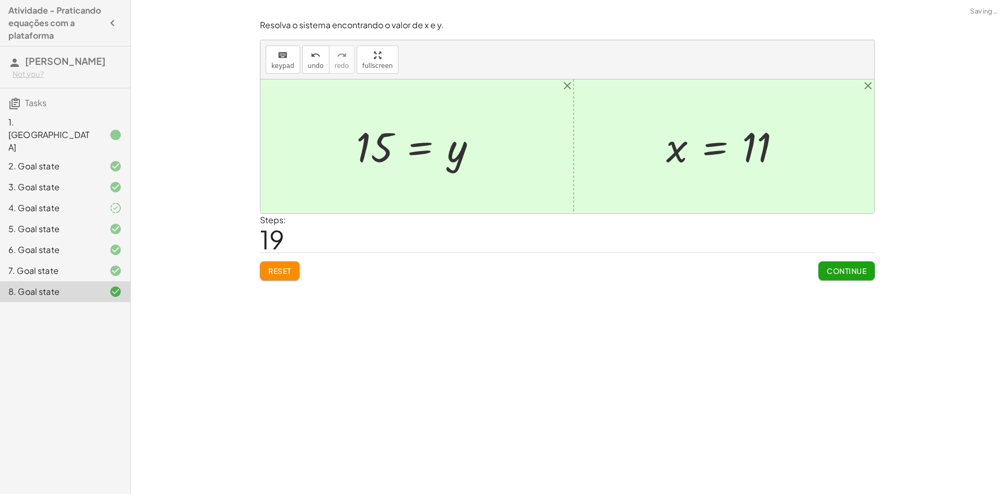
click at [822, 264] on button "Continue" at bounding box center [846, 270] width 56 height 19
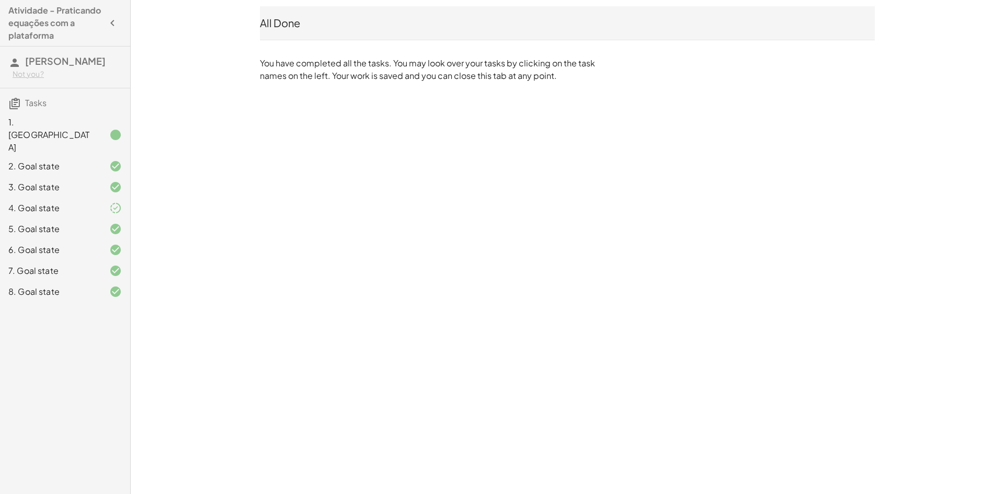
drag, startPoint x: 44, startPoint y: 206, endPoint x: 79, endPoint y: 296, distance: 96.8
click at [44, 206] on div "4. Goal state" at bounding box center [50, 208] width 84 height 13
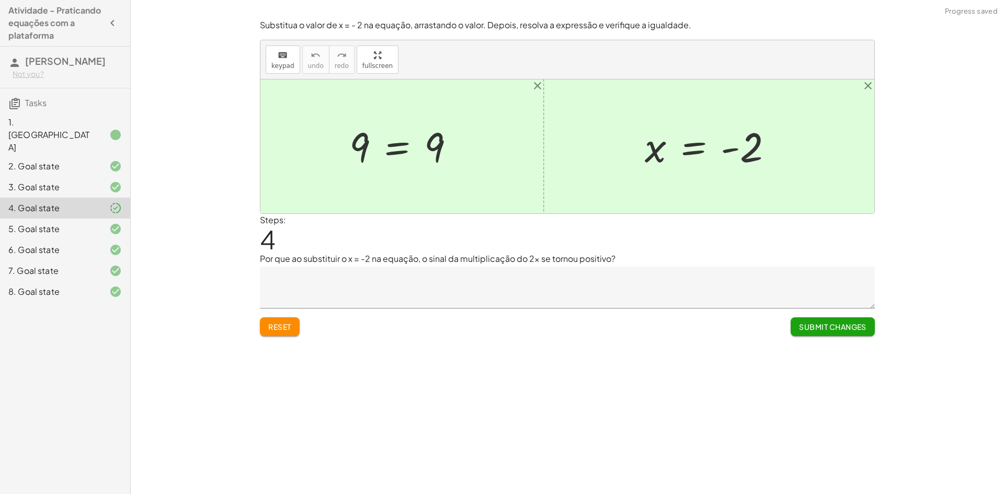
click at [852, 333] on button "Submit Changes" at bounding box center [833, 326] width 84 height 19
click at [842, 331] on span "Submit Changes" at bounding box center [832, 326] width 67 height 9
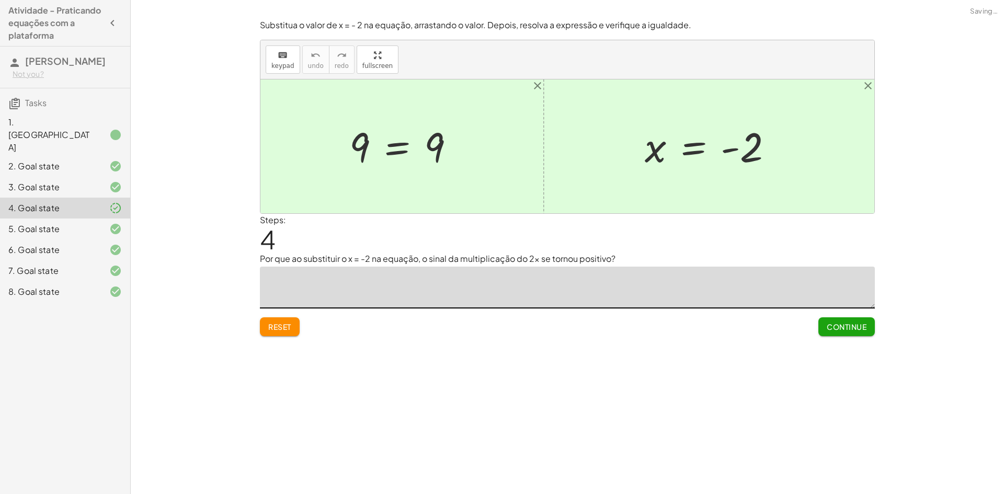
drag, startPoint x: 600, startPoint y: 290, endPoint x: 597, endPoint y: 294, distance: 5.7
click at [529, 291] on textarea at bounding box center [567, 288] width 615 height 42
click at [597, 294] on textarea at bounding box center [567, 288] width 615 height 42
click at [614, 282] on textarea at bounding box center [567, 288] width 615 height 42
drag, startPoint x: 635, startPoint y: 296, endPoint x: 255, endPoint y: 317, distance: 380.2
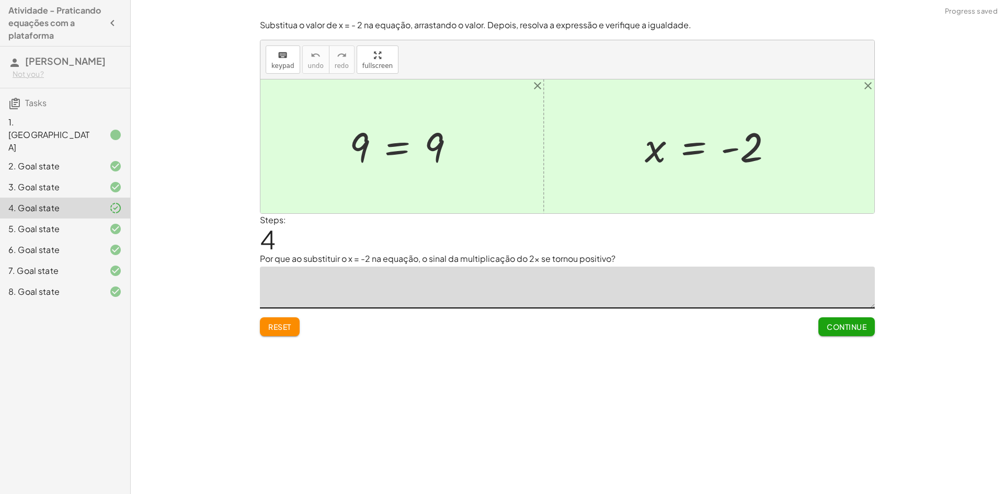
click at [0, 0] on div "Substitua o valor de x = - 2 na equação, arrastando o valor. Depois, resolva a …" at bounding box center [0, 0] width 0 height 0
type textarea "*"
type textarea "**********"
click at [863, 332] on button "Submit Changes" at bounding box center [833, 326] width 84 height 19
